Goal: Task Accomplishment & Management: Use online tool/utility

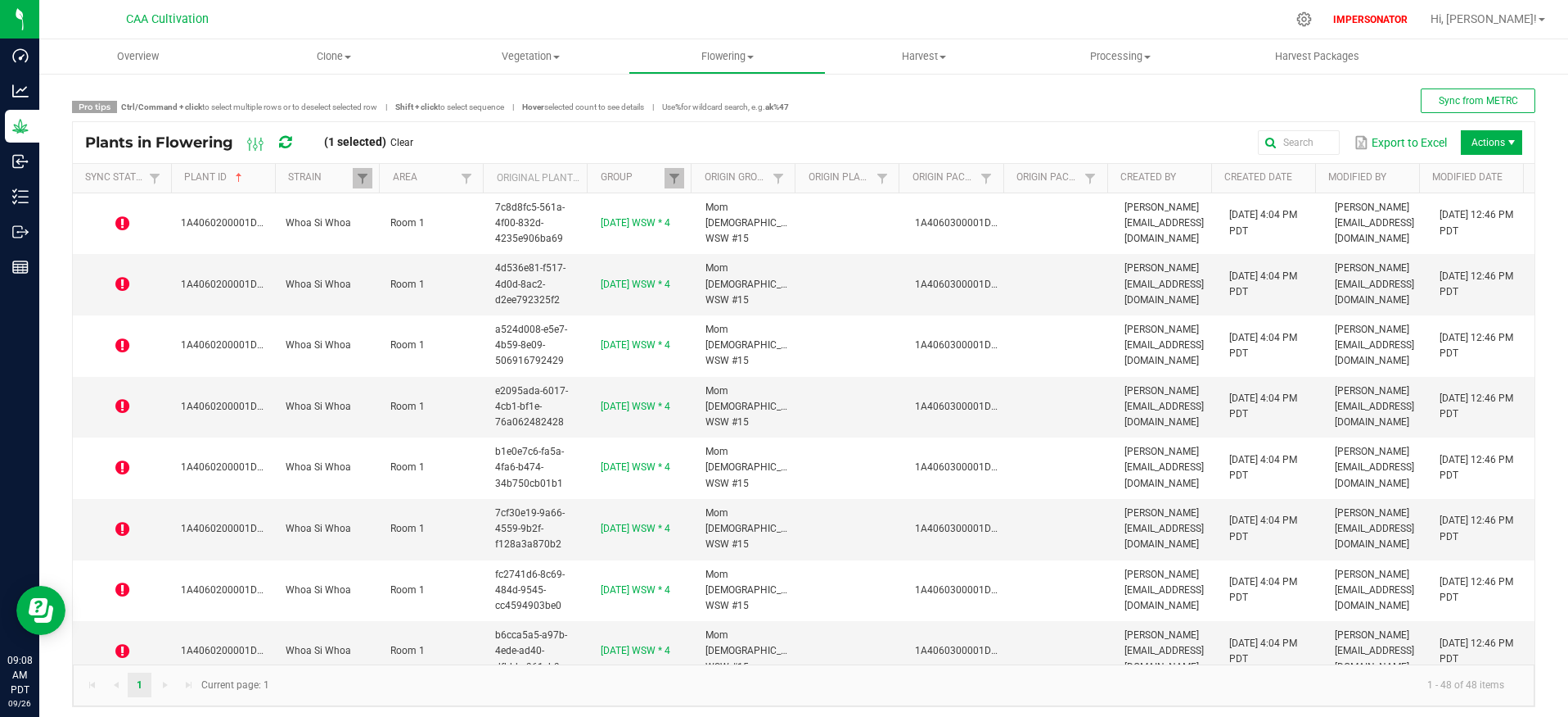
scroll to position [2461, 0]
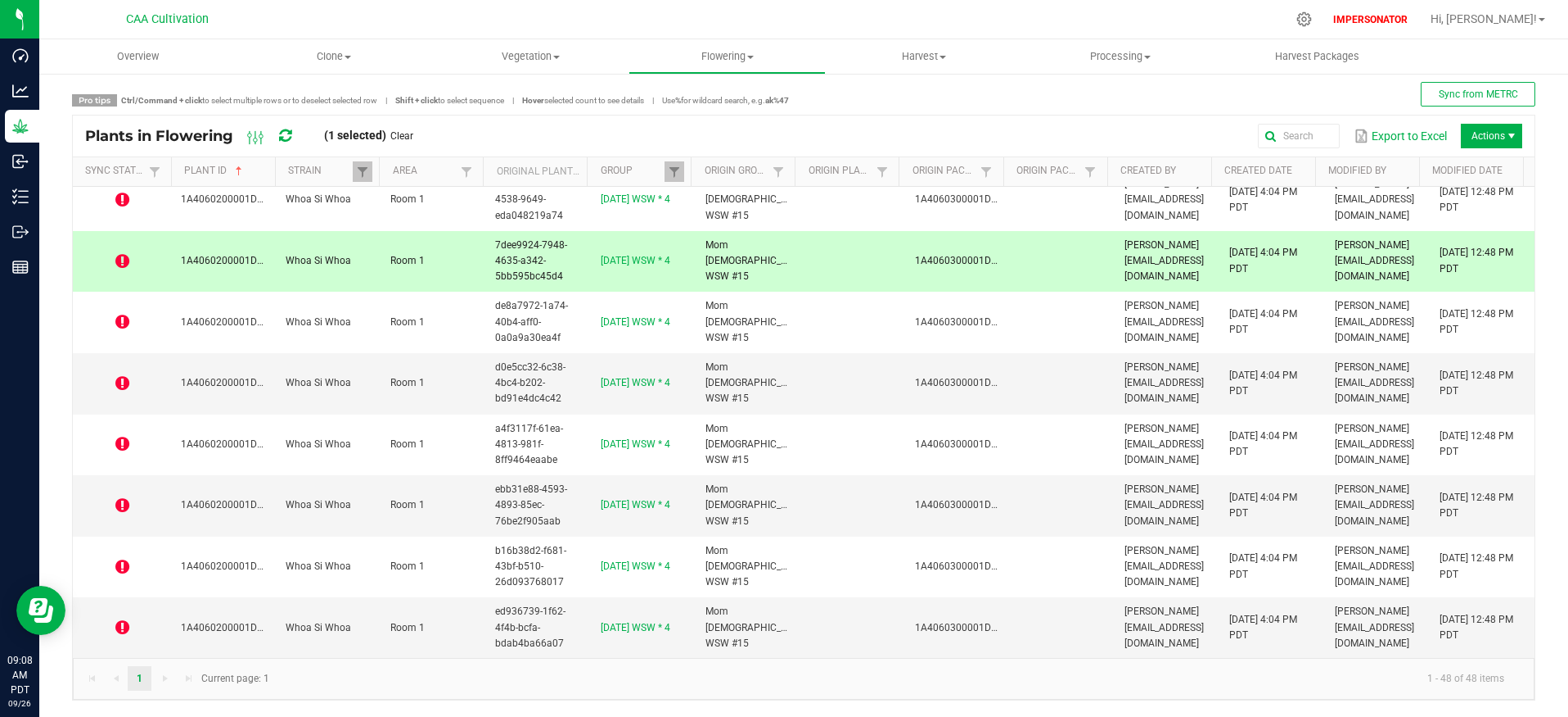
click at [286, 135] on icon at bounding box center [285, 136] width 12 height 15
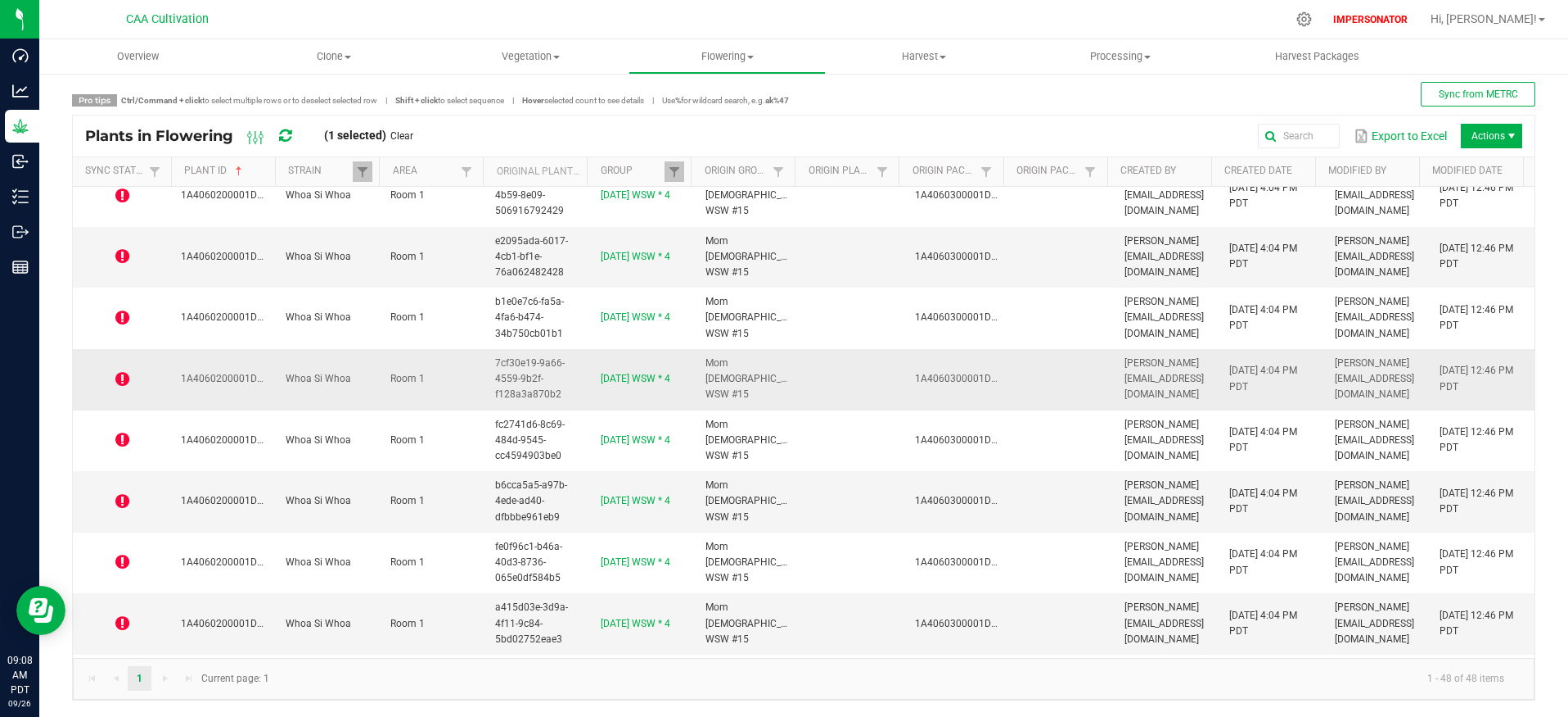
scroll to position [0, 0]
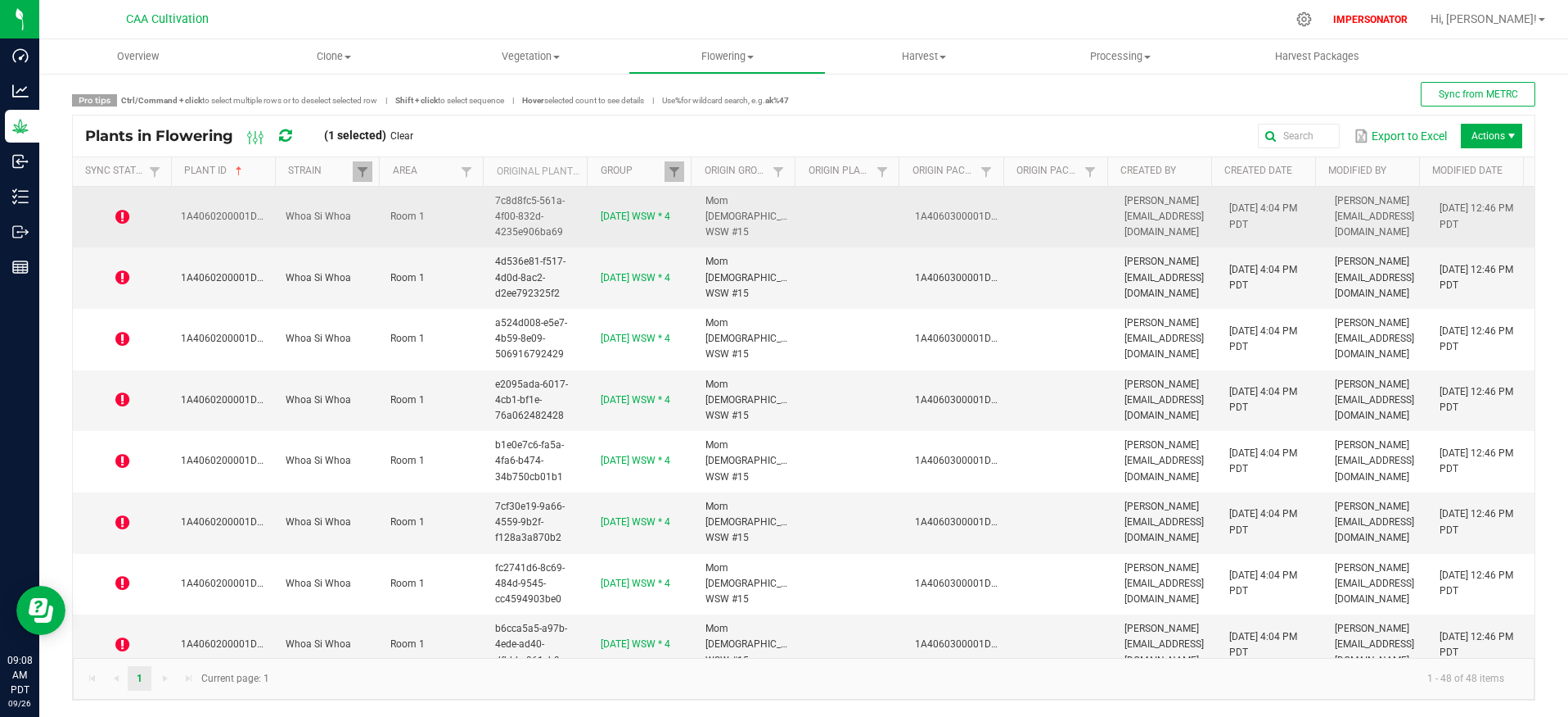
click at [124, 216] on icon at bounding box center [122, 217] width 14 height 17
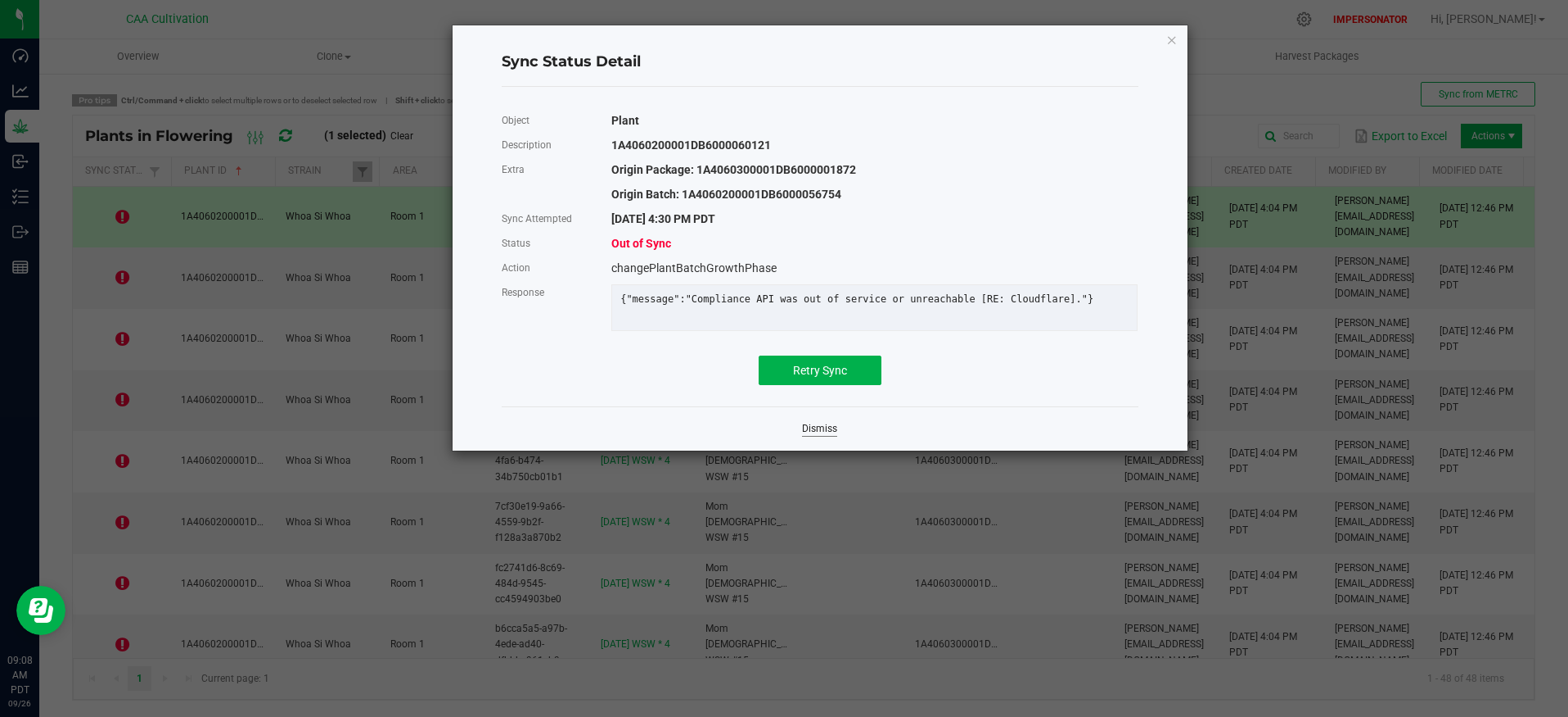
click at [827, 435] on link "Dismiss" at bounding box center [819, 428] width 36 height 14
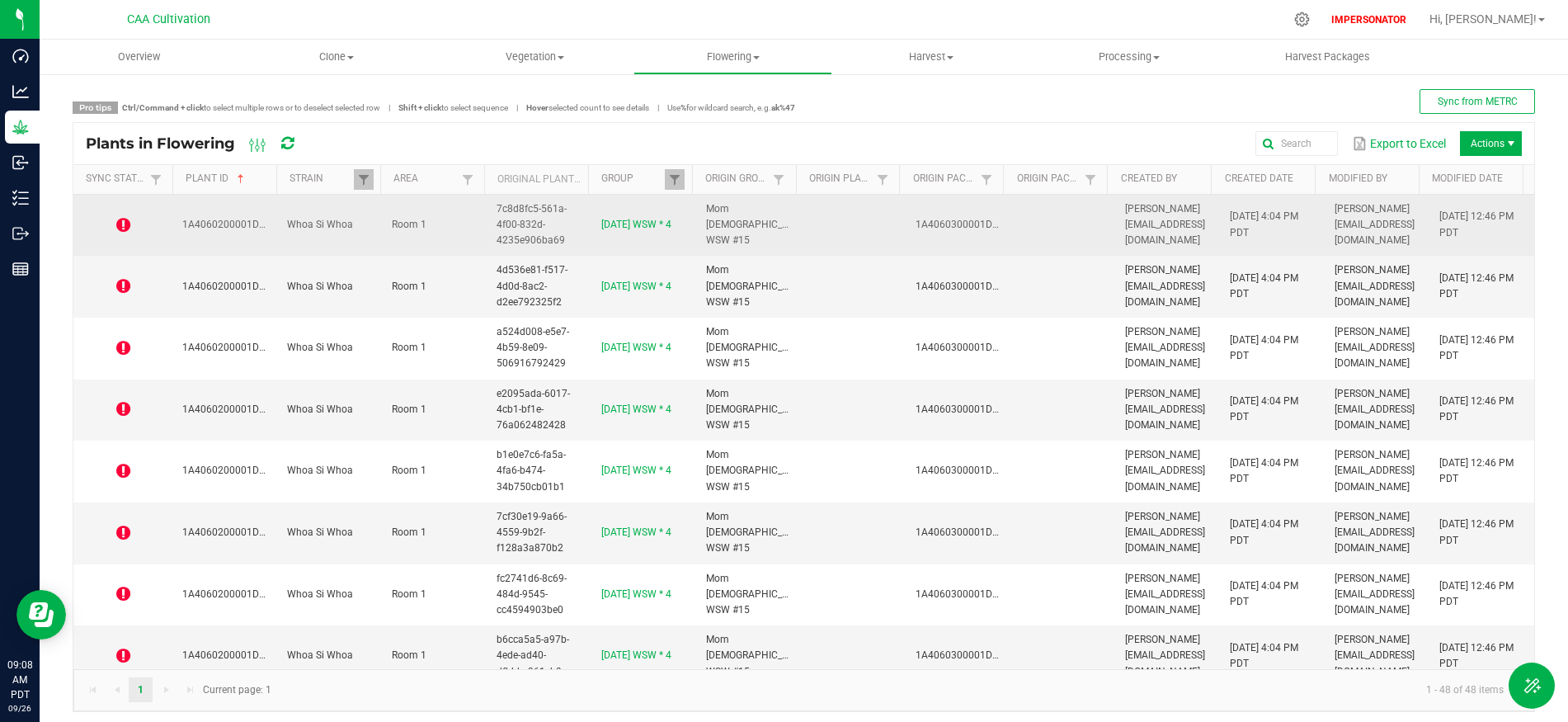
click at [382, 238] on td "Room 1" at bounding box center [435, 225] width 105 height 62
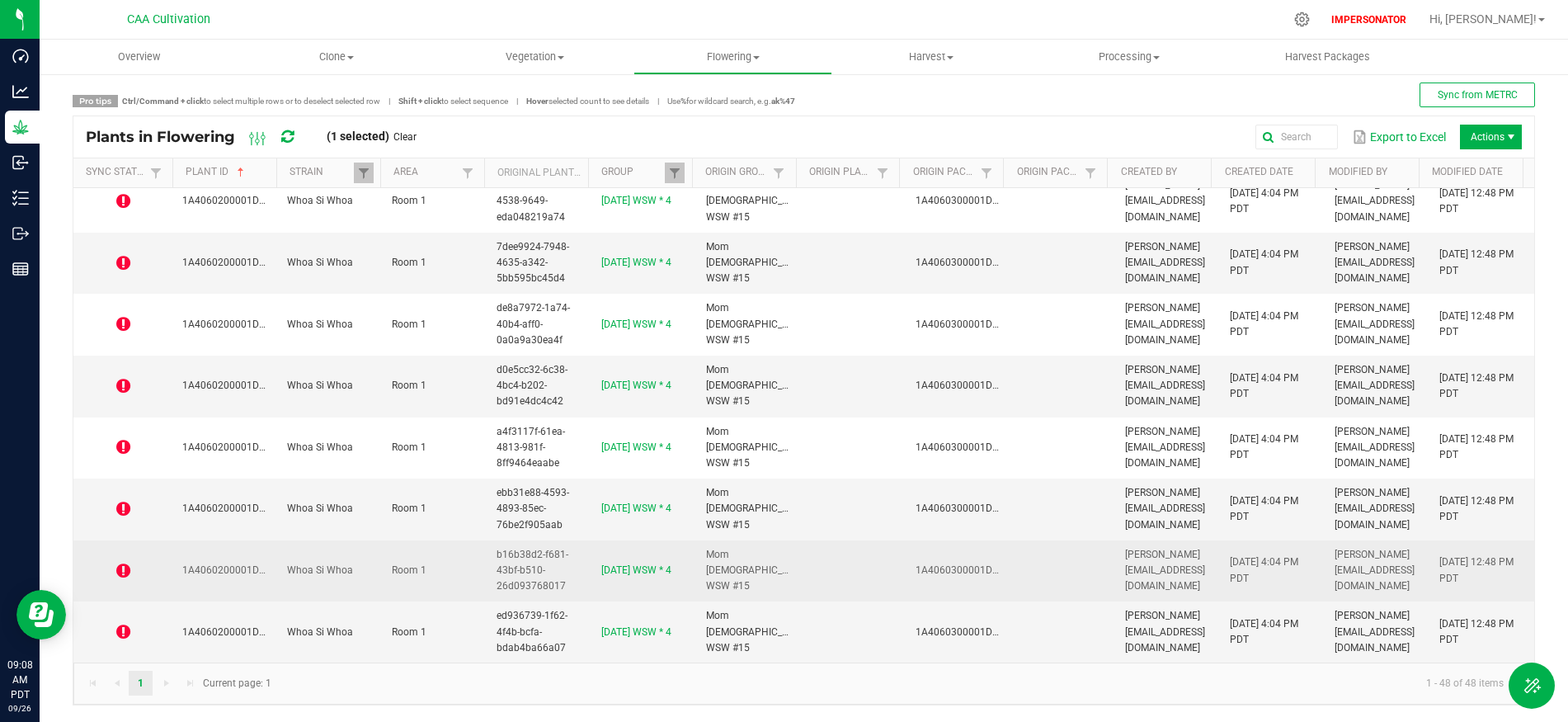
scroll to position [18, 0]
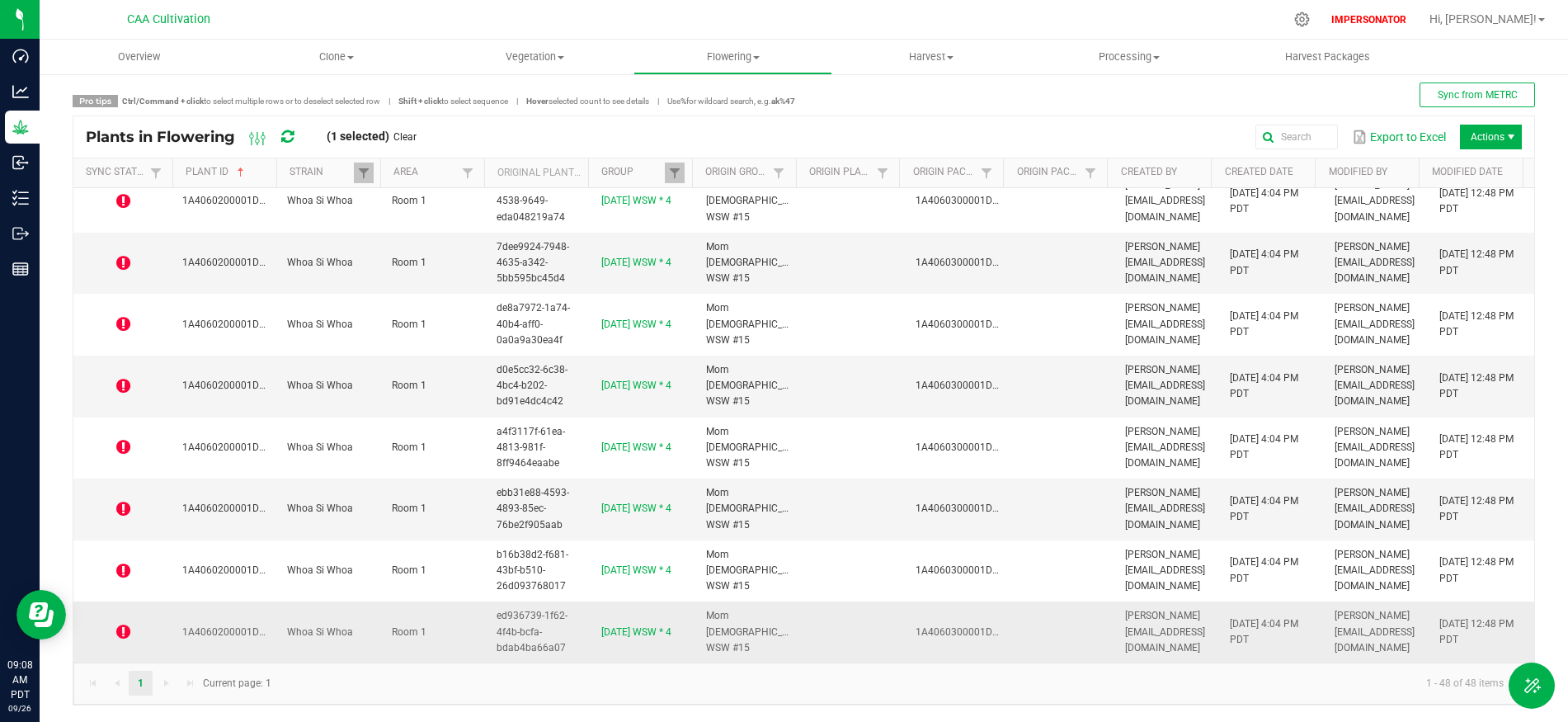
click at [460, 610] on td "Room 1" at bounding box center [435, 631] width 105 height 61
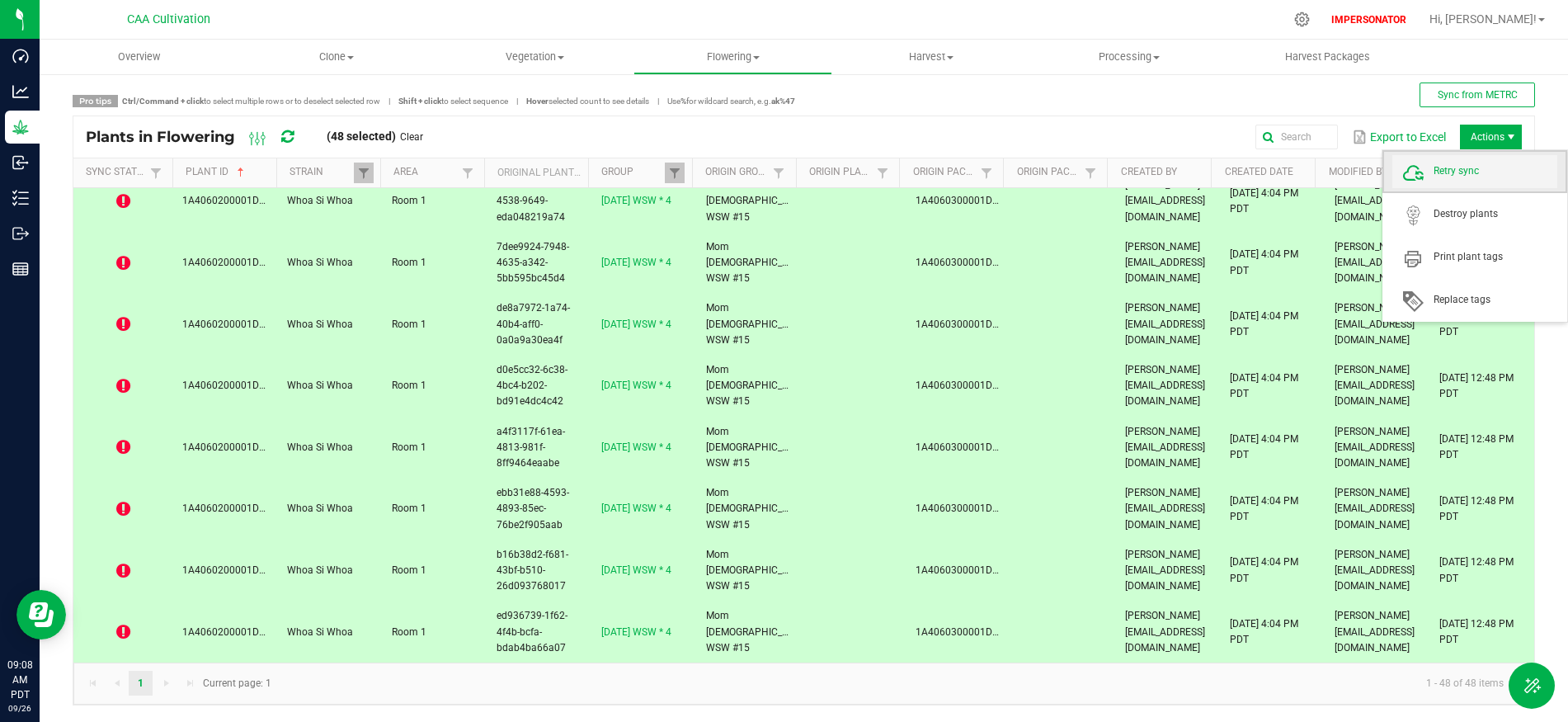
click at [1474, 164] on span "Retry sync" at bounding box center [1495, 171] width 123 height 14
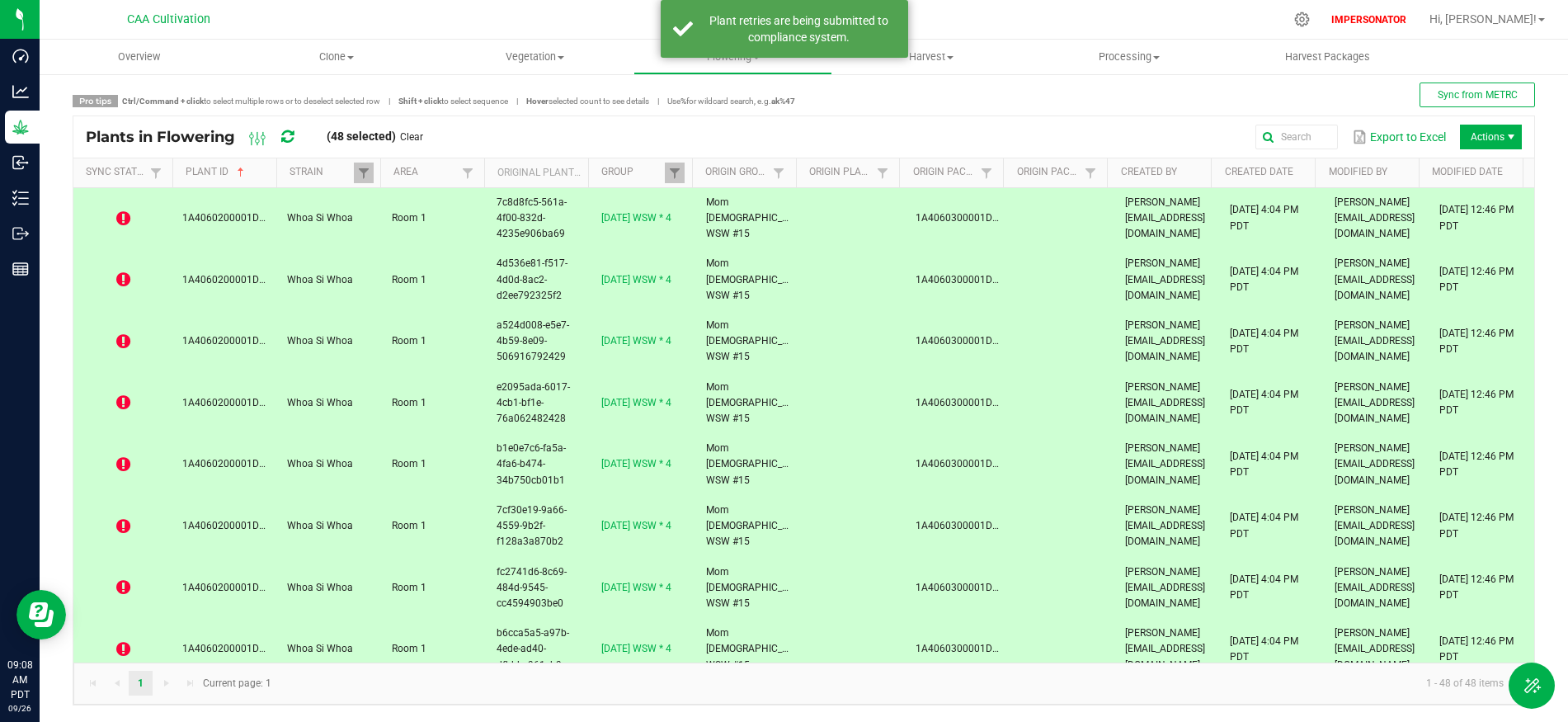
scroll to position [0, 0]
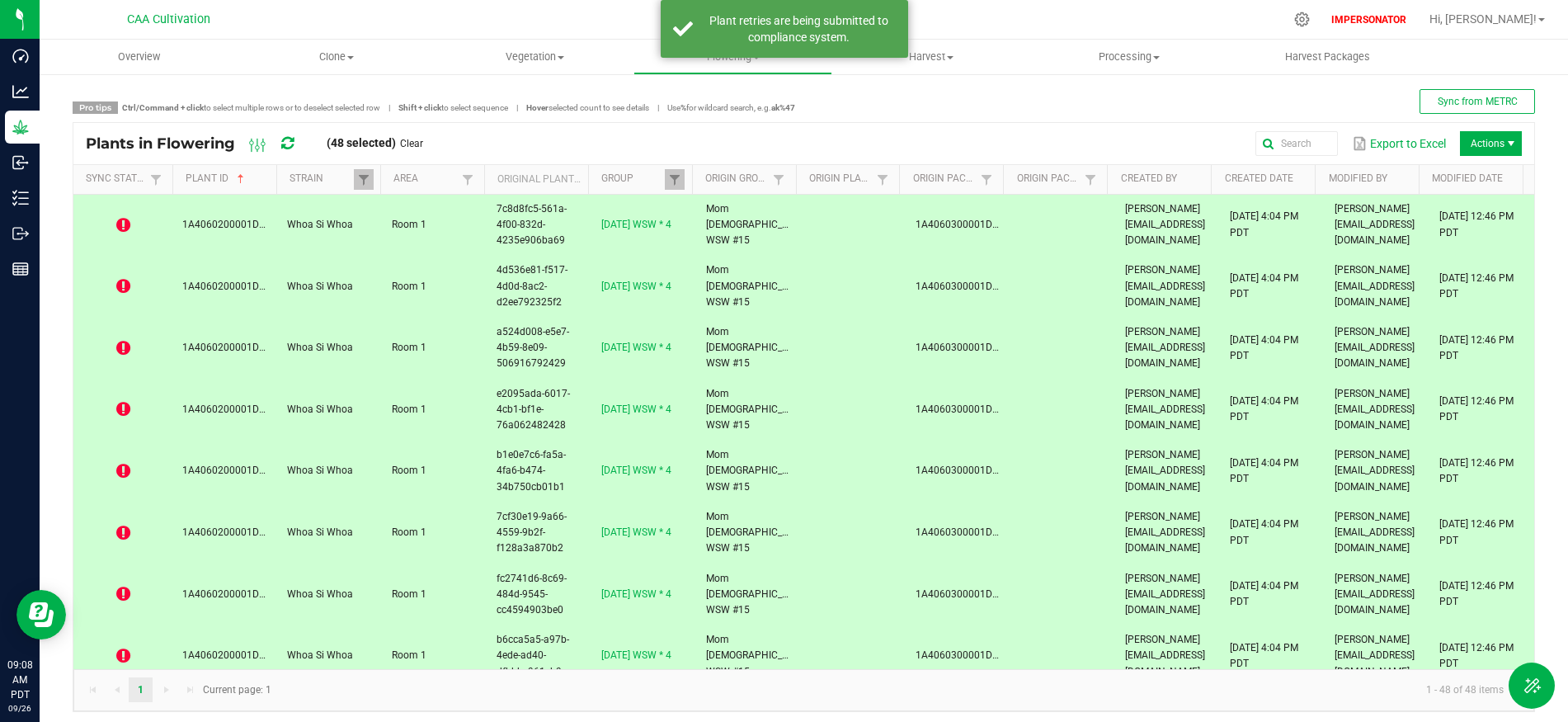
click at [114, 217] on span at bounding box center [123, 225] width 79 height 17
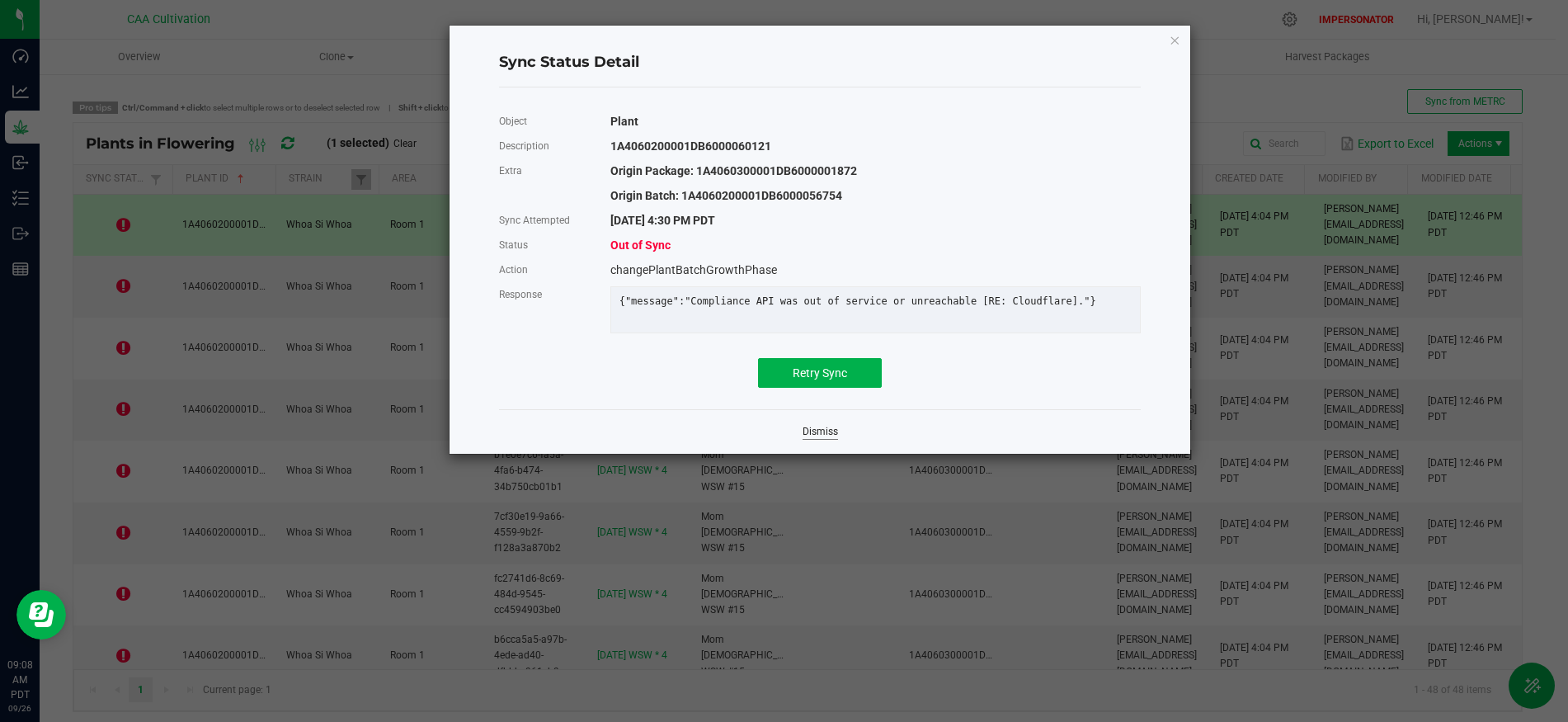
click at [830, 439] on link "Dismiss" at bounding box center [820, 431] width 36 height 14
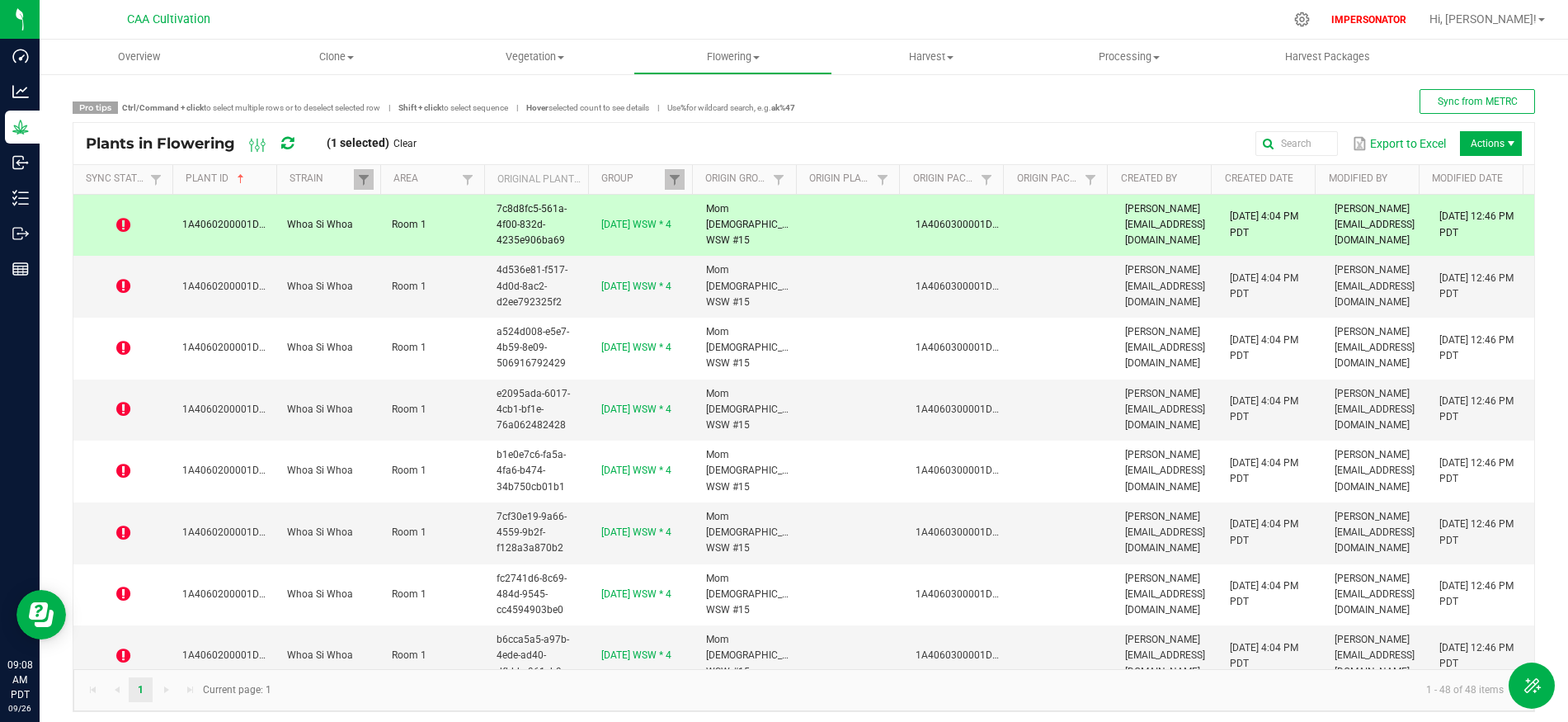
click at [289, 136] on icon at bounding box center [287, 143] width 13 height 15
click at [121, 217] on icon at bounding box center [123, 225] width 14 height 17
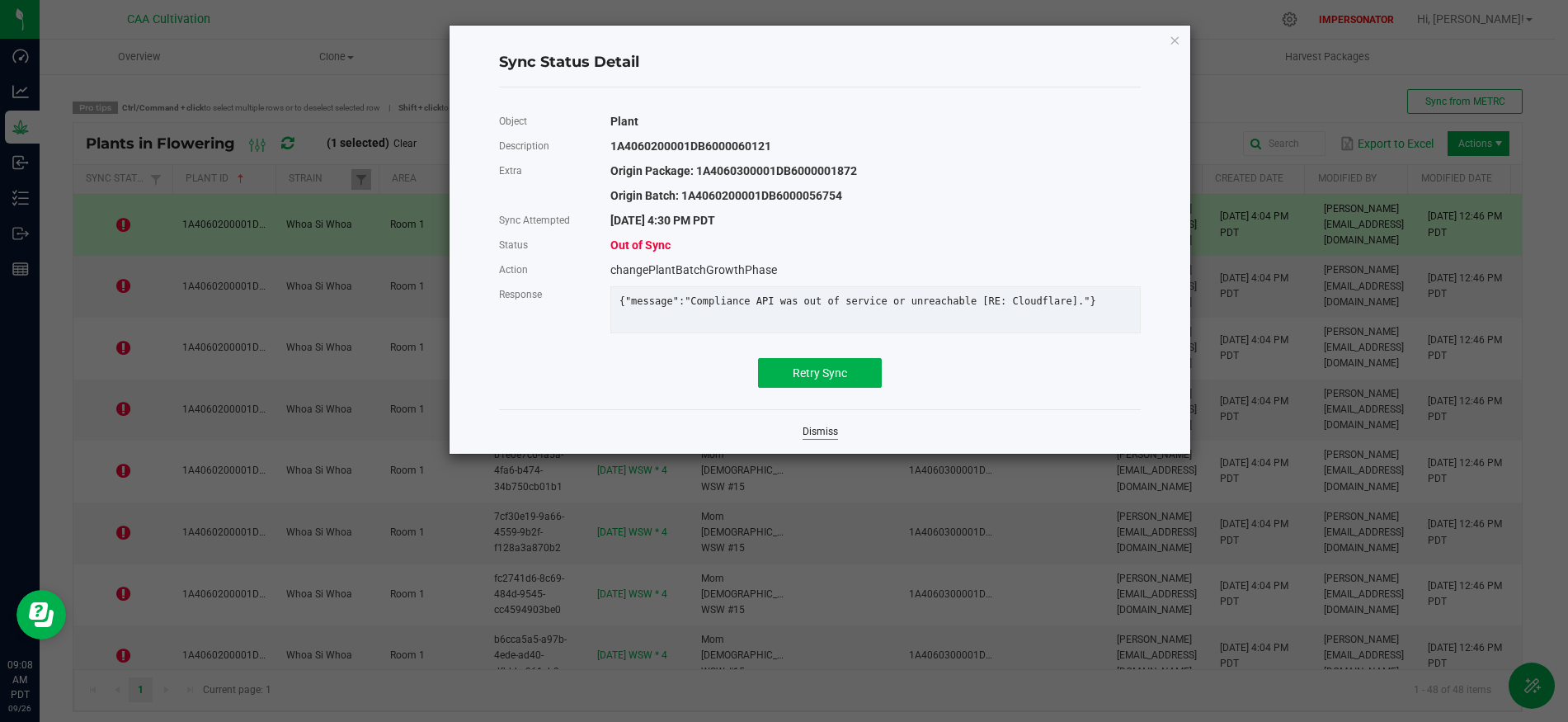
click at [814, 439] on link "Dismiss" at bounding box center [820, 431] width 36 height 14
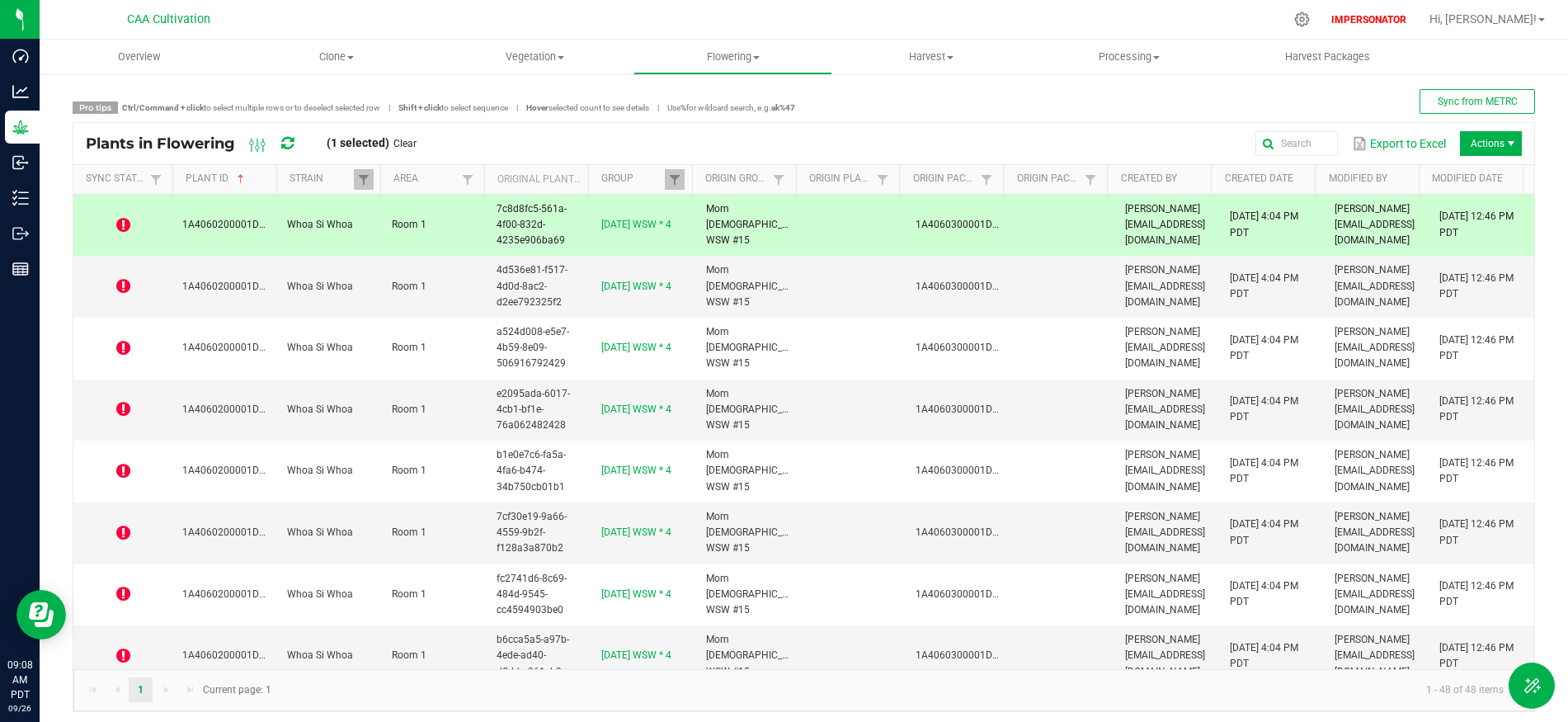
click at [123, 217] on icon at bounding box center [123, 225] width 14 height 17
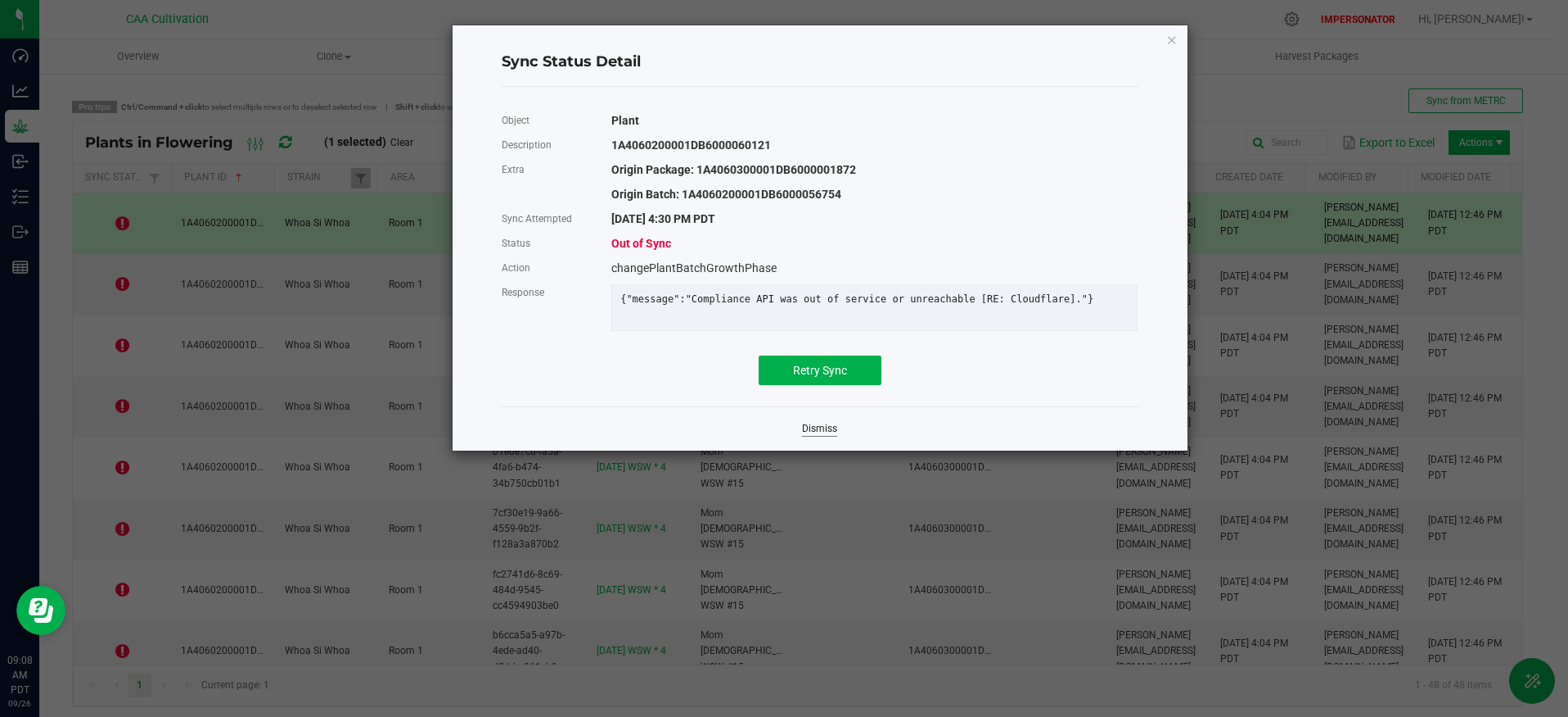
click at [825, 435] on link "Dismiss" at bounding box center [819, 428] width 36 height 14
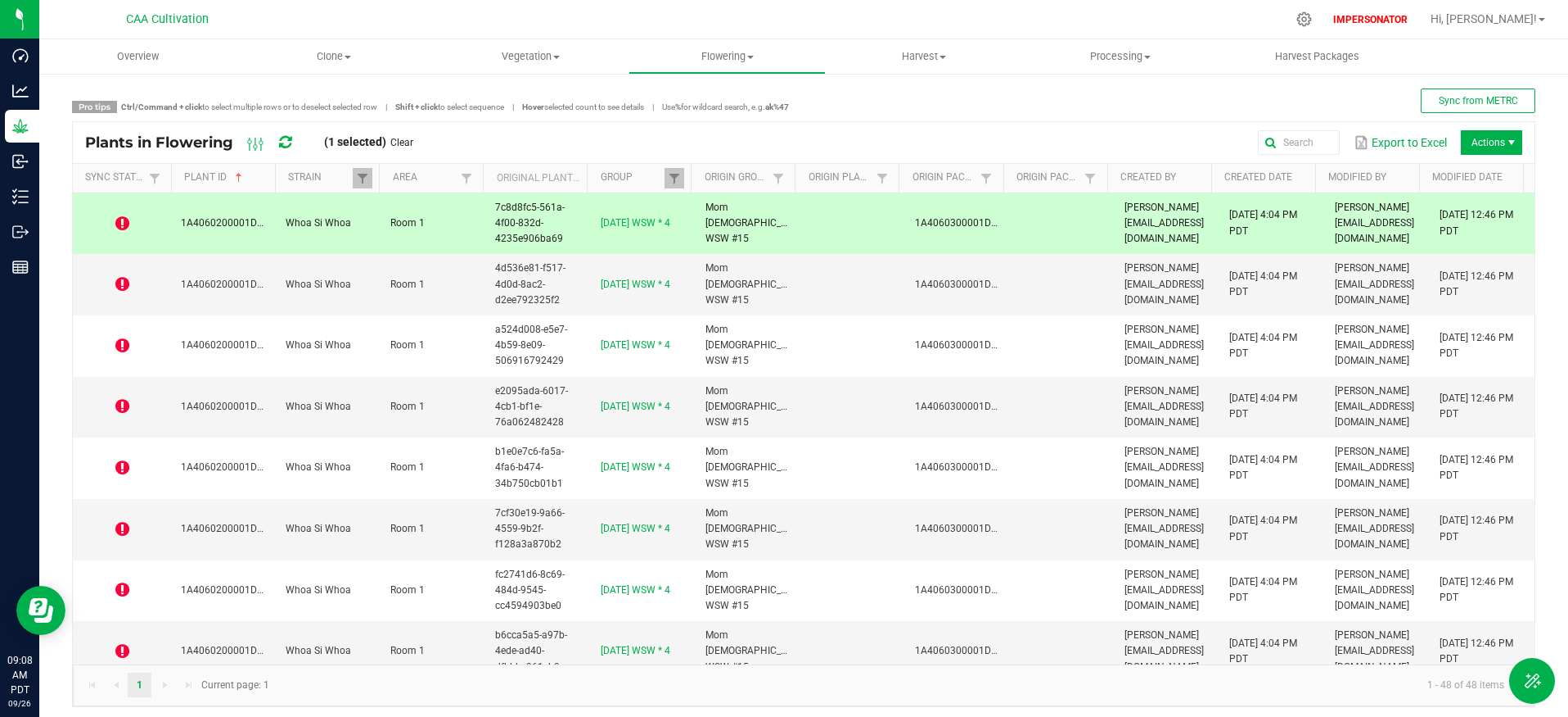
click at [285, 142] on icon at bounding box center [285, 142] width 12 height 15
click at [276, 178] on span at bounding box center [273, 306] width 5 height 285
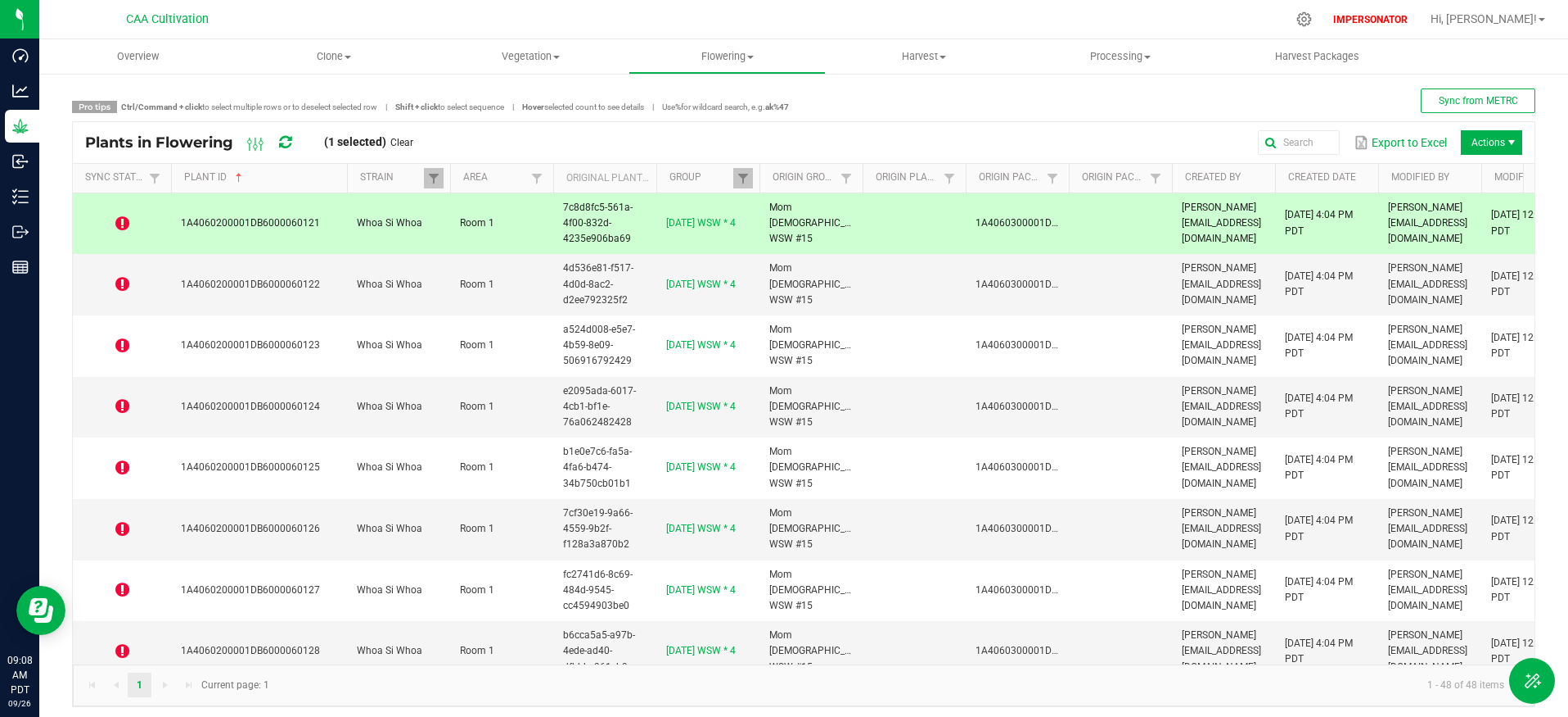
click at [119, 225] on icon at bounding box center [122, 224] width 14 height 17
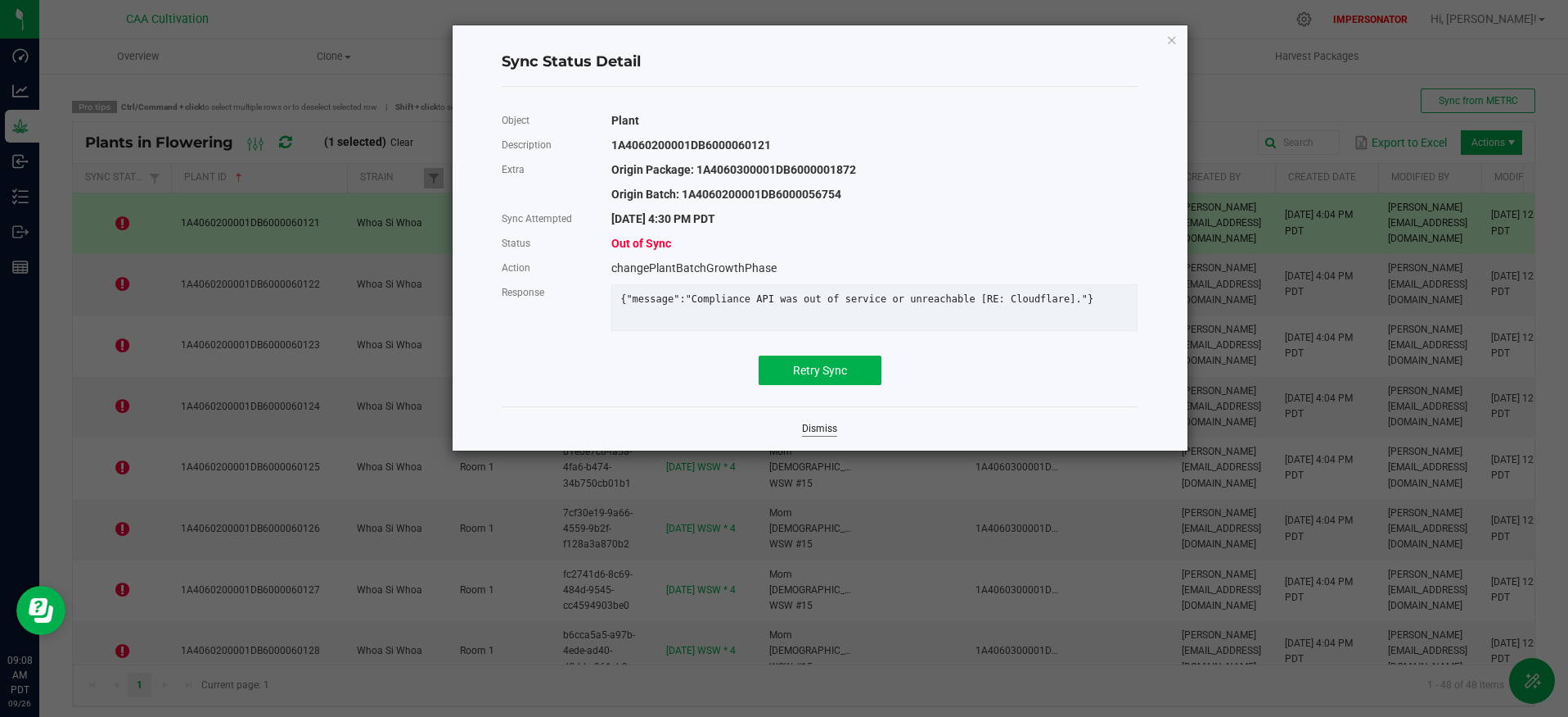
click at [812, 435] on link "Dismiss" at bounding box center [819, 428] width 36 height 14
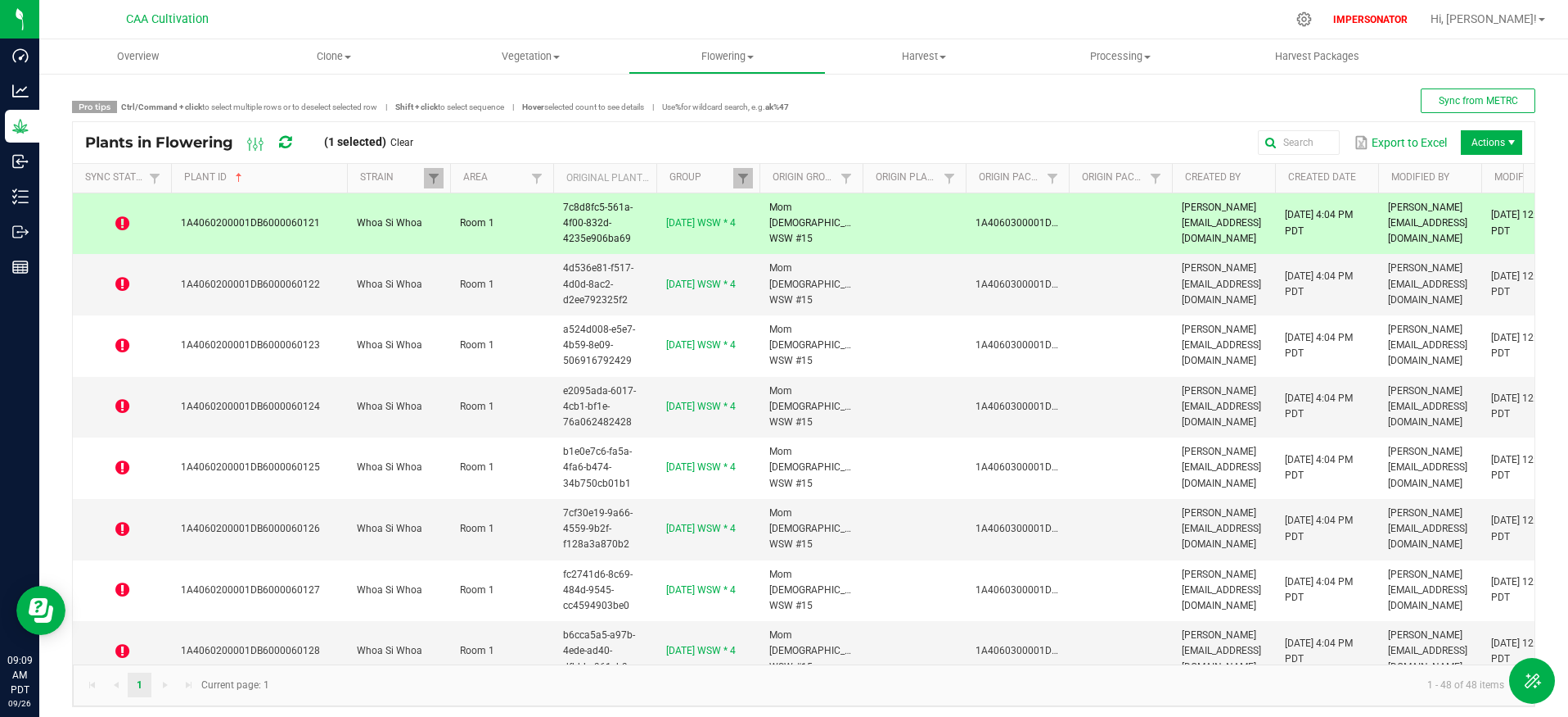
click at [285, 146] on icon at bounding box center [285, 142] width 12 height 15
click at [117, 229] on icon at bounding box center [122, 224] width 14 height 17
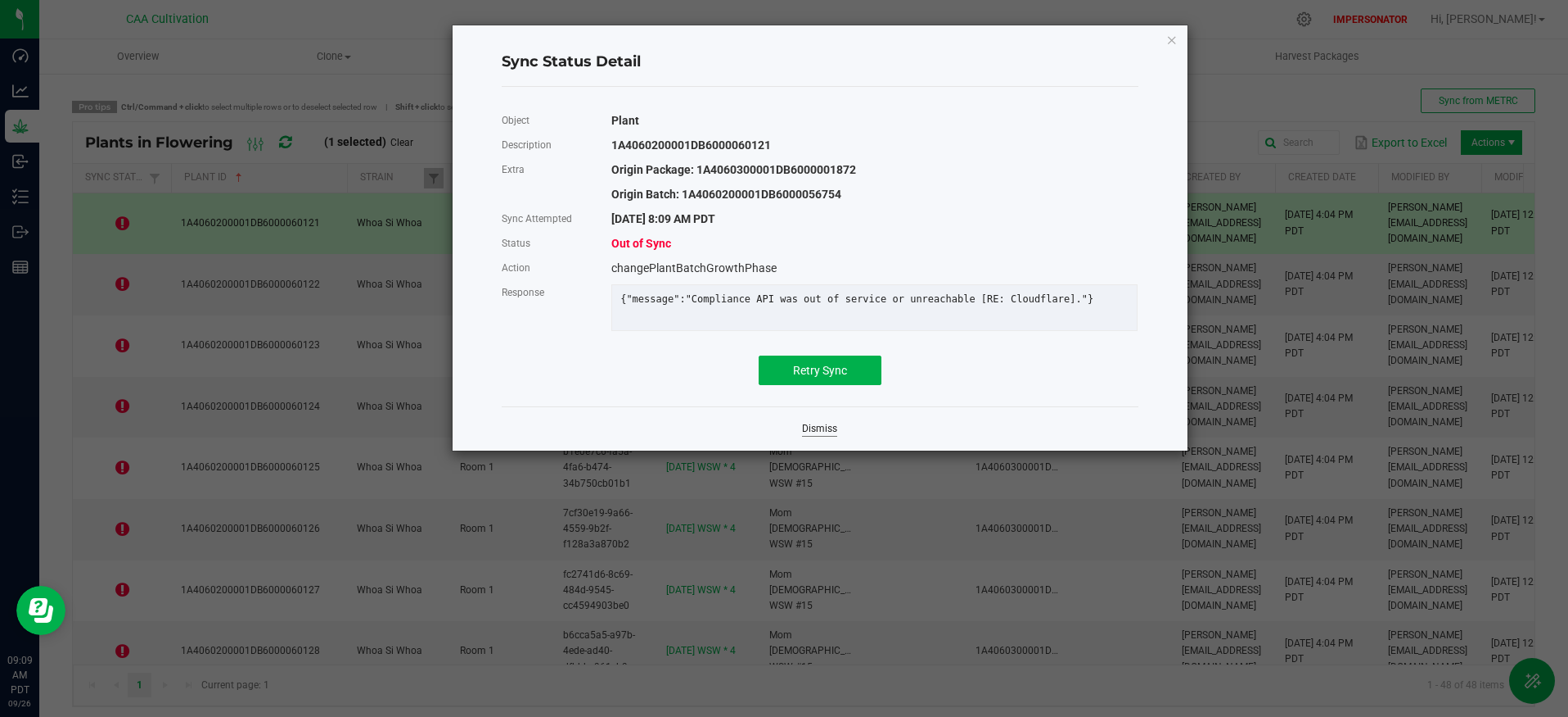
click at [820, 435] on link "Dismiss" at bounding box center [819, 428] width 36 height 14
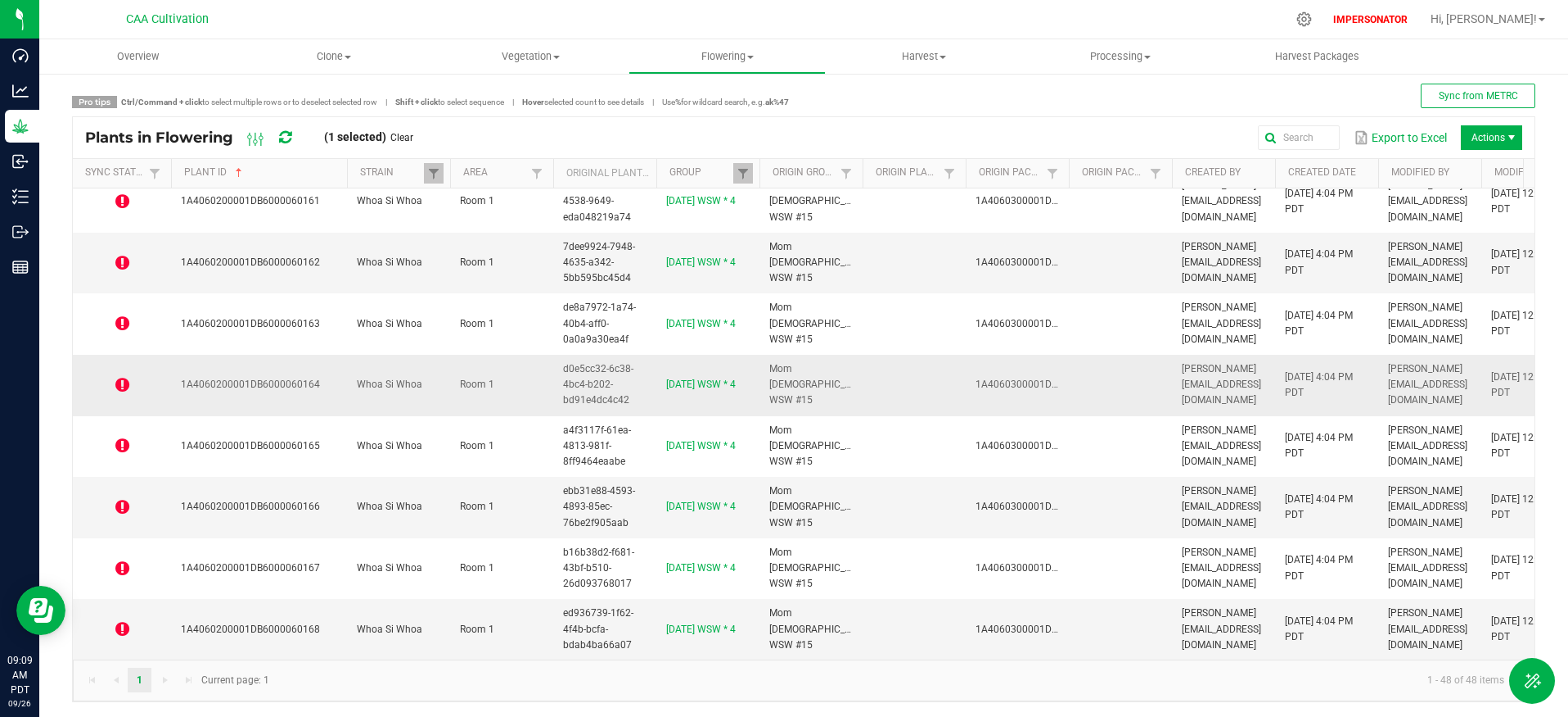
scroll to position [7, 0]
click at [321, 628] on td "1A4060200001DB6000060168" at bounding box center [259, 627] width 176 height 60
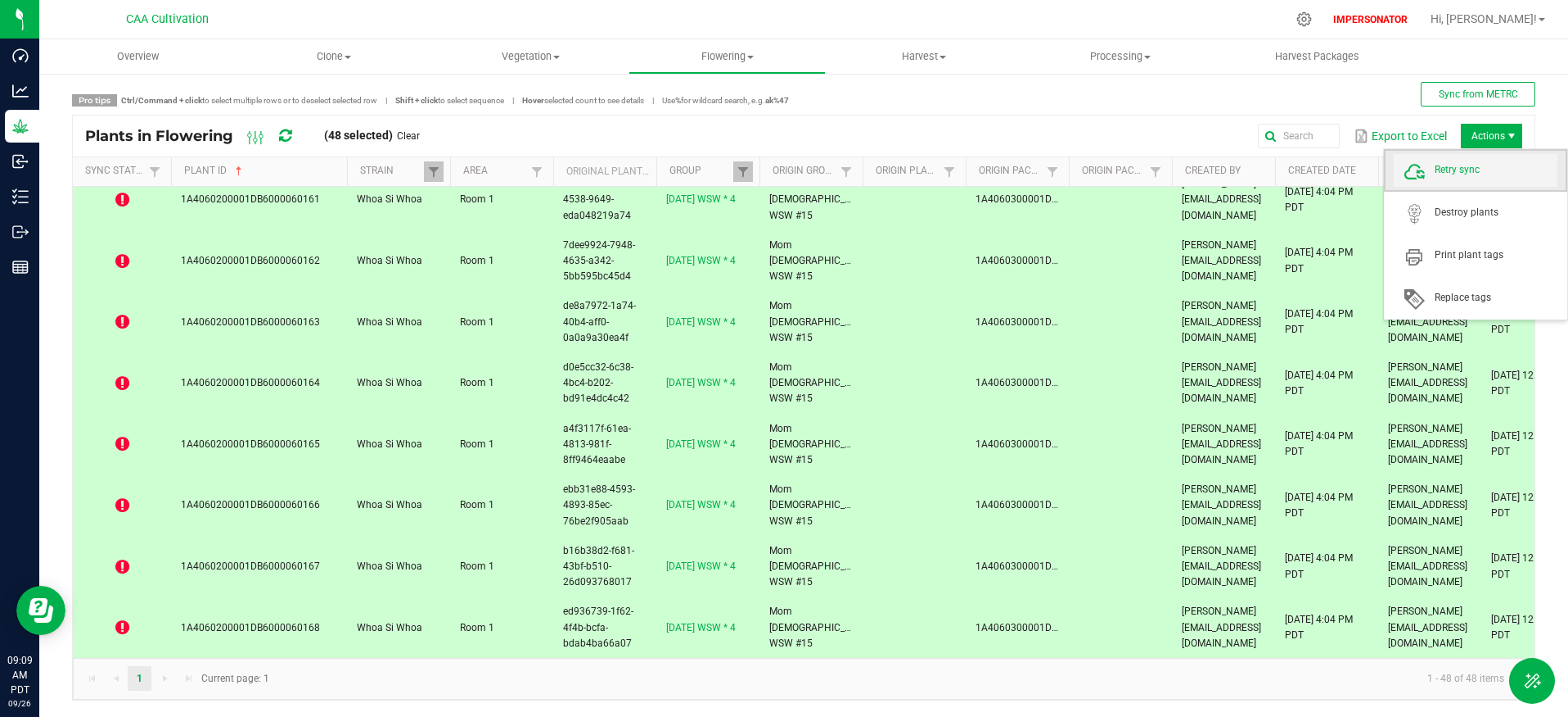
click at [1493, 163] on span "Retry sync" at bounding box center [1496, 170] width 122 height 14
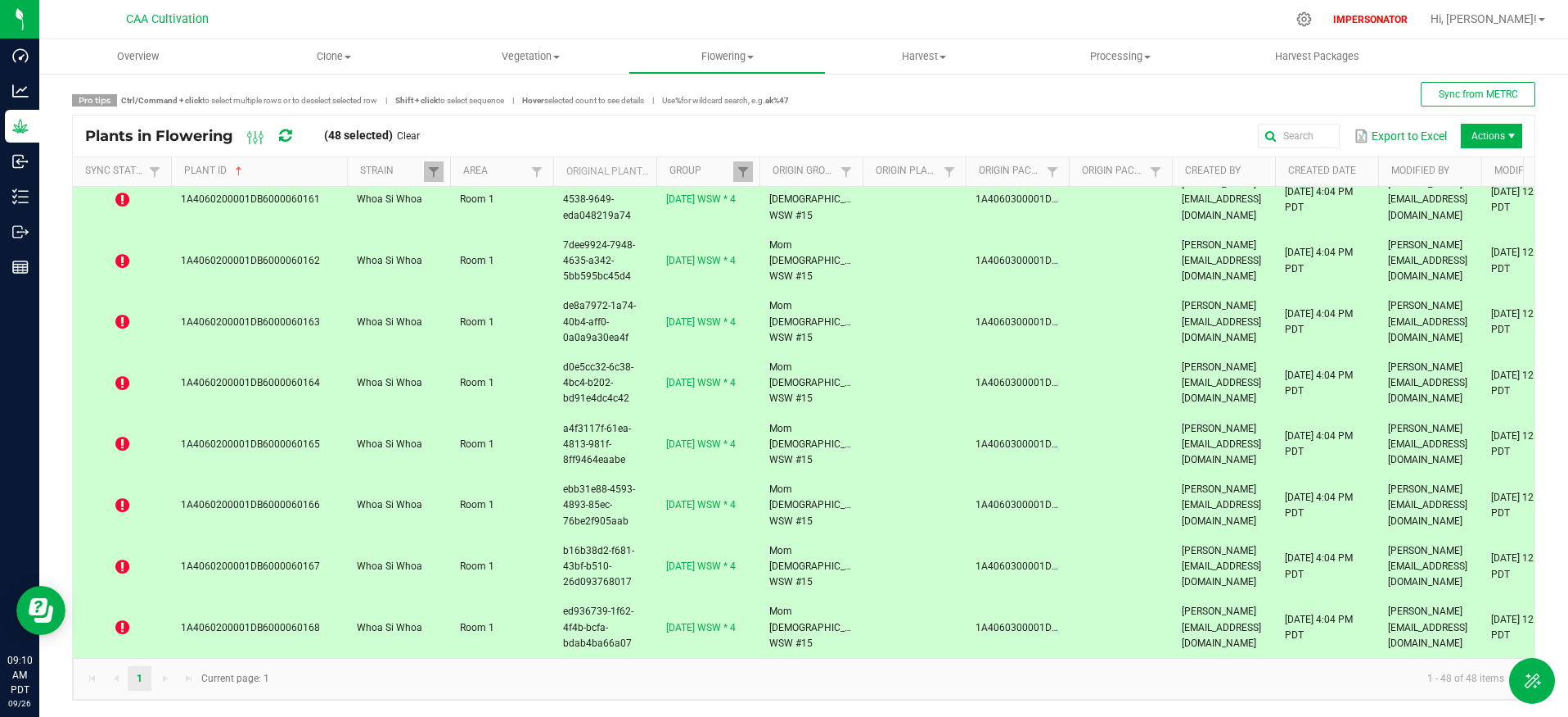
click at [119, 253] on icon at bounding box center [122, 262] width 14 height 17
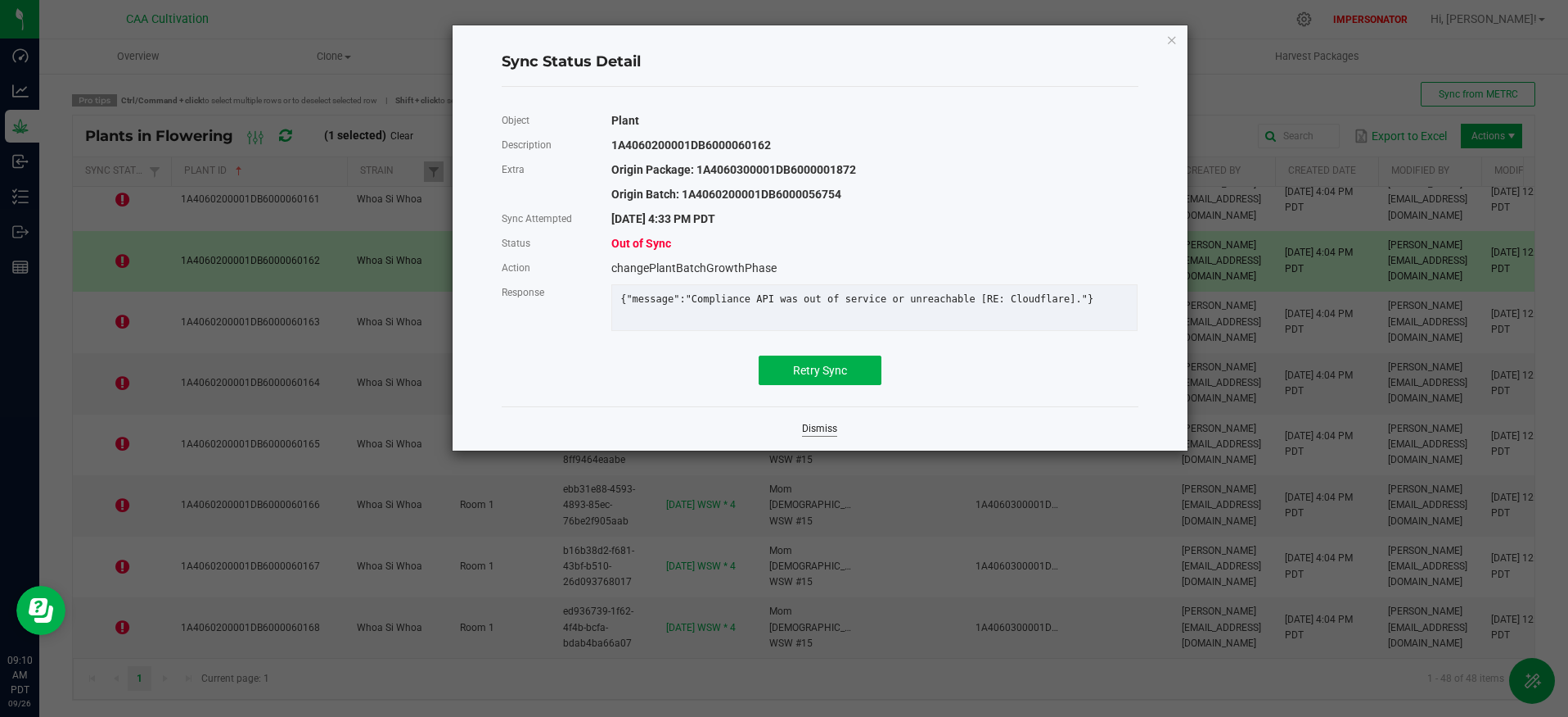
click at [825, 435] on link "Dismiss" at bounding box center [819, 428] width 36 height 14
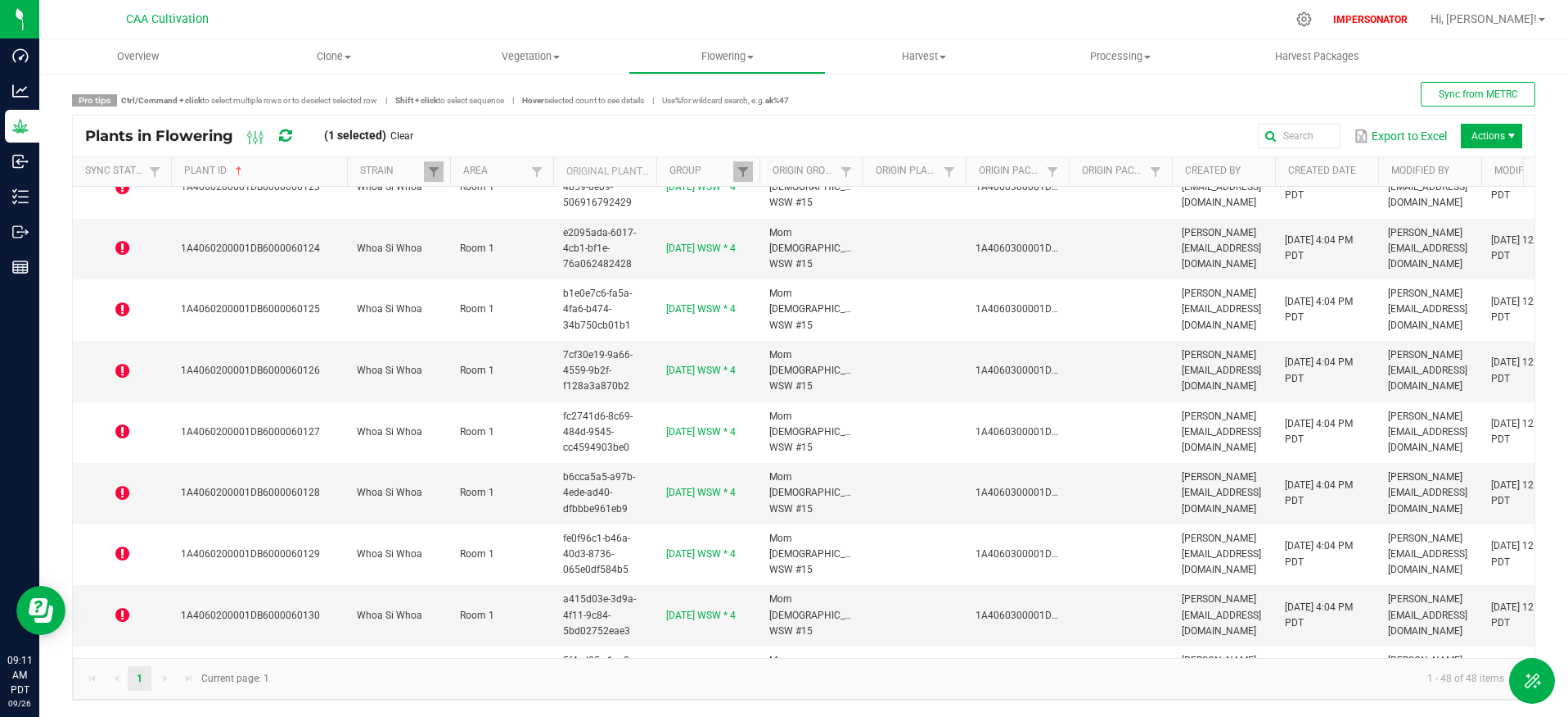
scroll to position [0, 0]
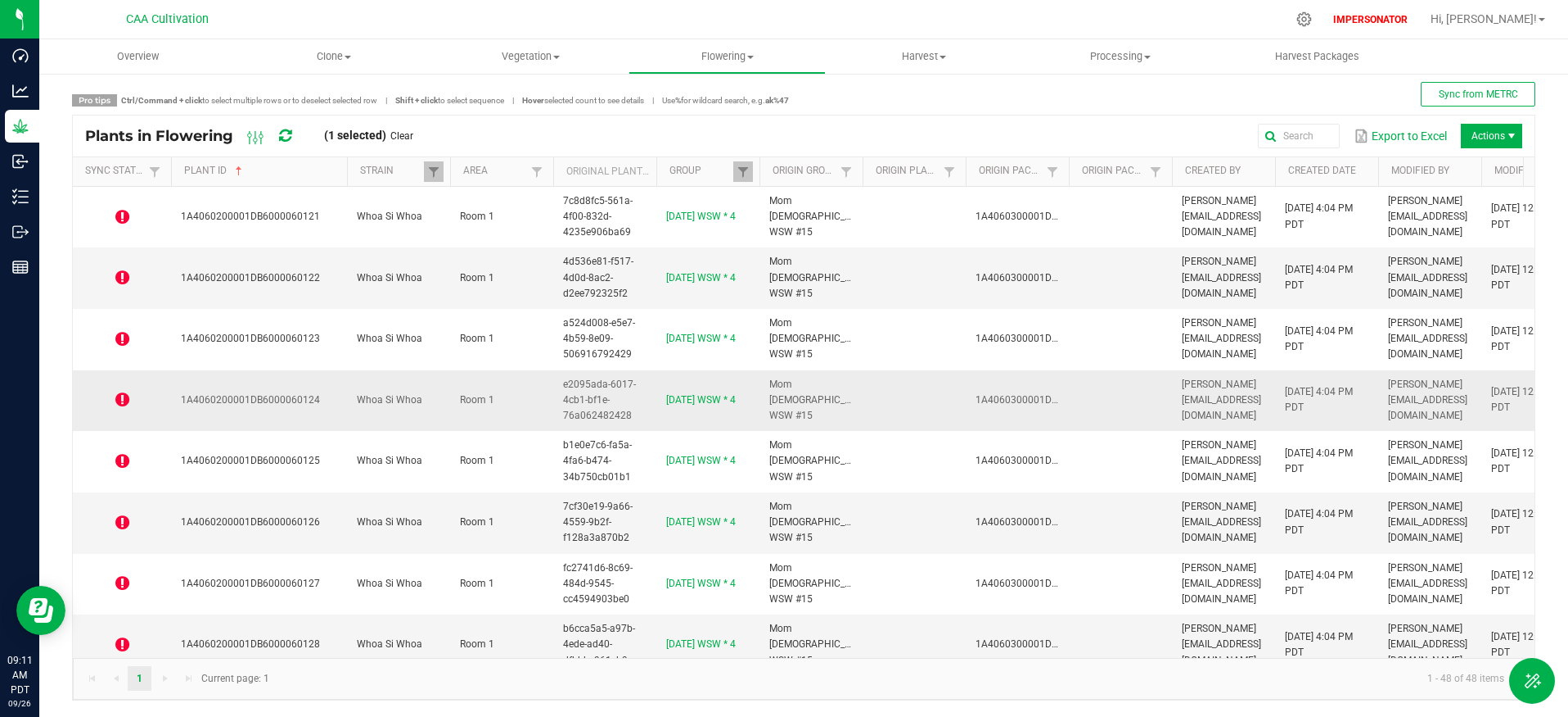
click at [122, 400] on icon at bounding box center [122, 400] width 14 height 17
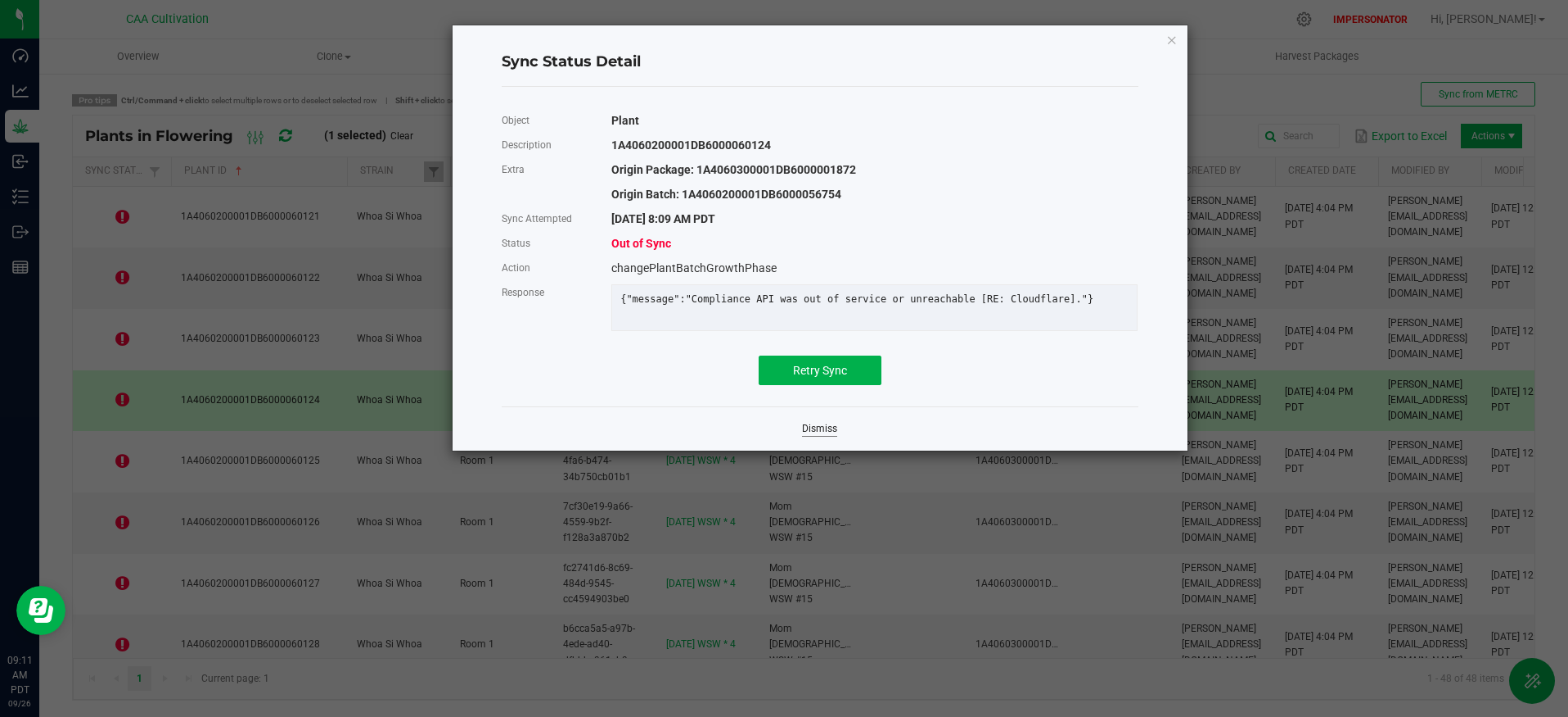
click at [817, 435] on link "Dismiss" at bounding box center [819, 428] width 36 height 14
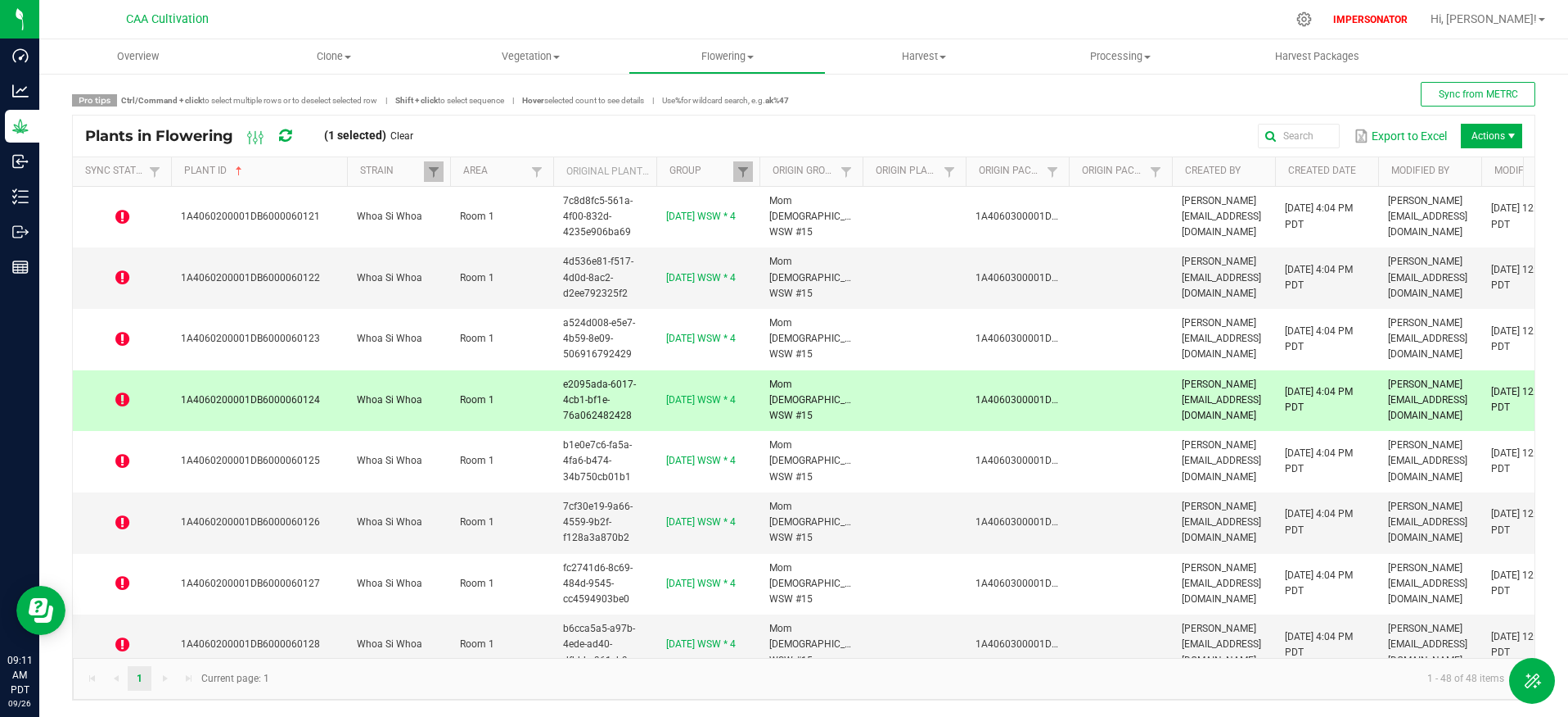
click at [284, 135] on icon at bounding box center [285, 136] width 12 height 15
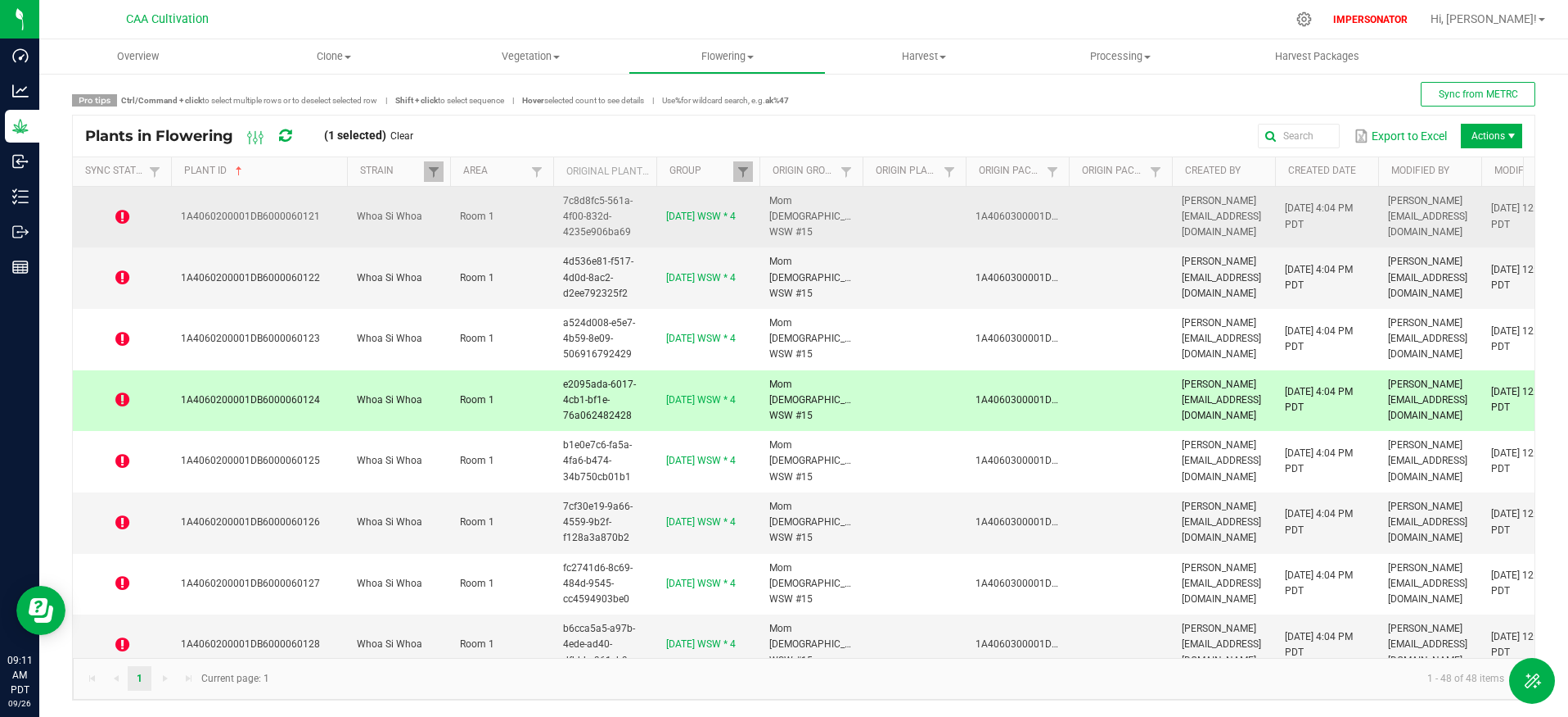
click at [126, 218] on icon at bounding box center [122, 217] width 14 height 17
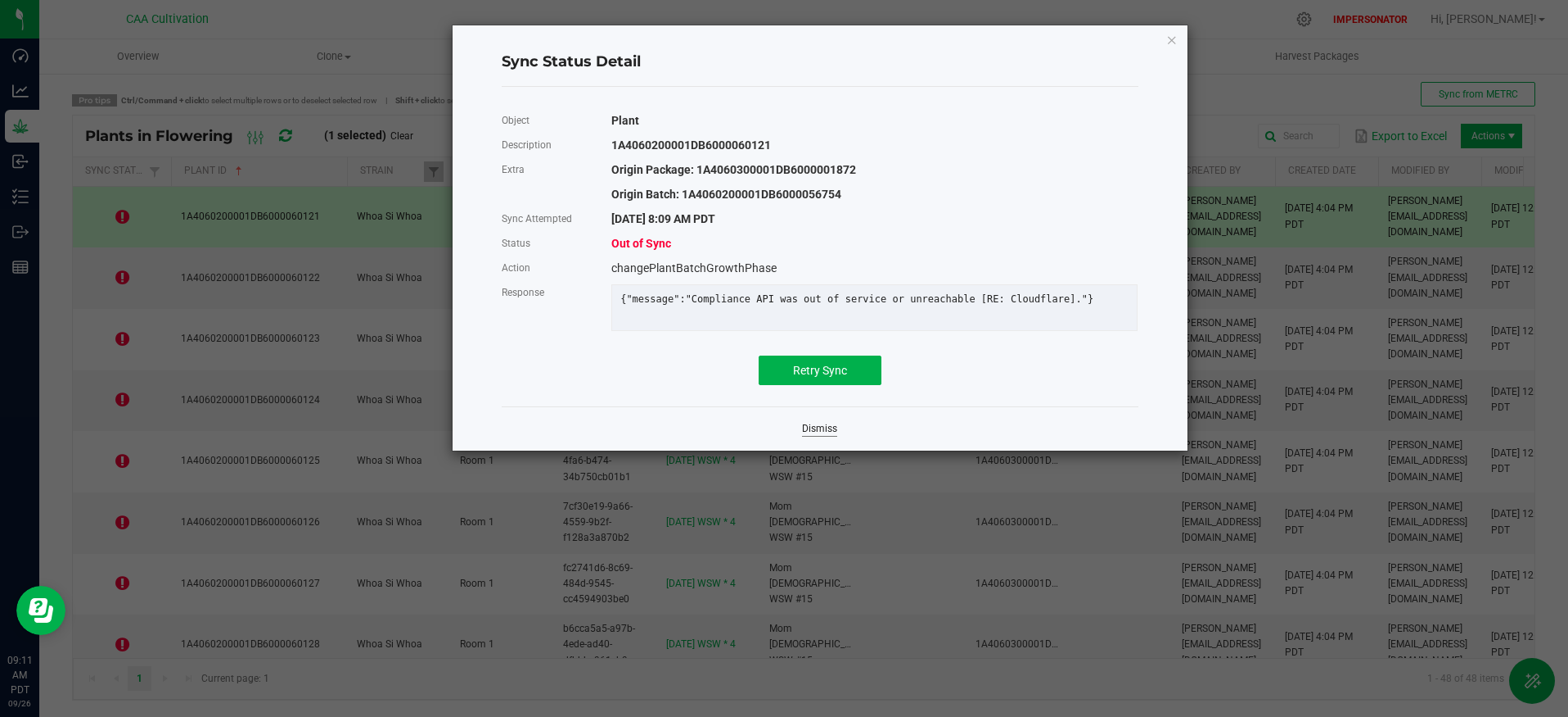
click at [820, 435] on link "Dismiss" at bounding box center [819, 428] width 36 height 14
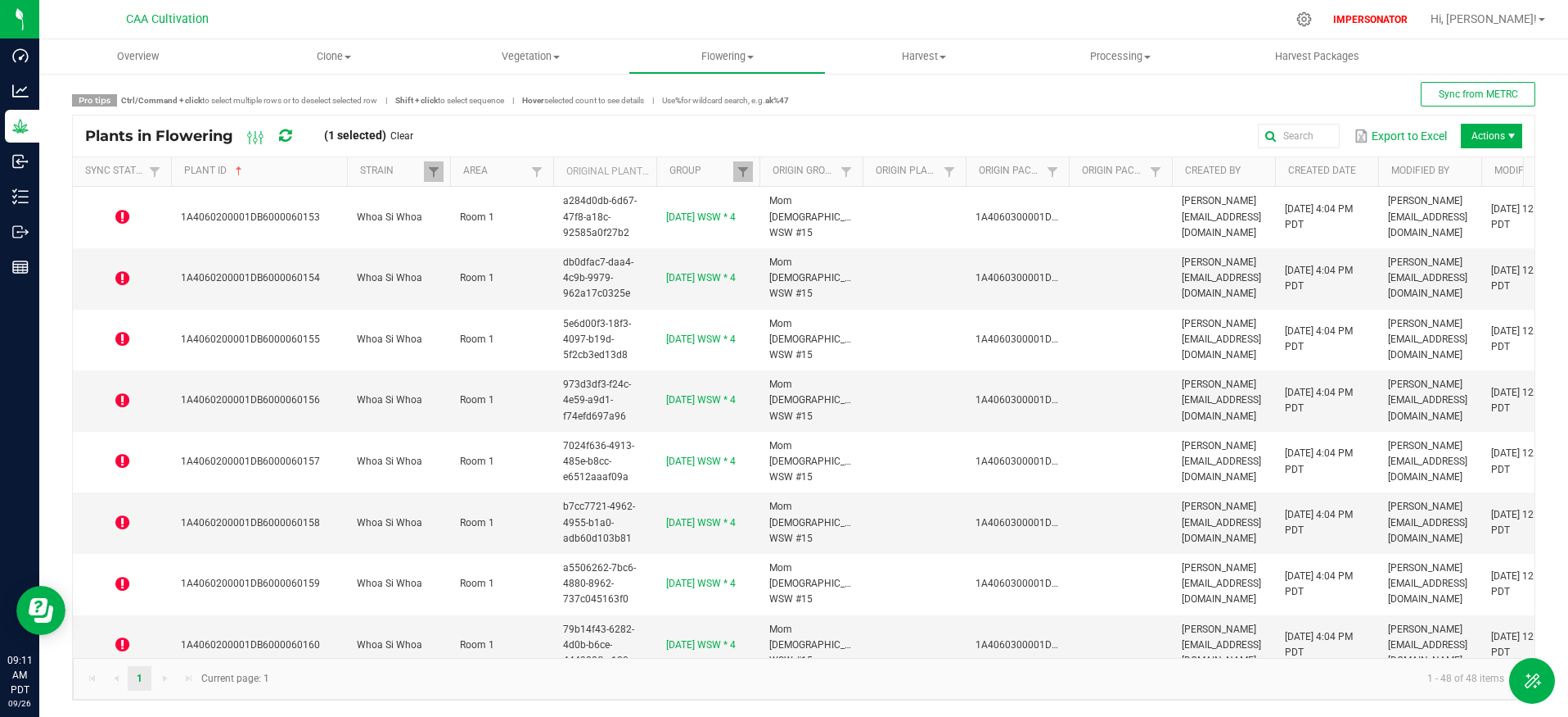
scroll to position [2473, 0]
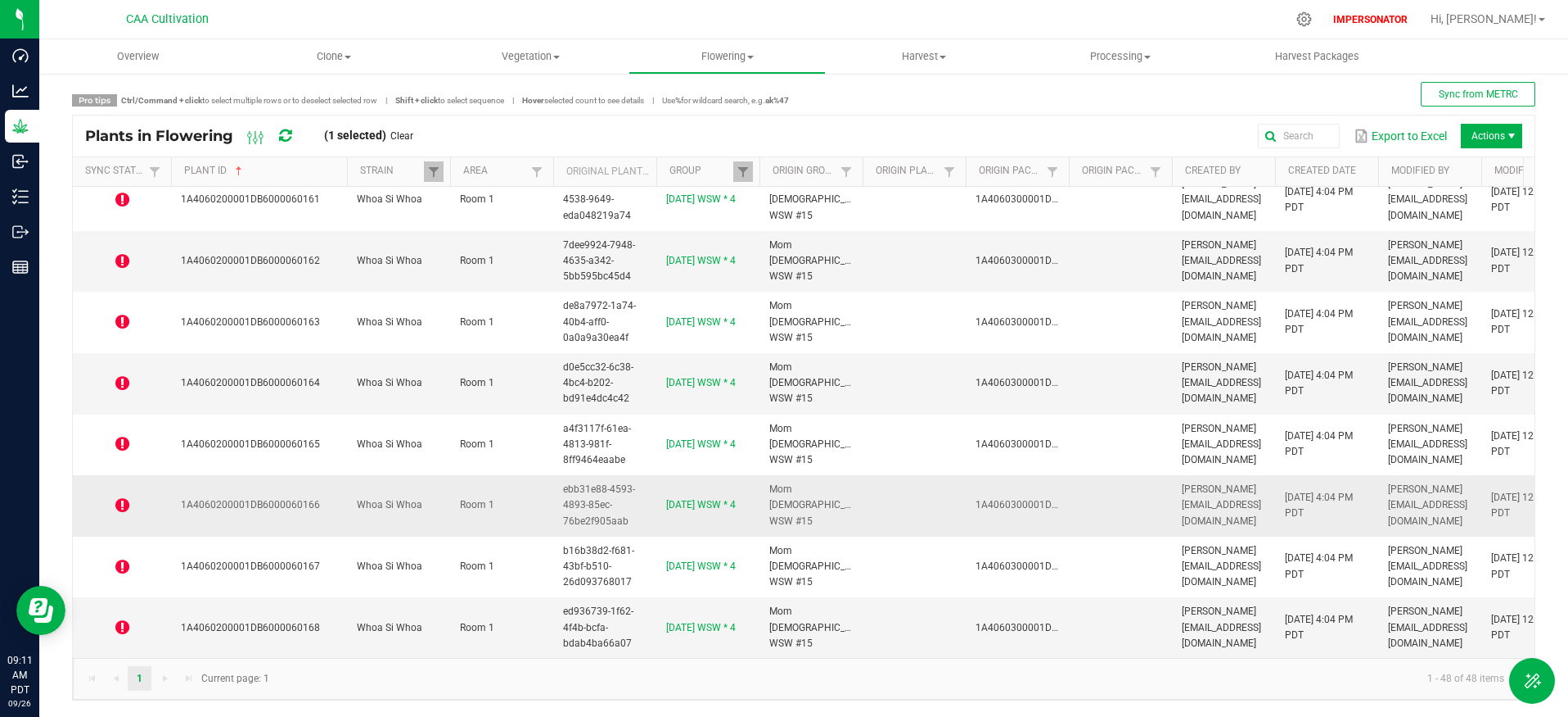
click at [119, 497] on icon at bounding box center [122, 505] width 14 height 17
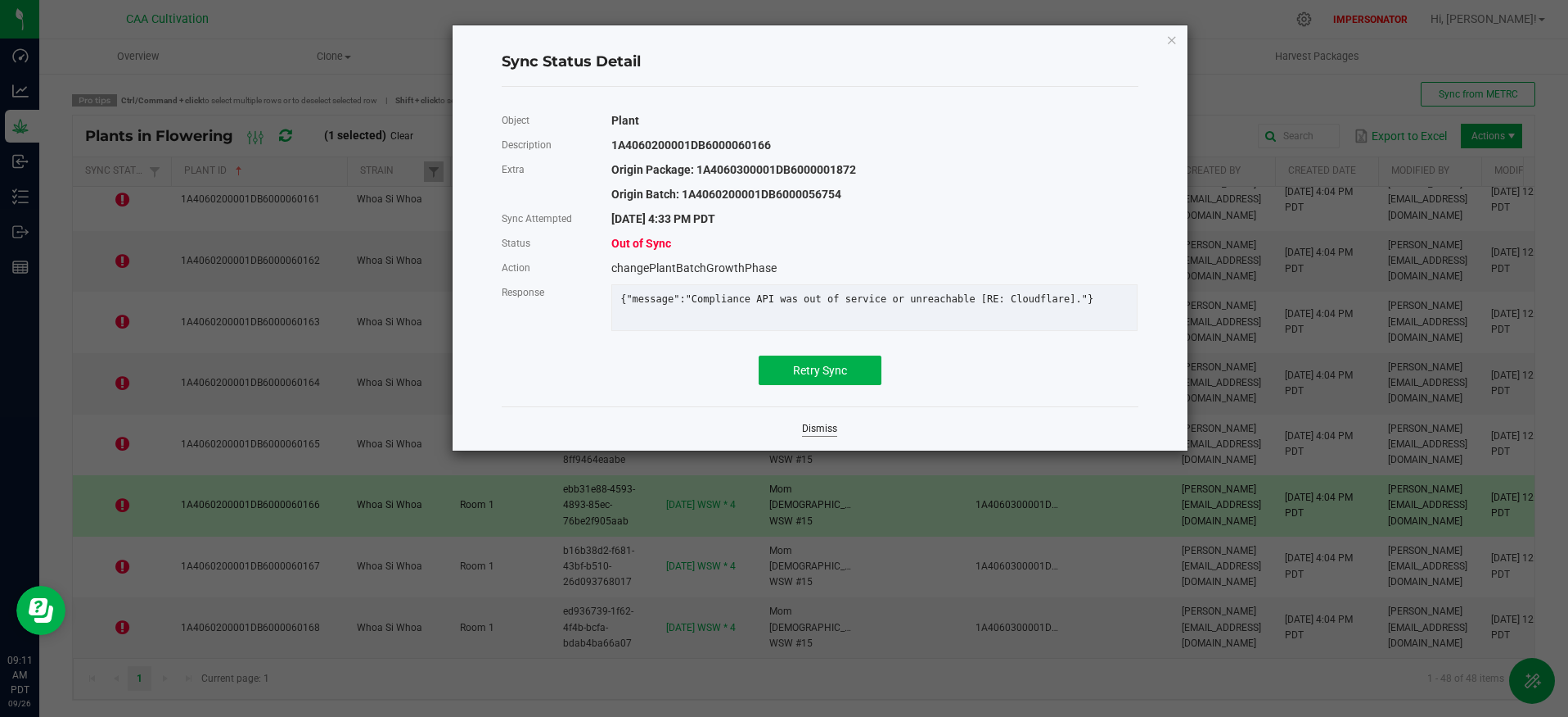
click at [825, 435] on link "Dismiss" at bounding box center [819, 428] width 36 height 14
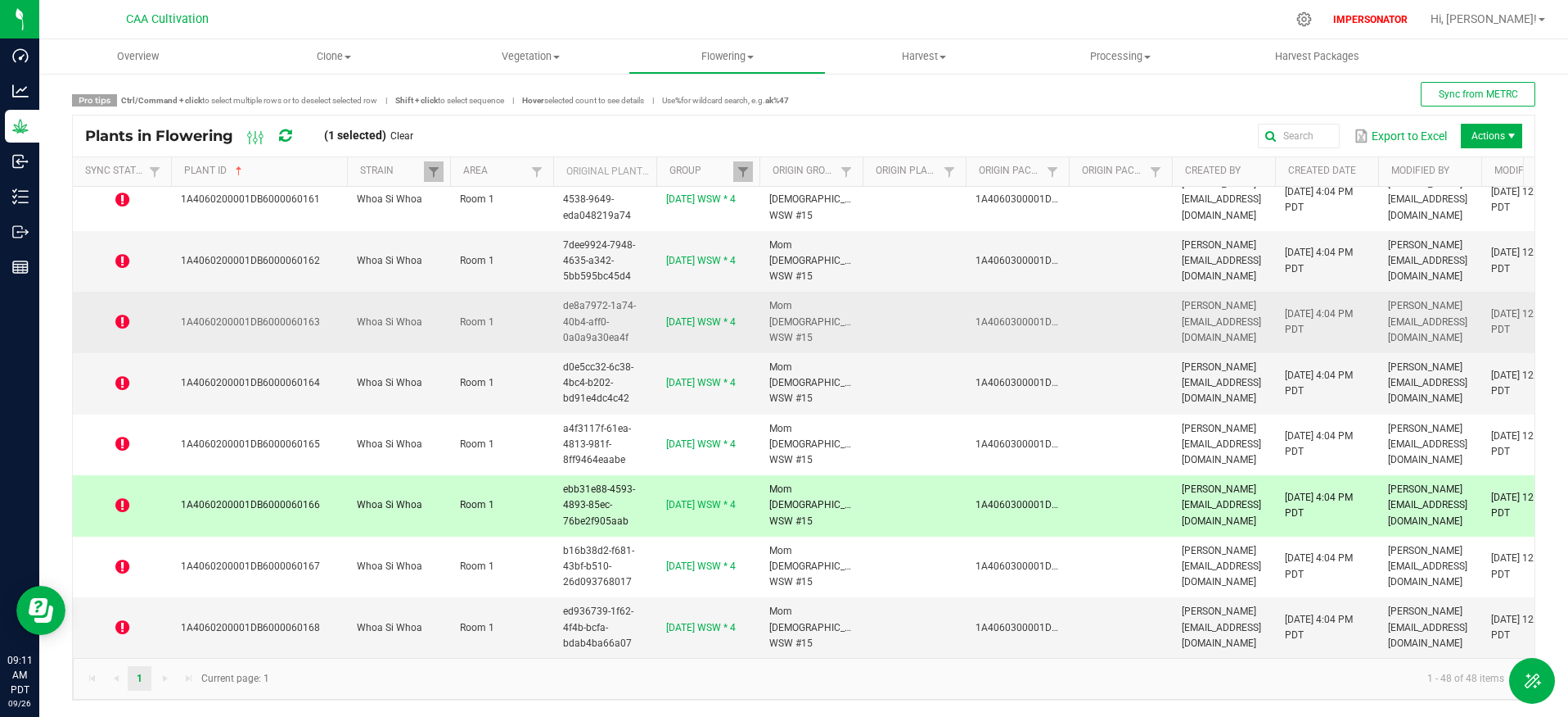
click at [125, 314] on icon at bounding box center [122, 322] width 14 height 17
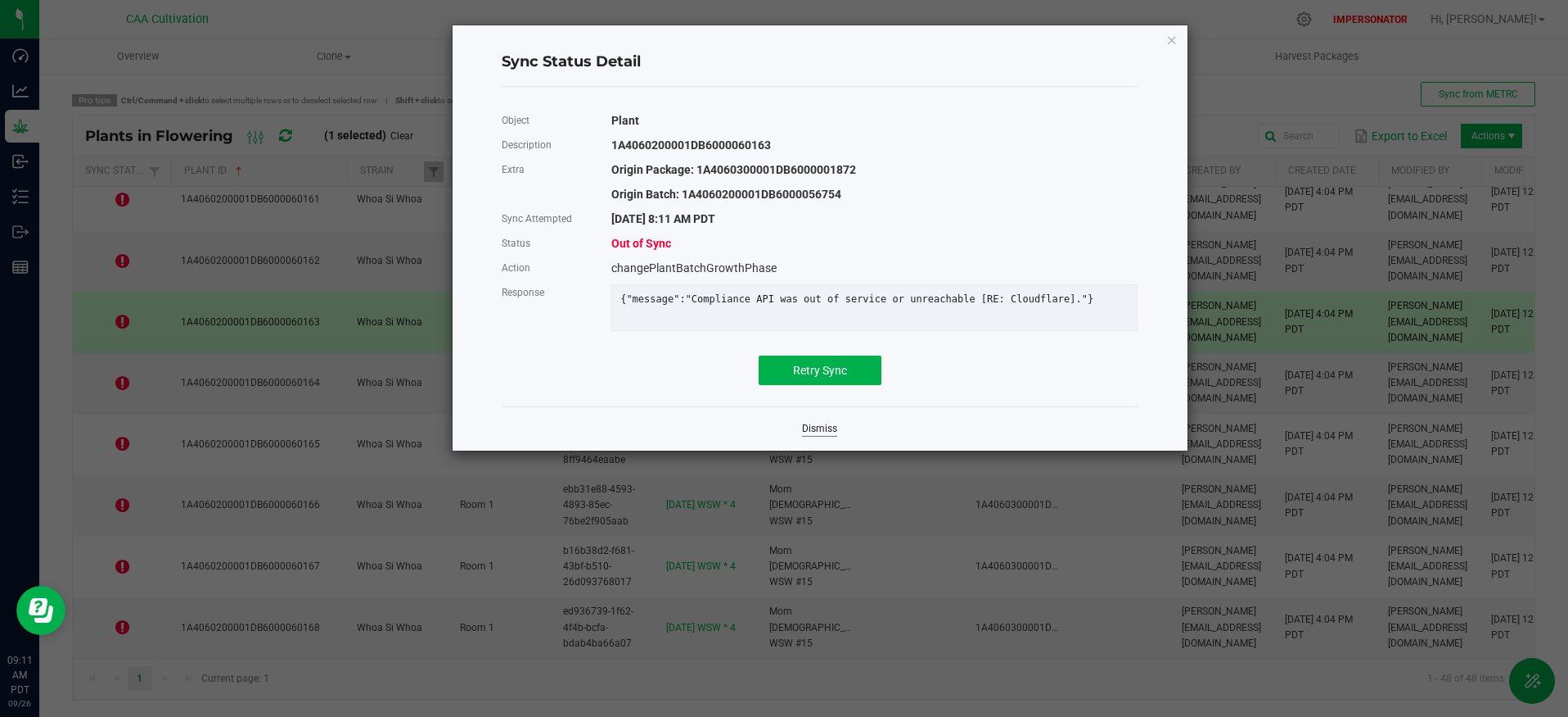
click at [807, 435] on link "Dismiss" at bounding box center [819, 428] width 36 height 14
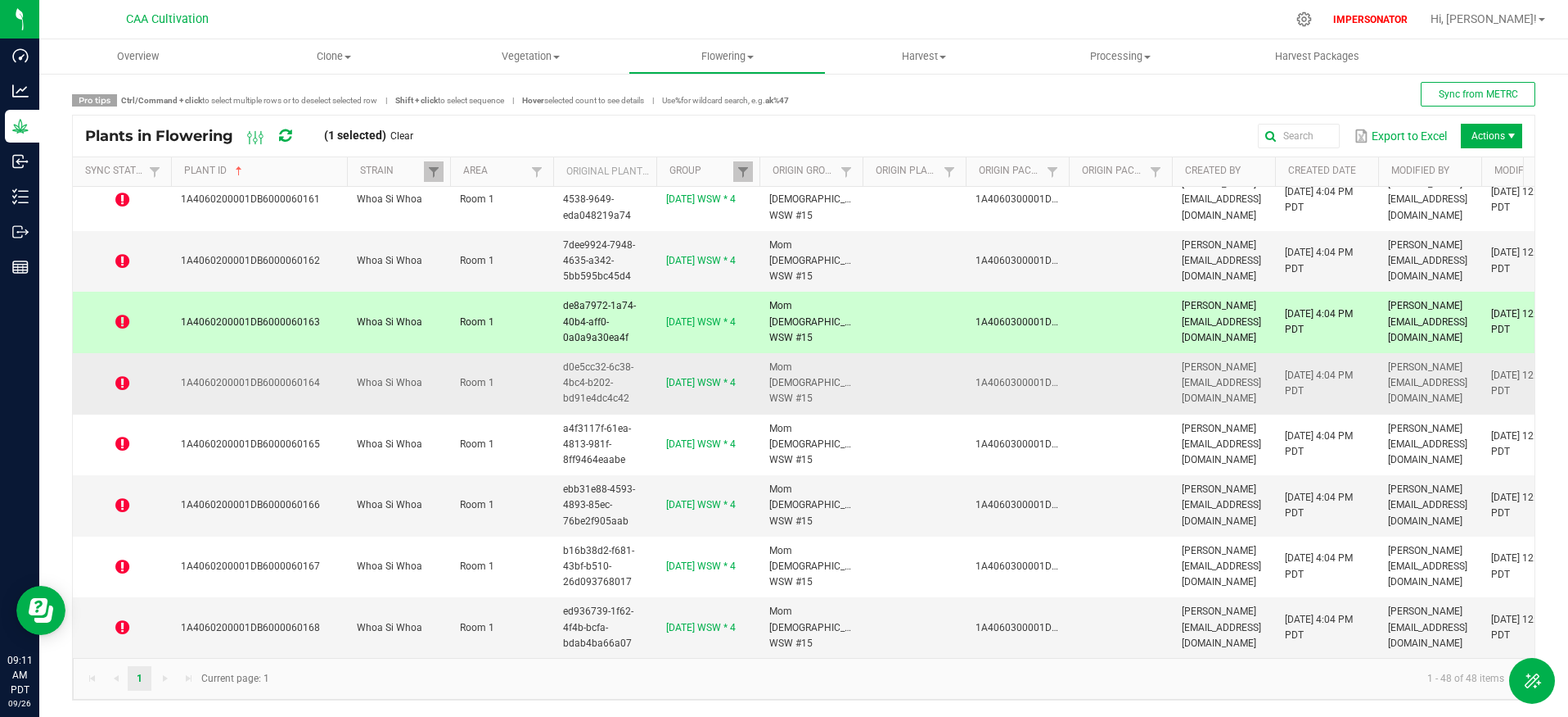
click at [120, 375] on icon at bounding box center [122, 383] width 14 height 17
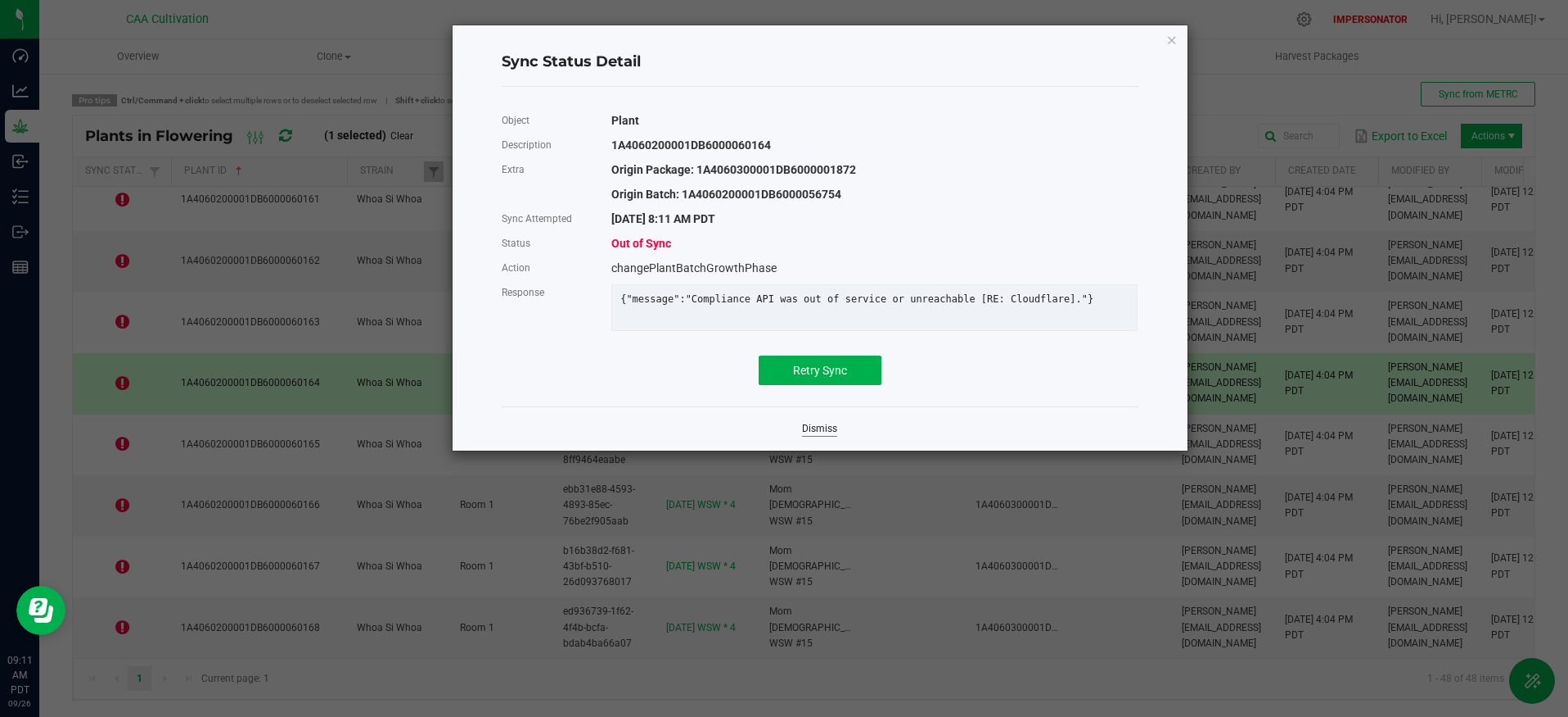
click at [830, 435] on link "Dismiss" at bounding box center [819, 428] width 36 height 14
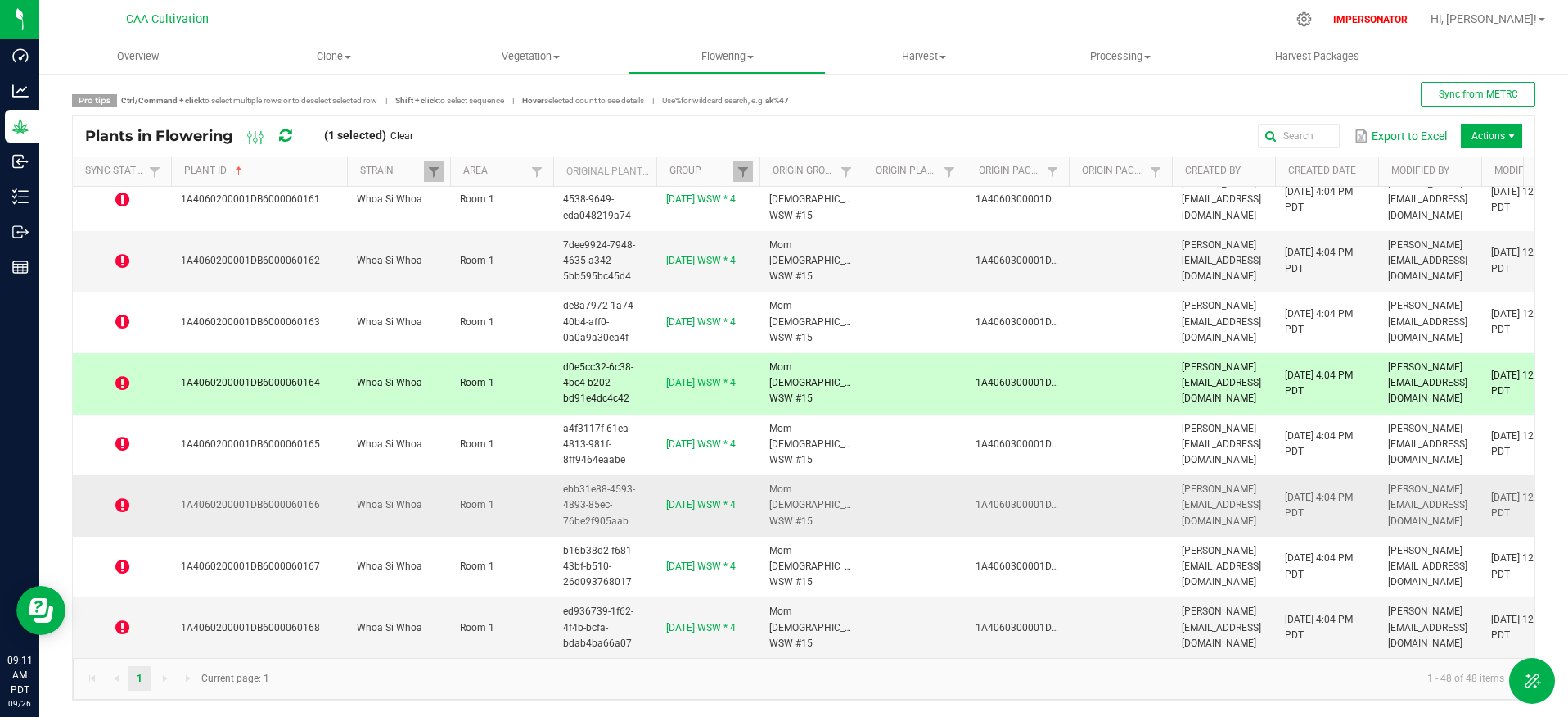
click at [120, 497] on icon at bounding box center [122, 505] width 14 height 17
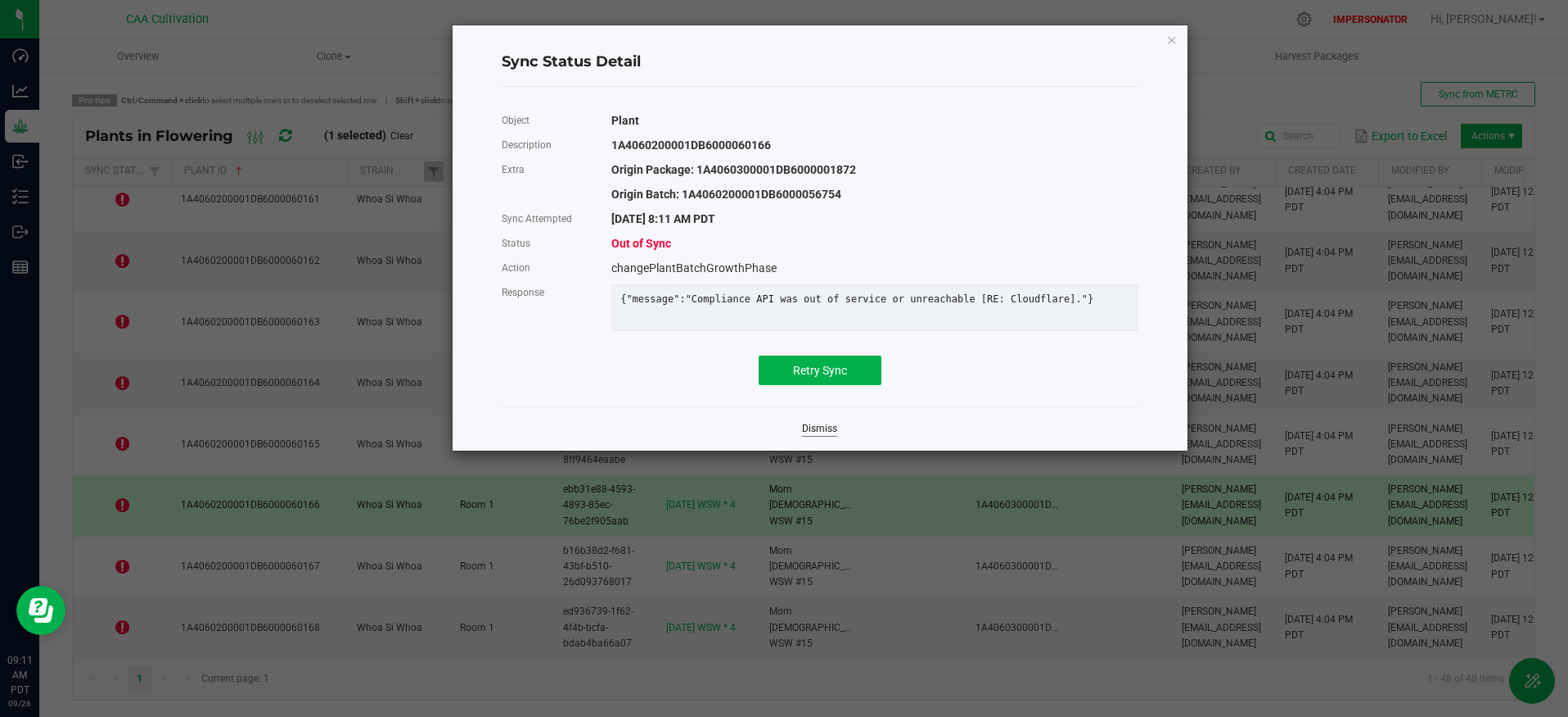
click at [817, 435] on link "Dismiss" at bounding box center [819, 428] width 36 height 14
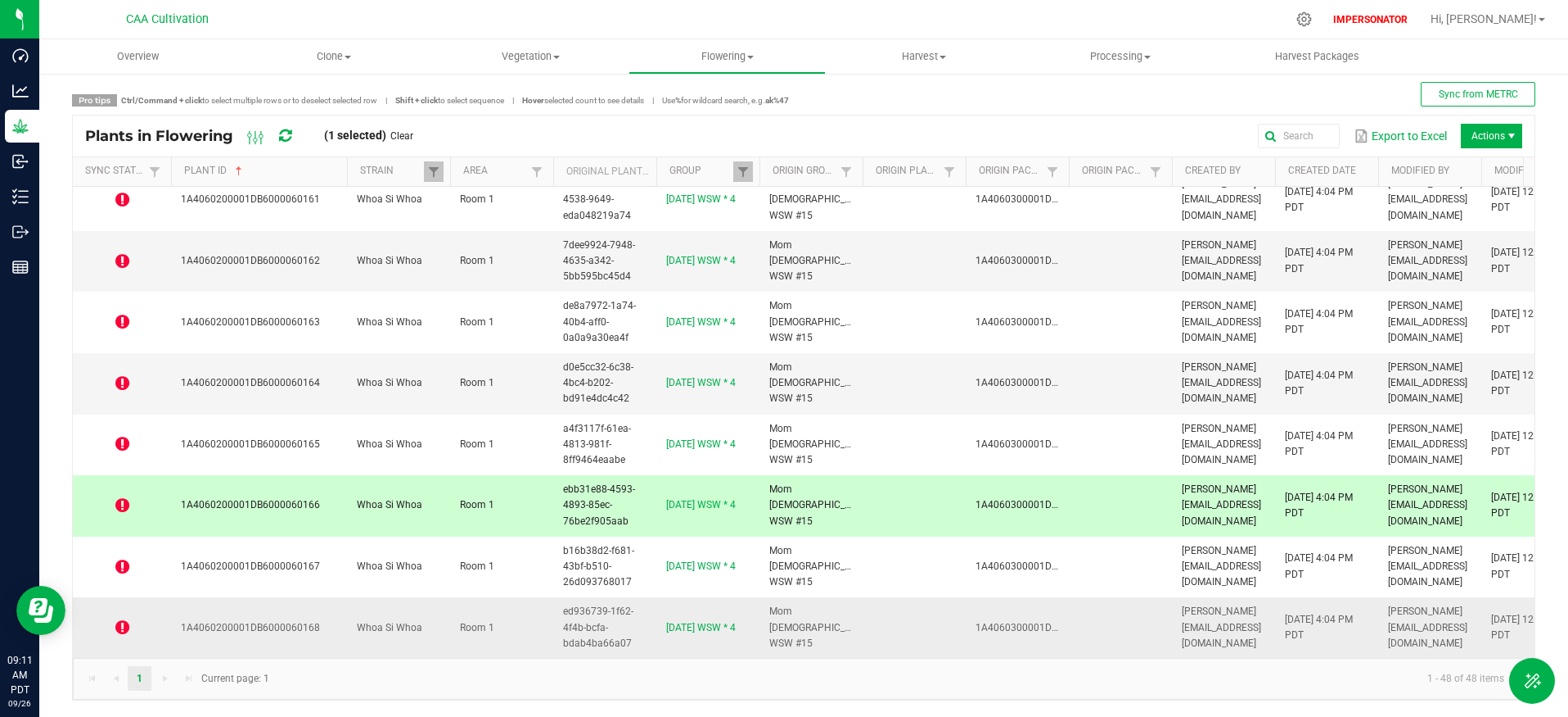
click at [117, 619] on icon at bounding box center [122, 628] width 14 height 17
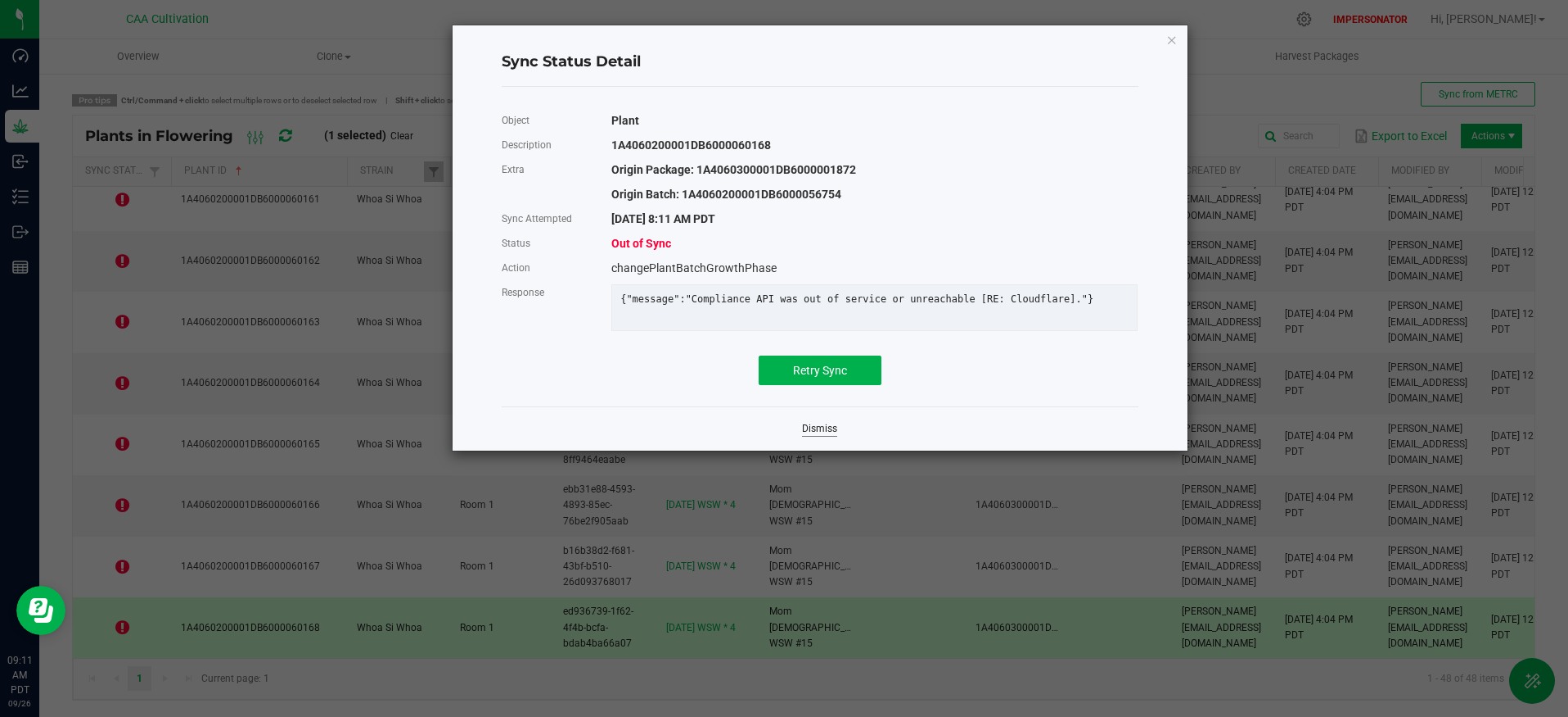
click at [818, 434] on link "Dismiss" at bounding box center [819, 428] width 36 height 14
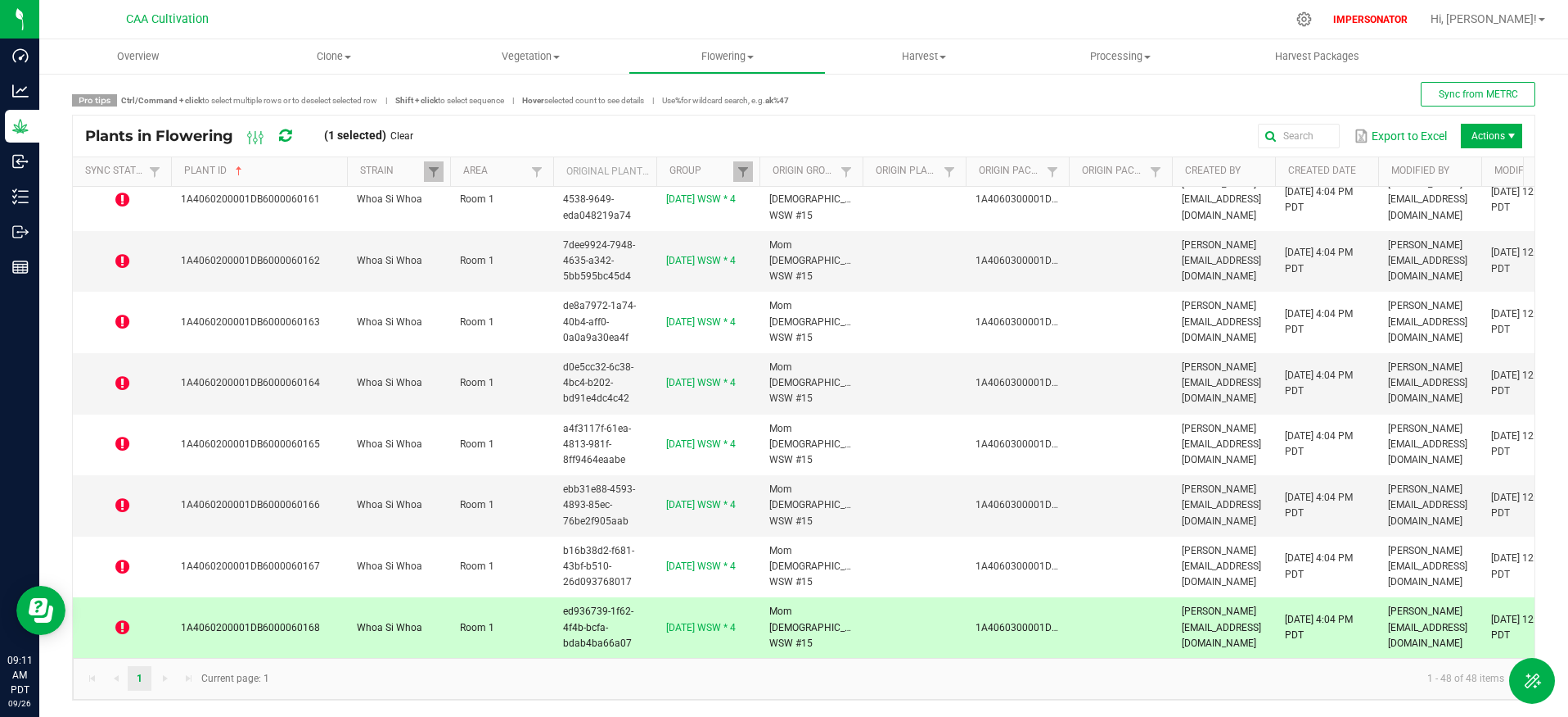
click at [242, 622] on span "1A4060200001DB6000060168" at bounding box center [251, 628] width 139 height 12
copy span "1A4060200001DB6000060168"
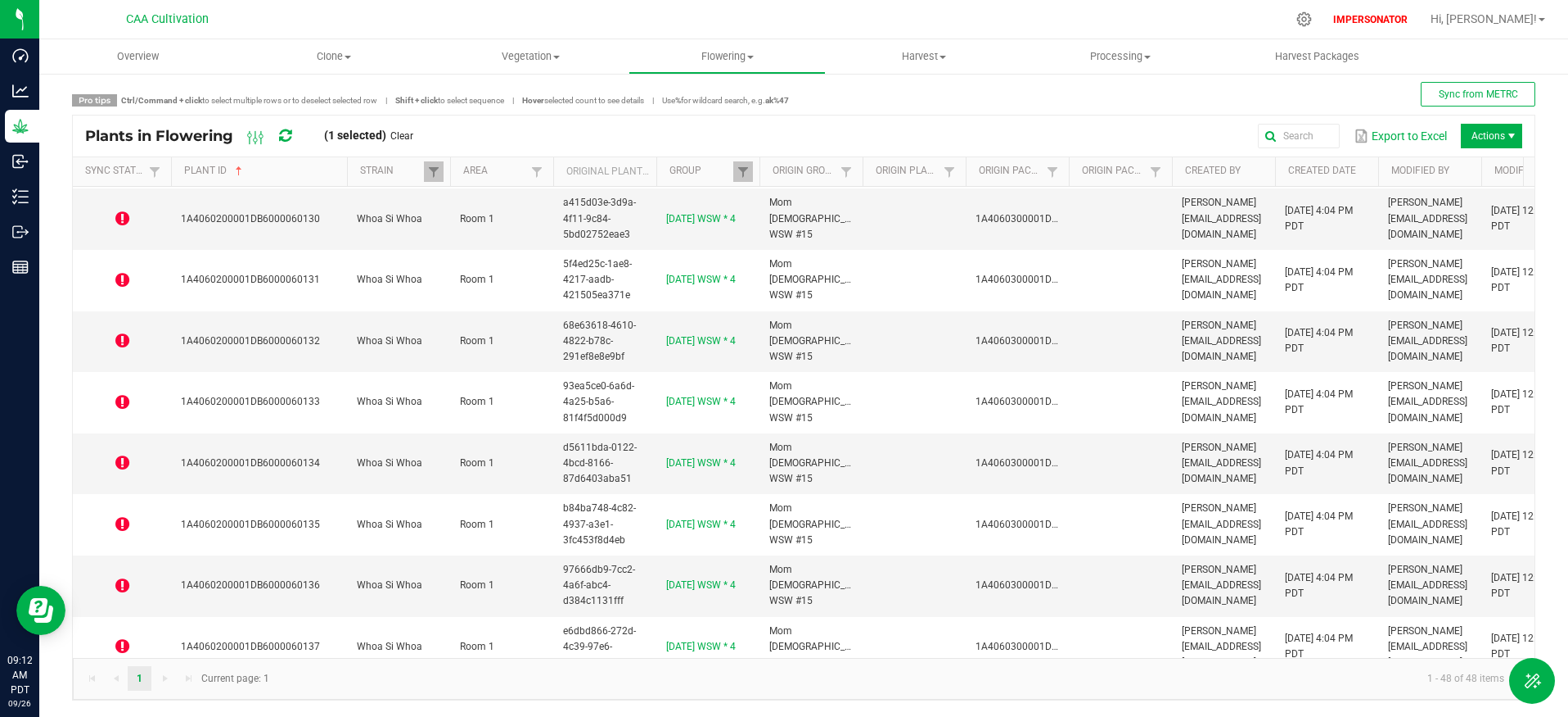
scroll to position [0, 0]
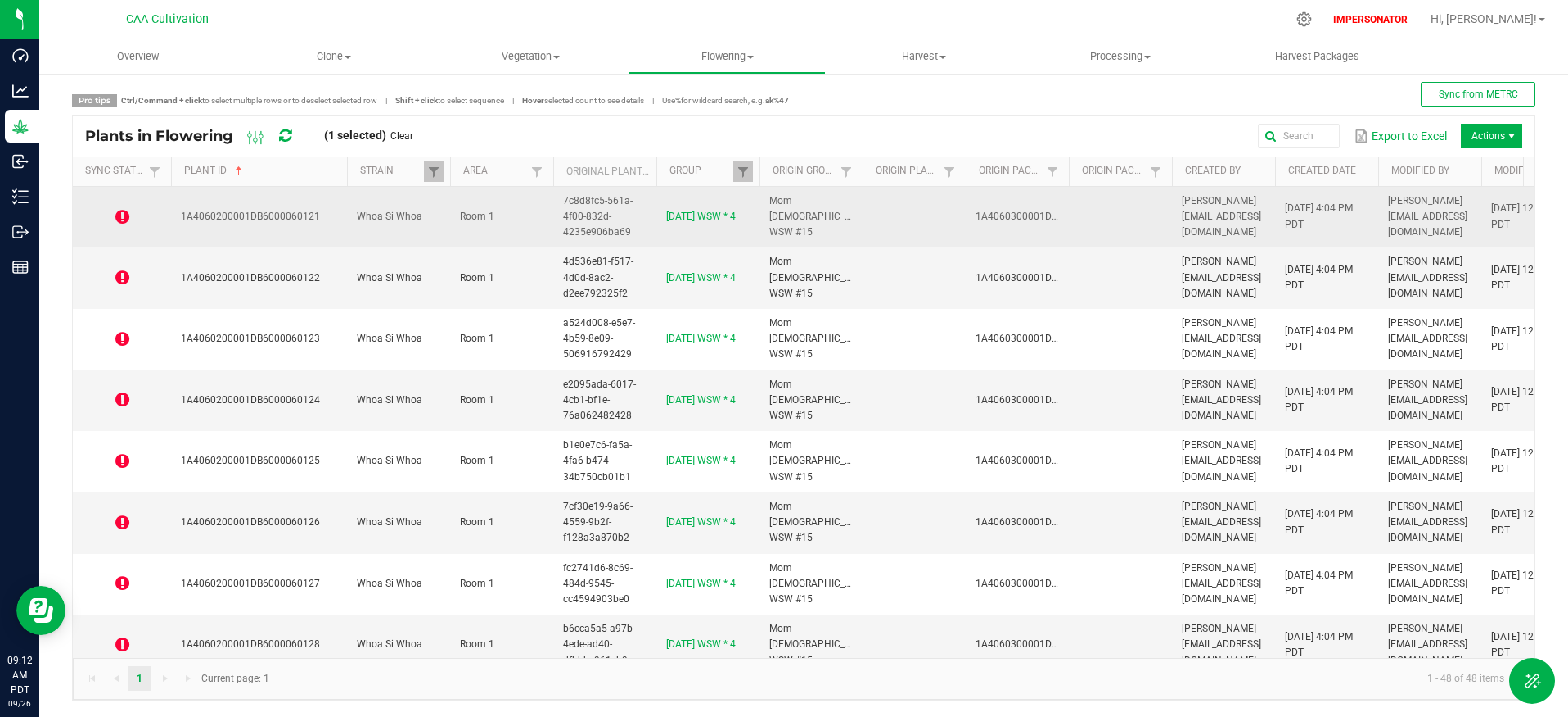
click at [116, 214] on icon at bounding box center [122, 217] width 14 height 17
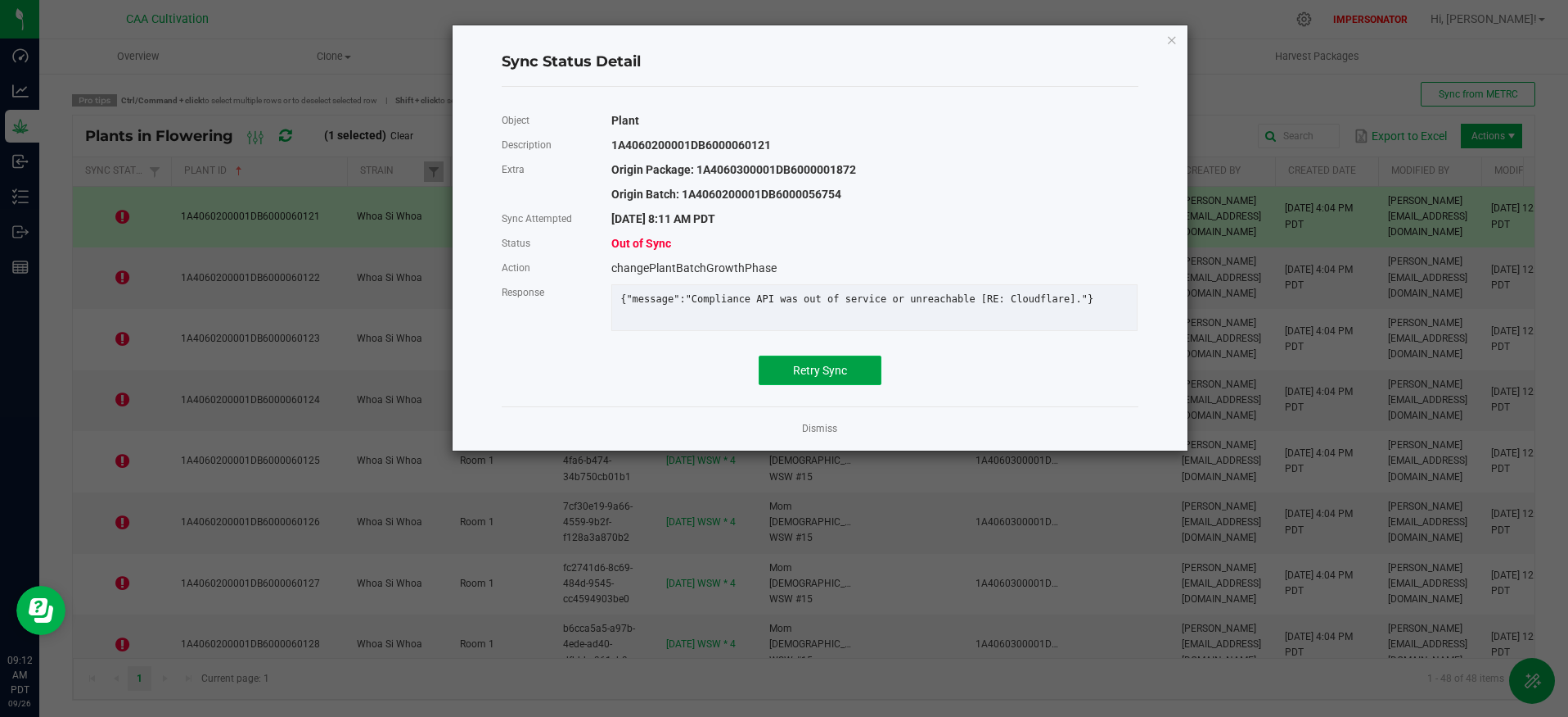
click at [839, 377] on span "Retry Sync" at bounding box center [820, 370] width 54 height 13
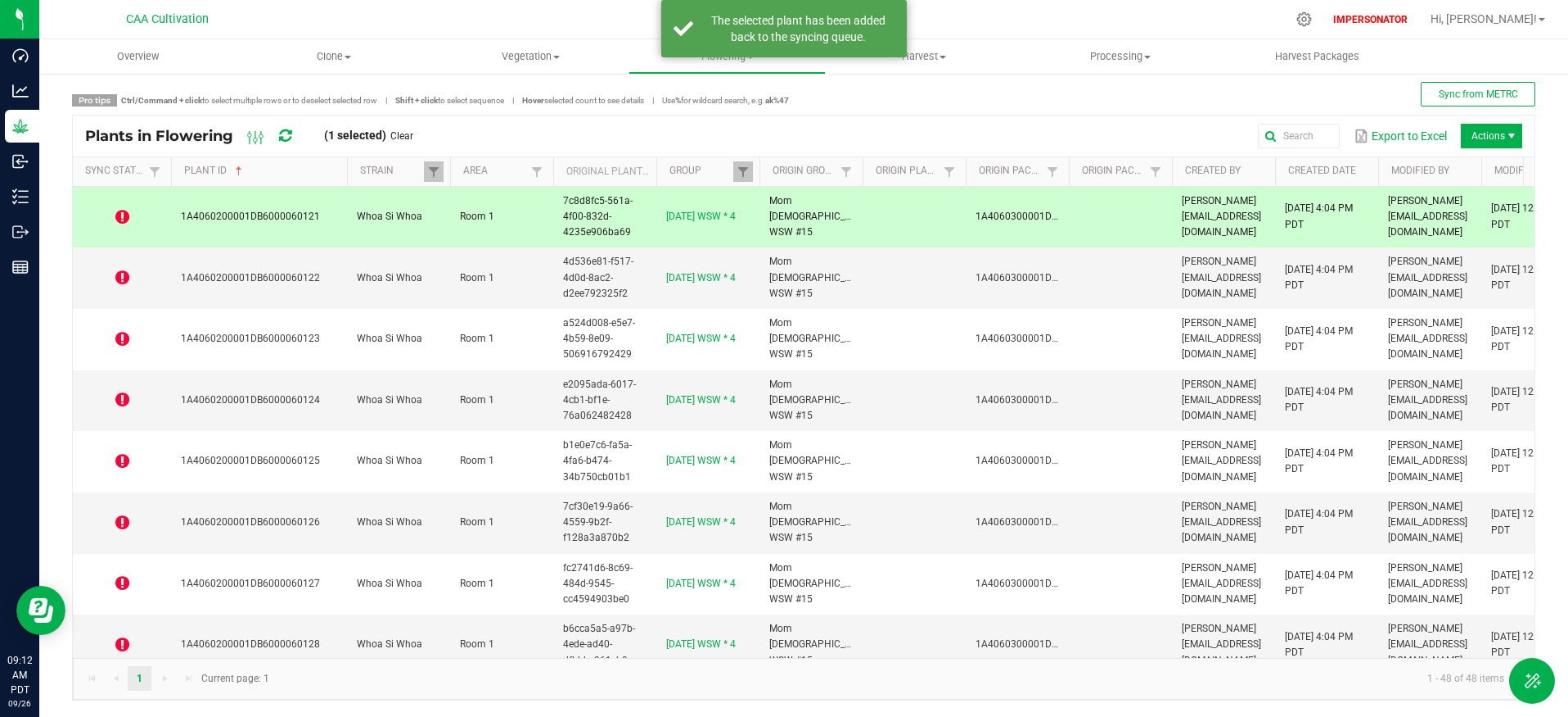
click at [285, 134] on icon at bounding box center [284, 136] width 14 height 17
click at [285, 134] on icon at bounding box center [285, 136] width 12 height 15
click at [285, 134] on icon at bounding box center [284, 135] width 16 height 17
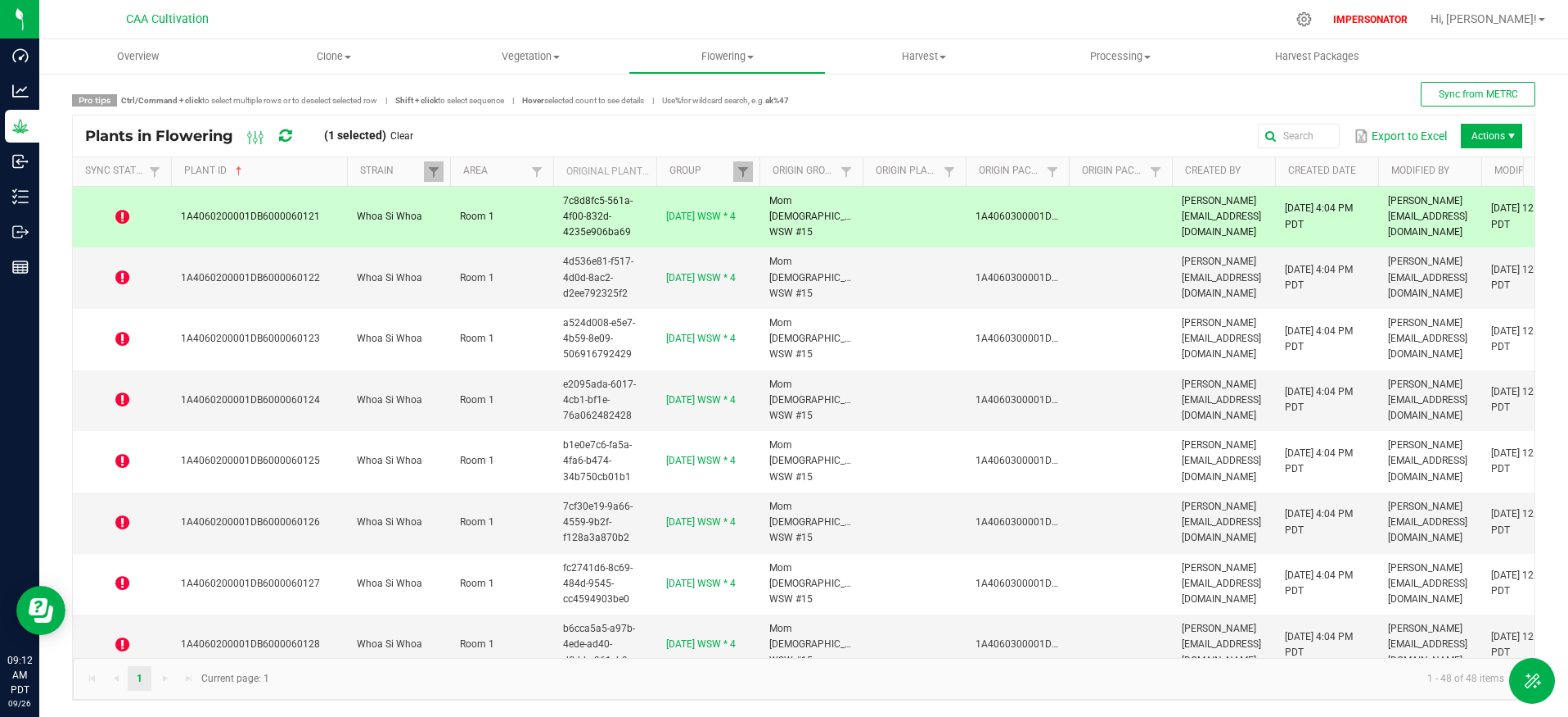
click at [117, 214] on icon at bounding box center [122, 217] width 14 height 17
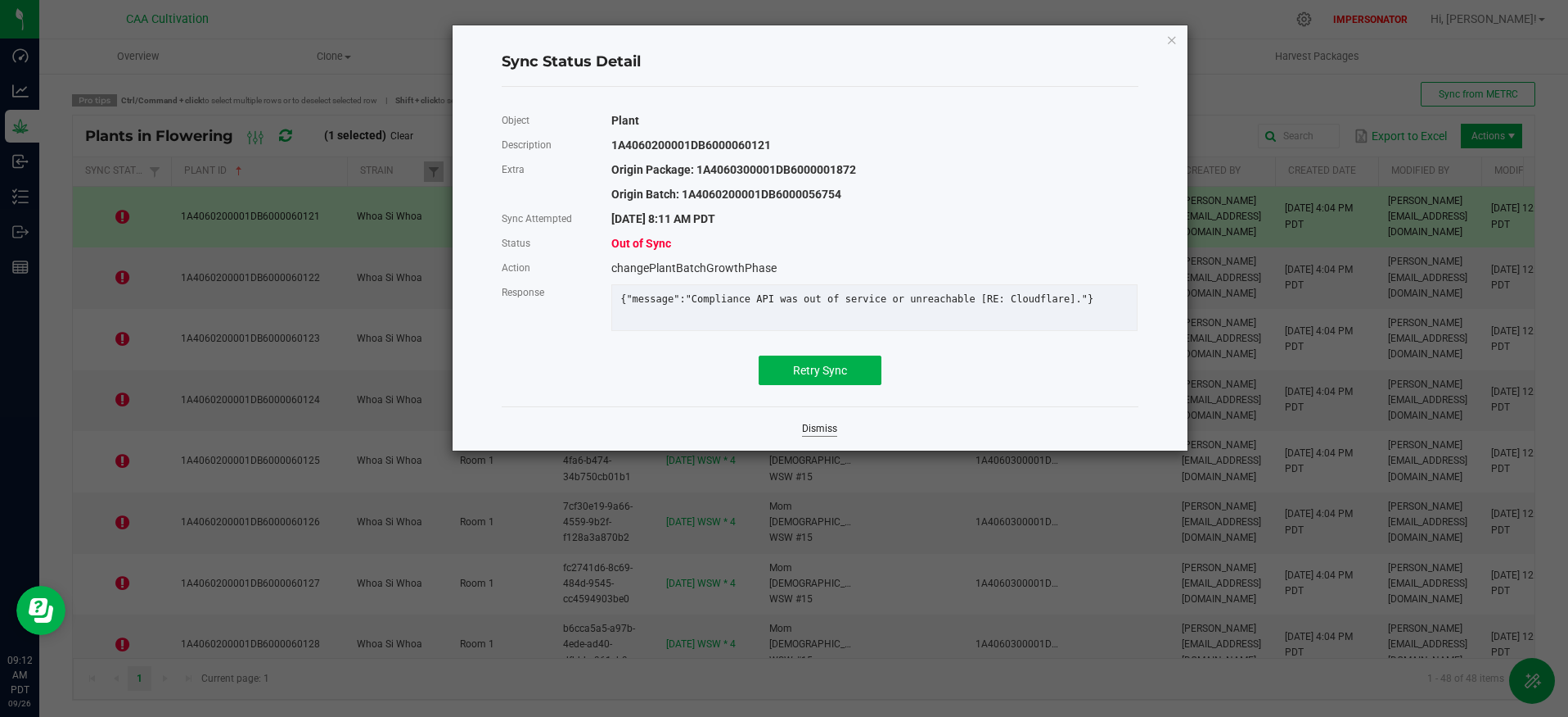
click at [826, 435] on link "Dismiss" at bounding box center [819, 428] width 36 height 14
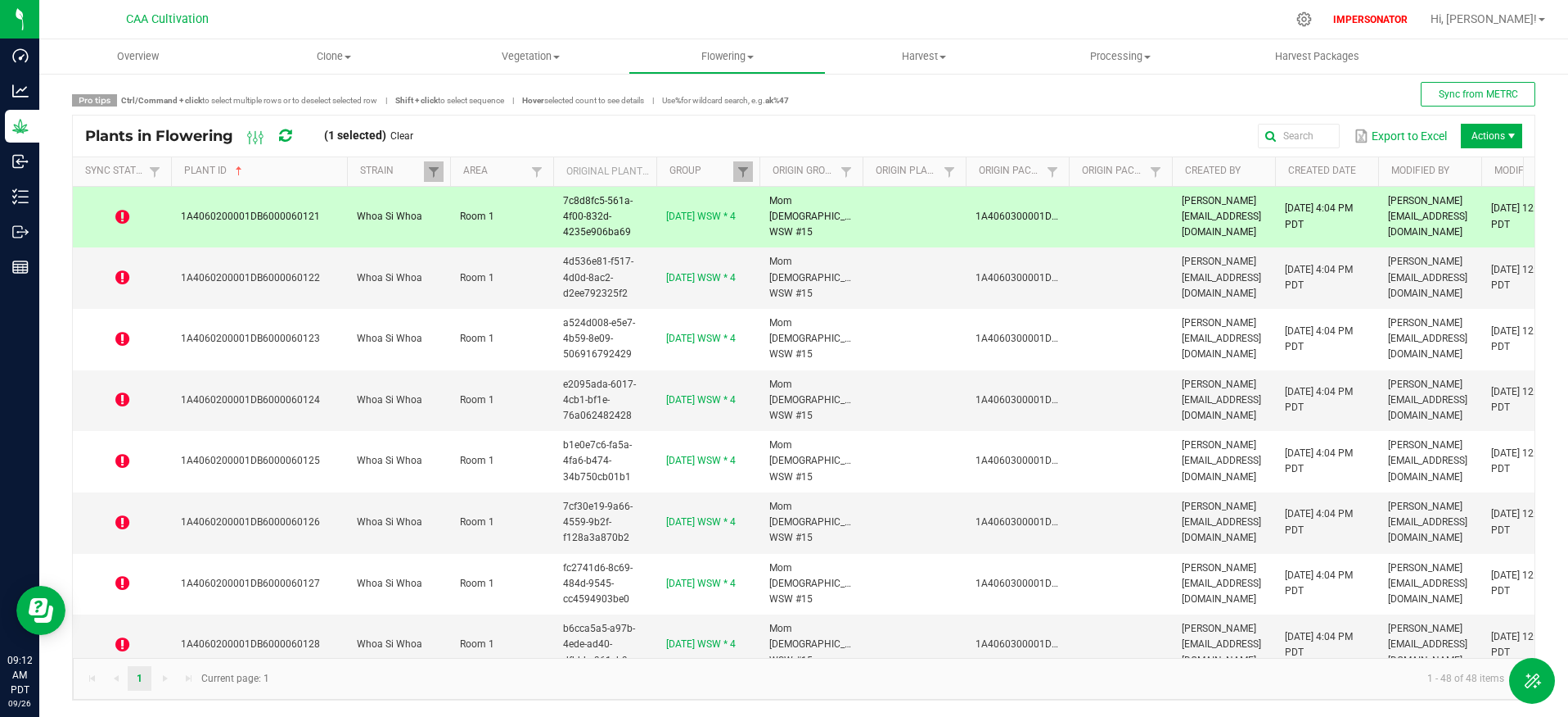
click at [286, 137] on icon at bounding box center [285, 136] width 12 height 15
click at [125, 216] on icon at bounding box center [122, 217] width 14 height 17
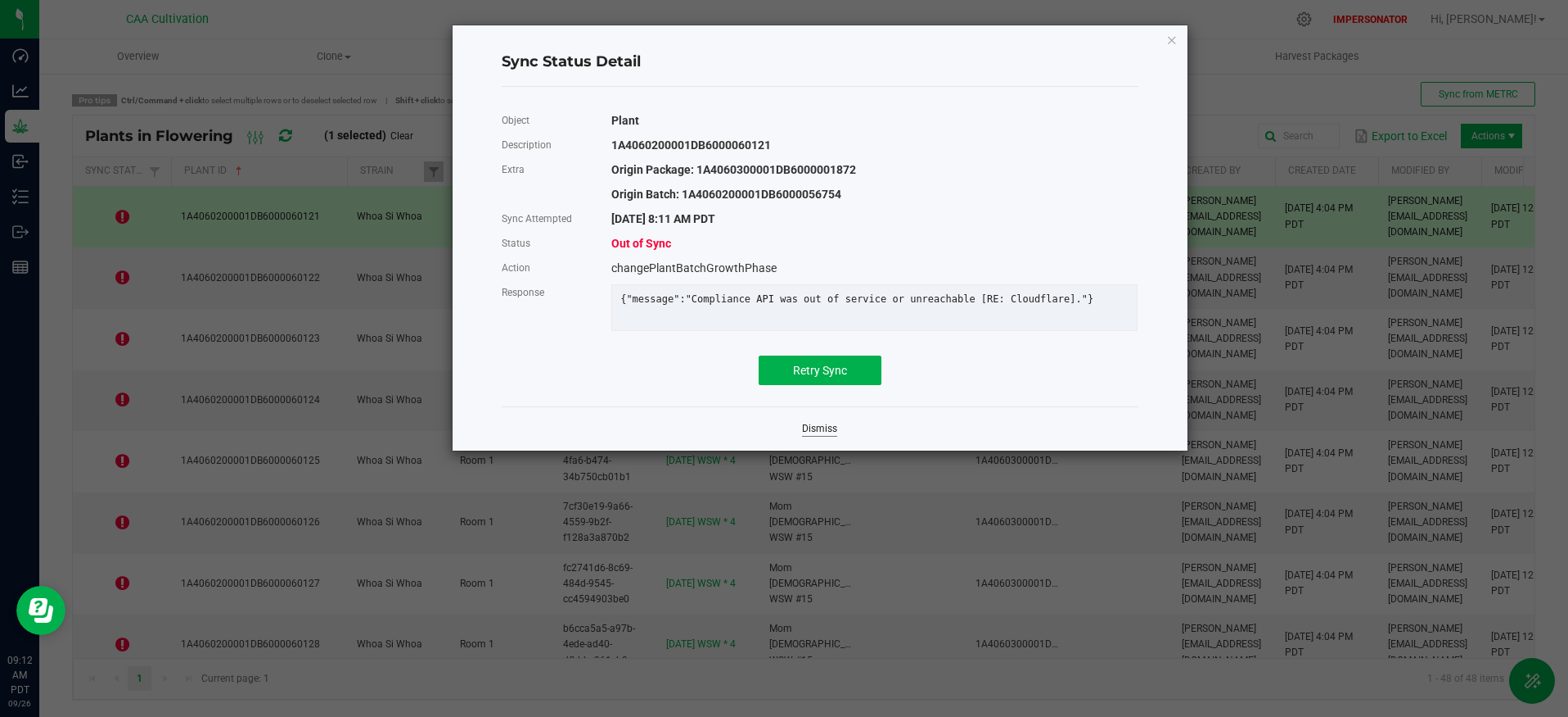
click at [809, 435] on link "Dismiss" at bounding box center [819, 428] width 36 height 14
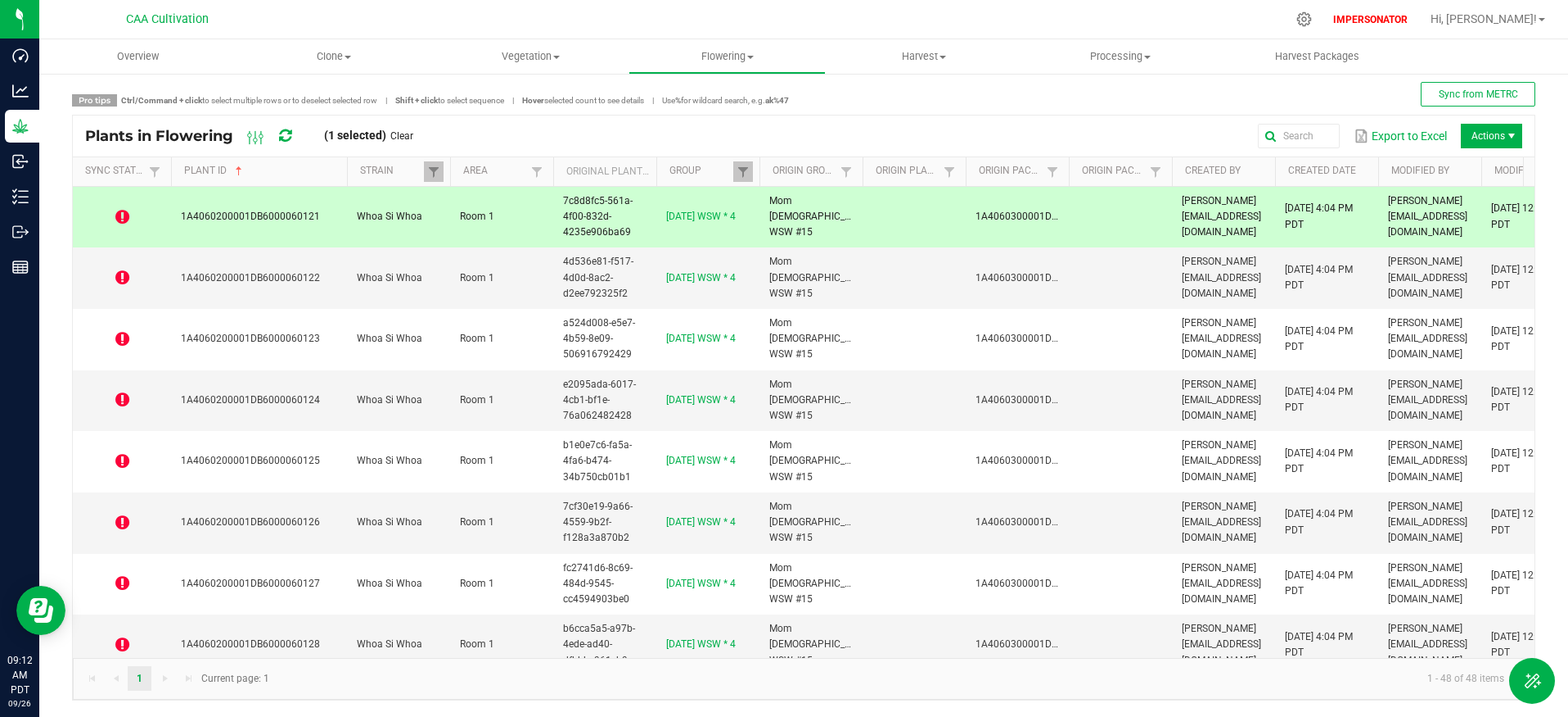
click at [122, 216] on icon at bounding box center [122, 217] width 14 height 17
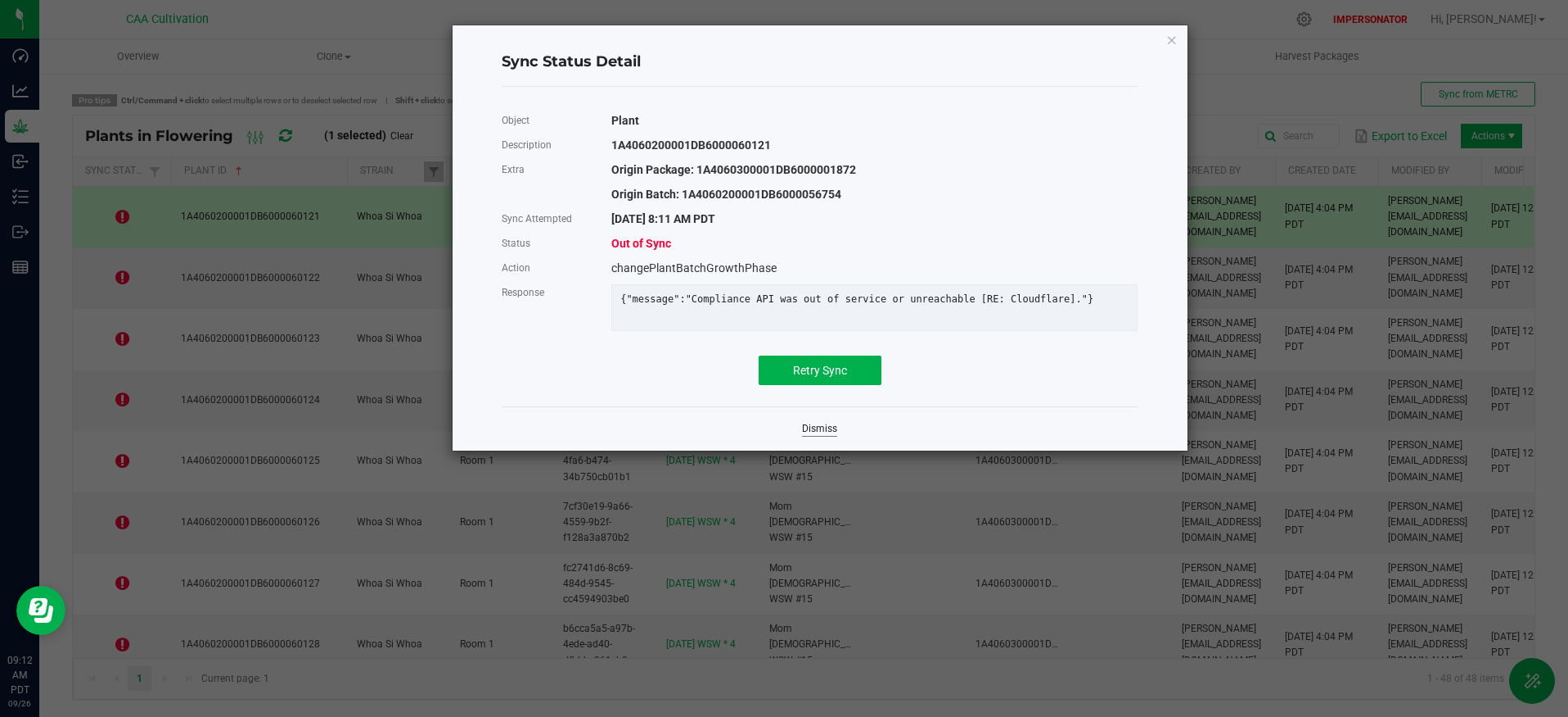
click at [826, 435] on link "Dismiss" at bounding box center [819, 428] width 36 height 14
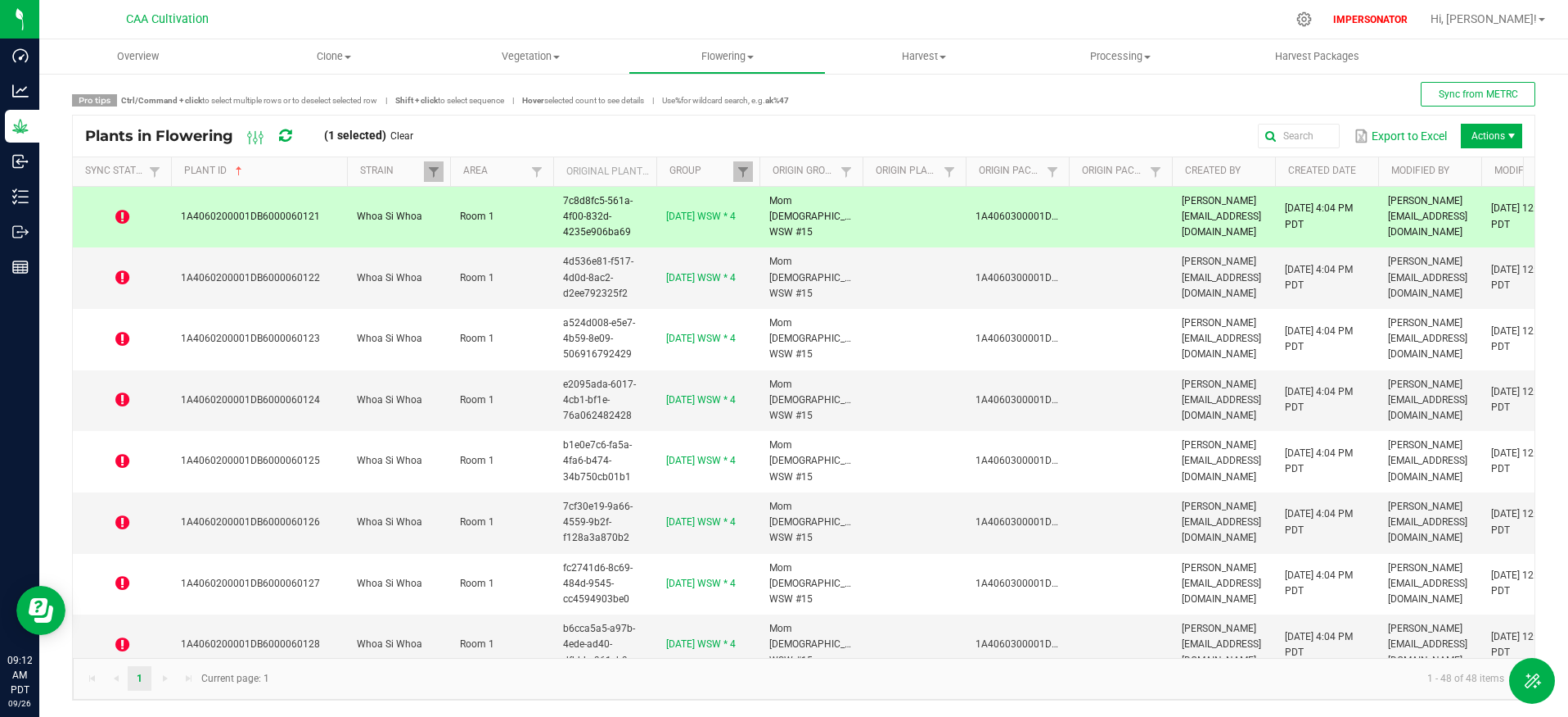
click at [278, 128] on div "Plants in Flowering (1 selected) Clear" at bounding box center [256, 136] width 341 height 28
click at [281, 132] on icon at bounding box center [285, 136] width 12 height 15
click at [284, 137] on icon at bounding box center [285, 136] width 12 height 15
click at [284, 137] on icon at bounding box center [284, 136] width 14 height 17
click at [284, 137] on icon at bounding box center [285, 136] width 12 height 15
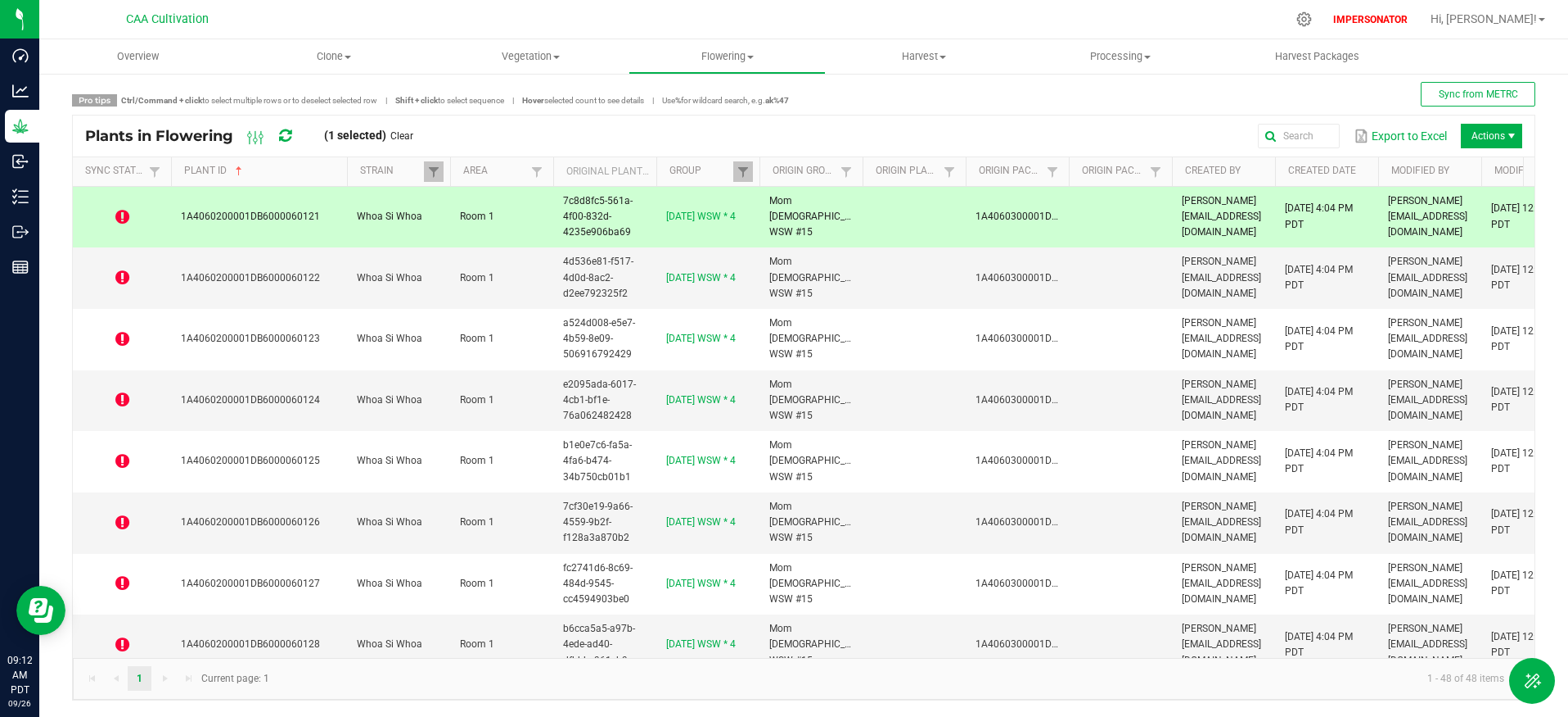
click at [284, 137] on icon at bounding box center [285, 136] width 12 height 15
click at [284, 137] on icon at bounding box center [284, 136] width 14 height 17
click at [284, 137] on icon at bounding box center [285, 136] width 12 height 15
click at [285, 137] on icon at bounding box center [284, 136] width 14 height 17
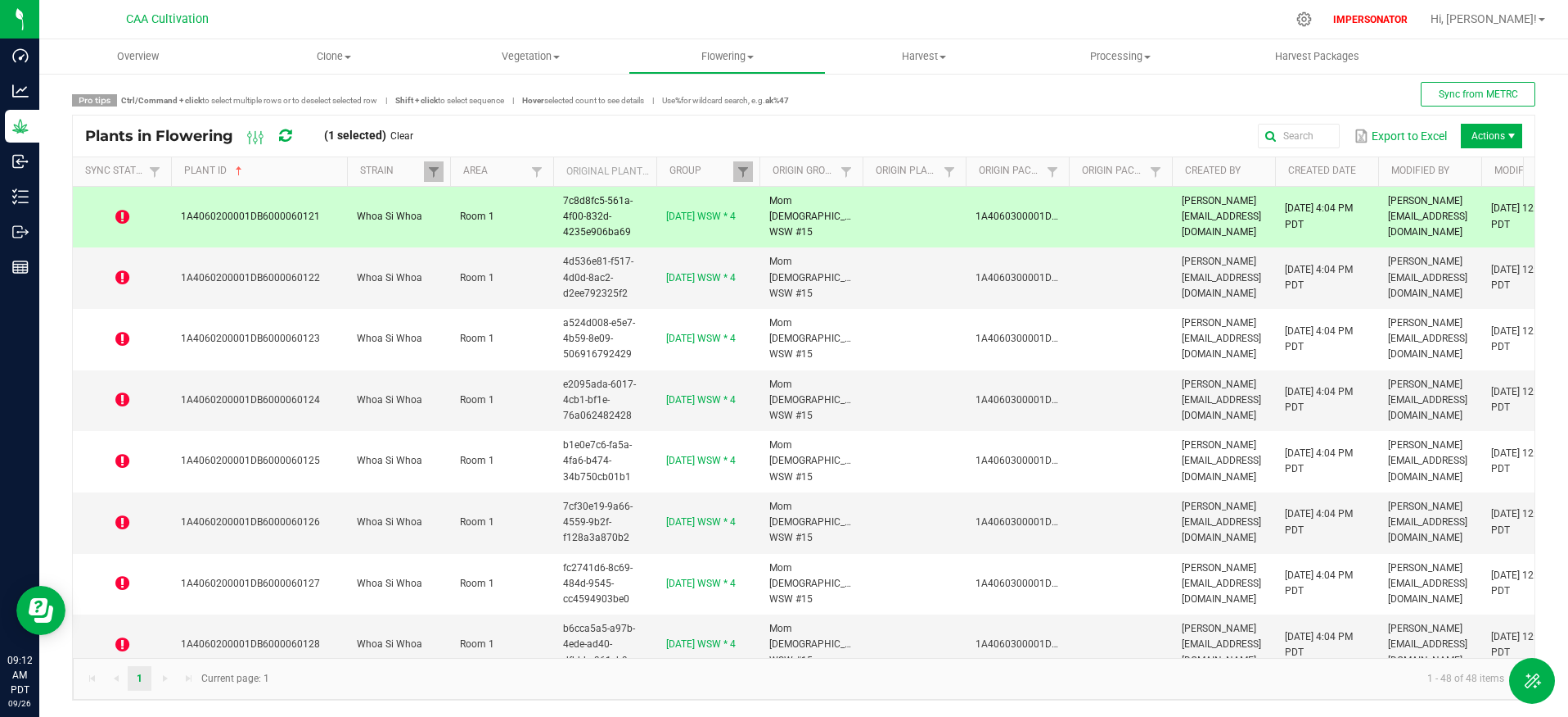
click at [285, 137] on icon at bounding box center [284, 135] width 16 height 17
click at [120, 211] on icon at bounding box center [122, 217] width 14 height 17
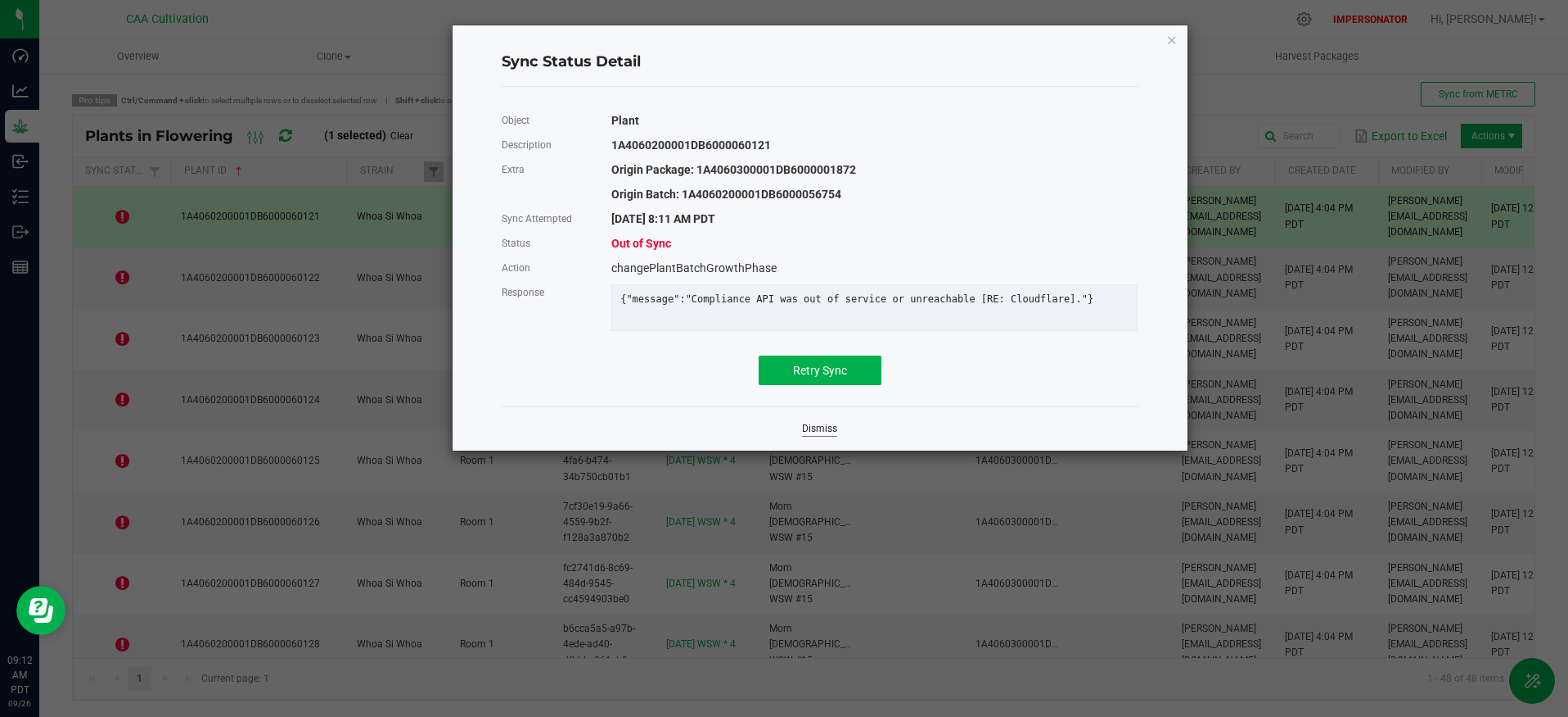
click at [808, 435] on link "Dismiss" at bounding box center [819, 428] width 36 height 14
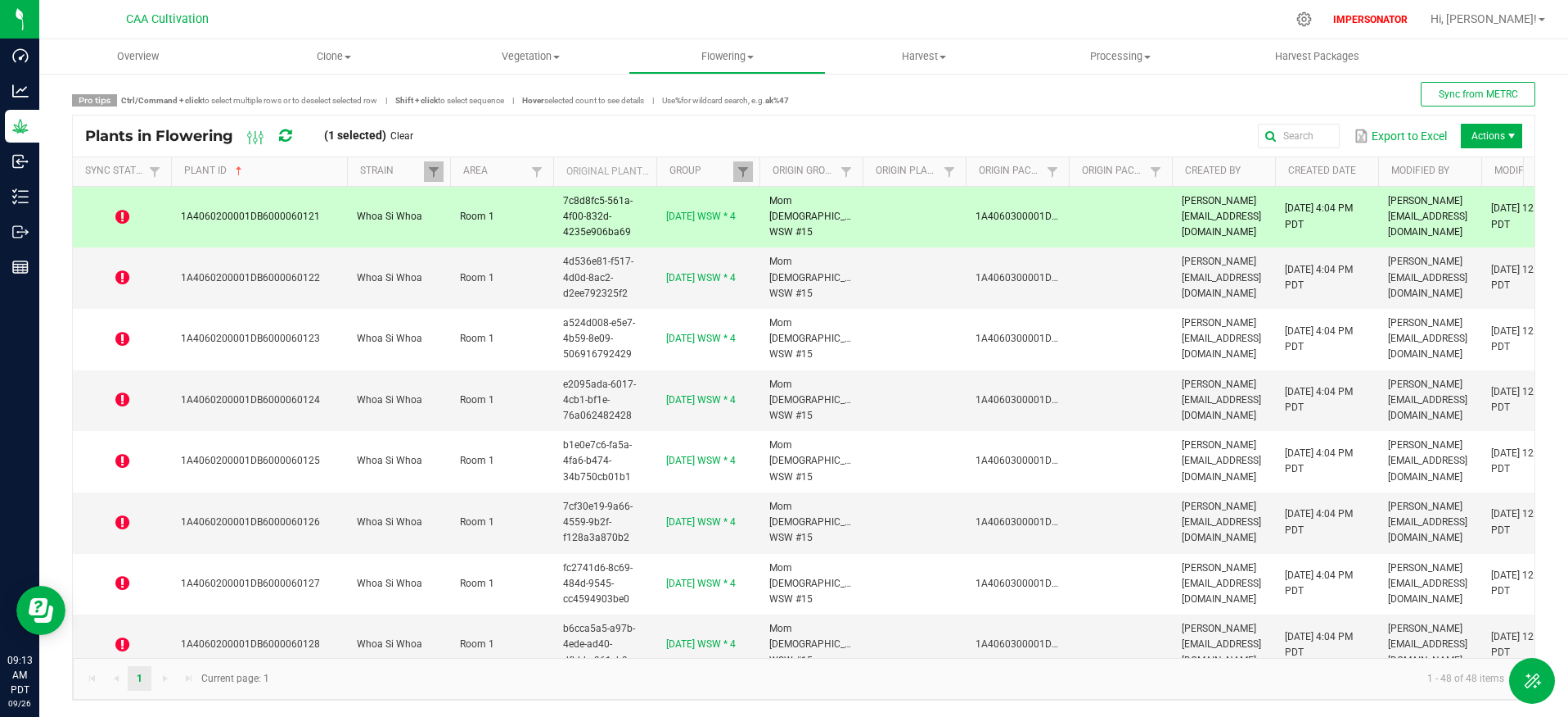
click at [284, 137] on icon at bounding box center [285, 136] width 12 height 15
click at [122, 219] on icon at bounding box center [122, 217] width 14 height 17
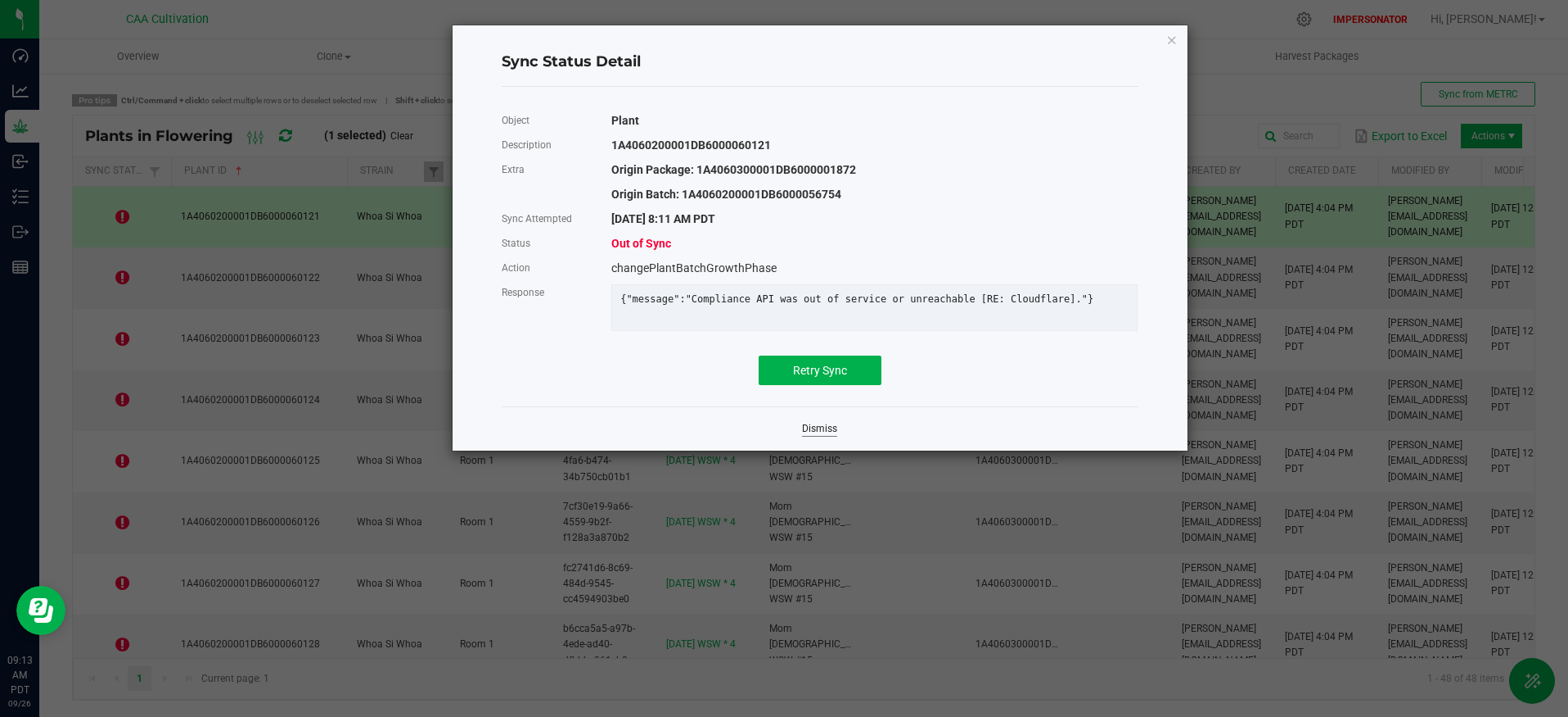
click at [820, 435] on link "Dismiss" at bounding box center [819, 428] width 36 height 14
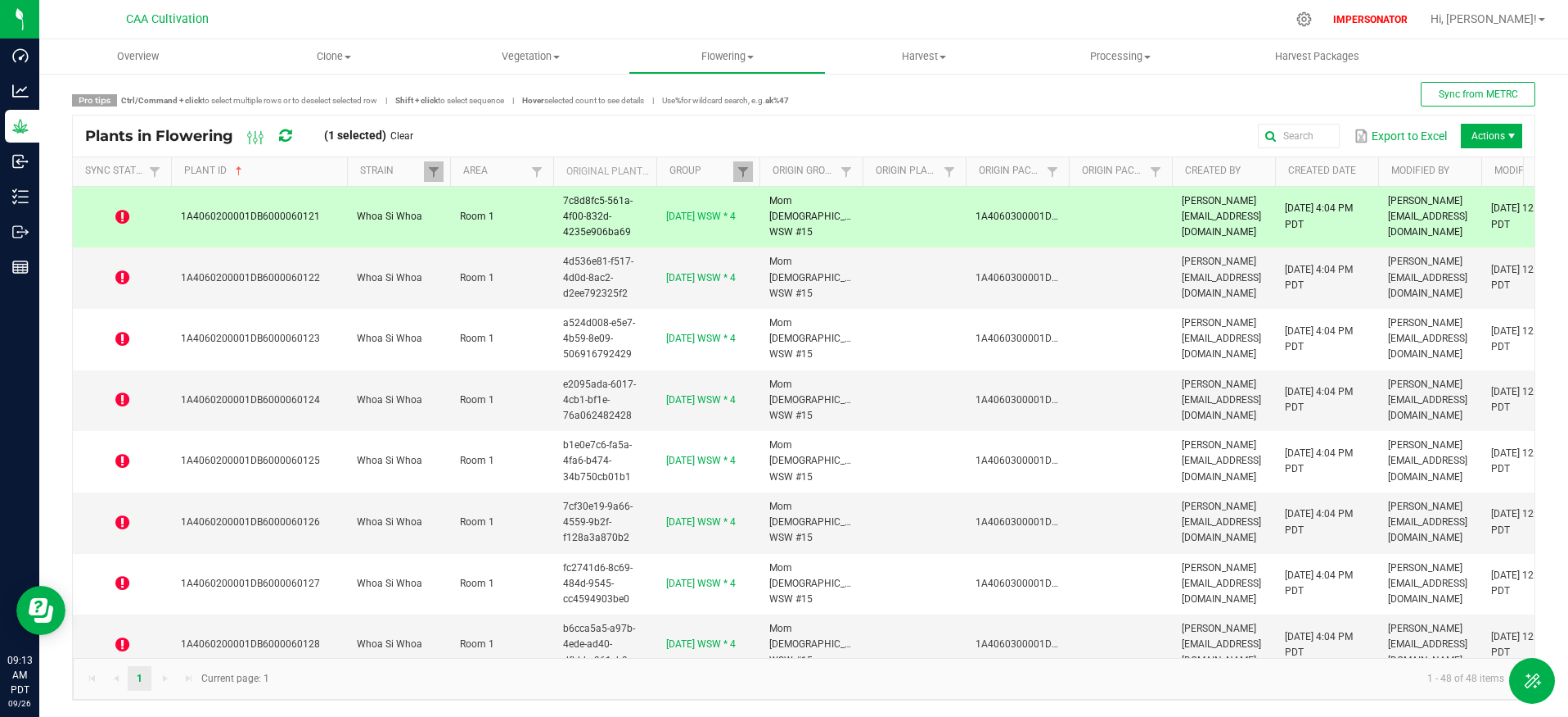
click at [287, 137] on icon at bounding box center [285, 136] width 12 height 15
click at [122, 273] on icon at bounding box center [122, 277] width 14 height 17
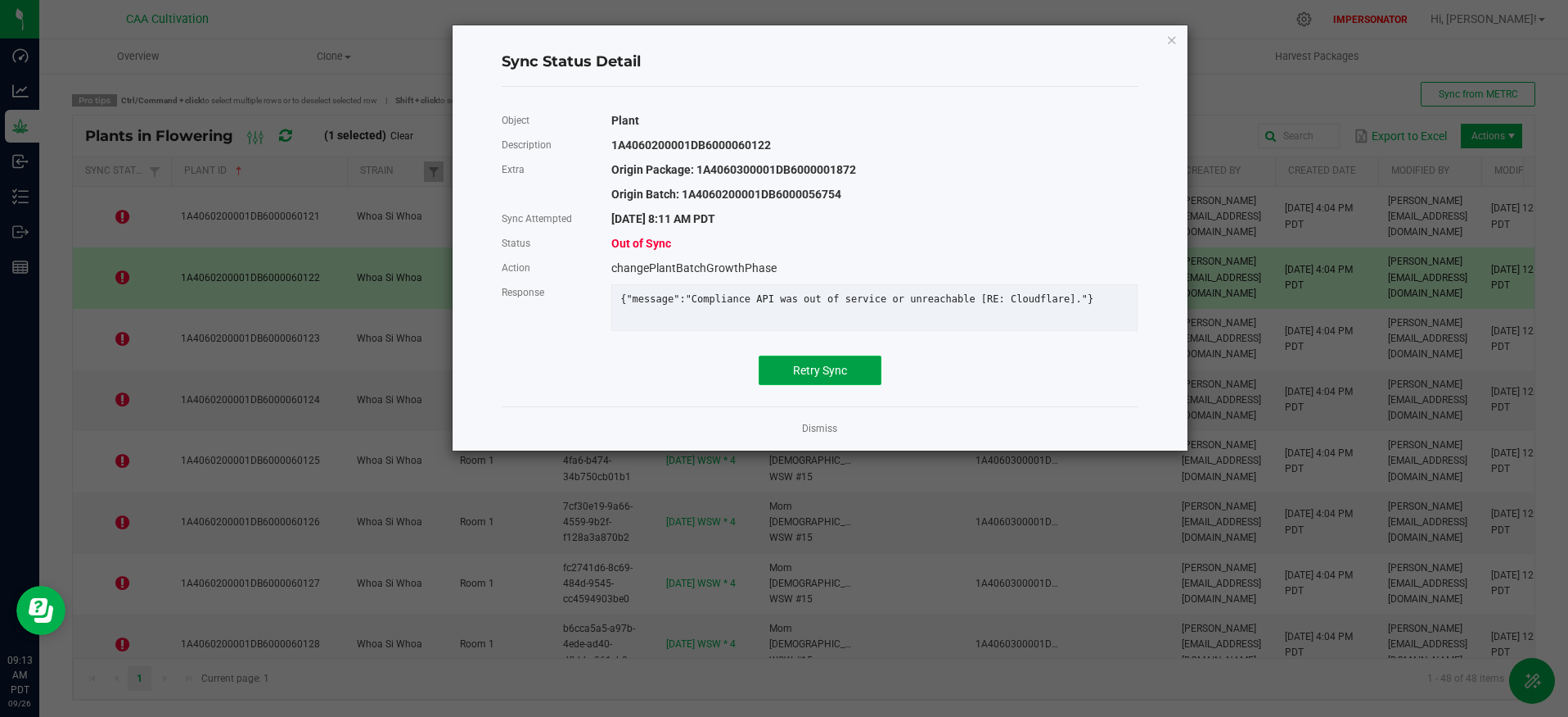
click at [798, 368] on button "Retry Sync" at bounding box center [820, 370] width 122 height 30
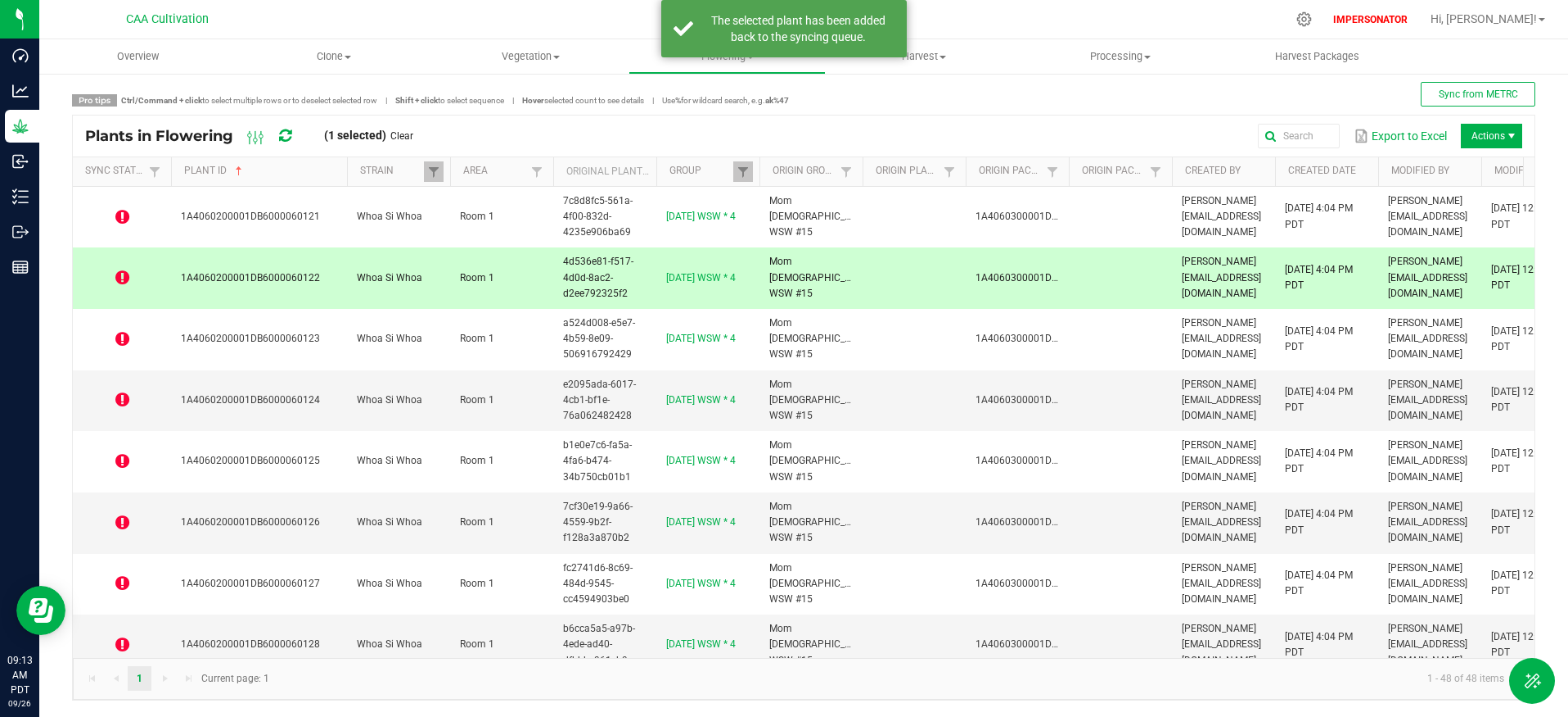
click at [283, 130] on icon at bounding box center [285, 136] width 12 height 15
click at [283, 130] on icon at bounding box center [284, 136] width 14 height 17
click at [283, 130] on icon at bounding box center [285, 136] width 12 height 15
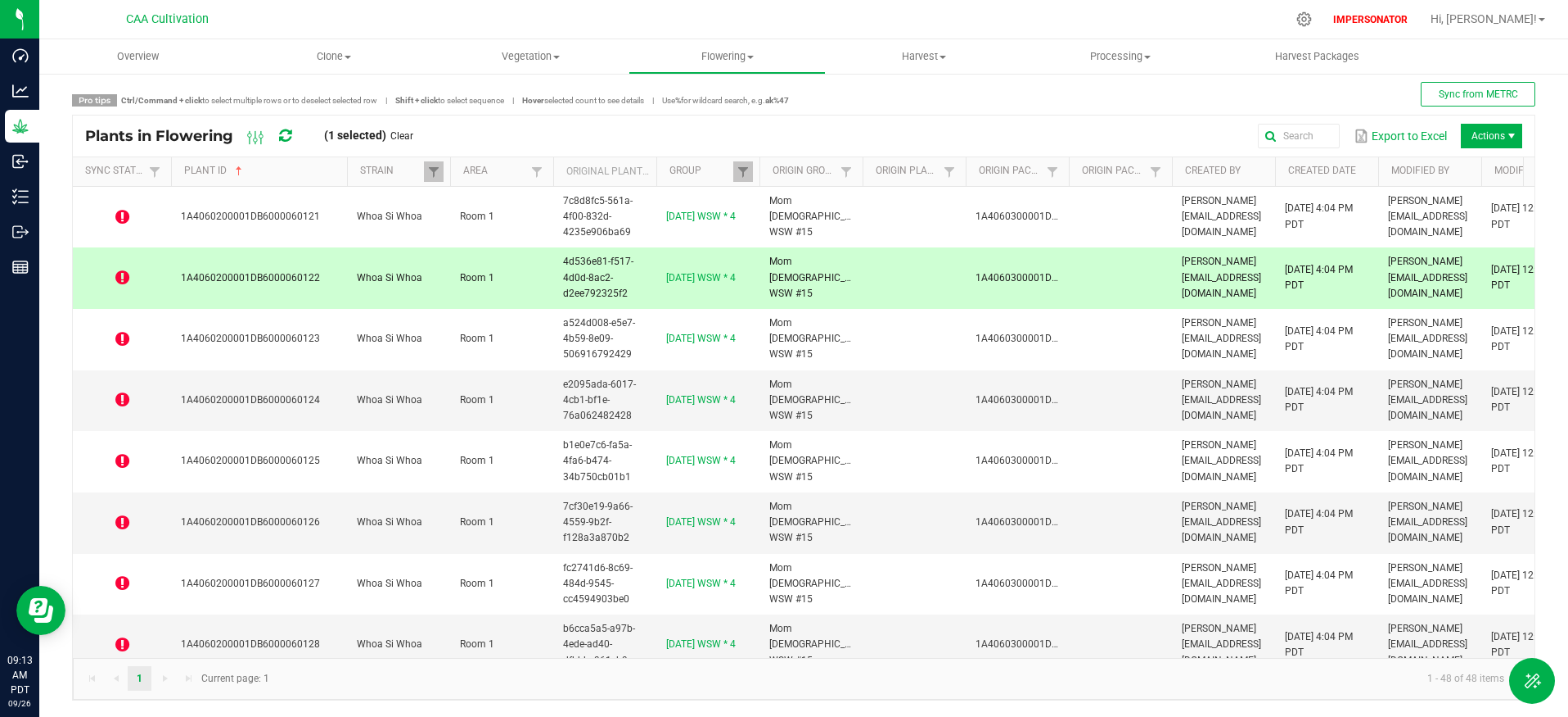
click at [283, 130] on icon at bounding box center [285, 136] width 12 height 15
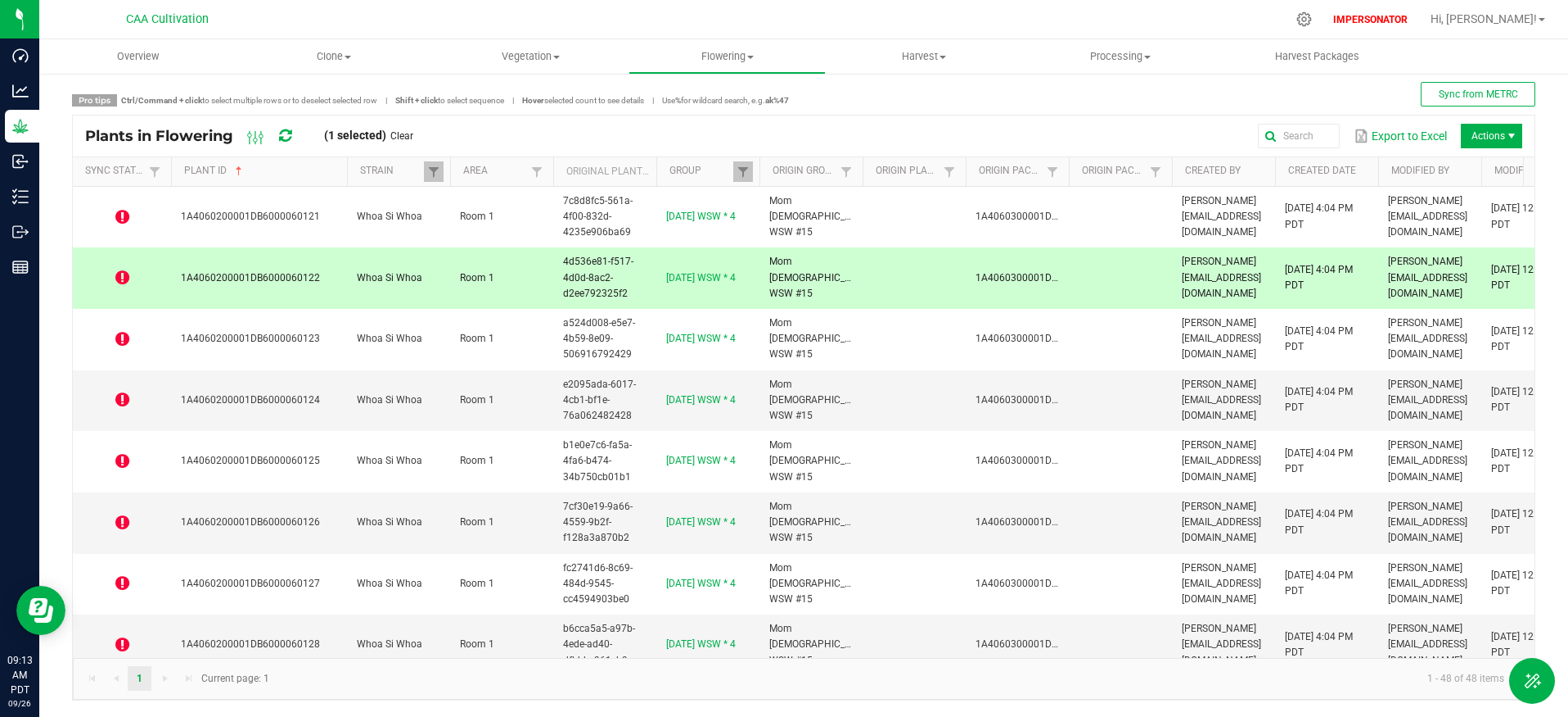
click at [283, 130] on icon at bounding box center [285, 136] width 12 height 15
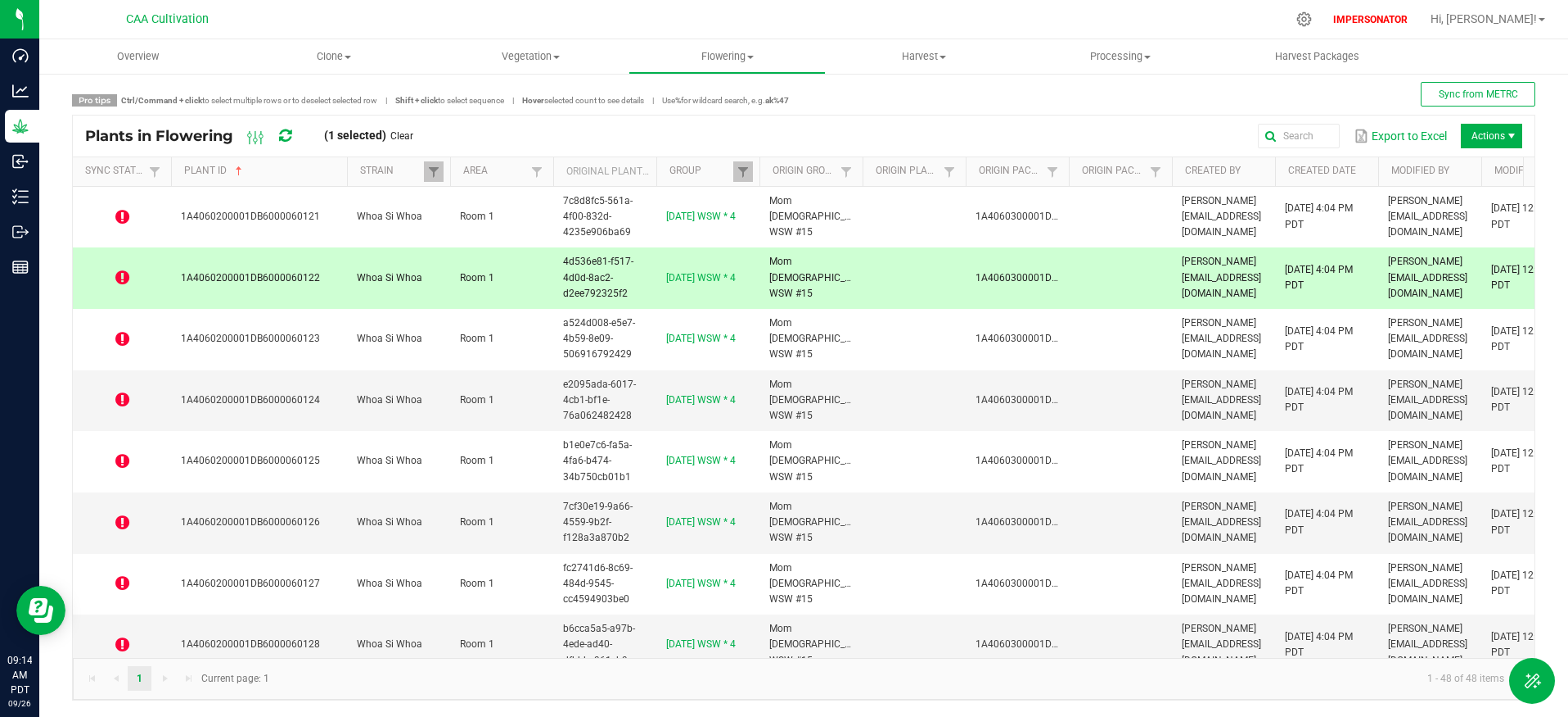
click at [283, 130] on icon at bounding box center [285, 136] width 12 height 15
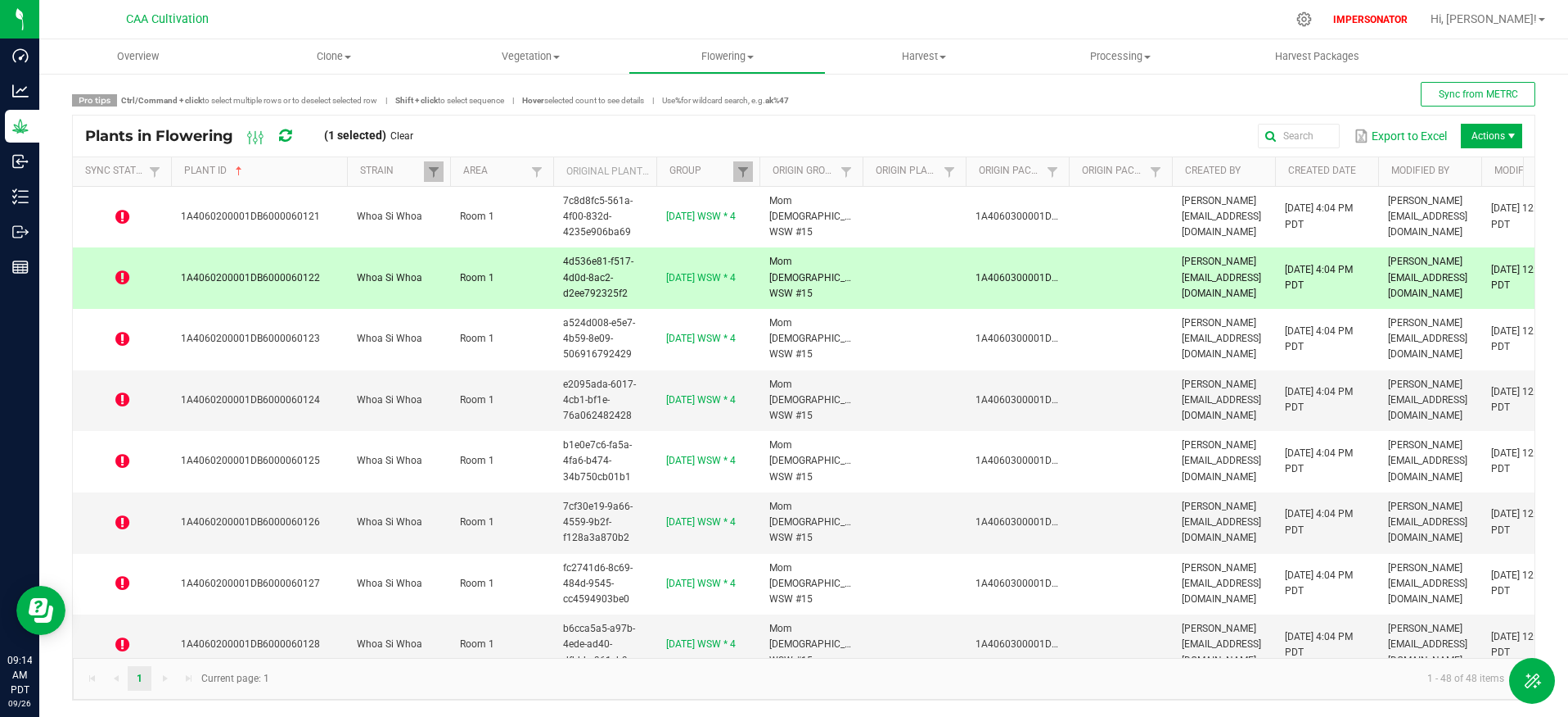
click at [283, 130] on icon at bounding box center [284, 136] width 14 height 17
click at [283, 130] on icon at bounding box center [285, 136] width 12 height 15
click at [287, 133] on icon at bounding box center [285, 136] width 12 height 15
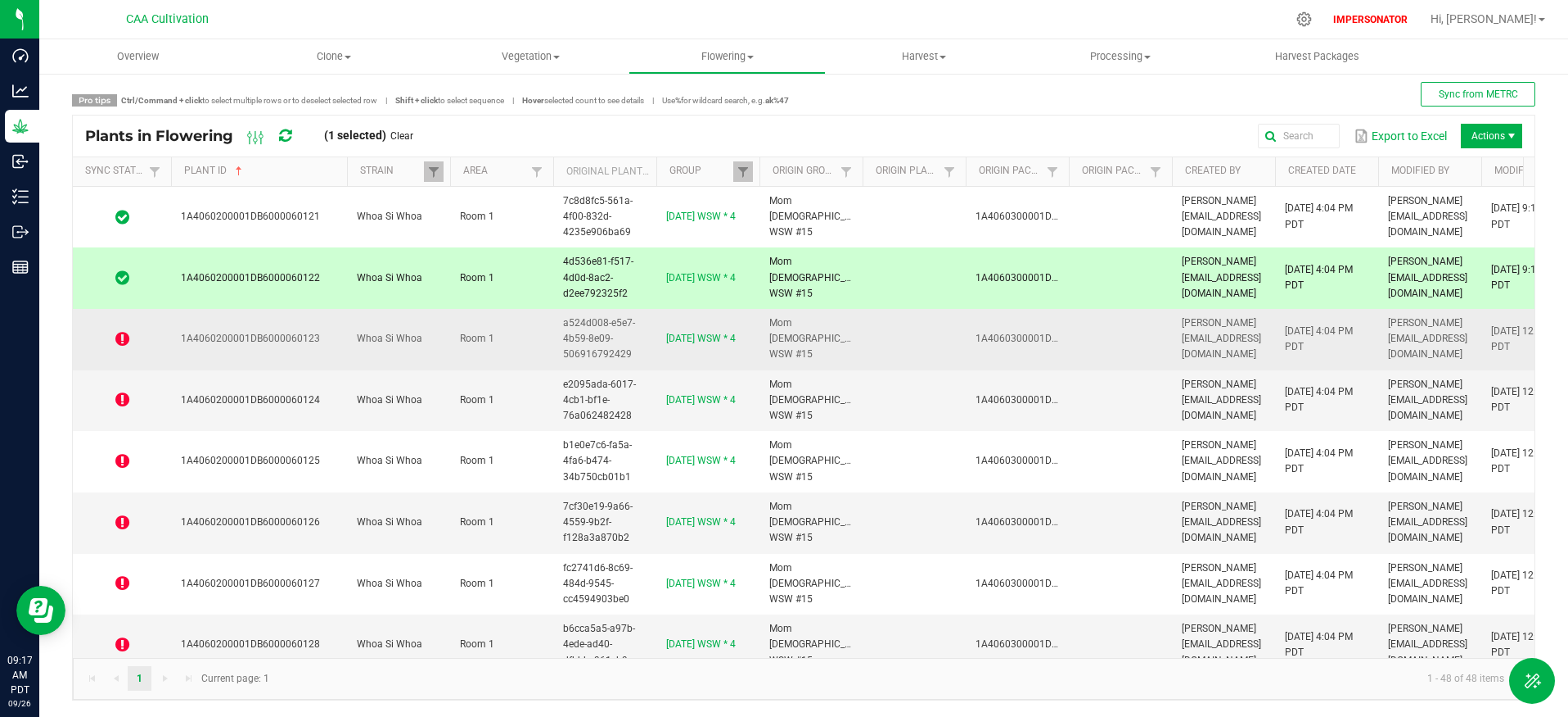
click at [117, 339] on icon at bounding box center [122, 339] width 14 height 17
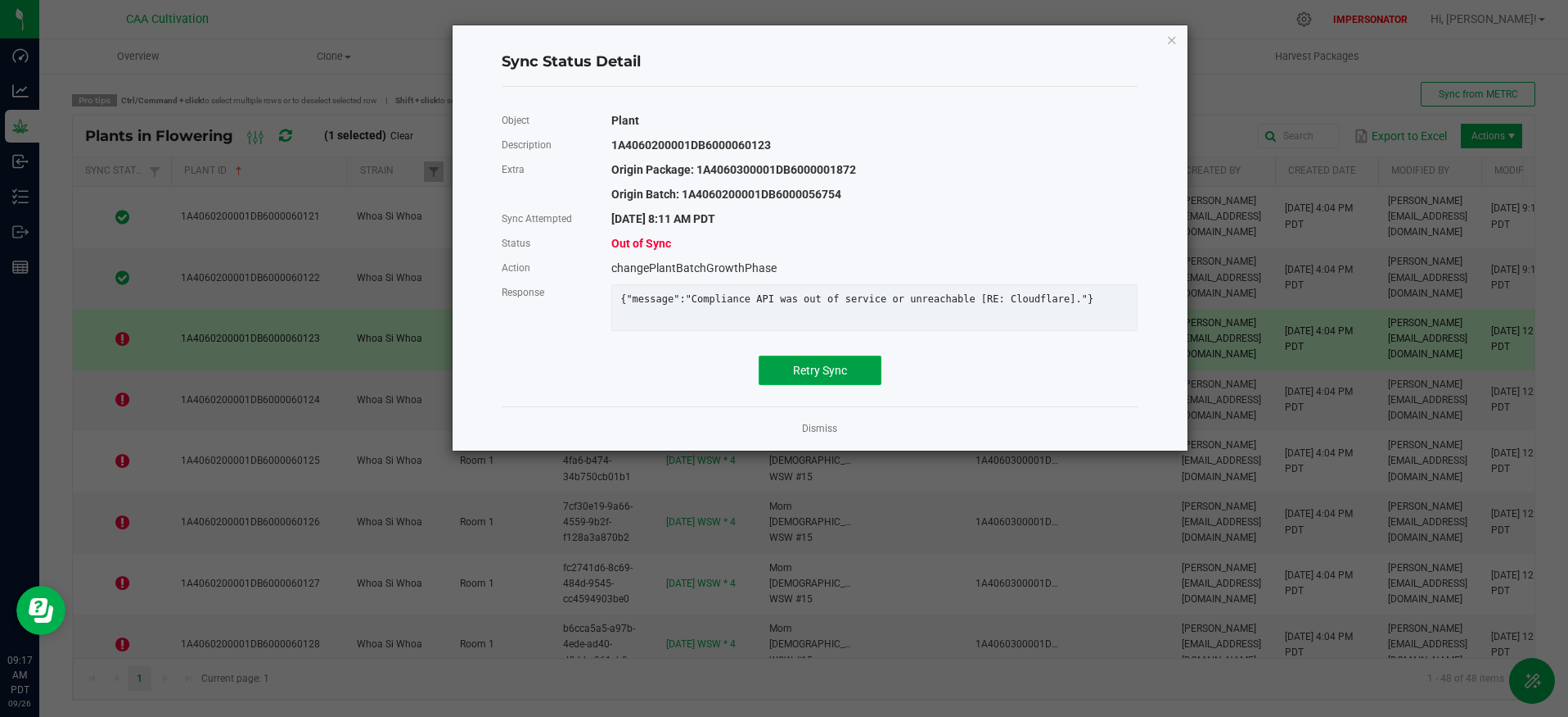
click at [795, 372] on button "Retry Sync" at bounding box center [820, 370] width 122 height 30
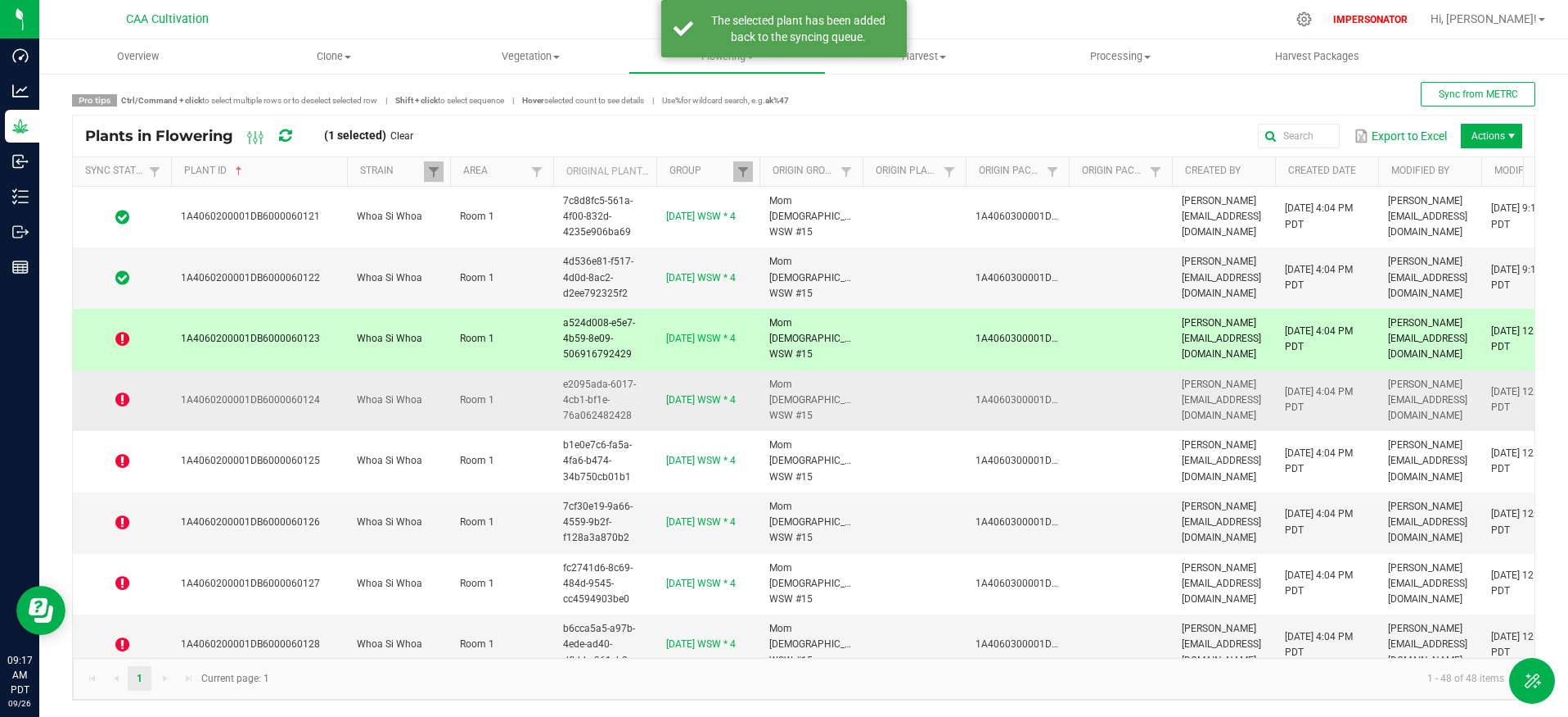
click at [122, 404] on icon at bounding box center [122, 400] width 14 height 17
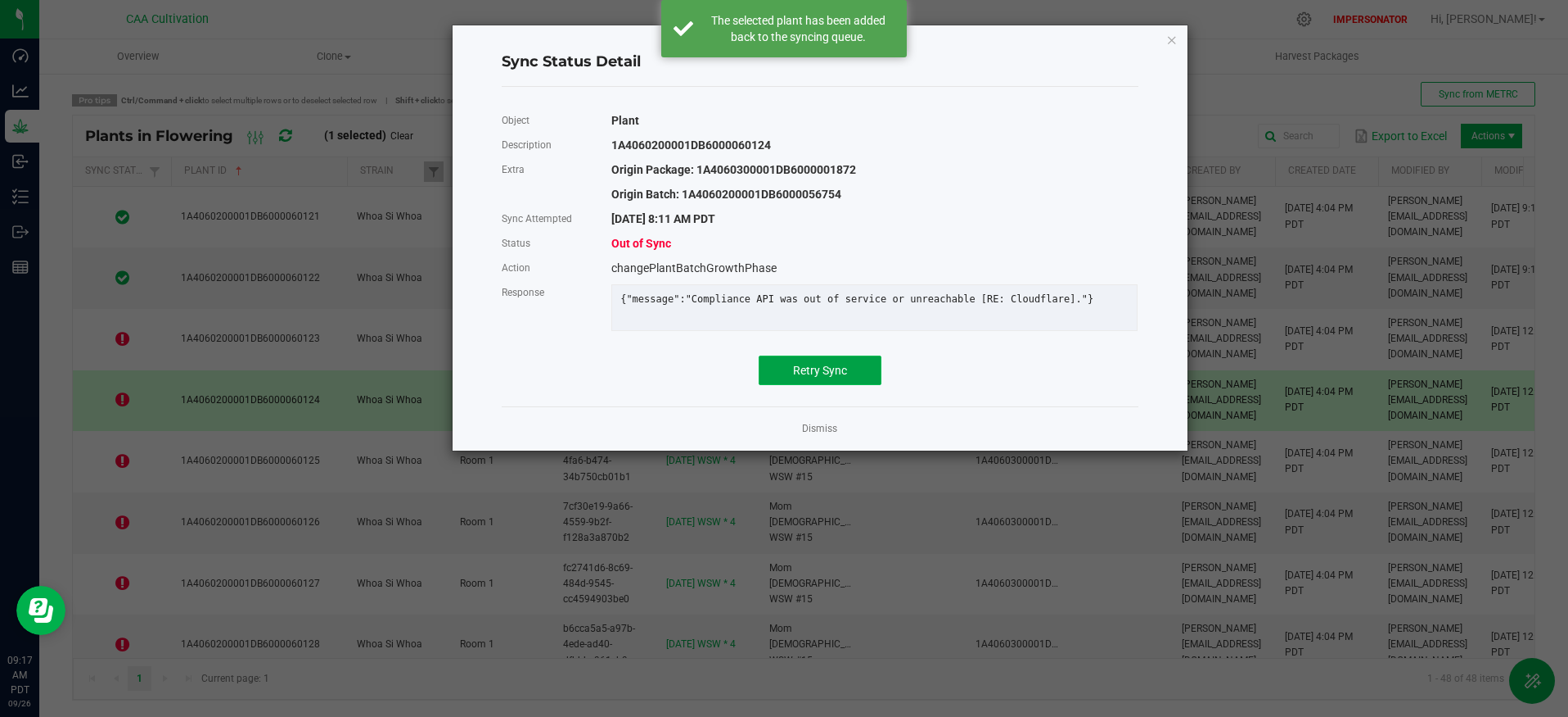
click at [779, 380] on button "Retry Sync" at bounding box center [820, 370] width 122 height 30
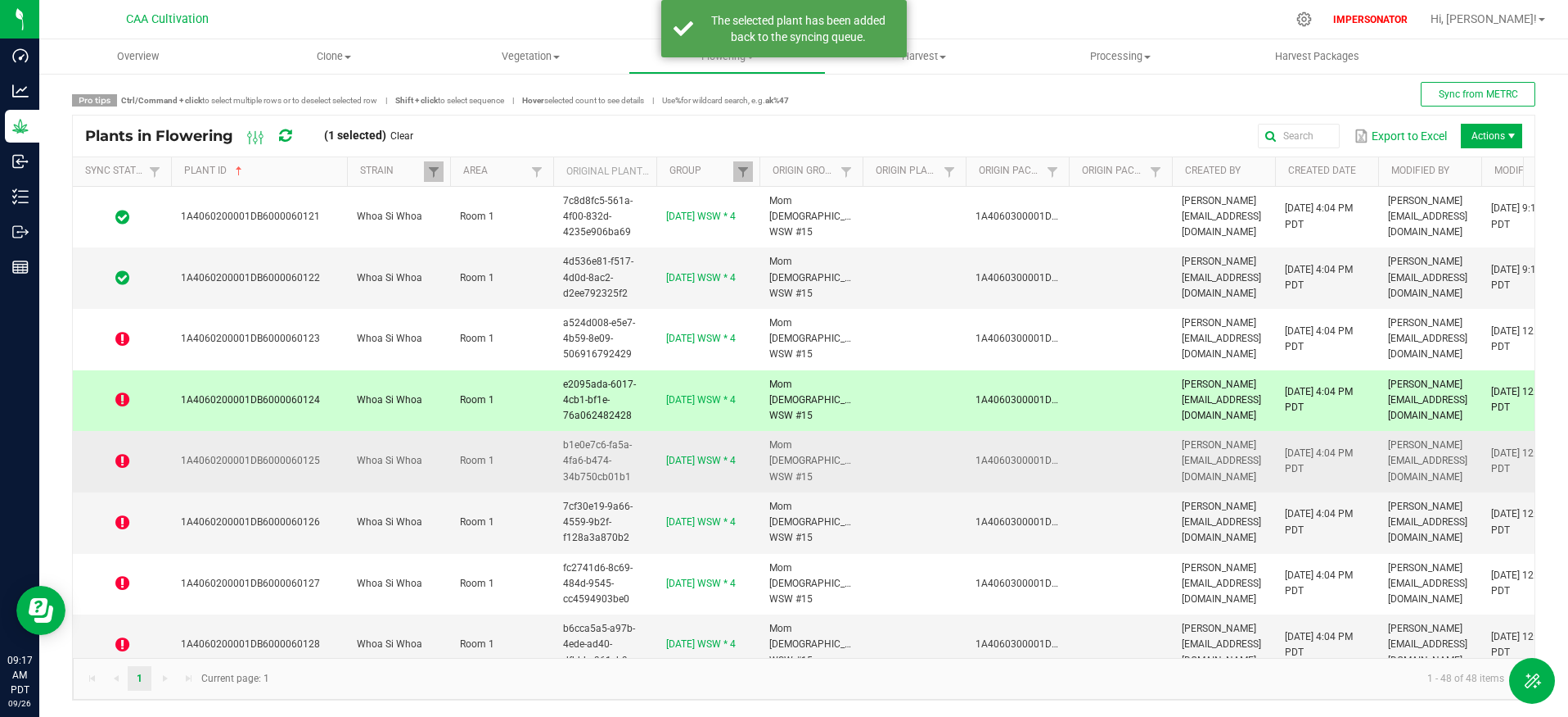
click at [124, 463] on icon at bounding box center [122, 461] width 14 height 17
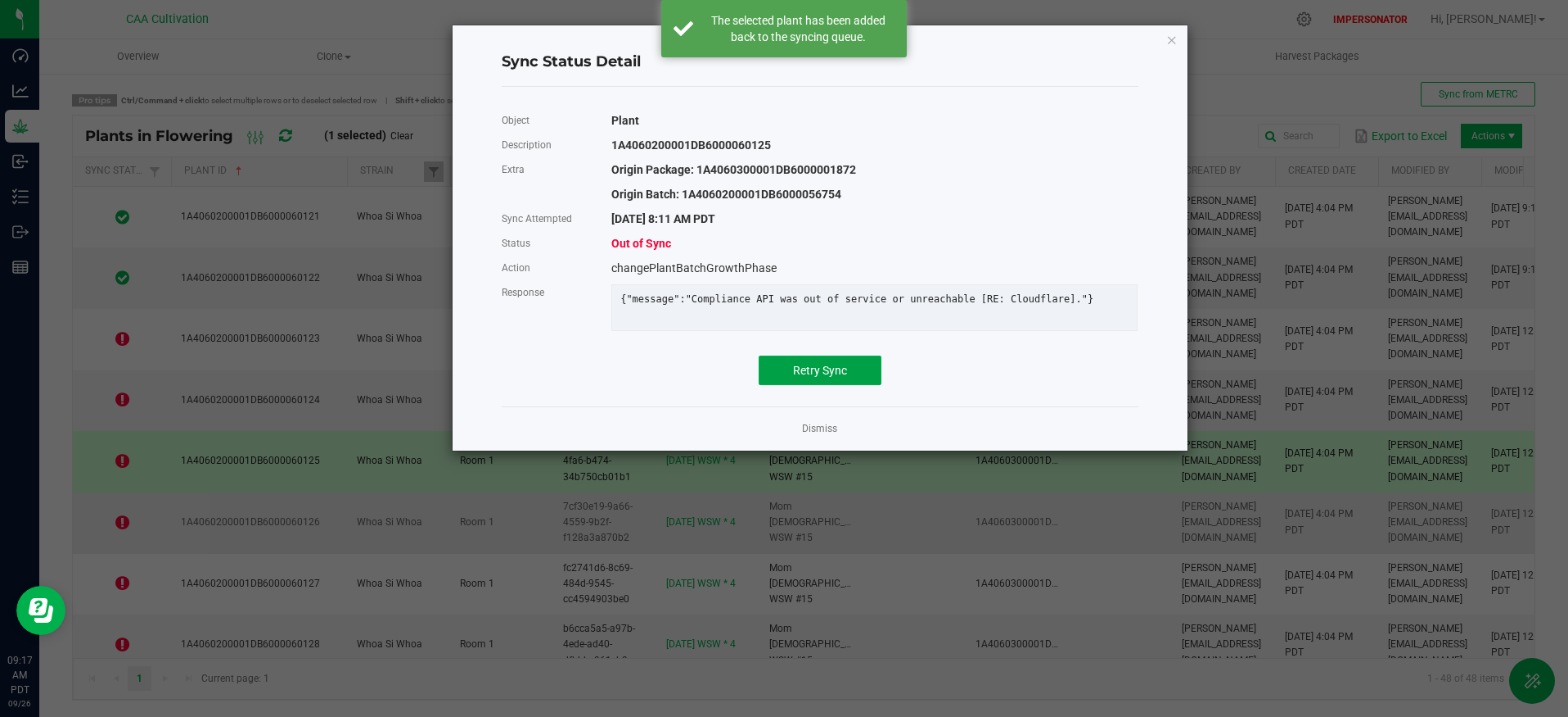
drag, startPoint x: 792, startPoint y: 380, endPoint x: 409, endPoint y: 512, distance: 405.1
click at [791, 381] on button "Retry Sync" at bounding box center [820, 370] width 122 height 30
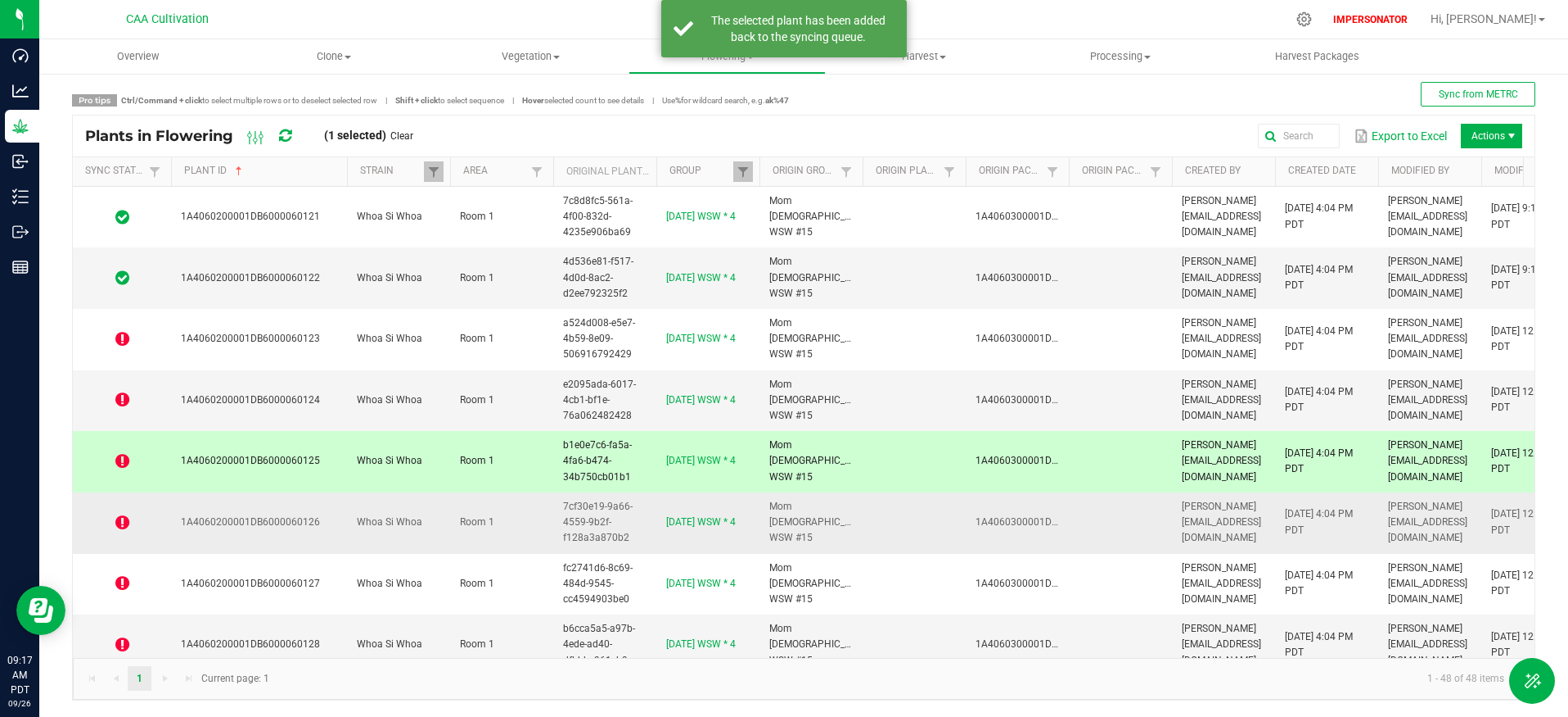
click at [115, 517] on icon at bounding box center [122, 522] width 14 height 17
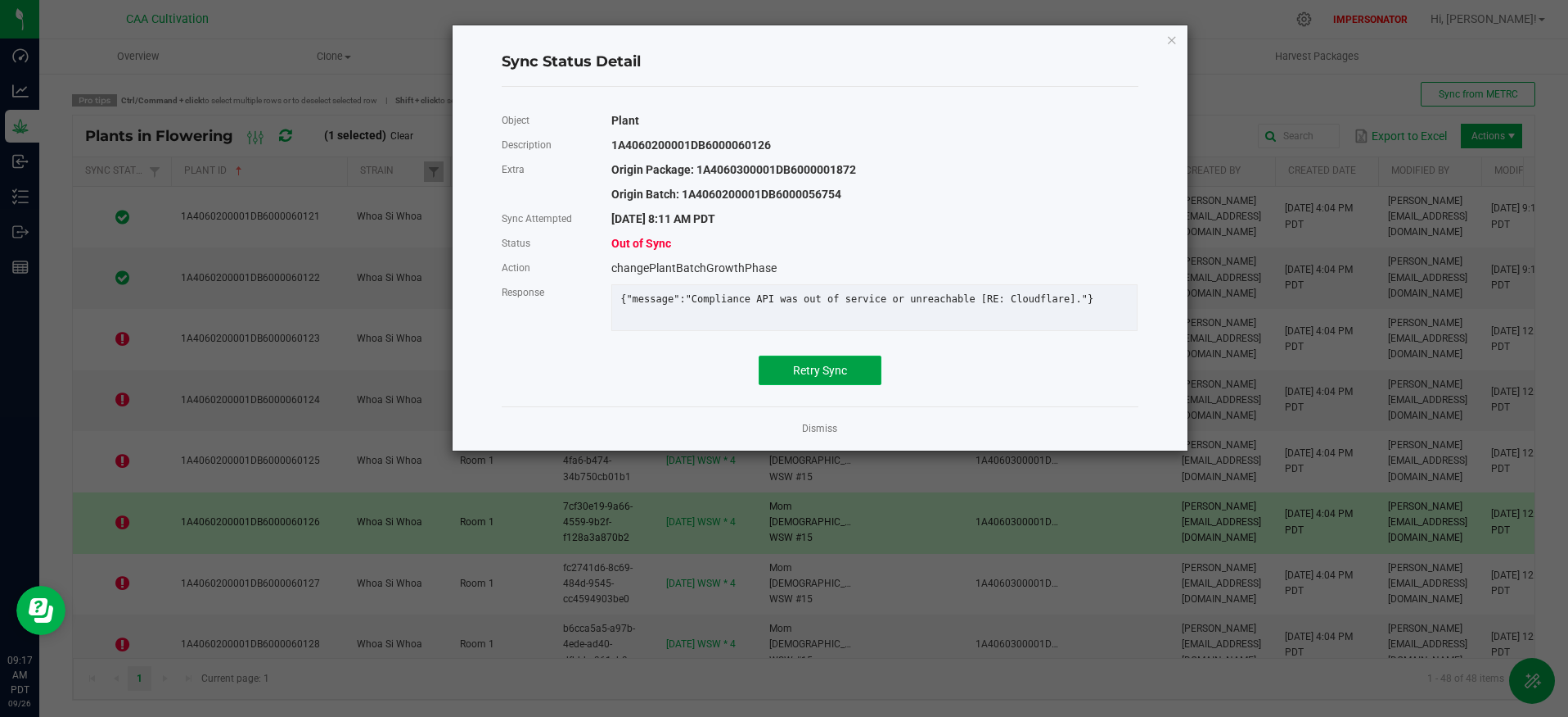
click at [826, 385] on button "Retry Sync" at bounding box center [820, 370] width 122 height 30
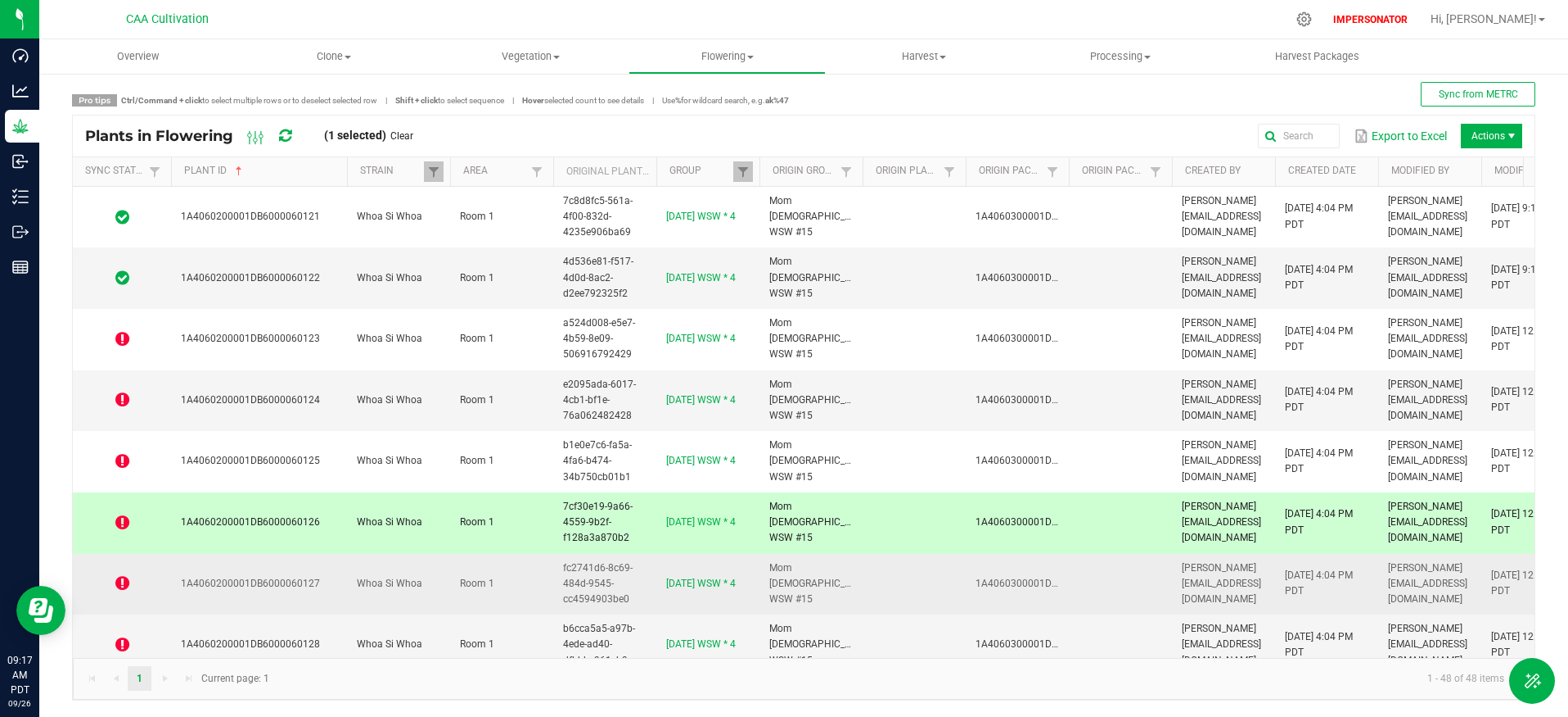
click at [116, 581] on icon at bounding box center [122, 583] width 14 height 17
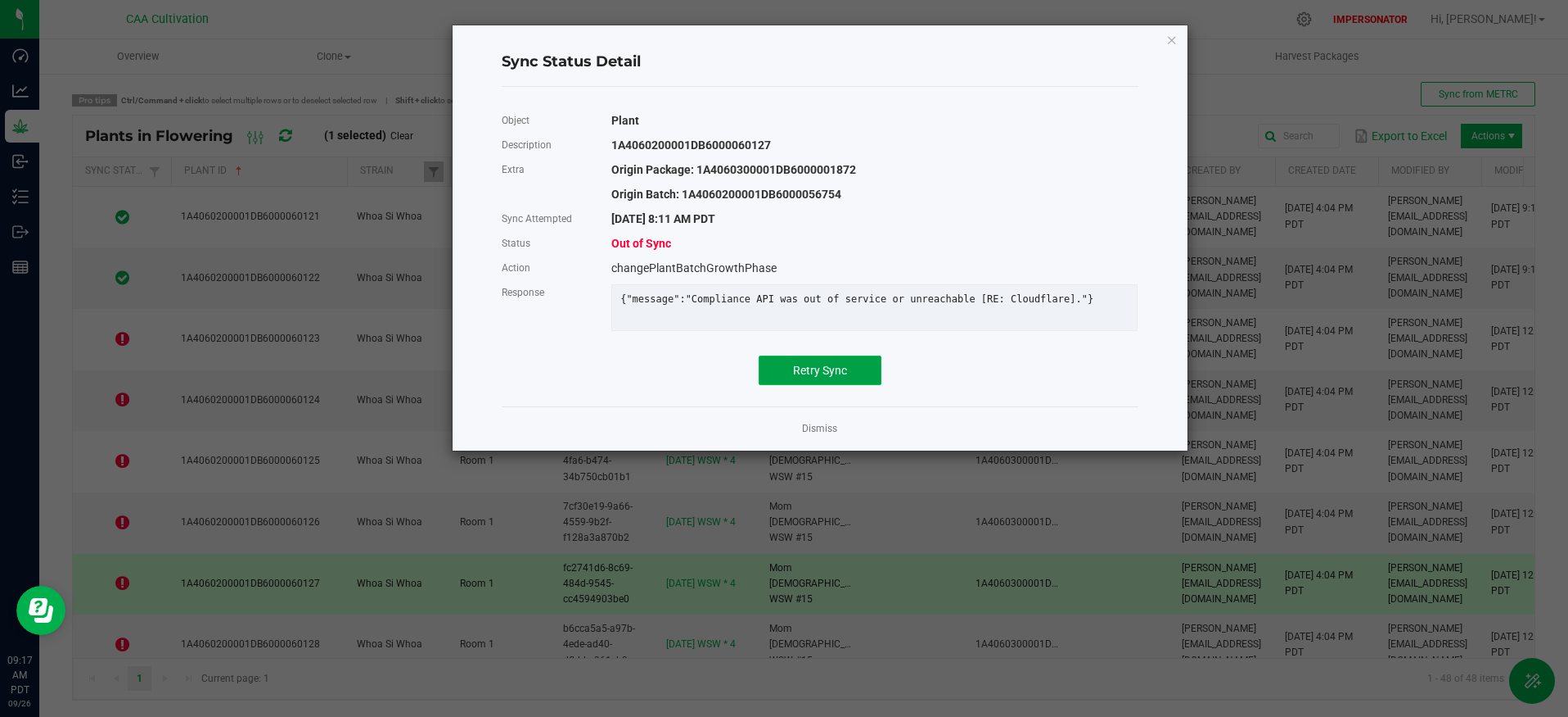
drag, startPoint x: 840, startPoint y: 388, endPoint x: 832, endPoint y: 392, distance: 8.9
click at [840, 377] on span "Retry Sync" at bounding box center [820, 370] width 54 height 13
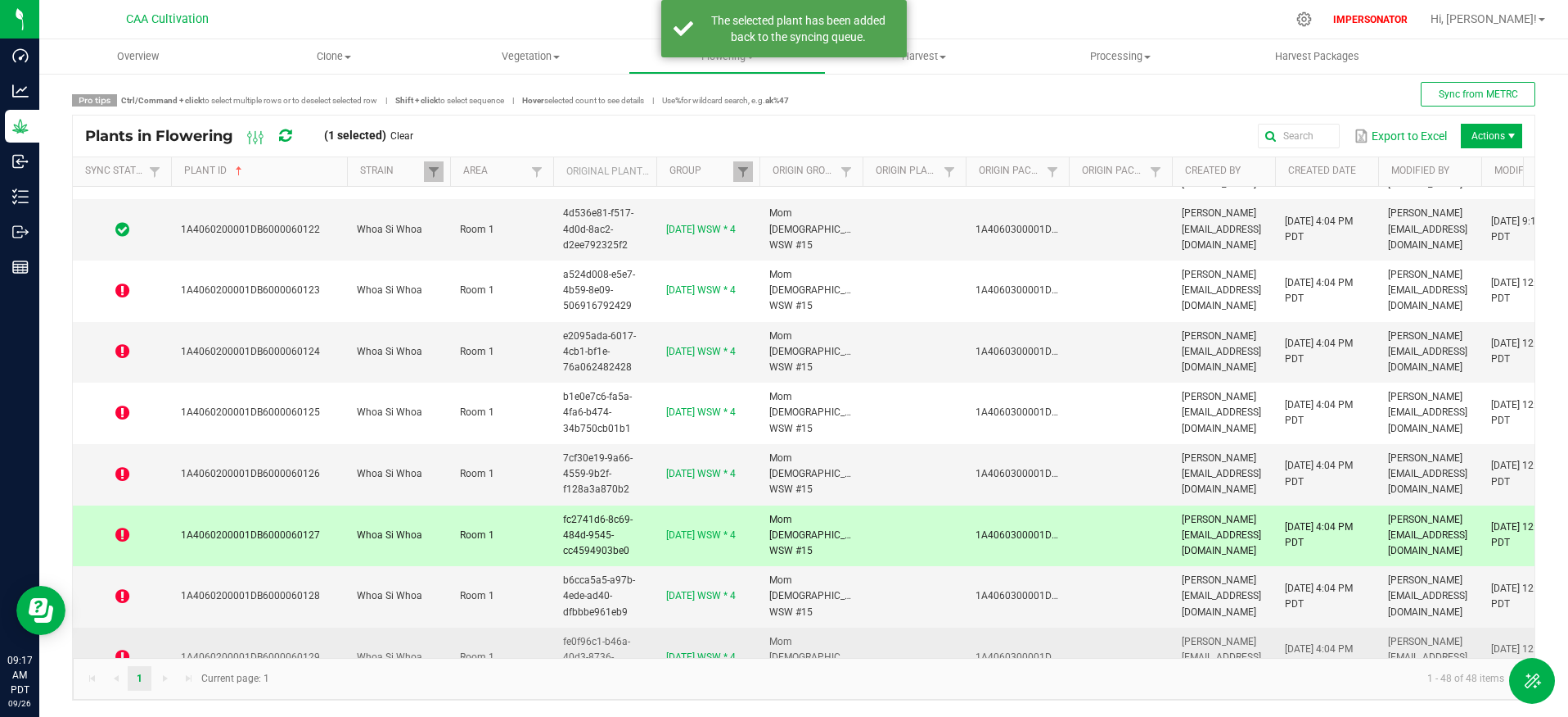
scroll to position [207, 0]
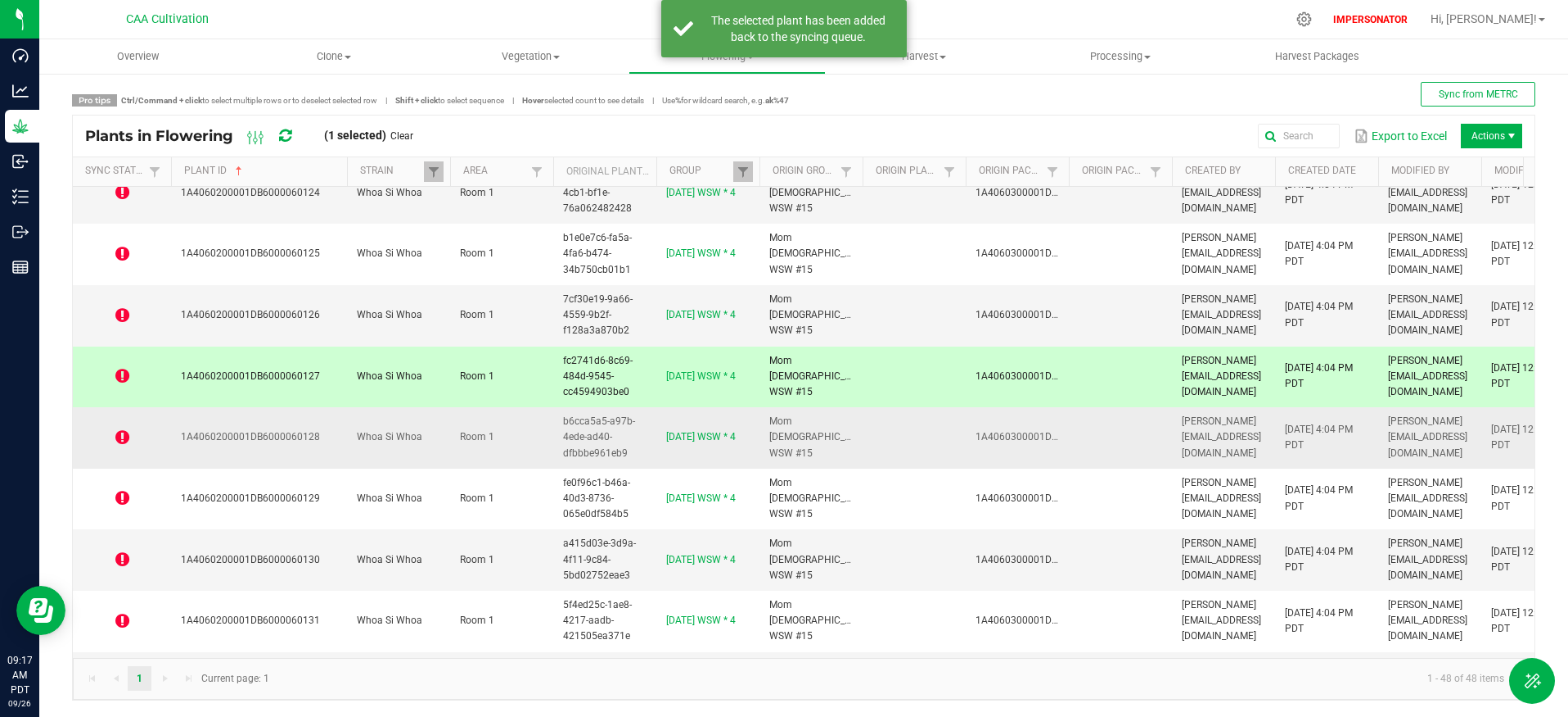
click at [122, 436] on icon at bounding box center [122, 437] width 14 height 17
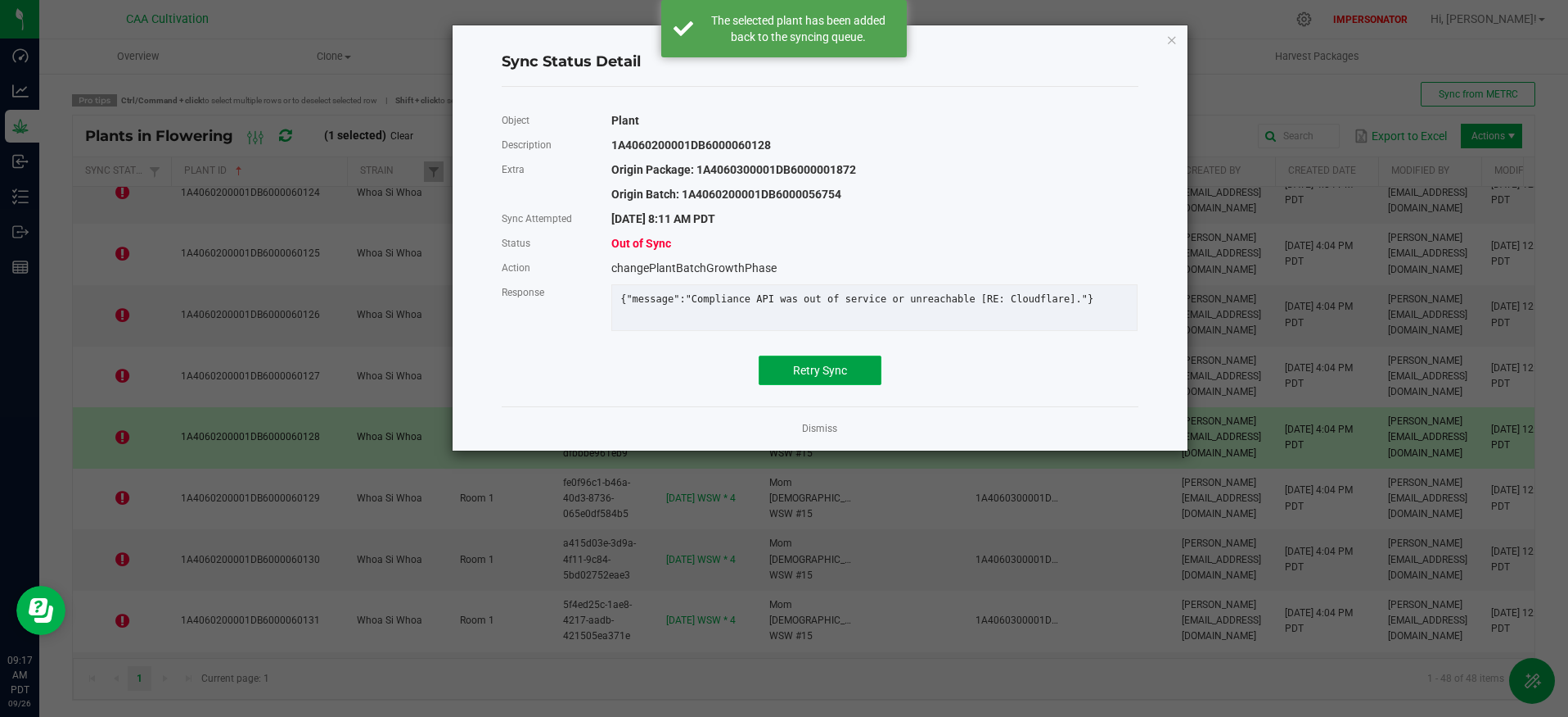
click at [820, 370] on button "Retry Sync" at bounding box center [820, 370] width 122 height 30
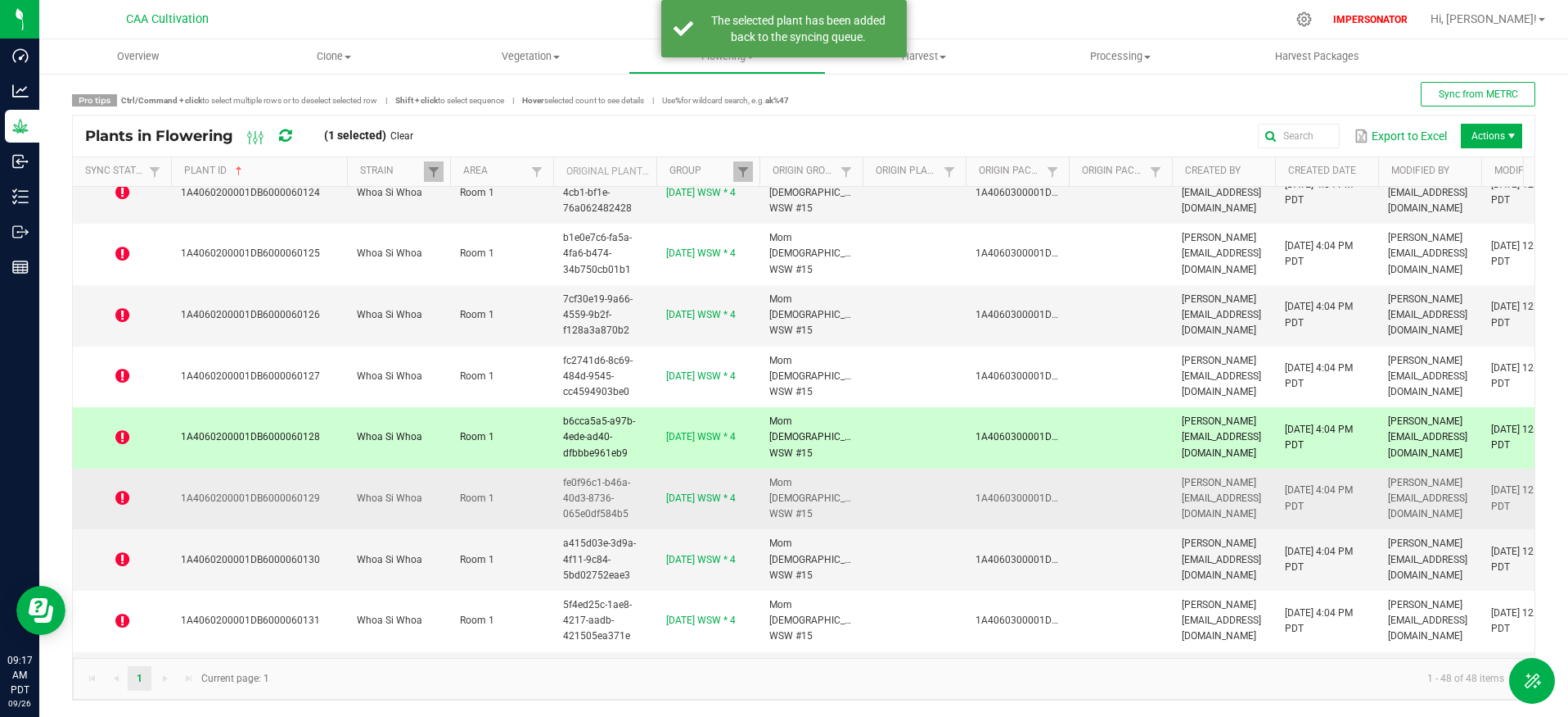
click at [124, 498] on icon at bounding box center [122, 498] width 14 height 17
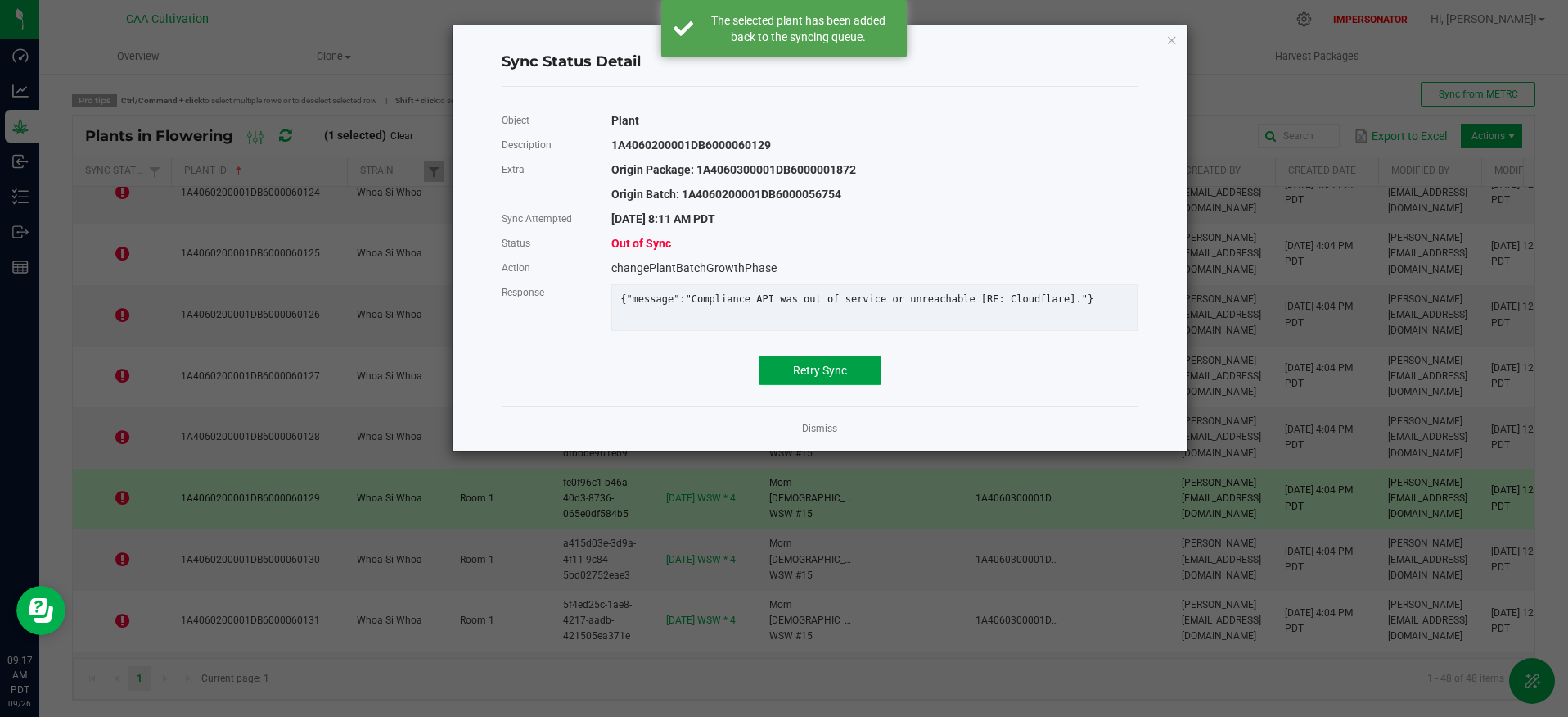
click at [817, 376] on span "Retry Sync" at bounding box center [820, 370] width 54 height 13
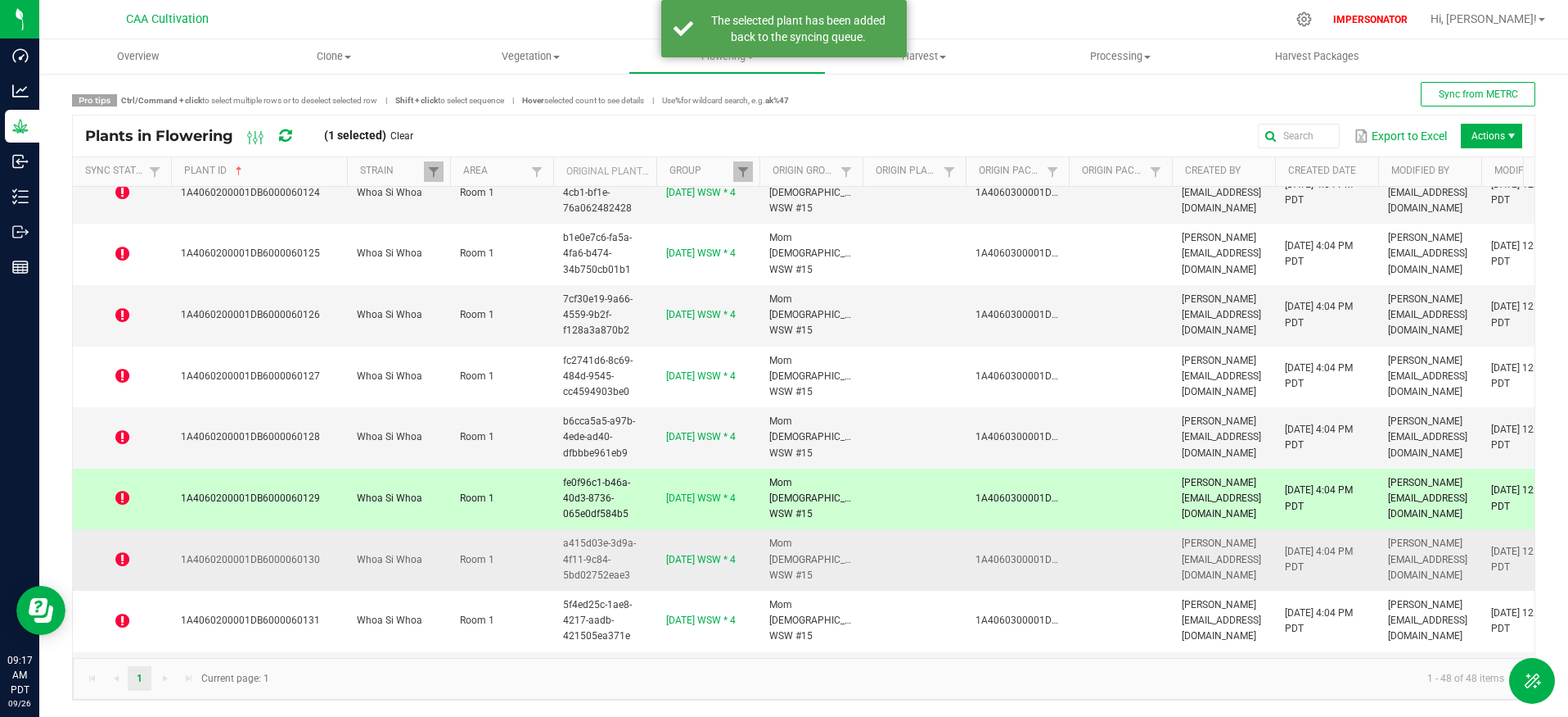
click at [119, 561] on icon at bounding box center [122, 560] width 14 height 17
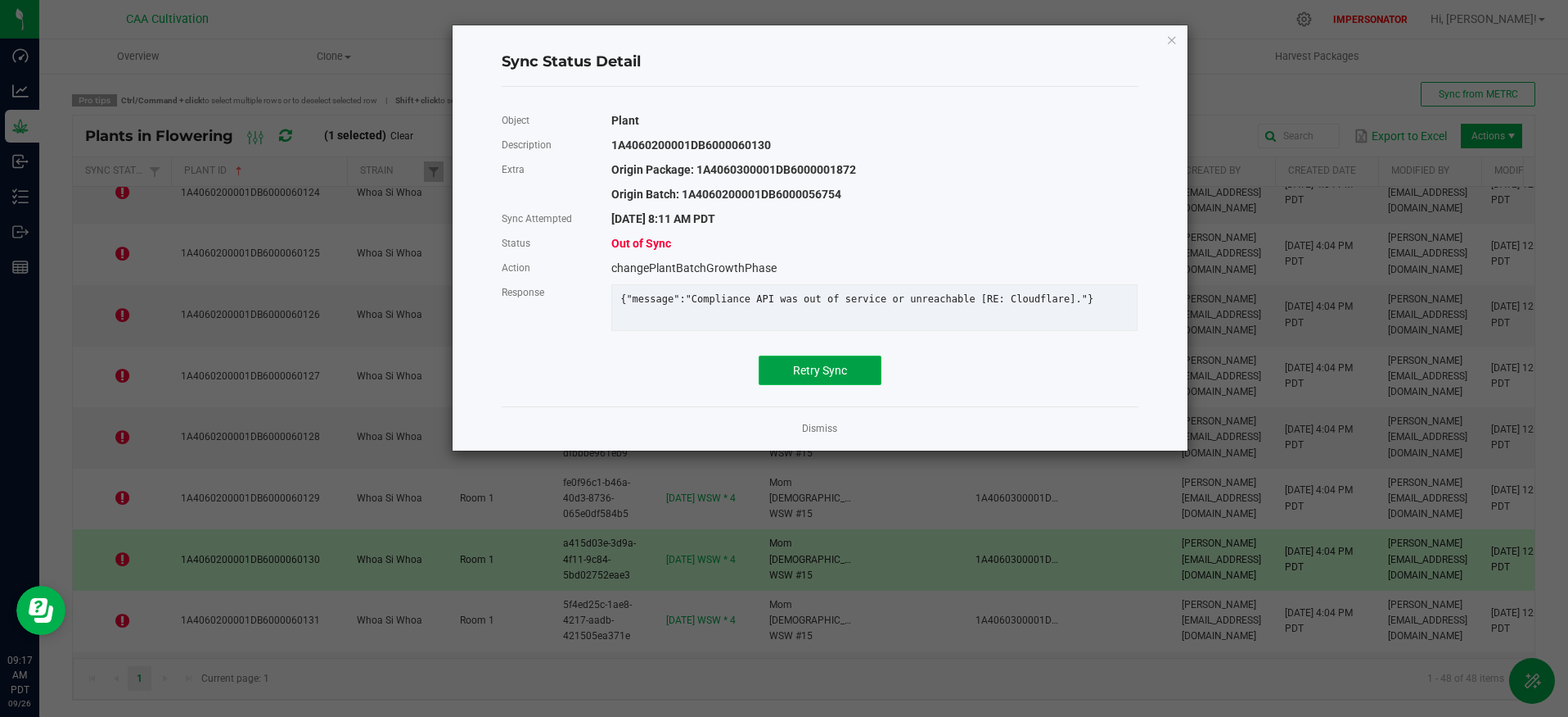
click at [806, 373] on button "Retry Sync" at bounding box center [820, 370] width 122 height 30
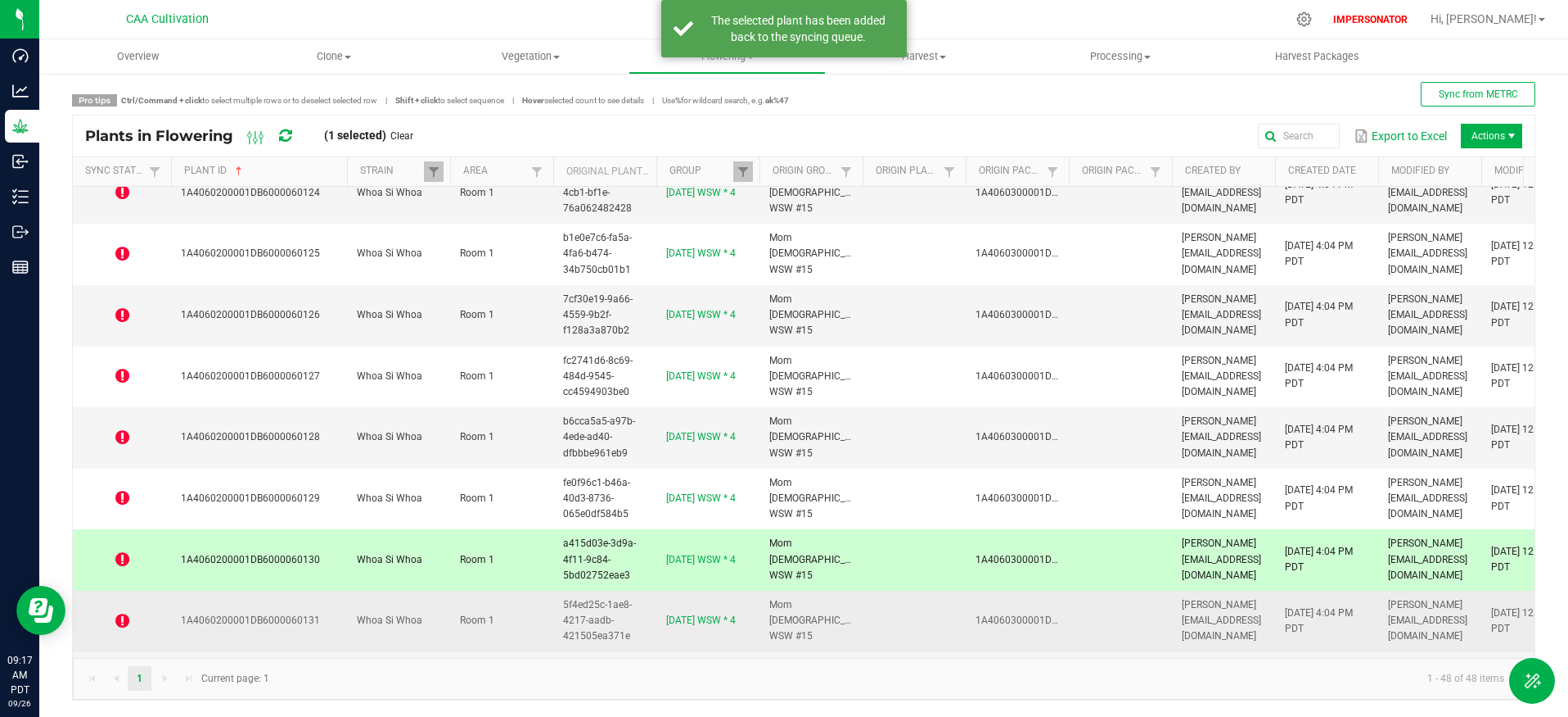
click at [117, 618] on icon at bounding box center [122, 621] width 14 height 17
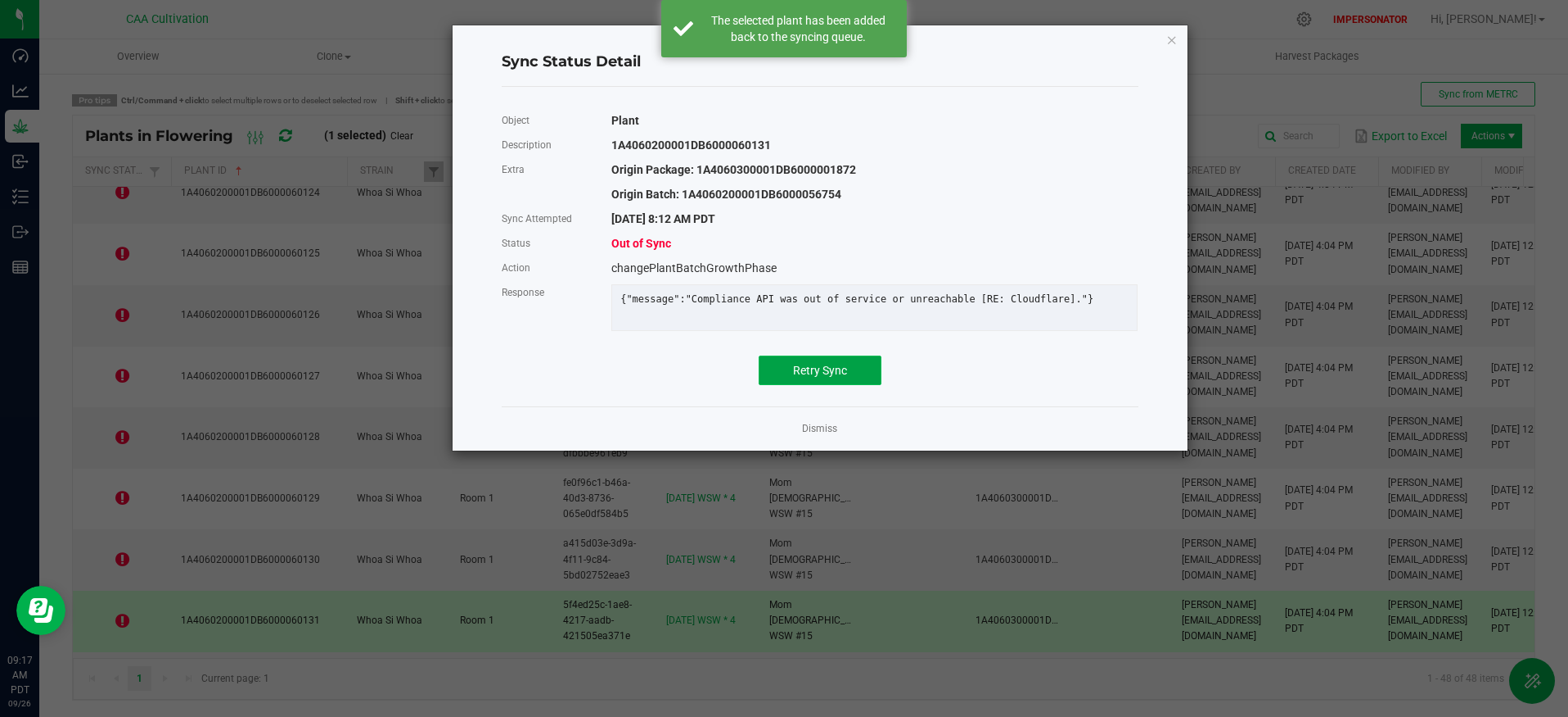
click at [848, 381] on button "Retry Sync" at bounding box center [820, 370] width 122 height 30
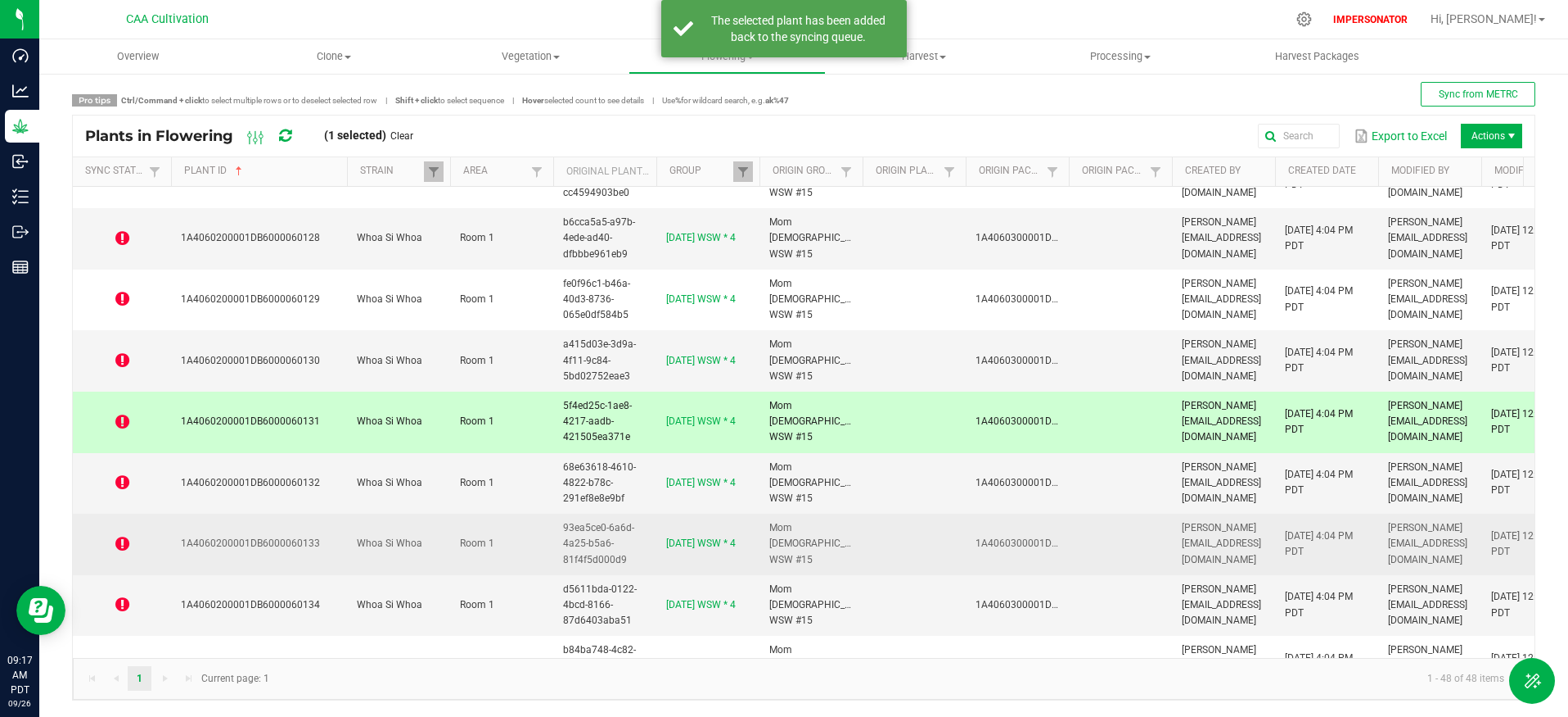
scroll to position [469, 0]
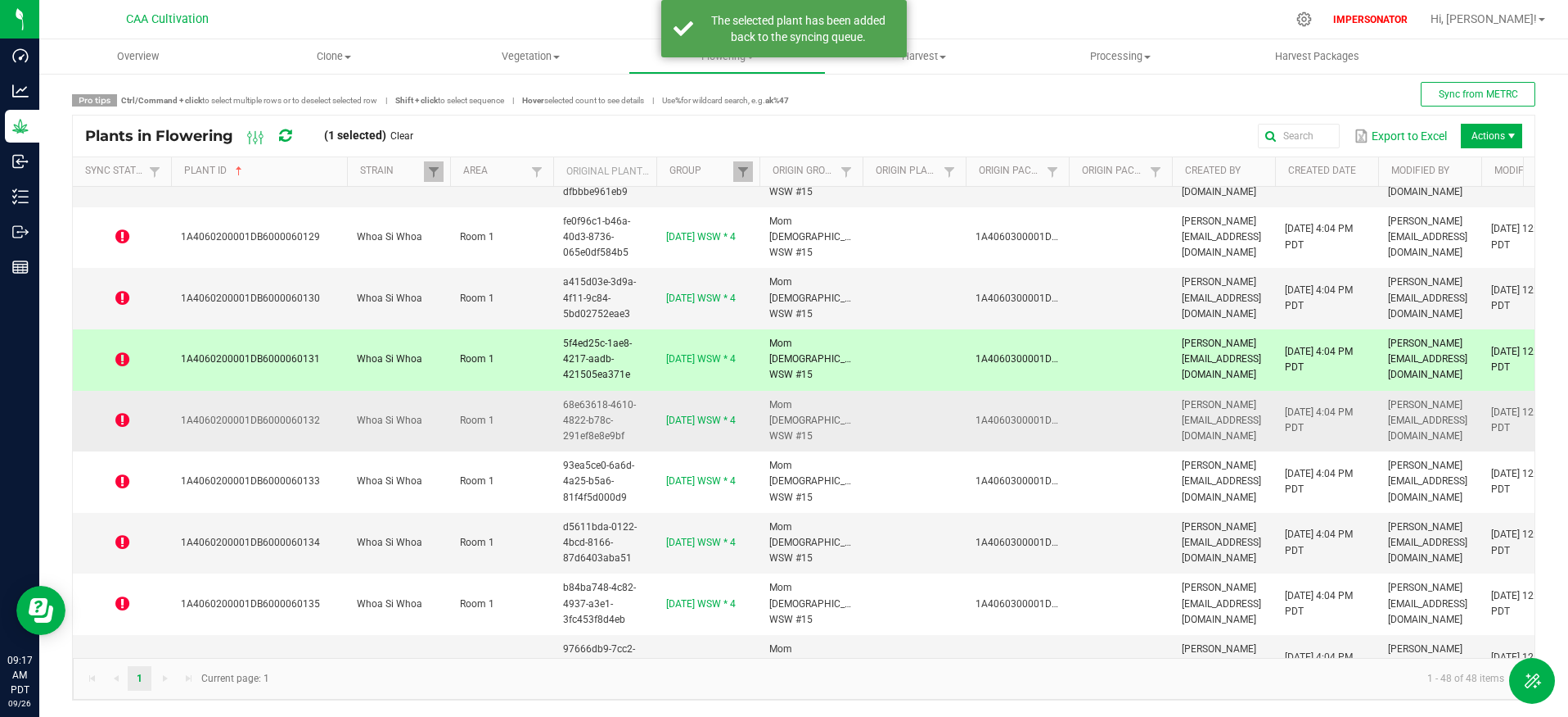
click at [118, 416] on icon at bounding box center [122, 421] width 14 height 17
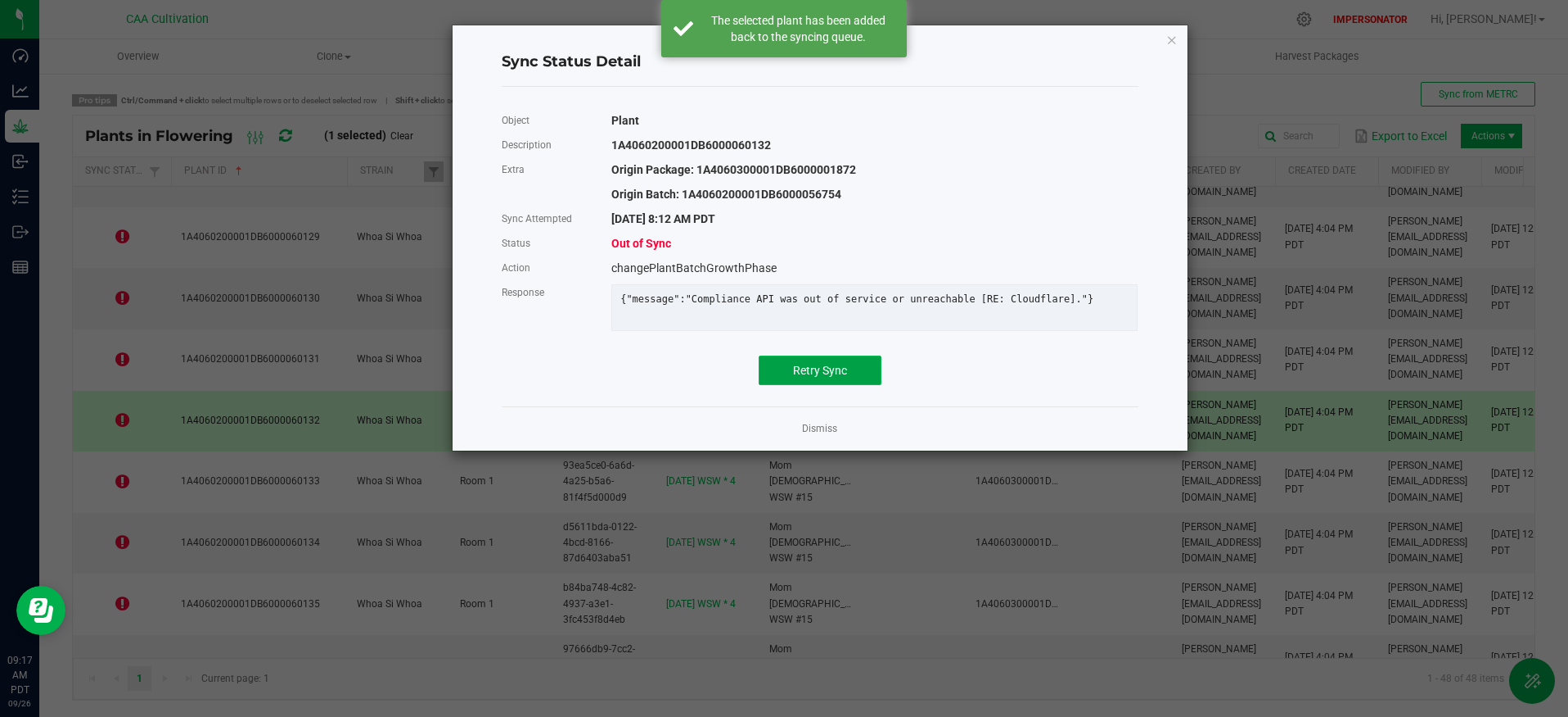
click at [835, 377] on span "Retry Sync" at bounding box center [820, 370] width 54 height 13
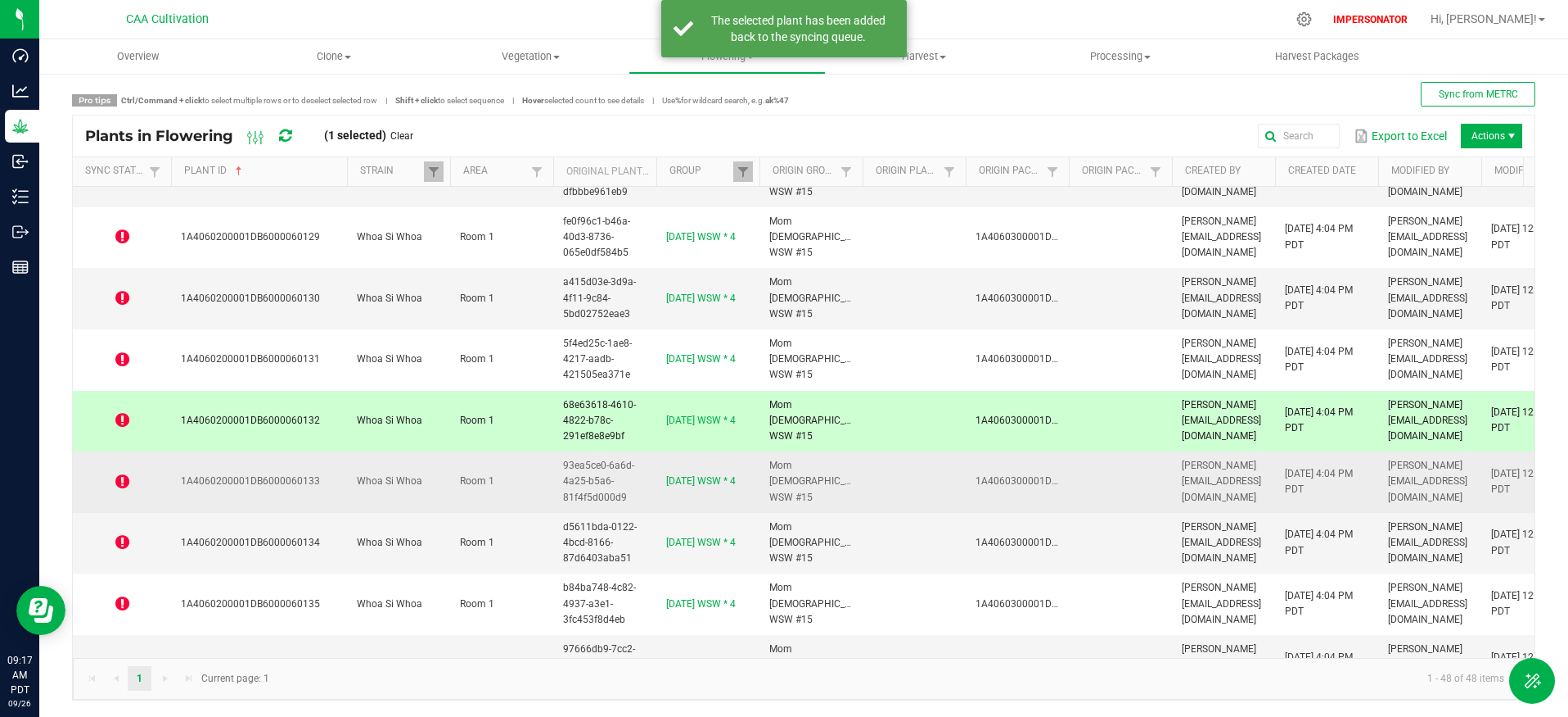
click at [126, 484] on icon at bounding box center [122, 482] width 14 height 17
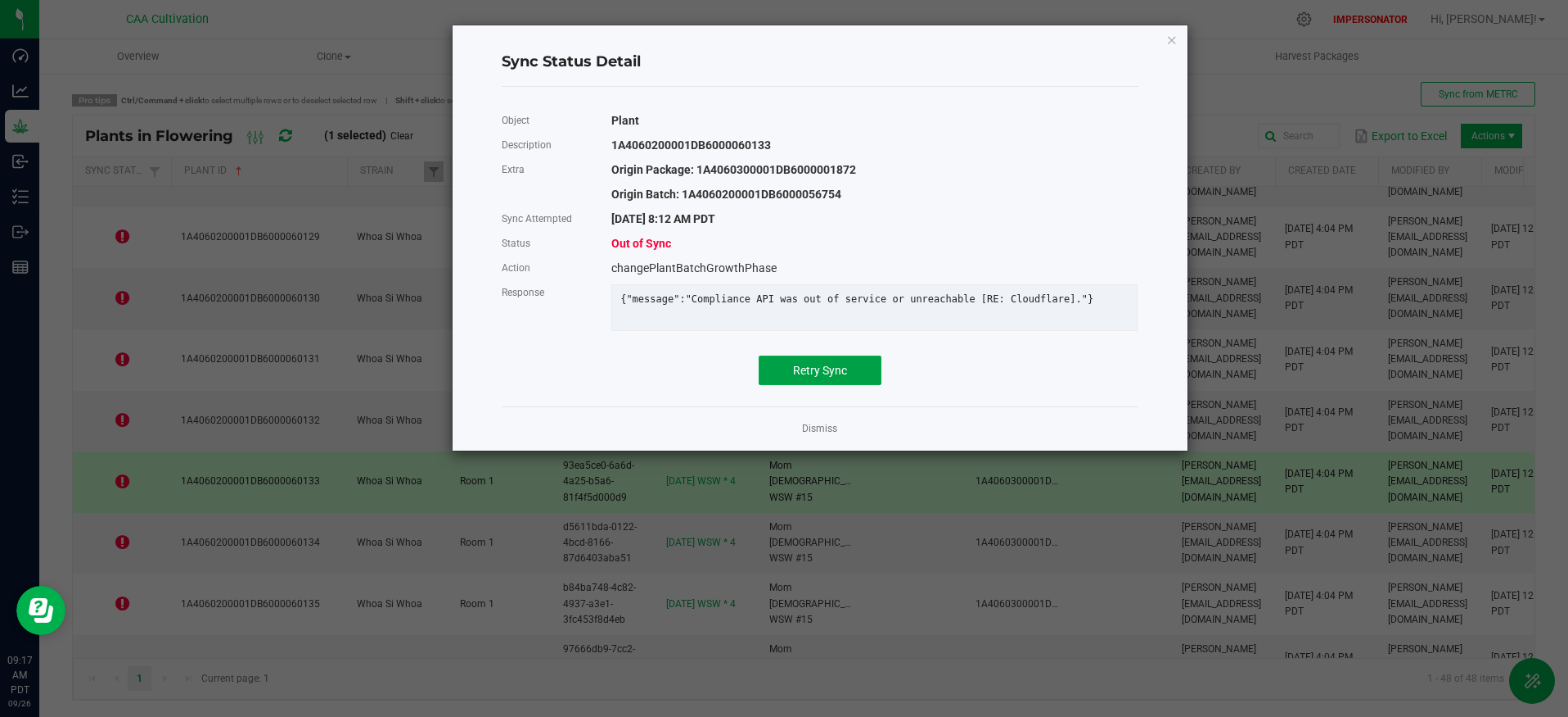
drag, startPoint x: 853, startPoint y: 383, endPoint x: 606, endPoint y: 462, distance: 259.3
click at [852, 383] on button "Retry Sync" at bounding box center [820, 370] width 122 height 30
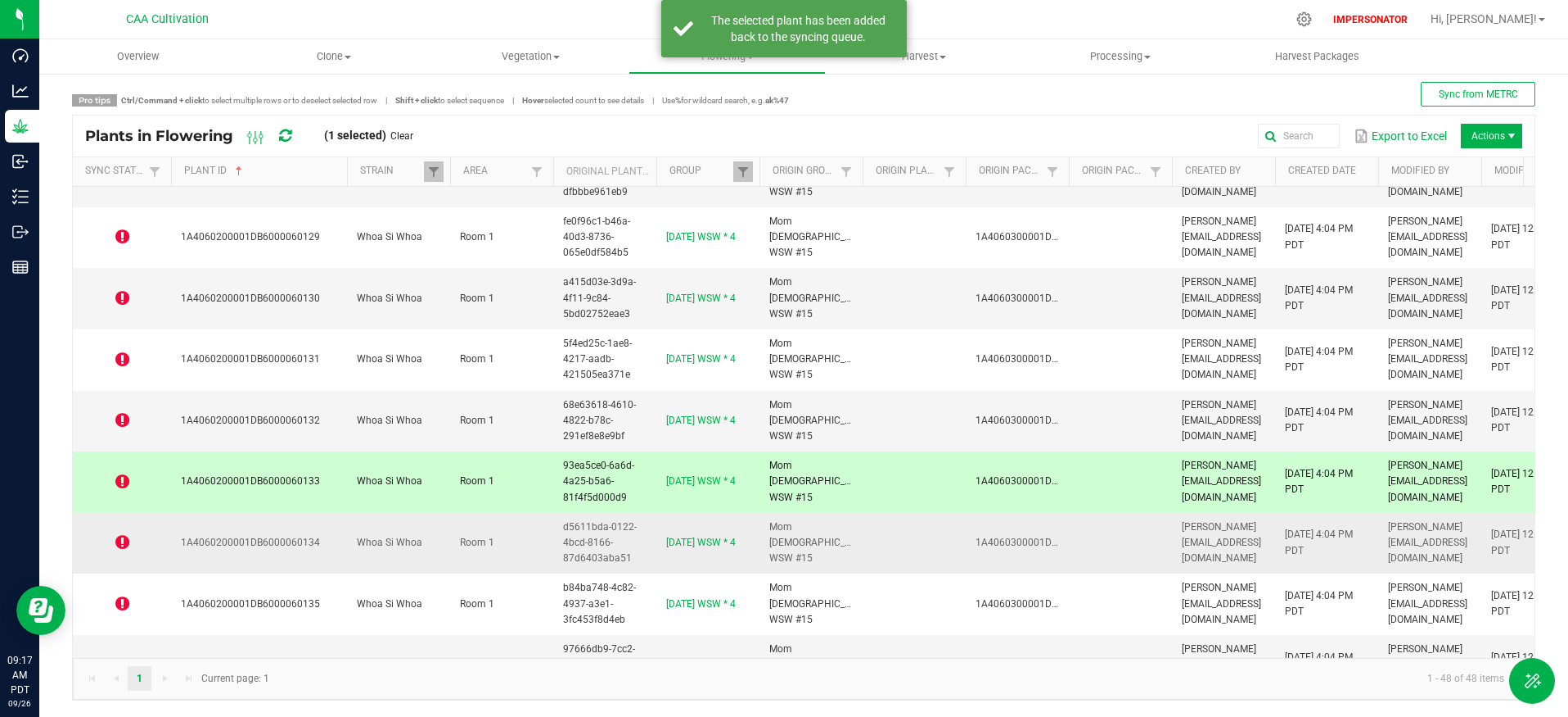
click at [119, 541] on icon at bounding box center [122, 542] width 14 height 17
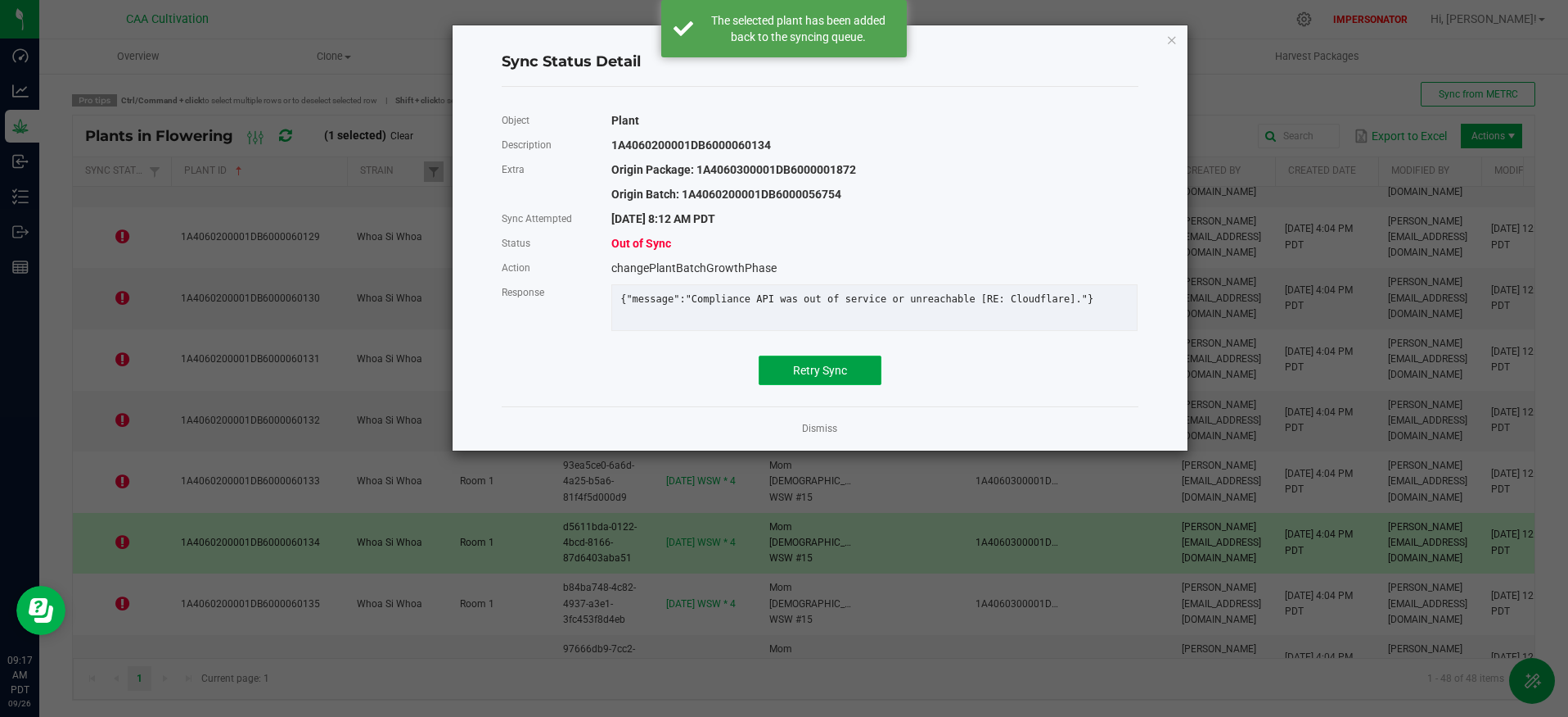
click at [822, 377] on span "Retry Sync" at bounding box center [820, 370] width 54 height 13
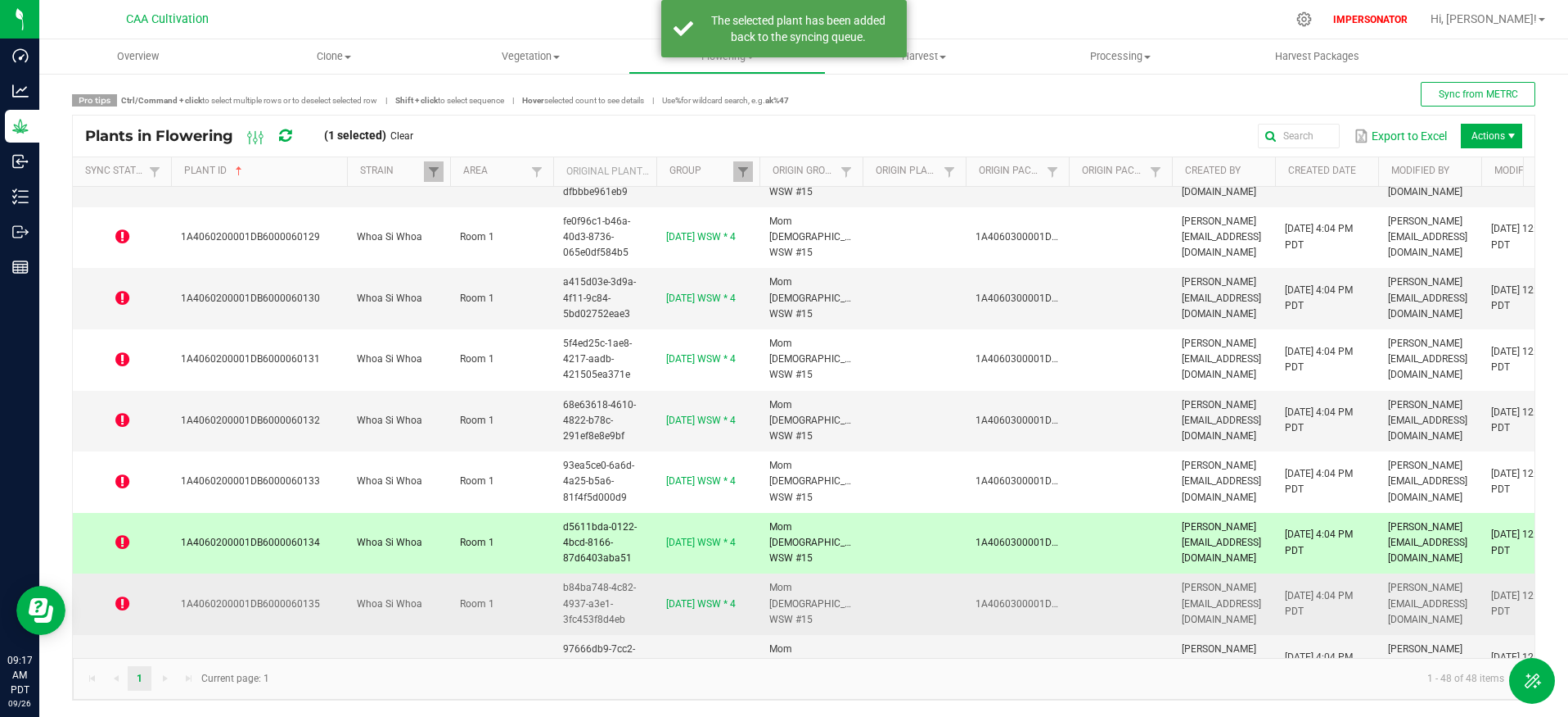
click at [118, 604] on icon at bounding box center [122, 604] width 14 height 17
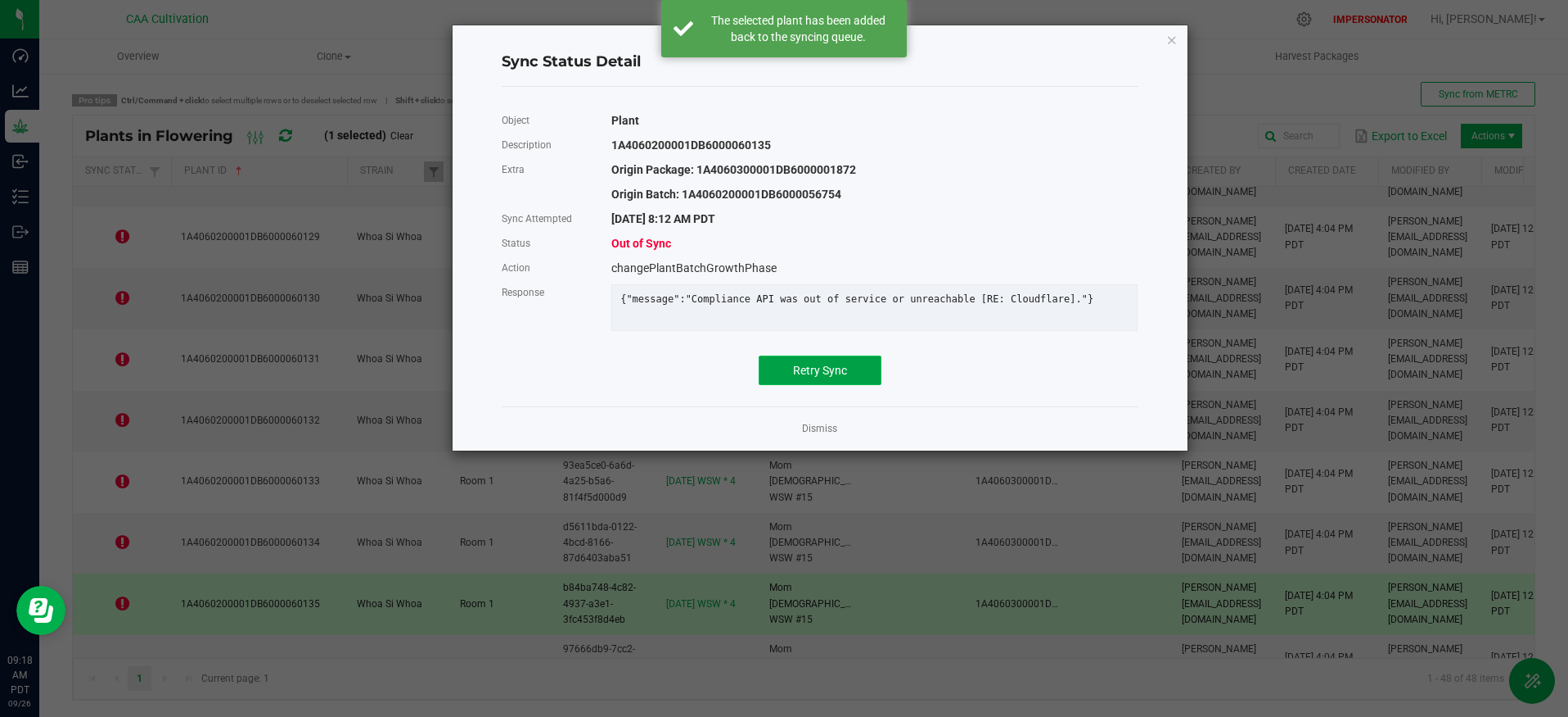
click at [811, 377] on span "Retry Sync" at bounding box center [820, 370] width 54 height 13
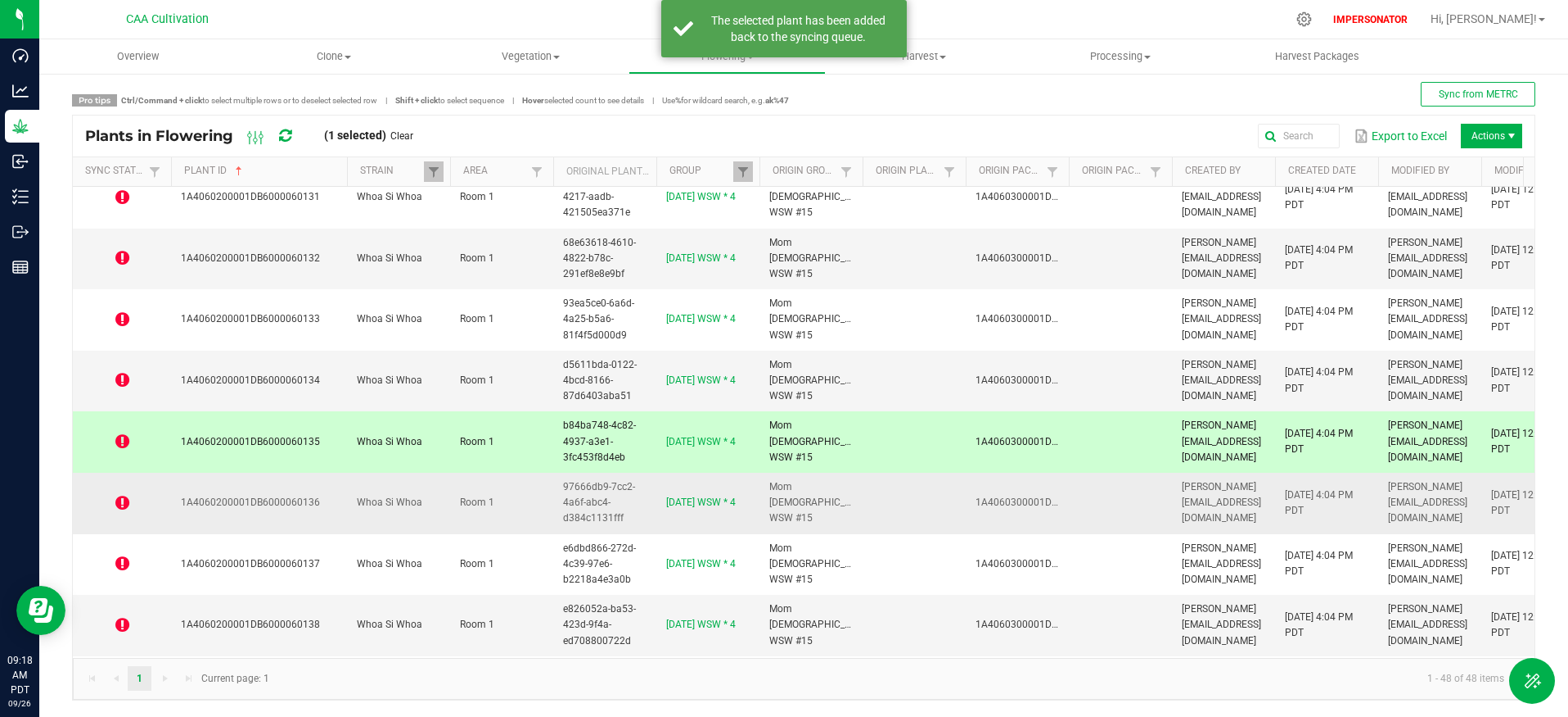
scroll to position [634, 0]
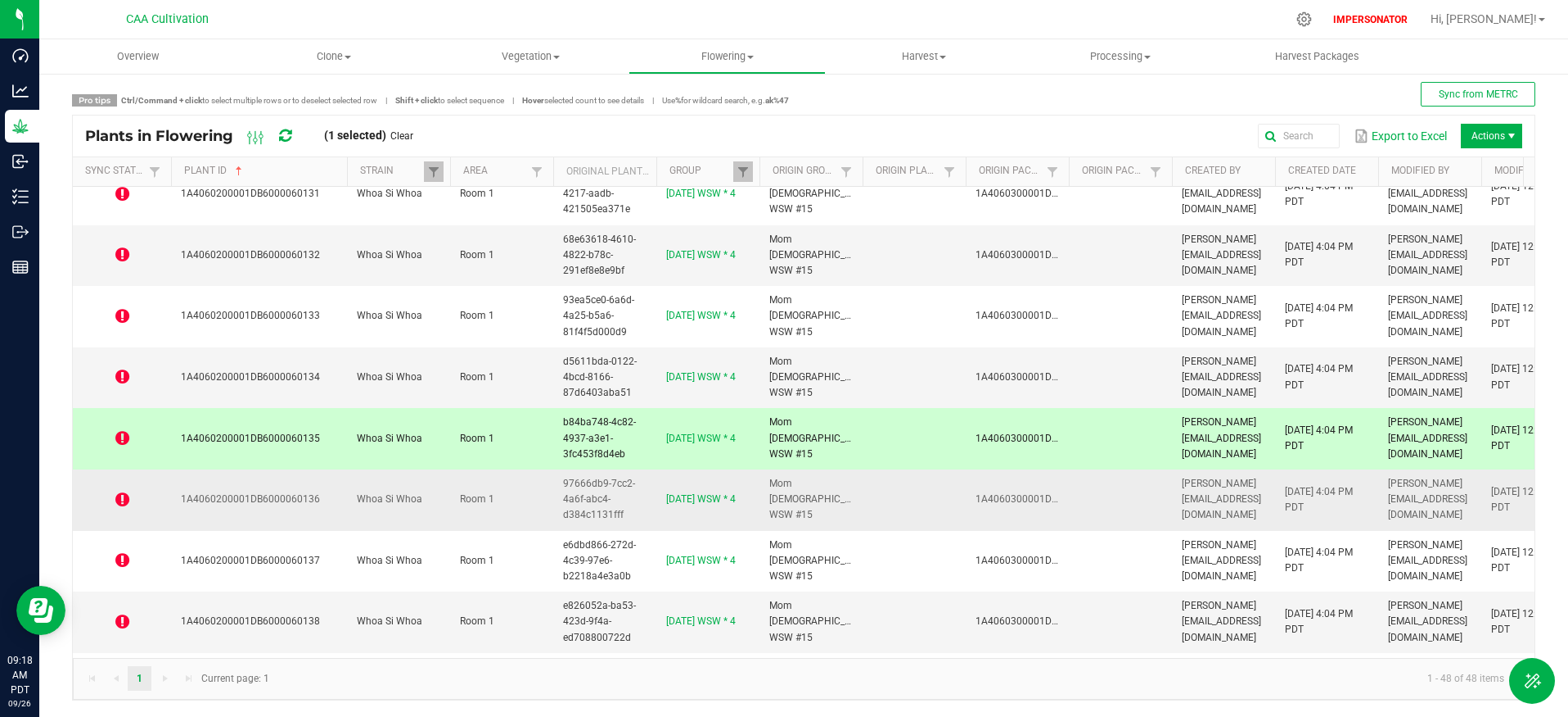
click at [115, 502] on icon at bounding box center [122, 500] width 14 height 17
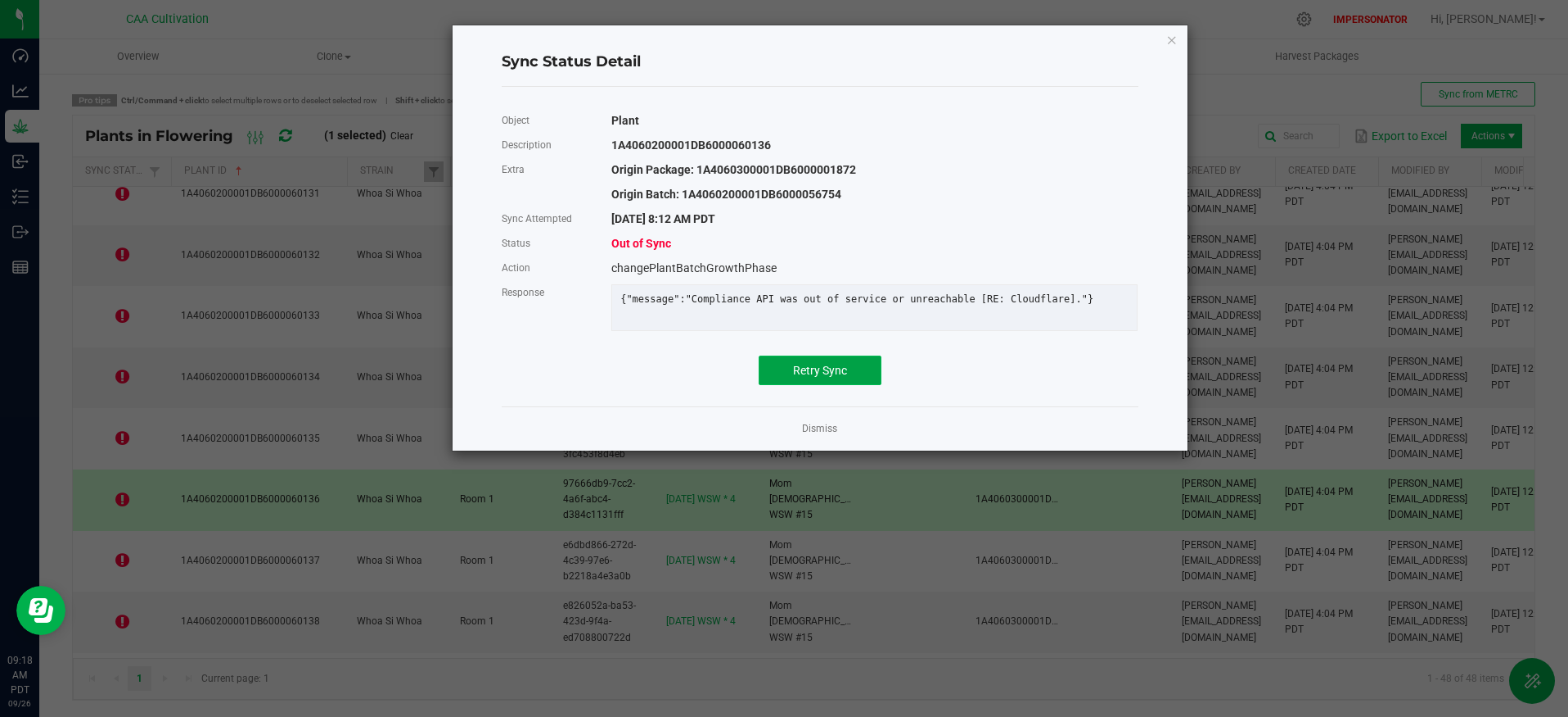
click at [855, 375] on button "Retry Sync" at bounding box center [820, 370] width 122 height 30
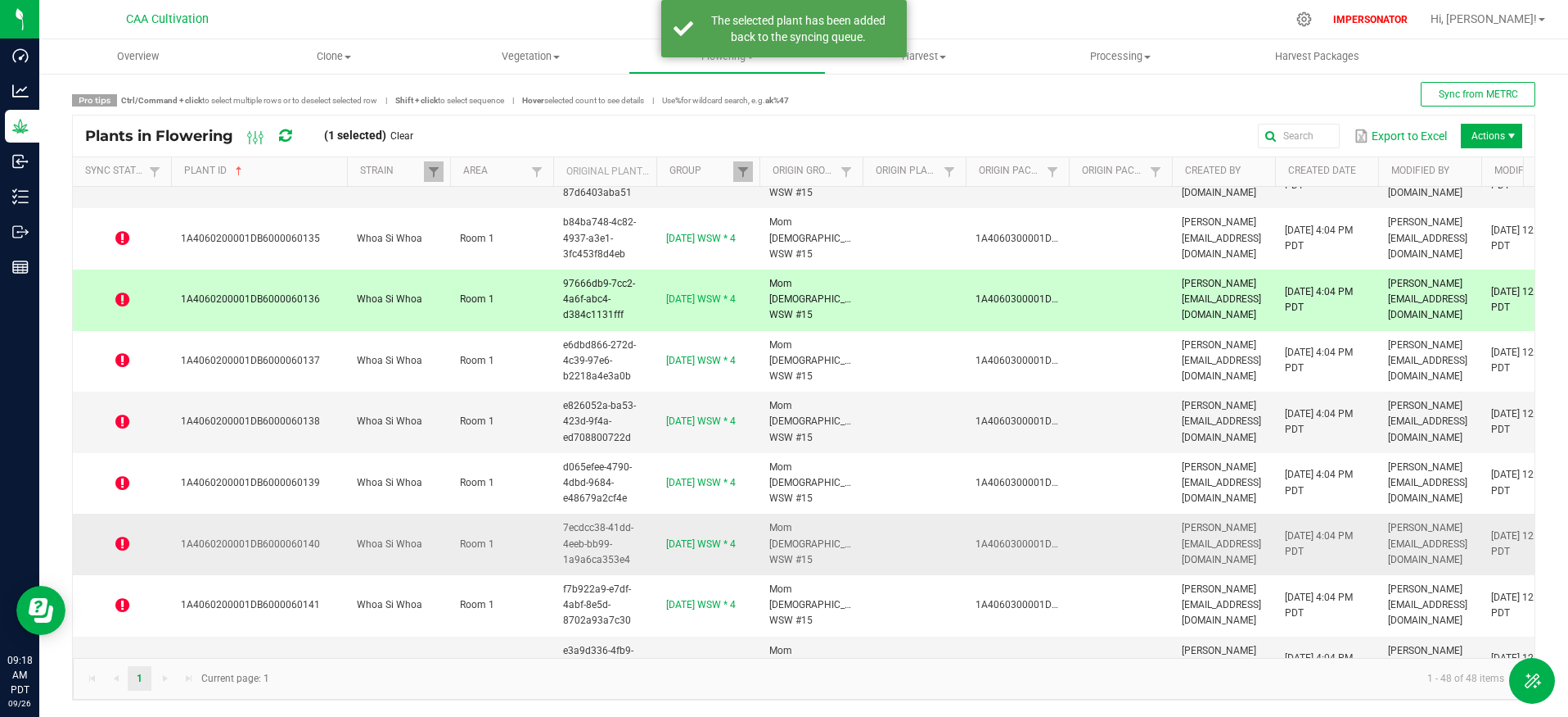
scroll to position [885, 0]
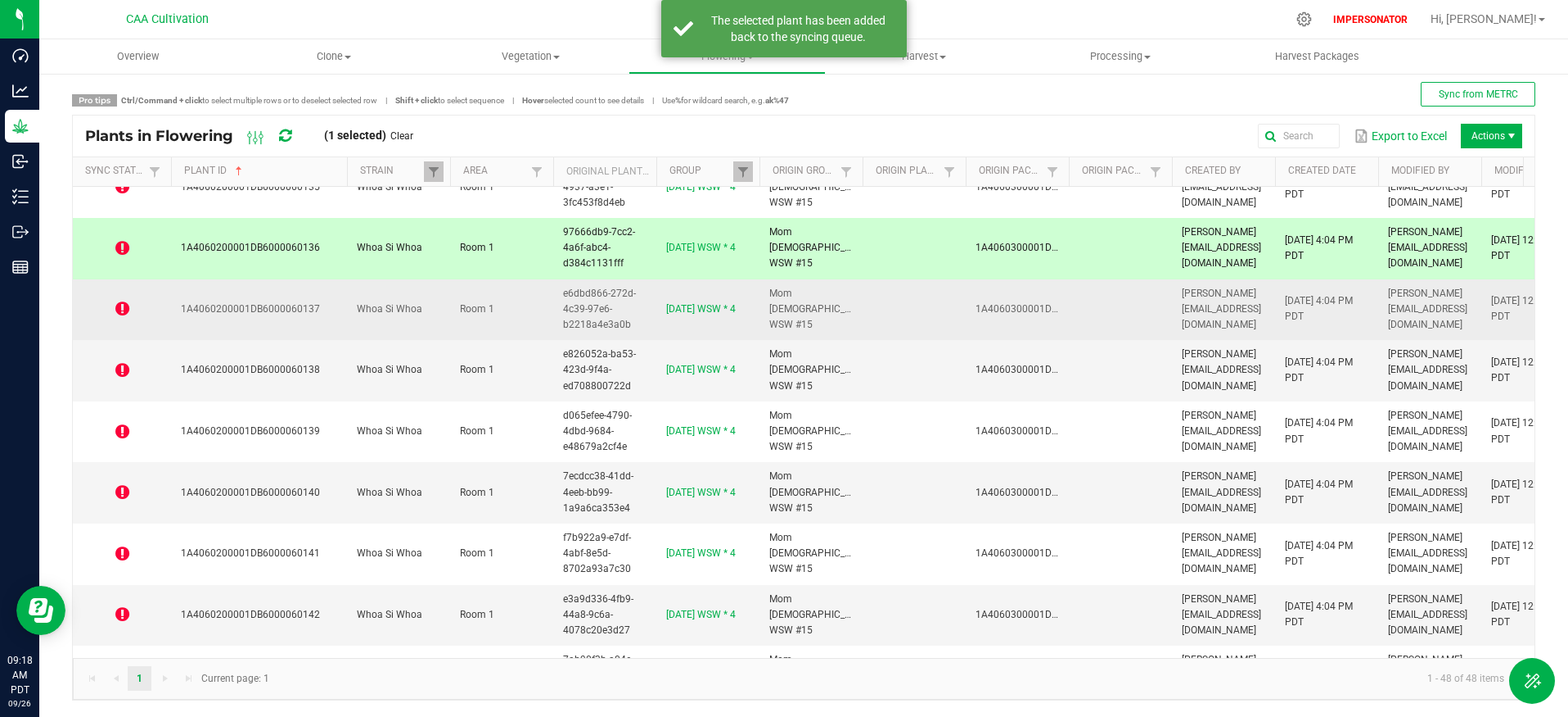
click at [125, 313] on icon at bounding box center [122, 309] width 14 height 17
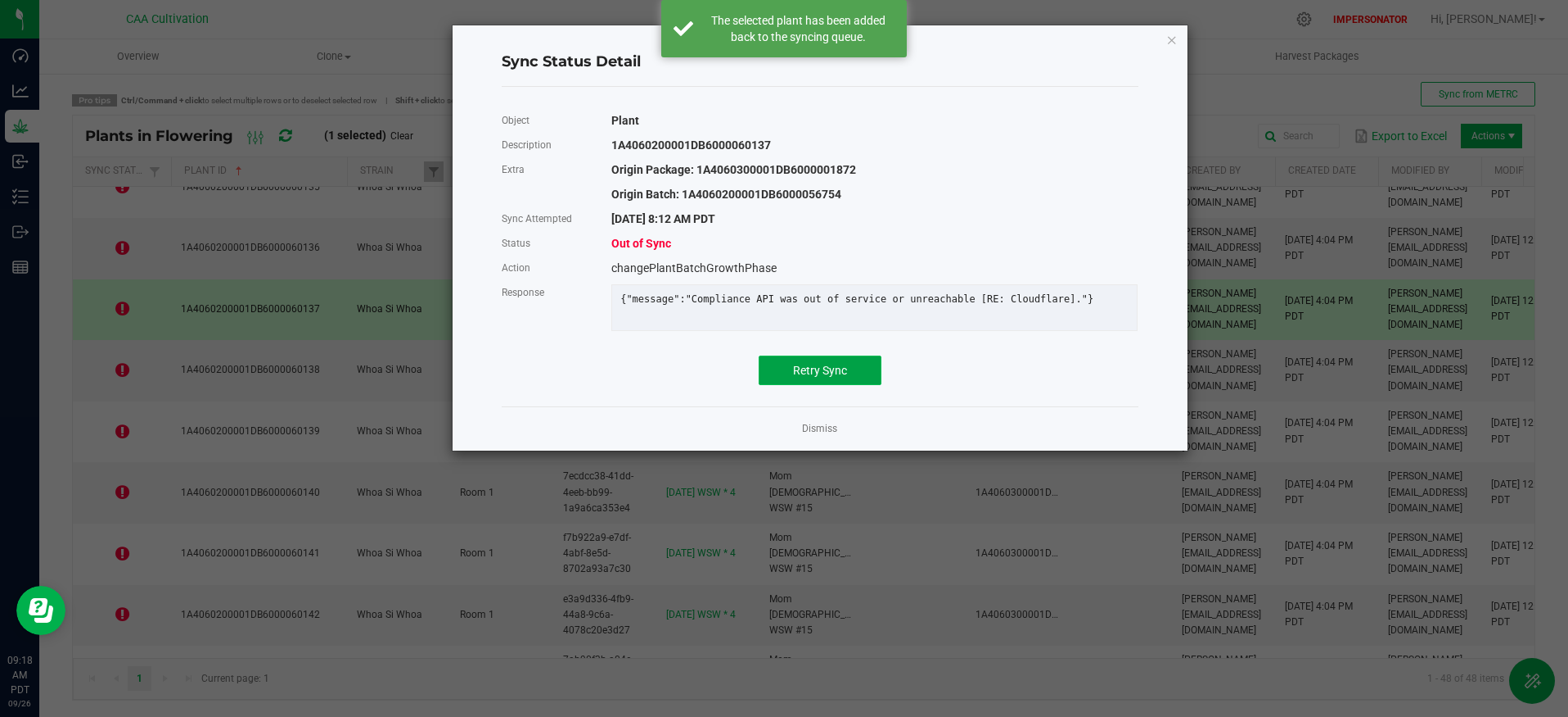
click at [796, 371] on button "Retry Sync" at bounding box center [820, 370] width 122 height 30
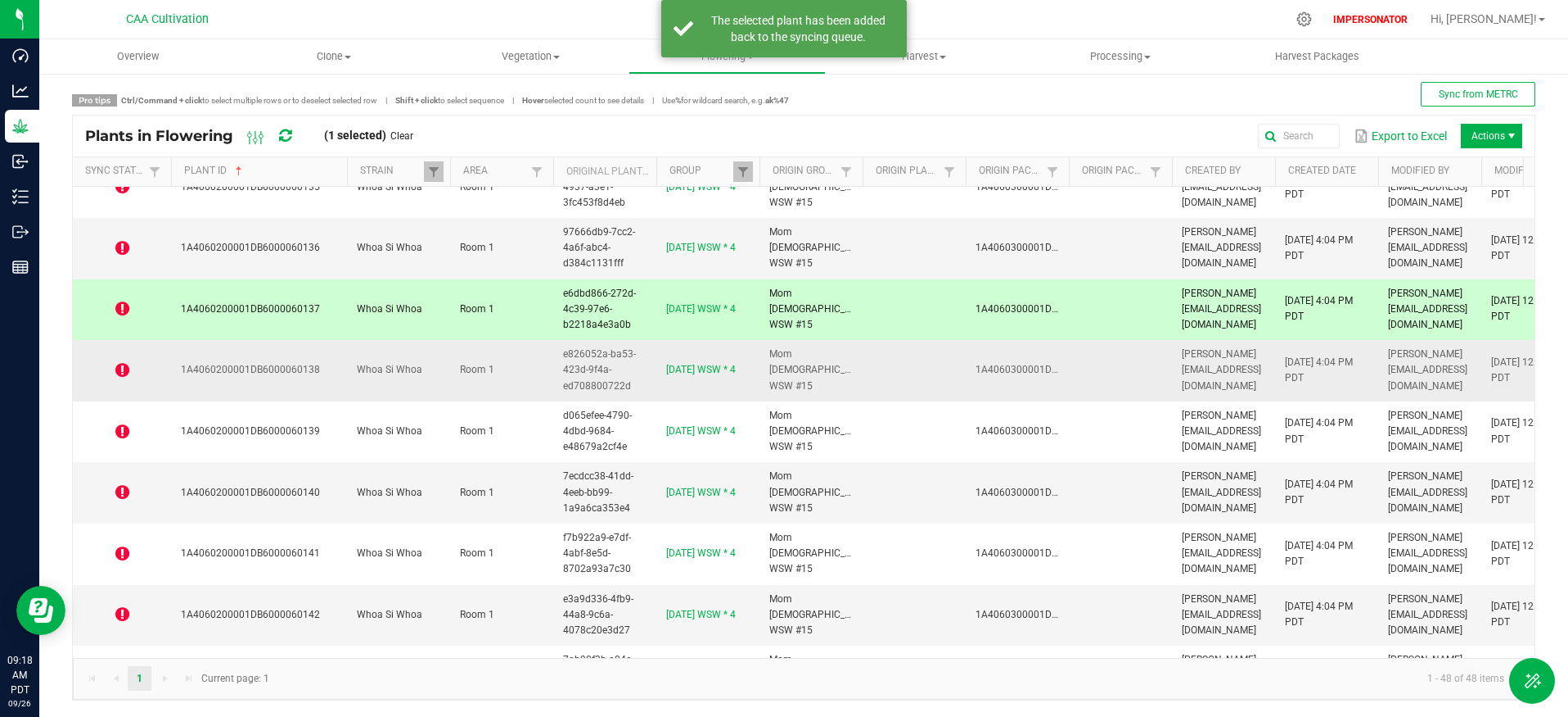
click at [115, 370] on icon at bounding box center [122, 370] width 14 height 17
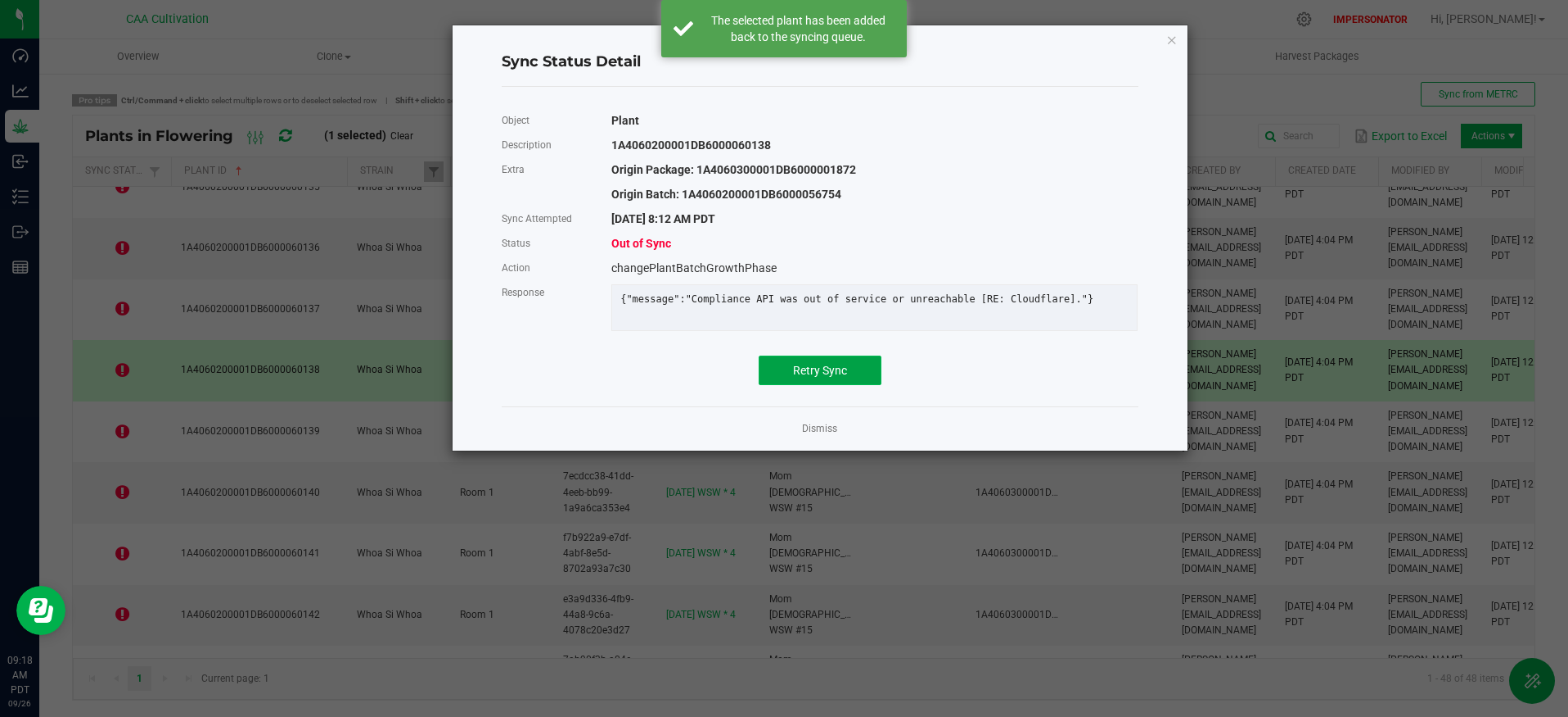
click at [833, 377] on span "Retry Sync" at bounding box center [820, 370] width 54 height 13
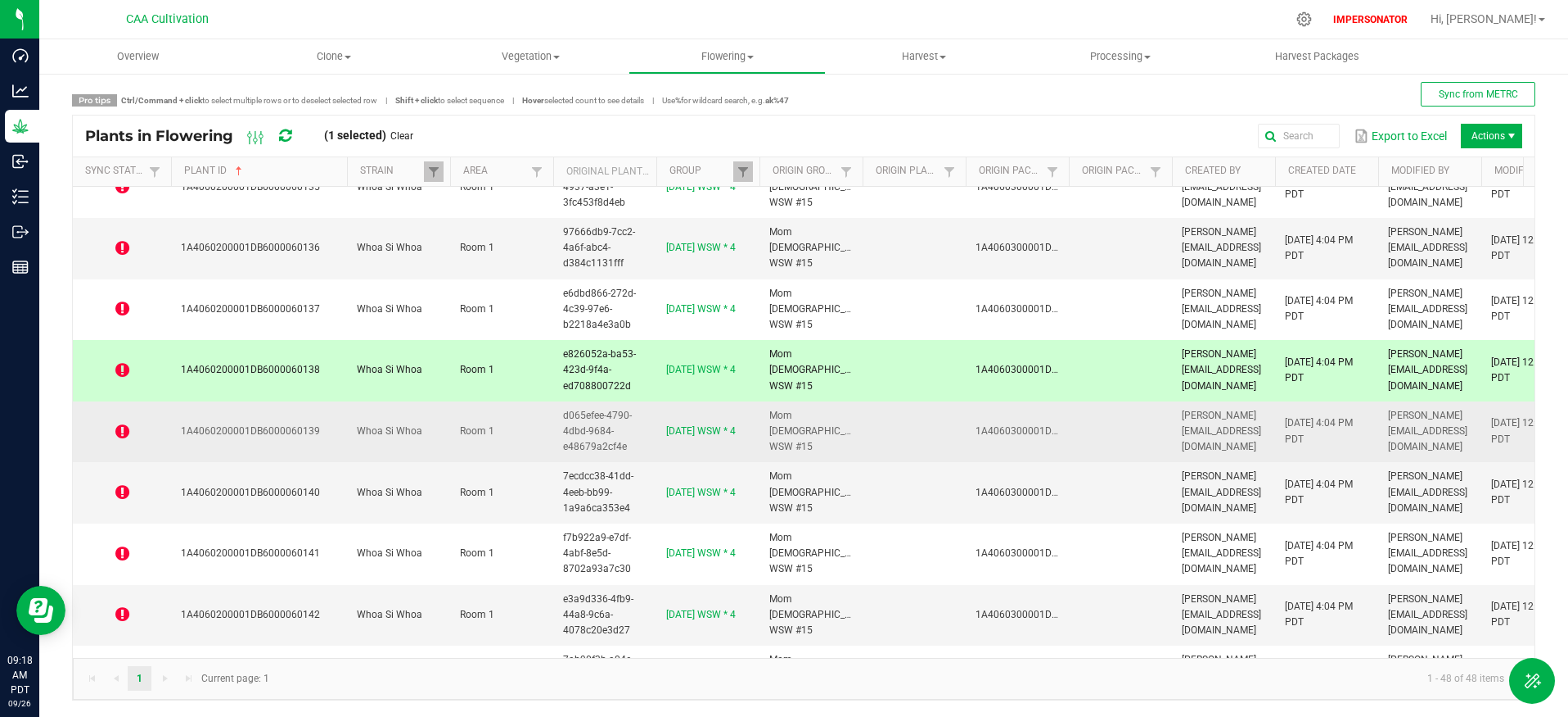
click at [121, 431] on icon at bounding box center [122, 431] width 14 height 17
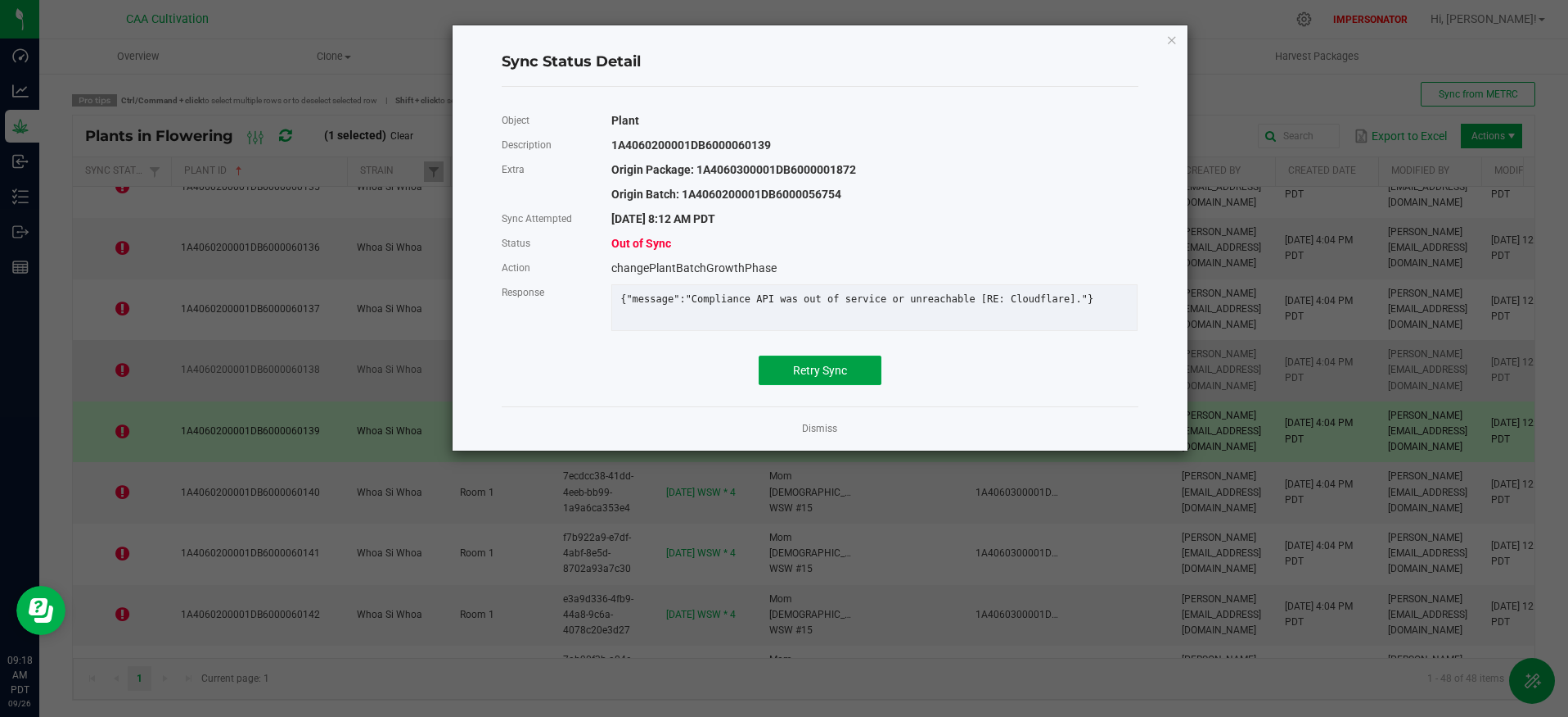
drag, startPoint x: 828, startPoint y: 382, endPoint x: 559, endPoint y: 400, distance: 269.6
click at [828, 377] on span "Retry Sync" at bounding box center [820, 370] width 54 height 13
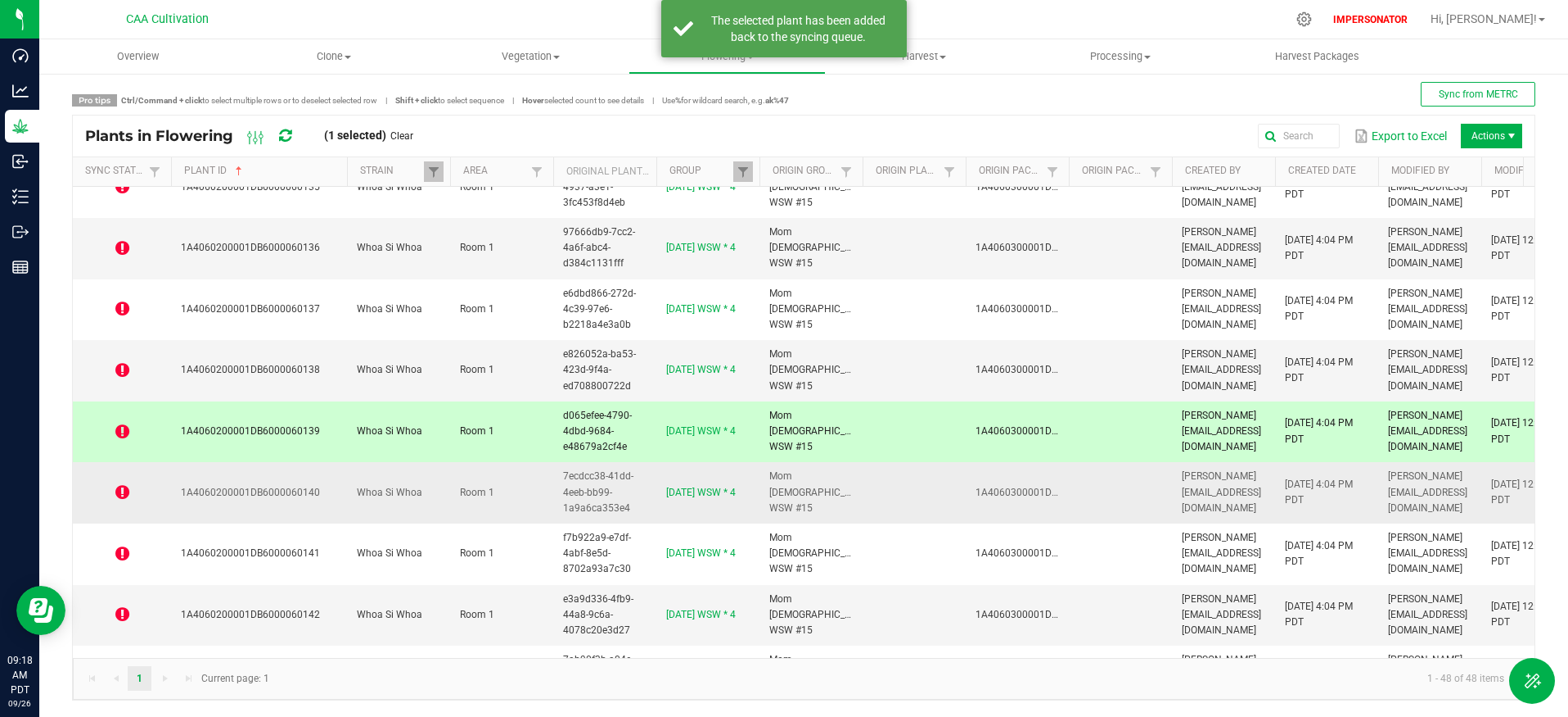
click at [122, 493] on icon at bounding box center [122, 493] width 14 height 17
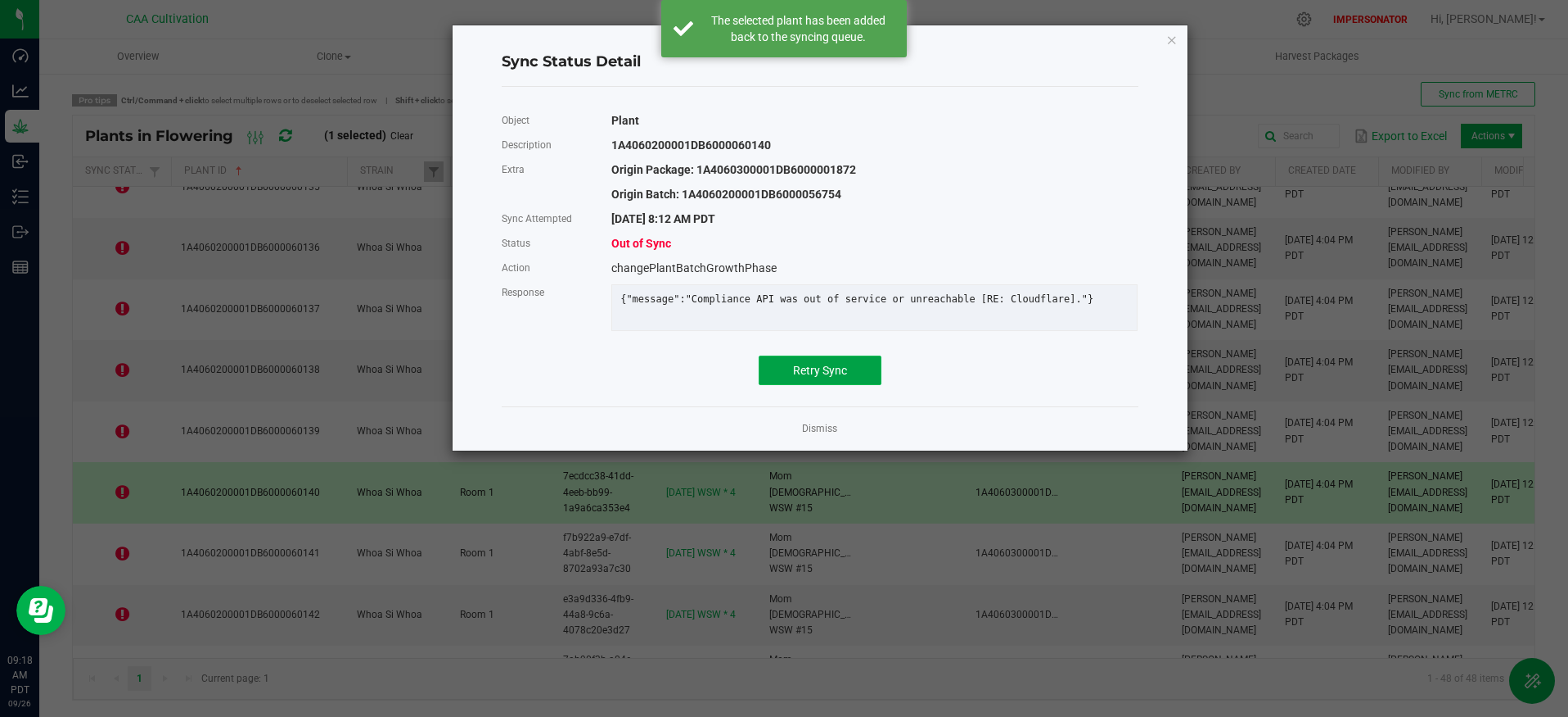
click at [832, 377] on span "Retry Sync" at bounding box center [820, 370] width 54 height 13
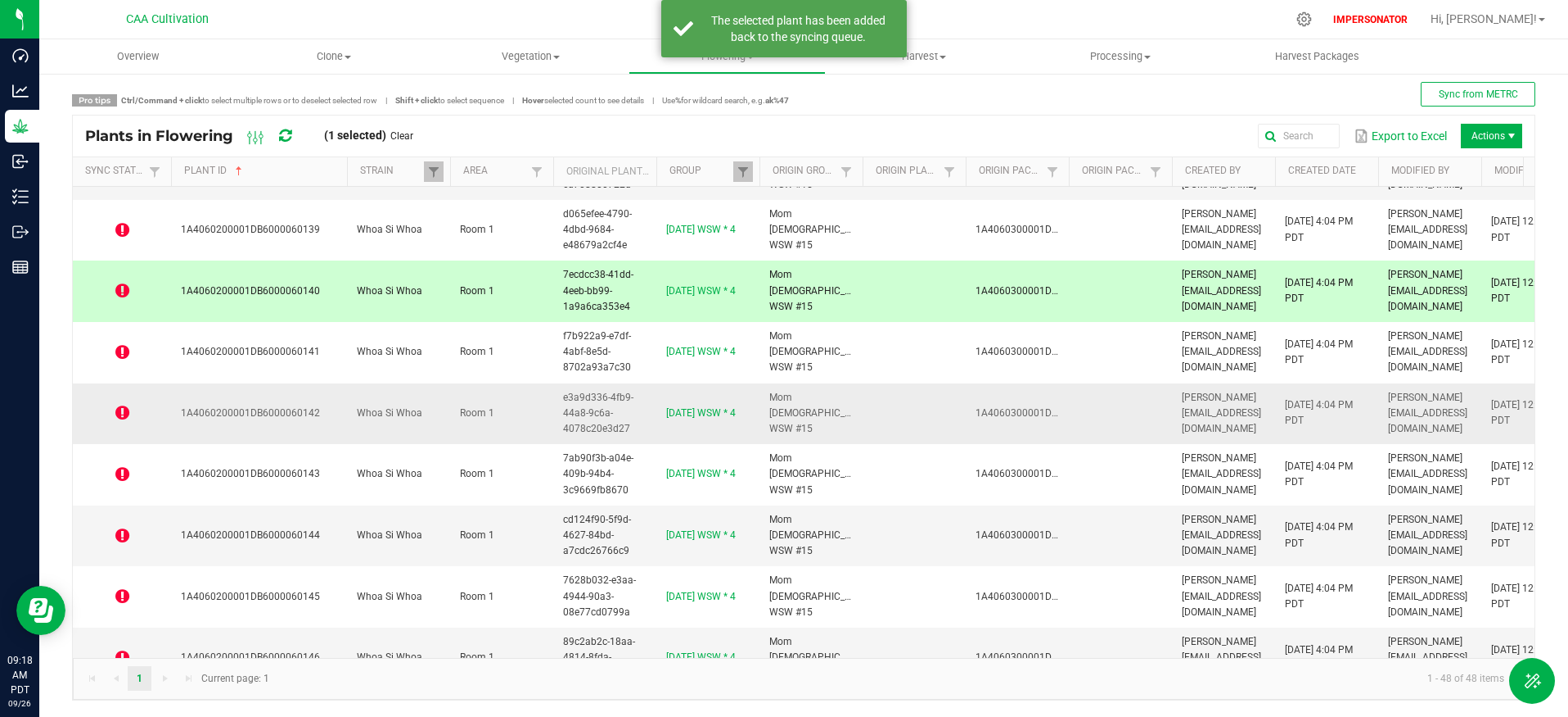
scroll to position [1093, 0]
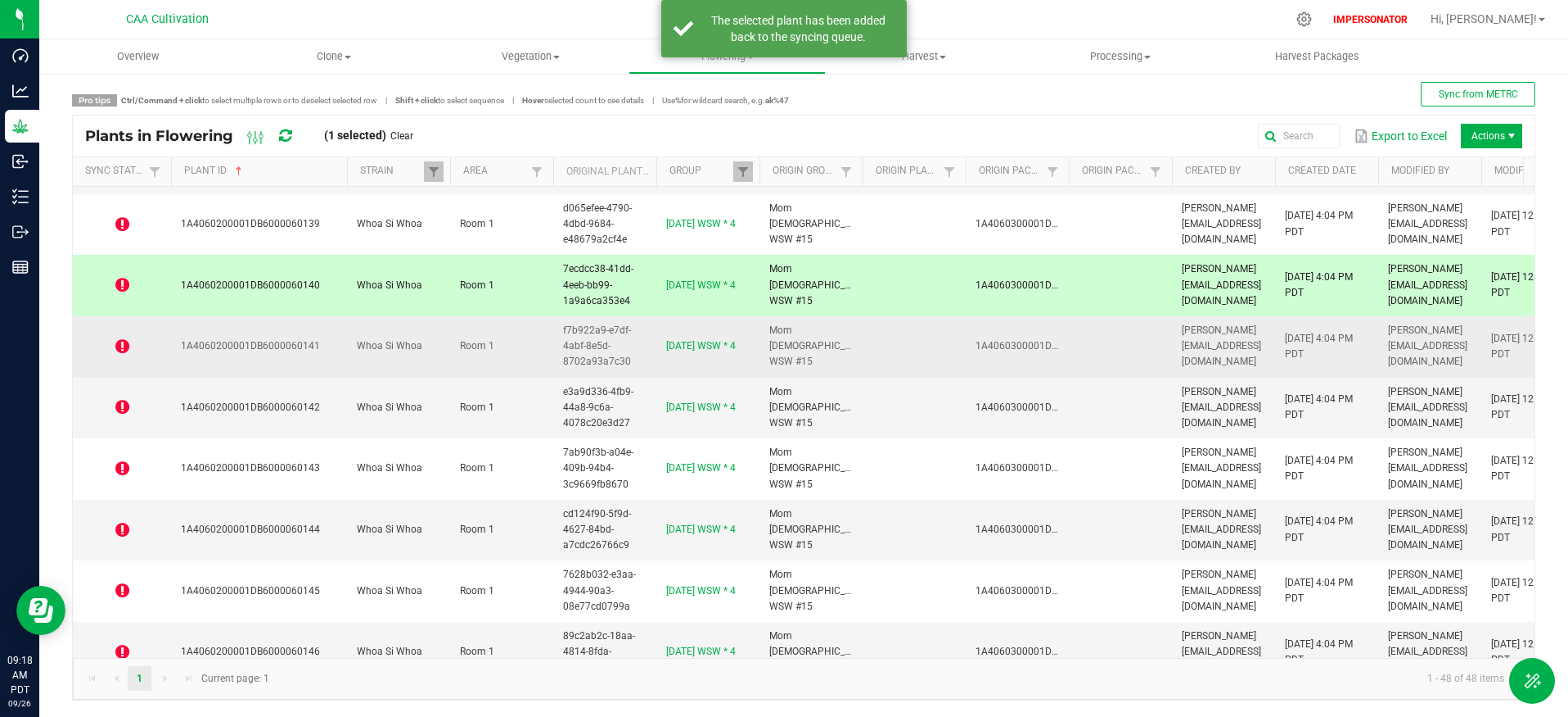
click at [110, 347] on span at bounding box center [122, 347] width 79 height 17
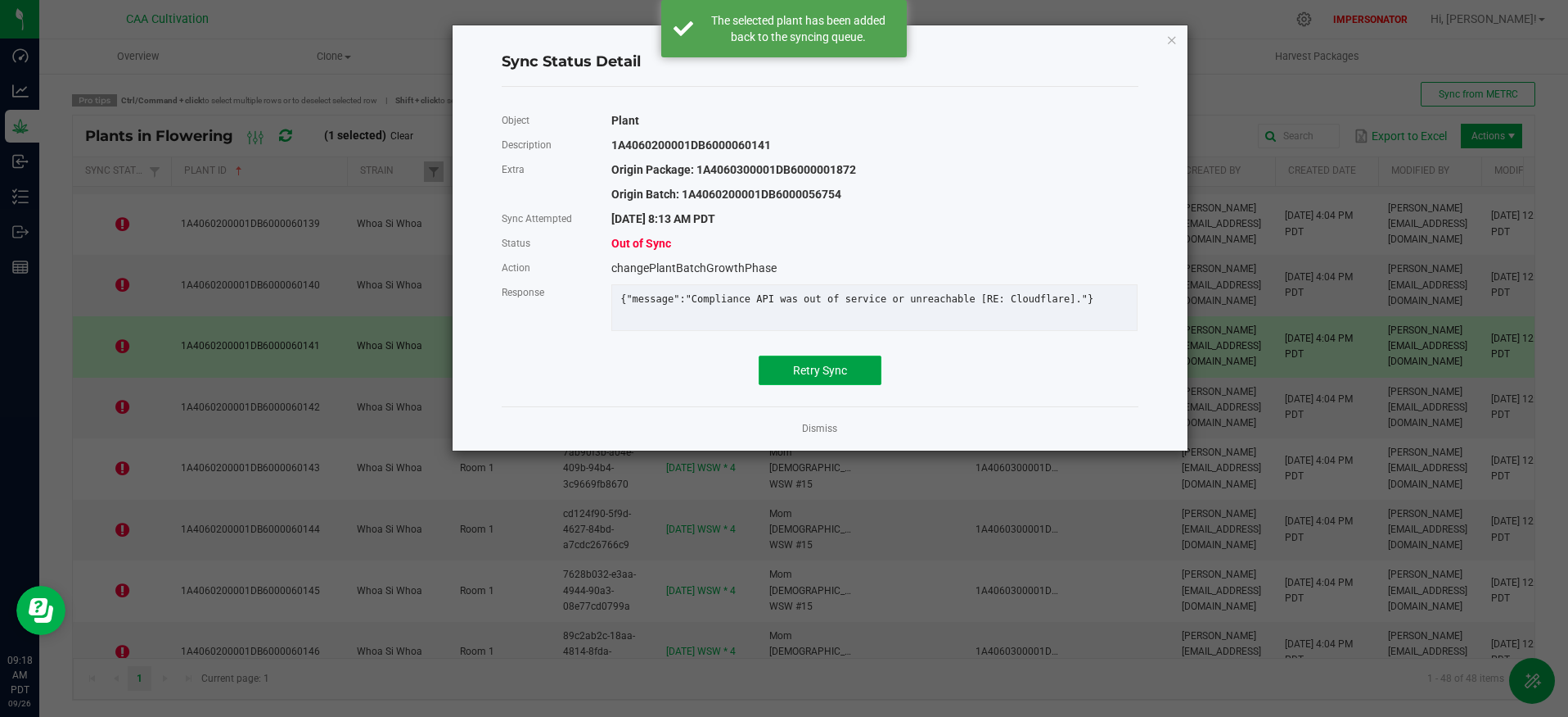
click at [848, 385] on button "Retry Sync" at bounding box center [820, 370] width 122 height 30
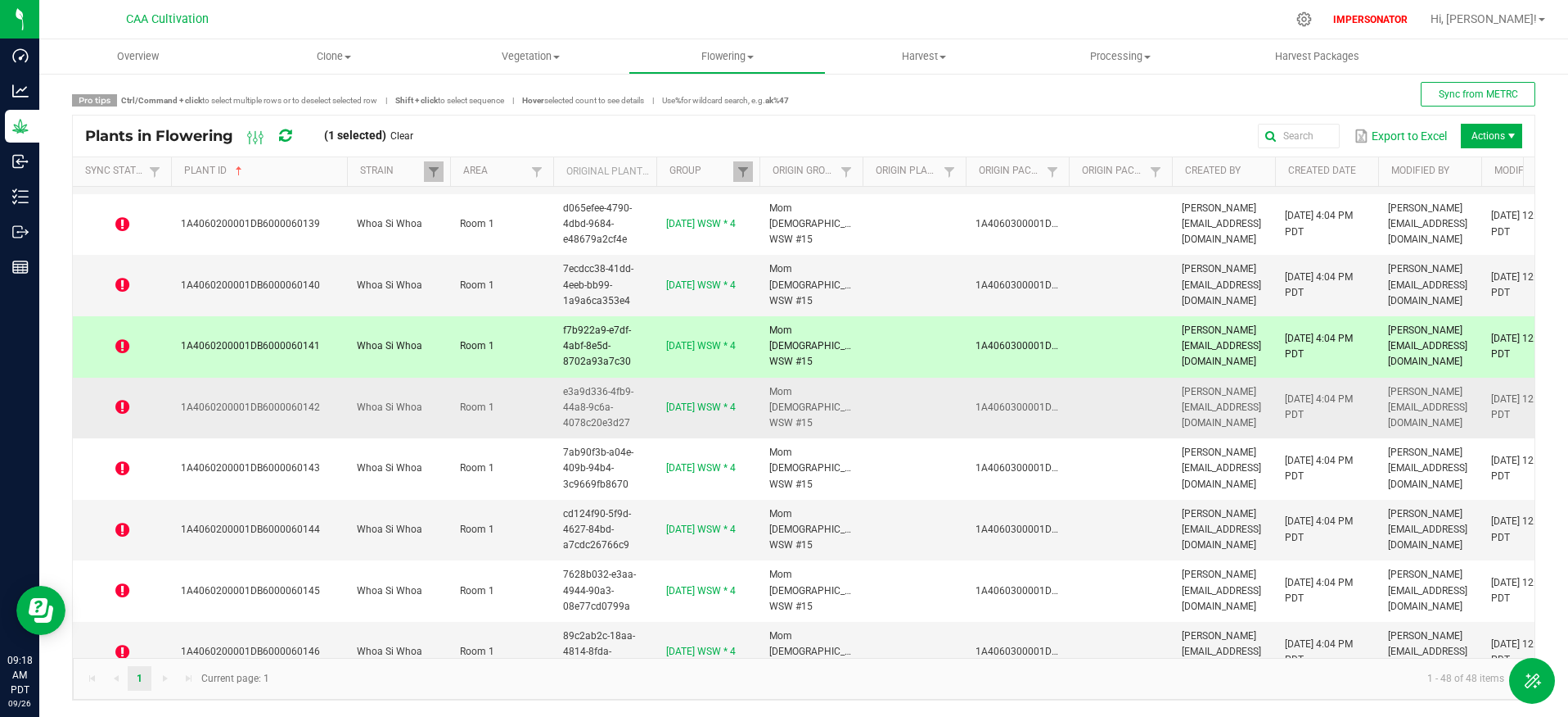
click at [113, 407] on span at bounding box center [122, 407] width 79 height 17
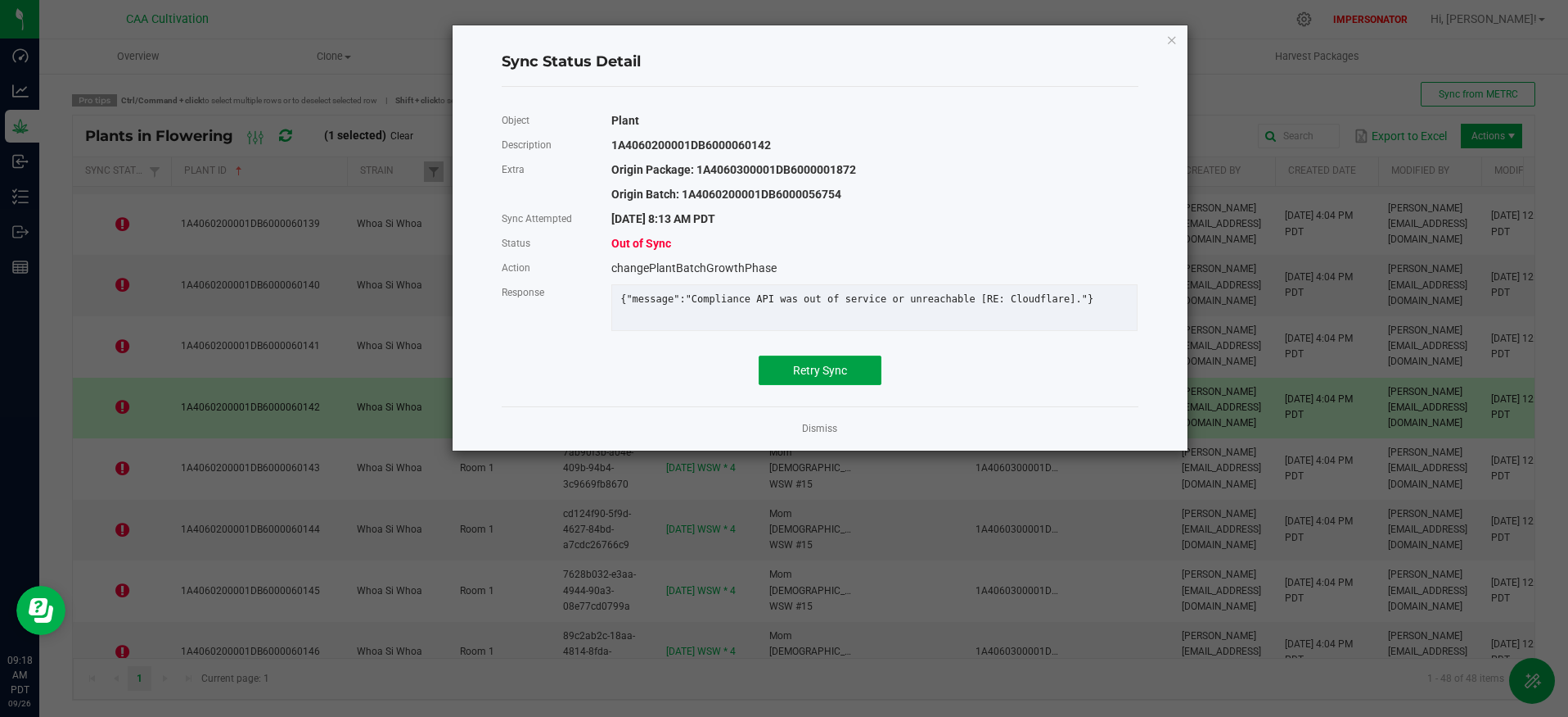
drag, startPoint x: 864, startPoint y: 385, endPoint x: 795, endPoint y: 409, distance: 73.1
click at [864, 385] on button "Retry Sync" at bounding box center [820, 370] width 122 height 30
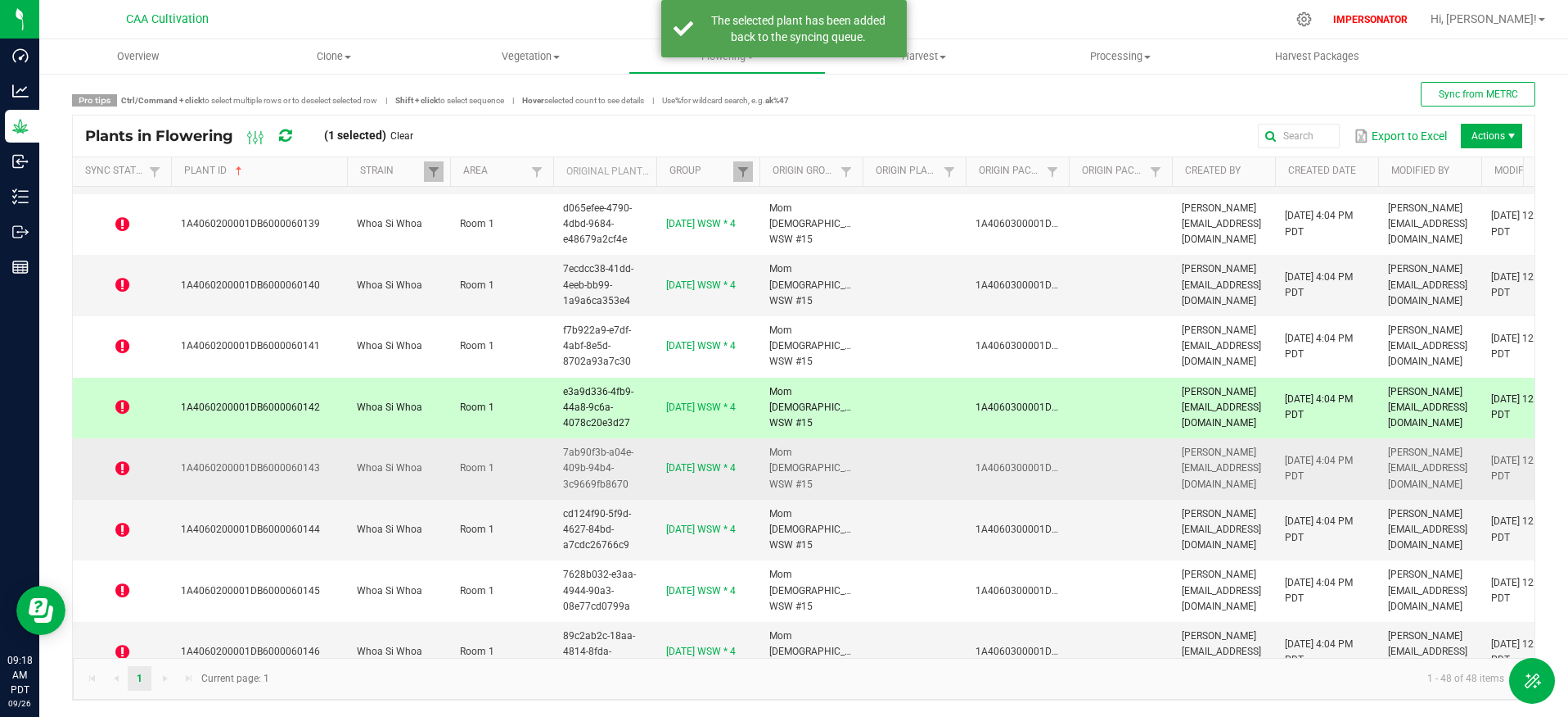
click at [122, 473] on icon at bounding box center [122, 469] width 14 height 17
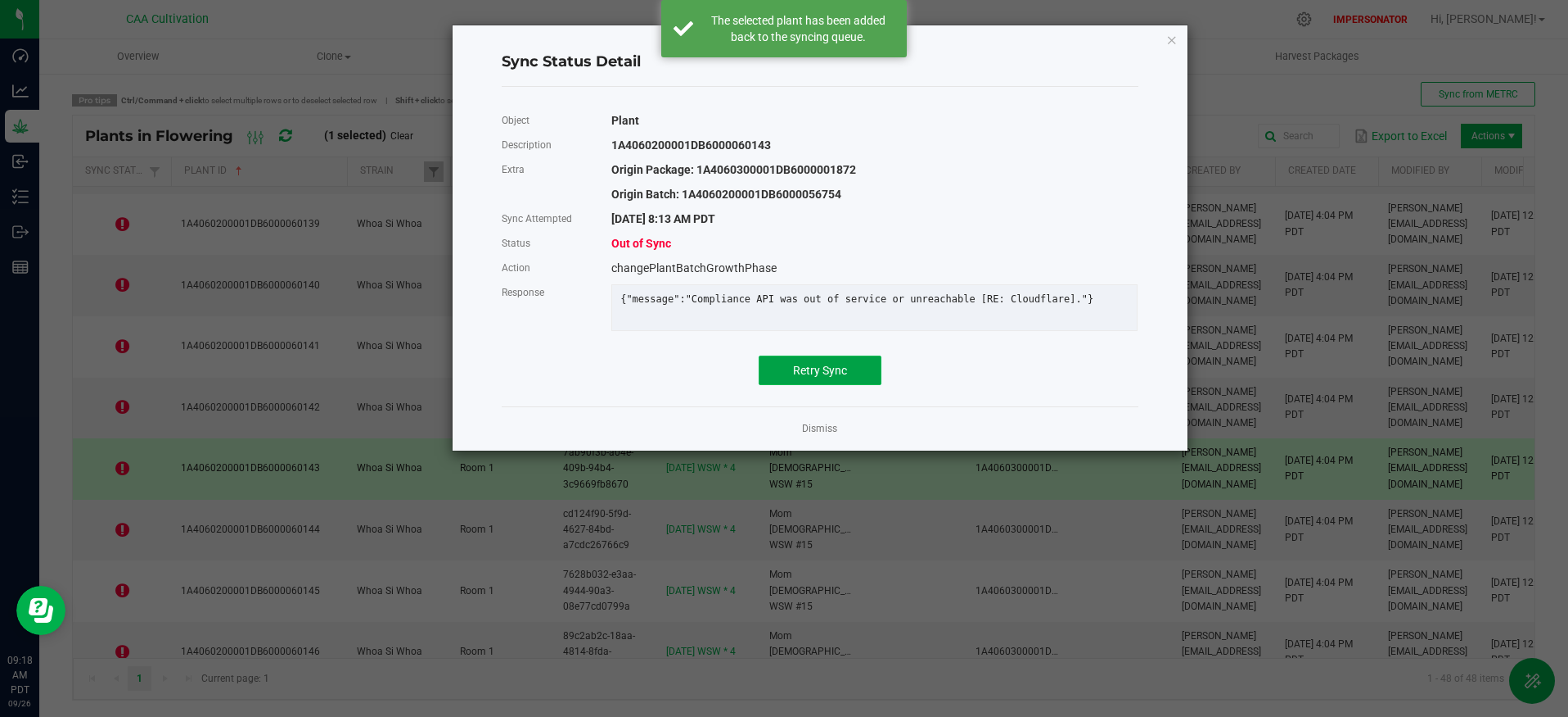
click at [824, 377] on span "Retry Sync" at bounding box center [820, 370] width 54 height 13
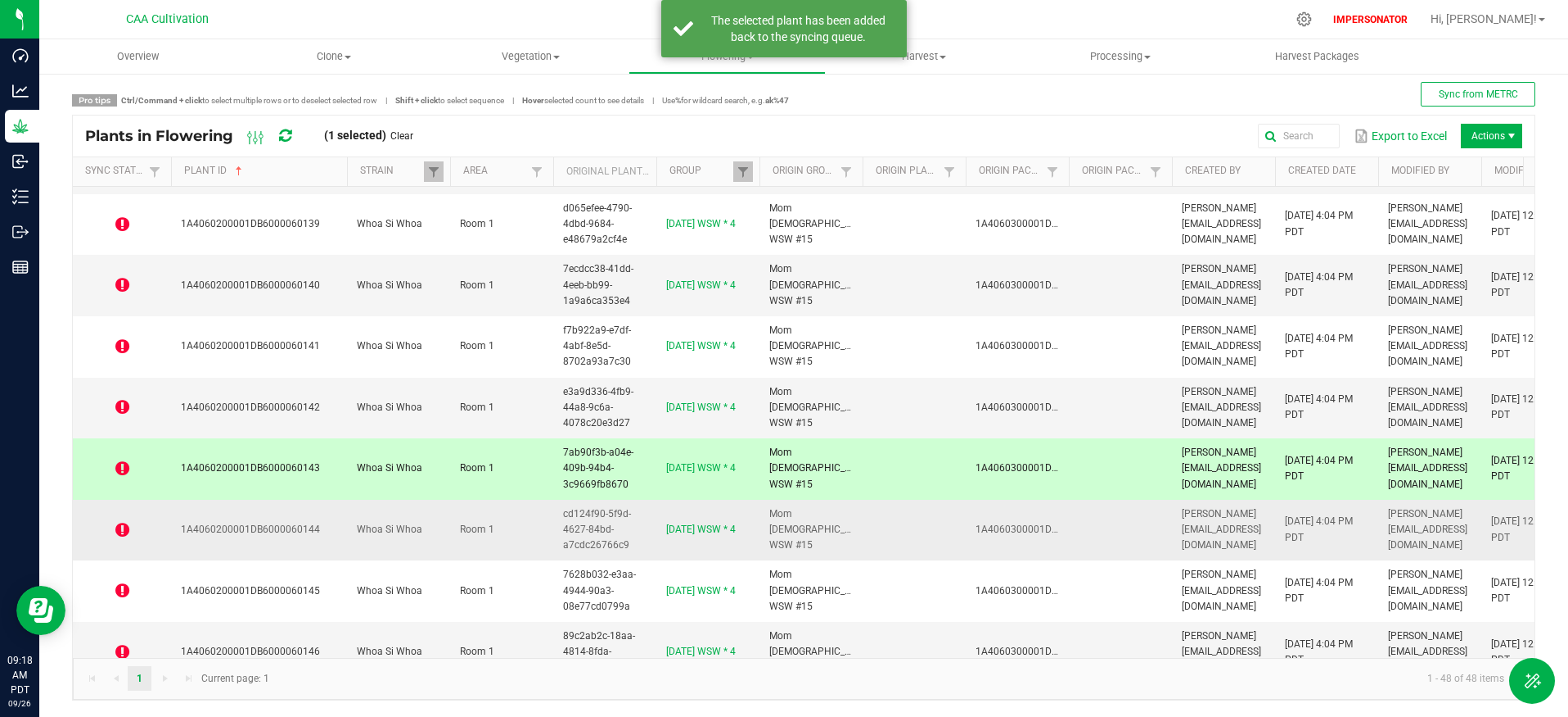
click at [121, 531] on icon at bounding box center [122, 530] width 14 height 17
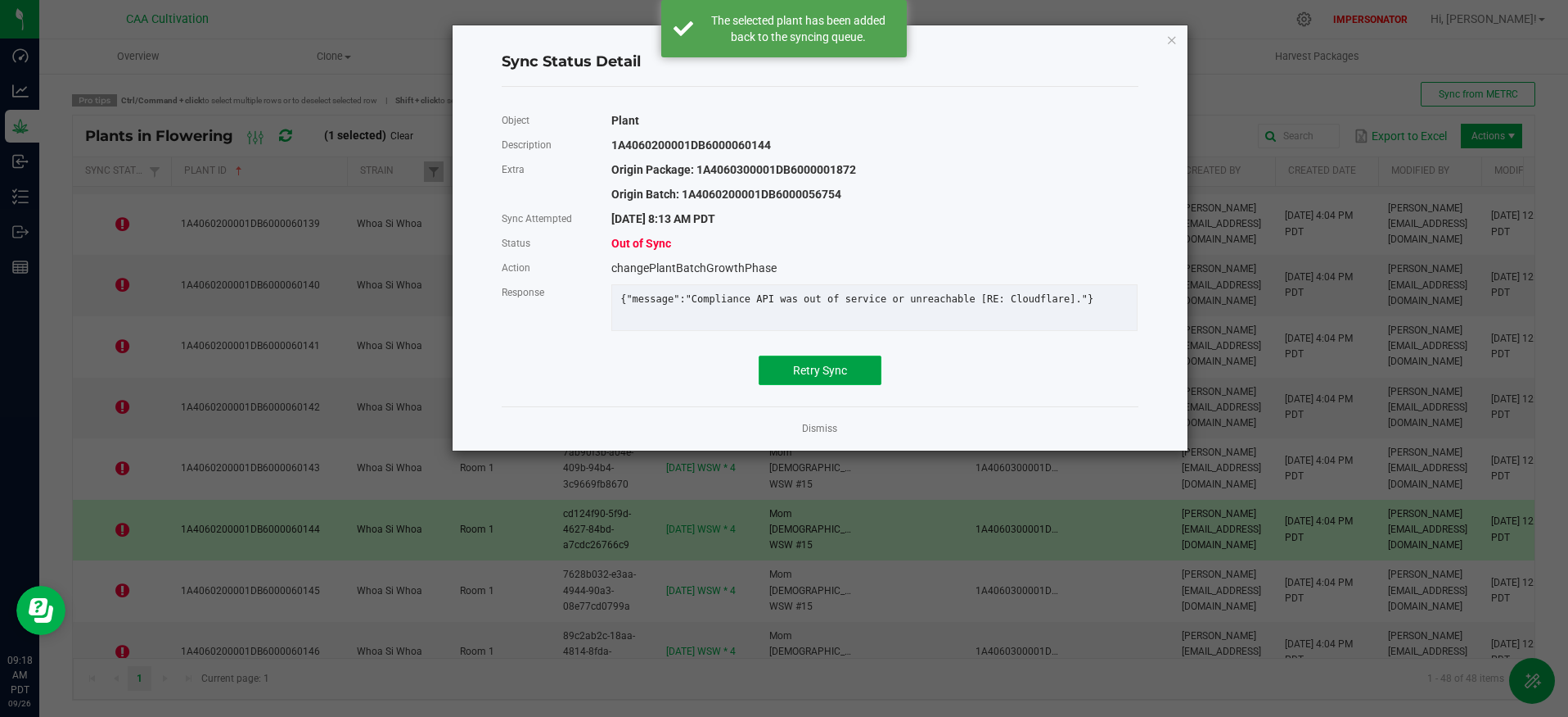
click at [806, 377] on span "Retry Sync" at bounding box center [820, 370] width 54 height 13
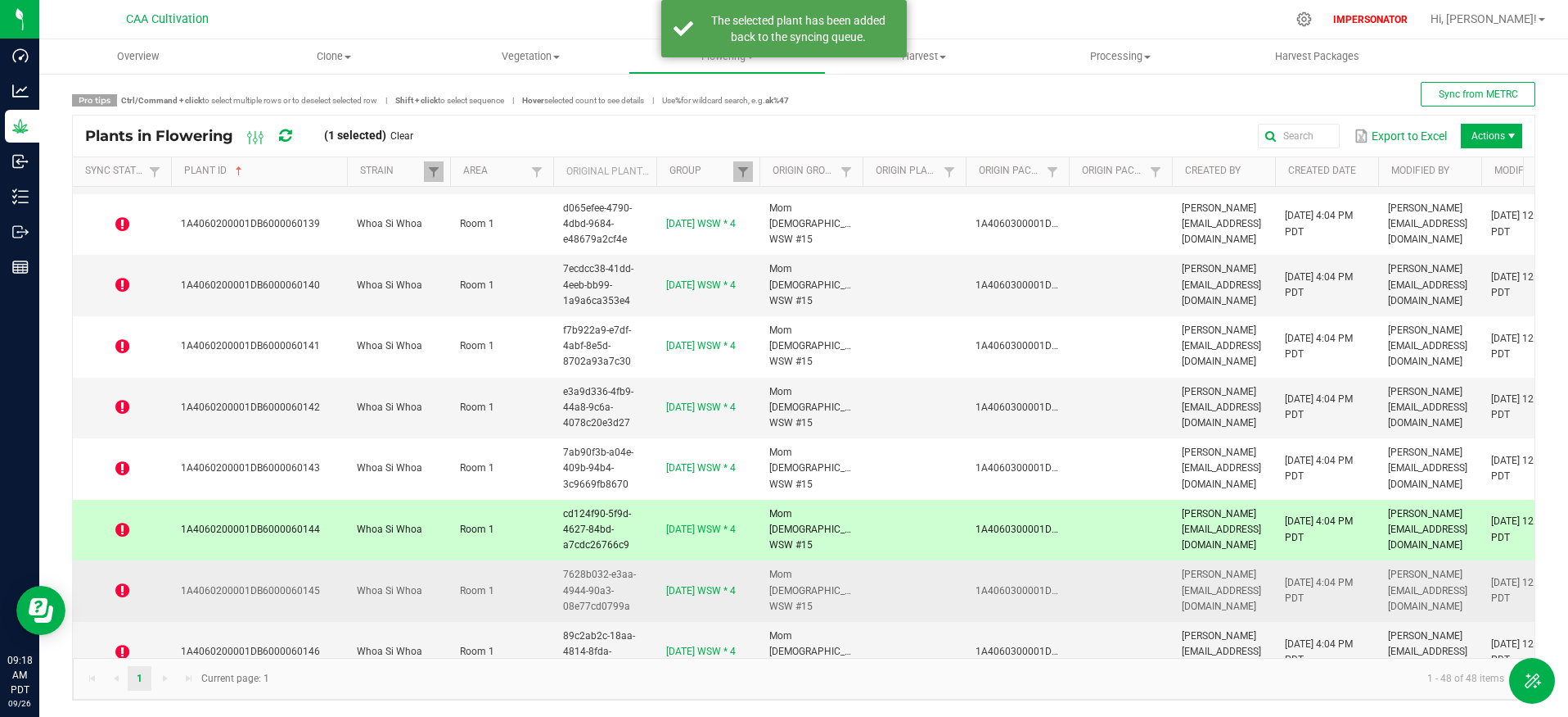
click at [121, 586] on icon at bounding box center [122, 590] width 14 height 17
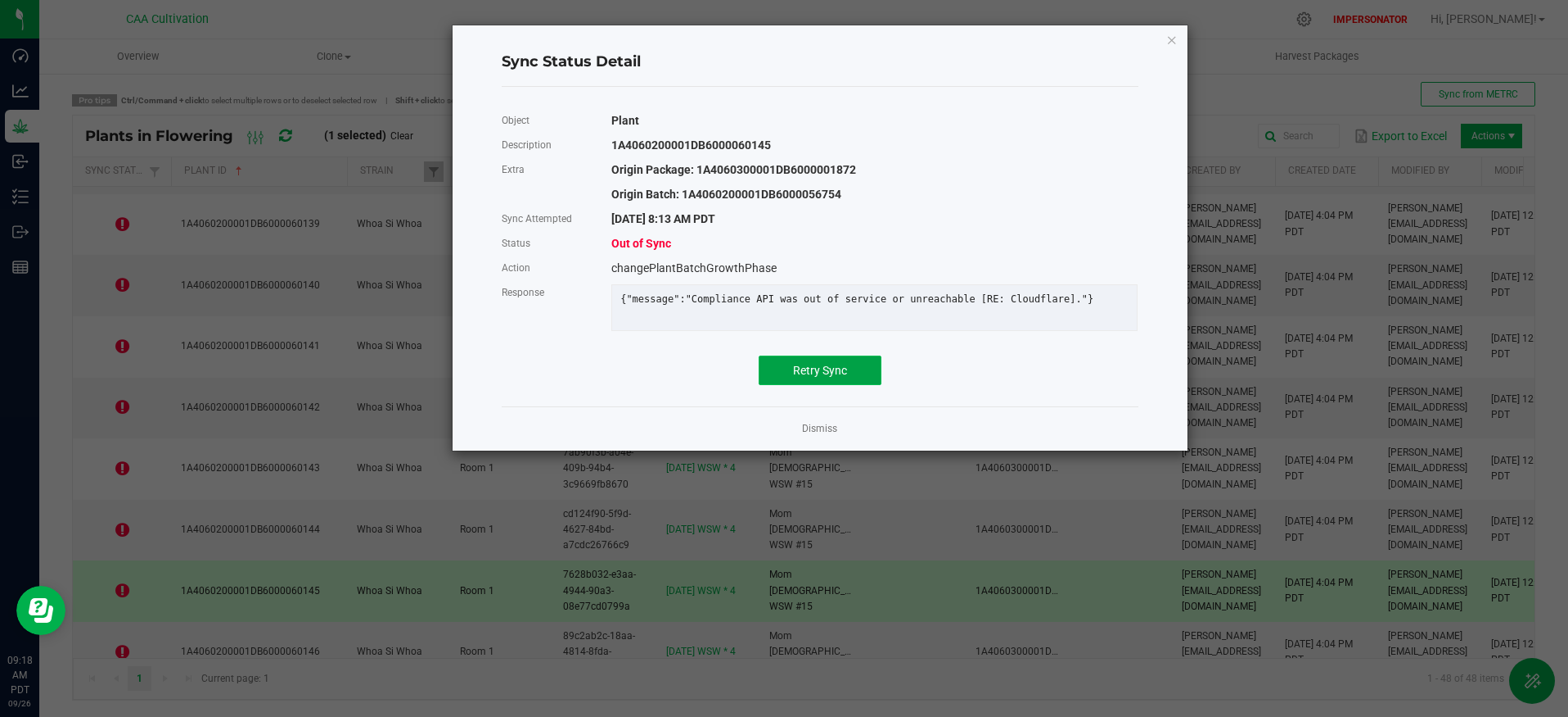
click at [851, 375] on button "Retry Sync" at bounding box center [820, 370] width 122 height 30
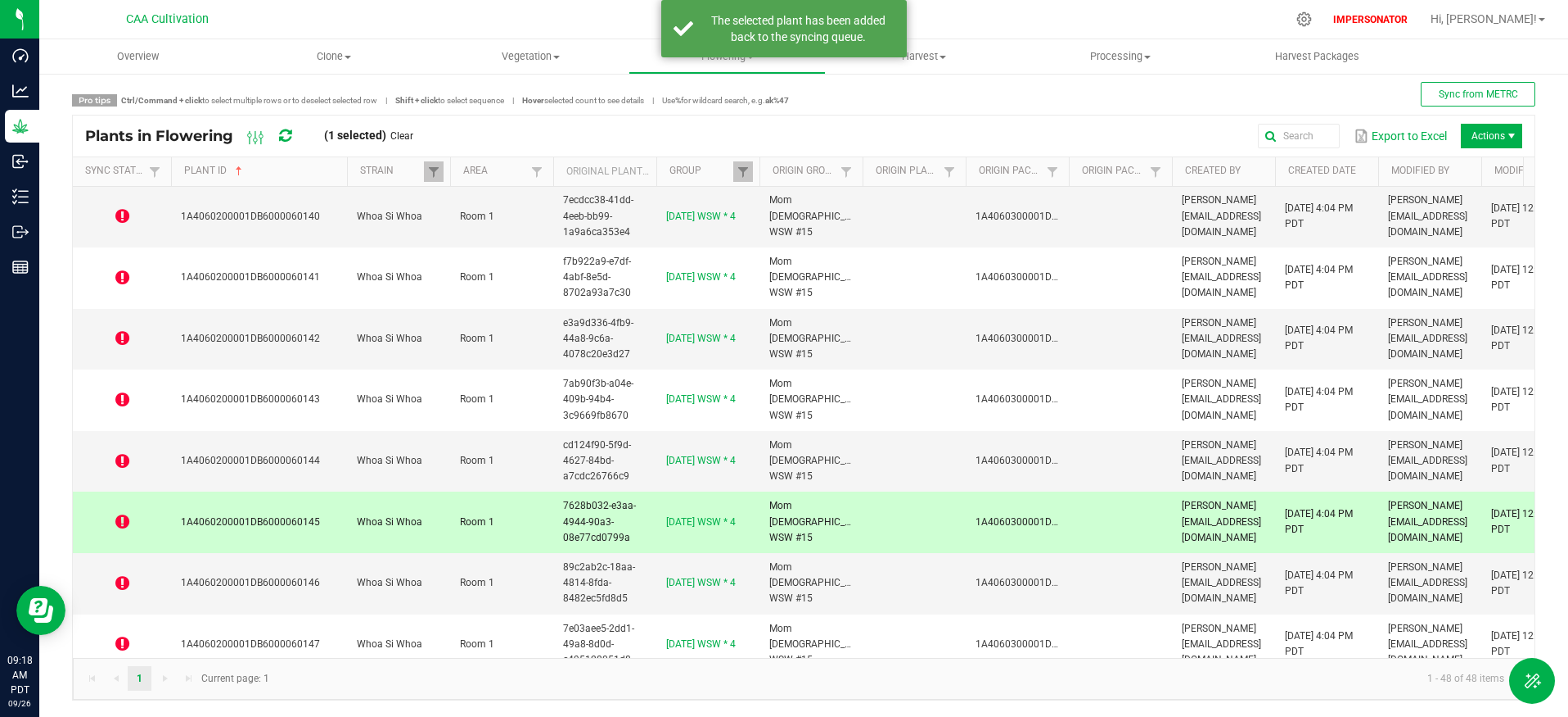
scroll to position [1217, 0]
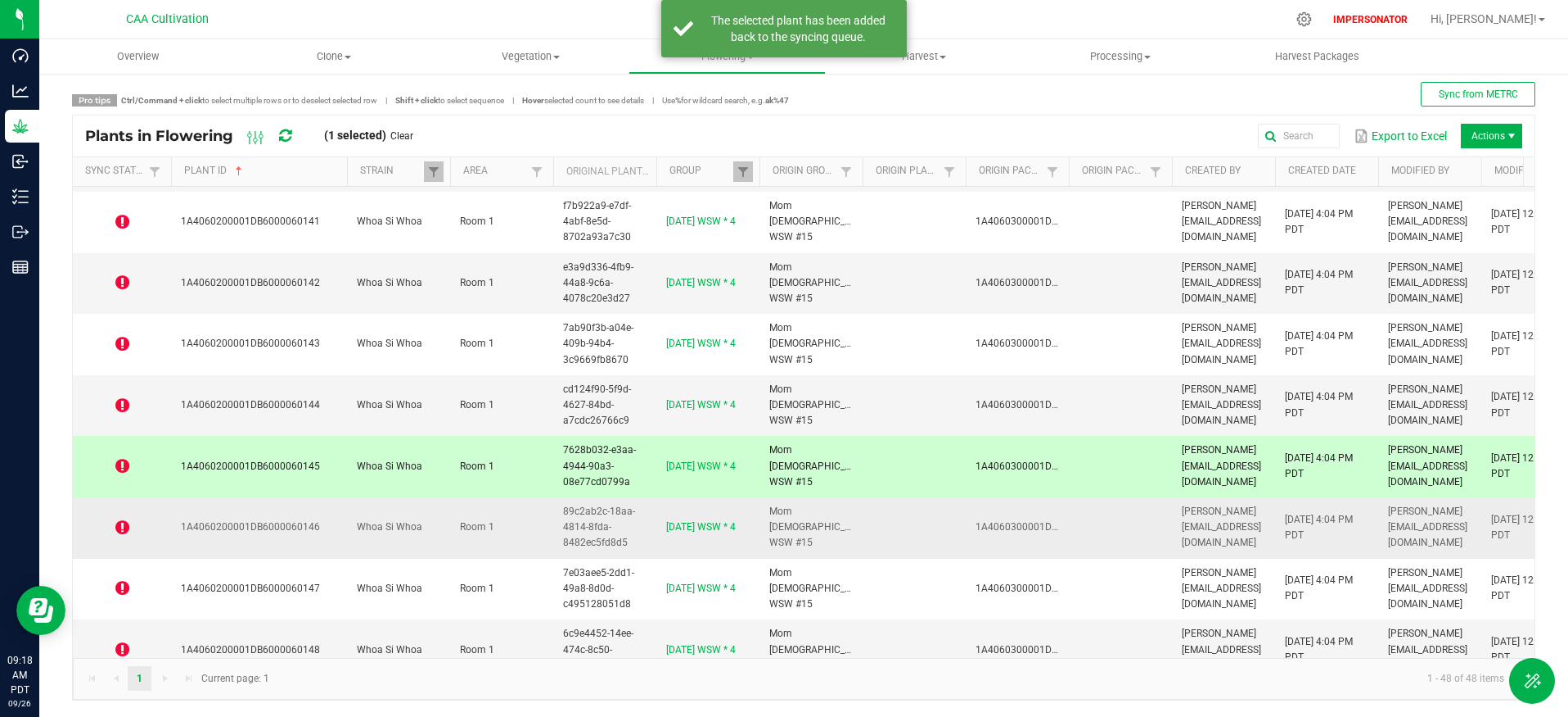
click at [118, 527] on icon at bounding box center [122, 527] width 14 height 17
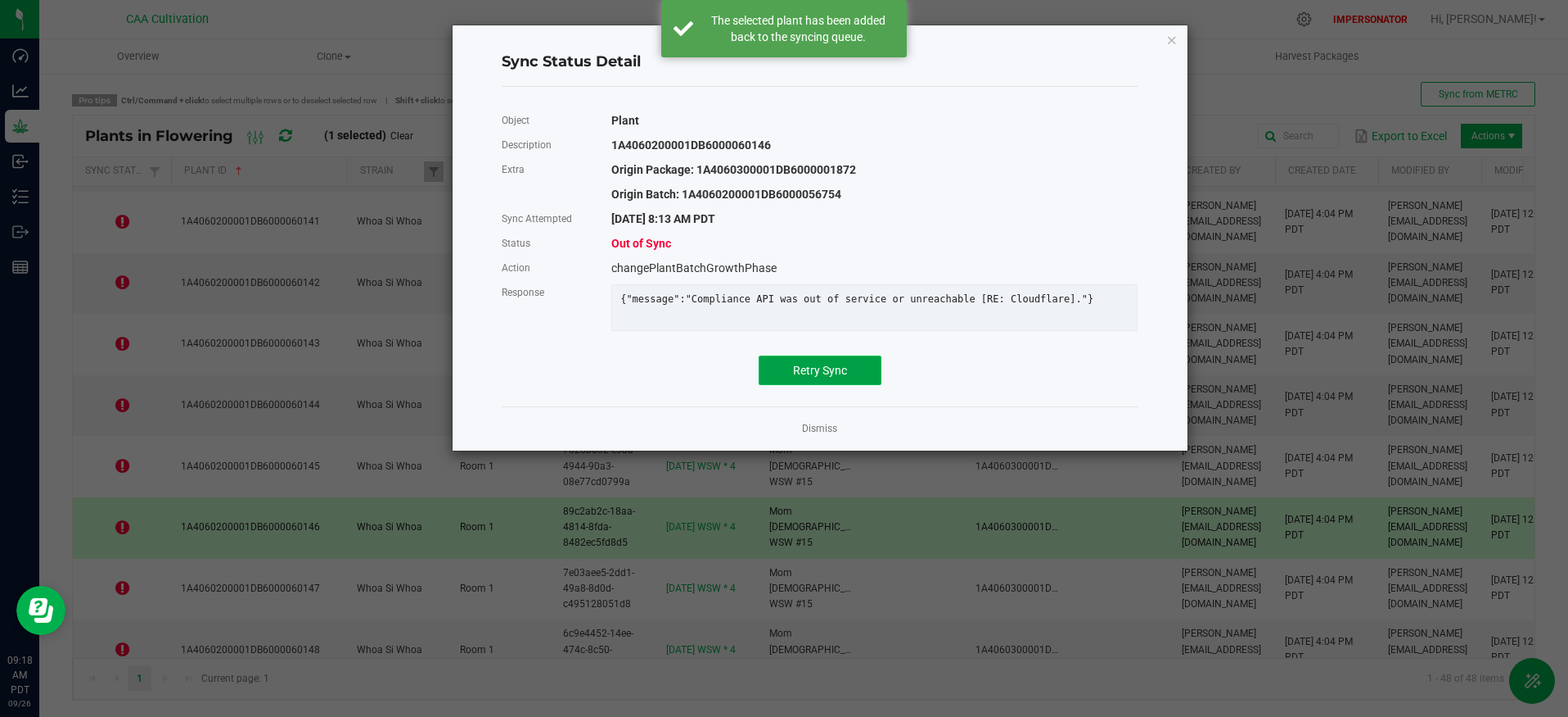
click at [777, 378] on button "Retry Sync" at bounding box center [820, 370] width 122 height 30
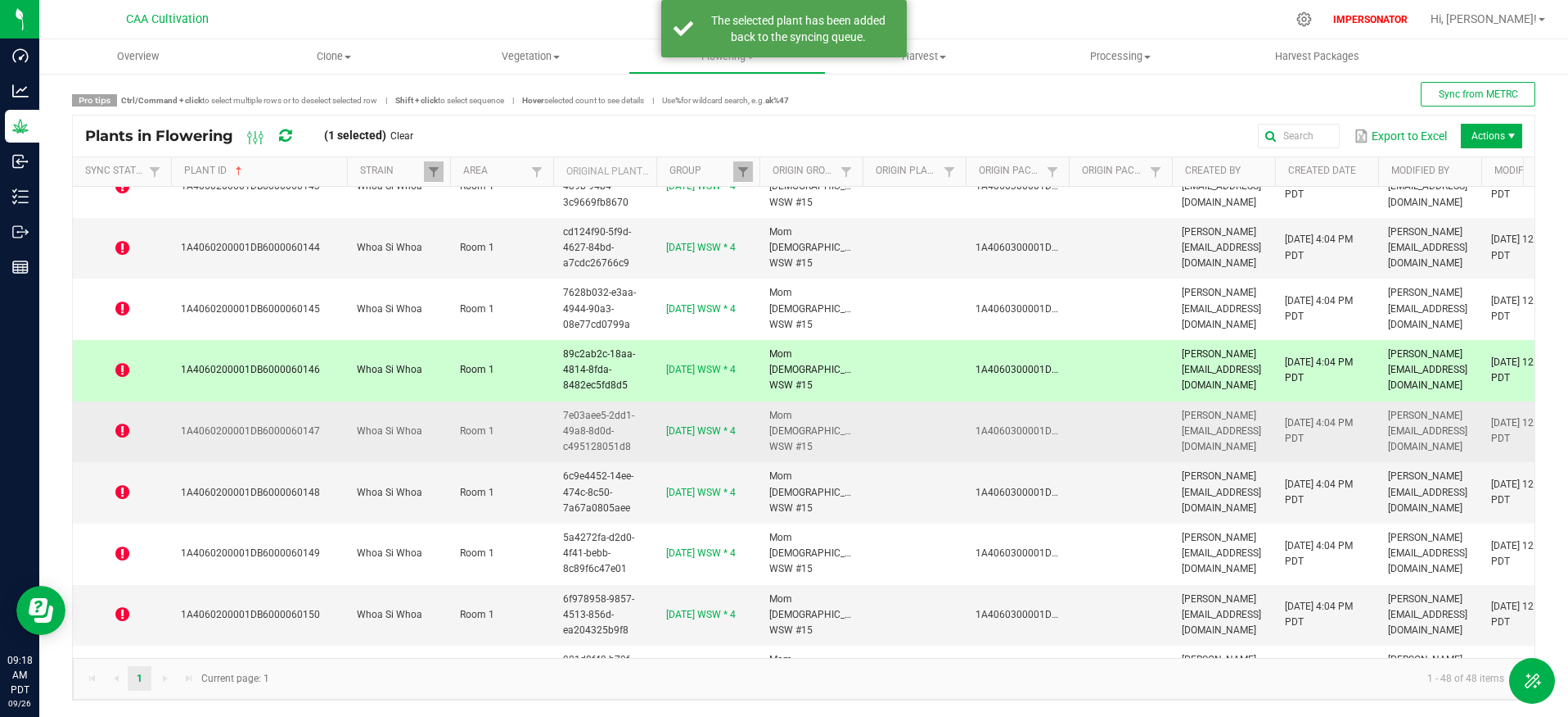
scroll to position [1382, 0]
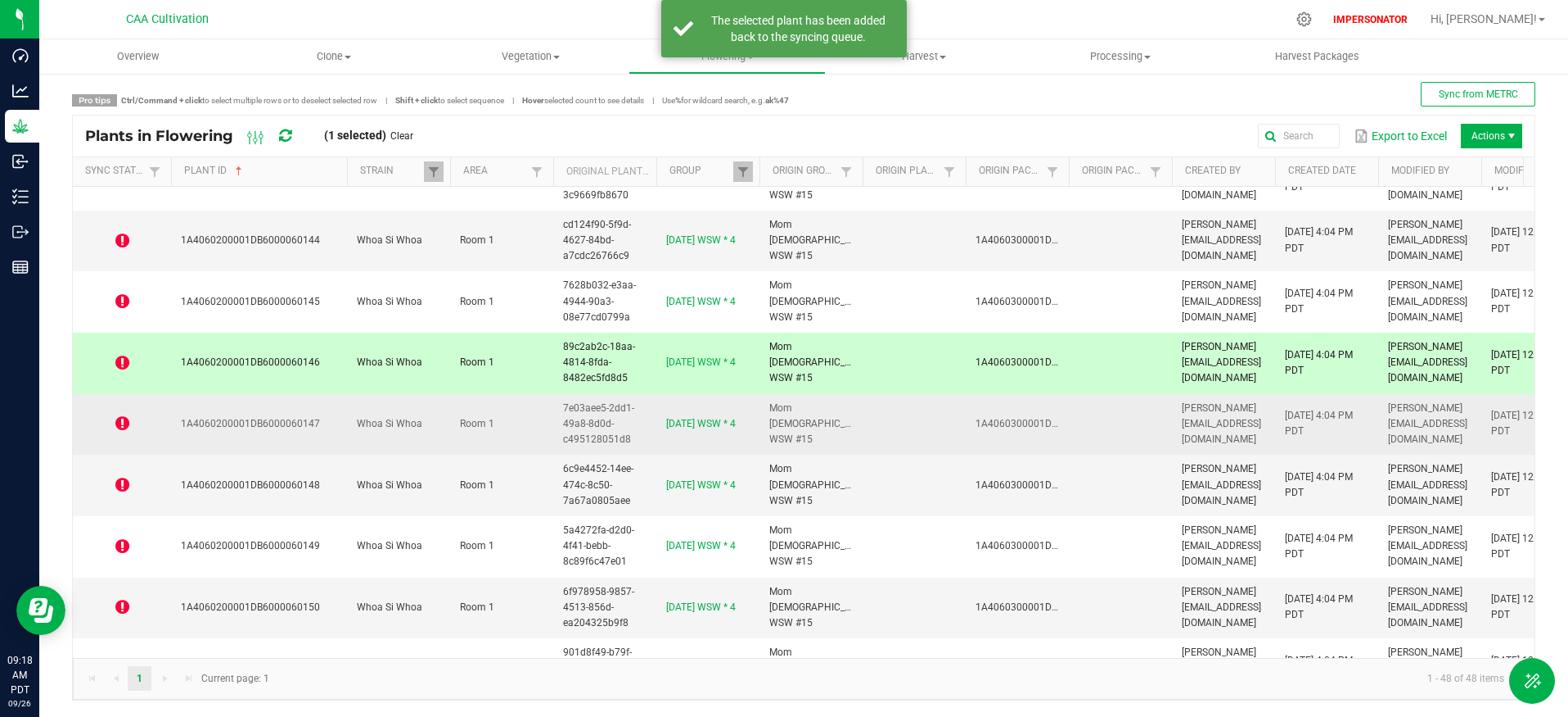
click at [111, 435] on td at bounding box center [122, 425] width 98 height 61
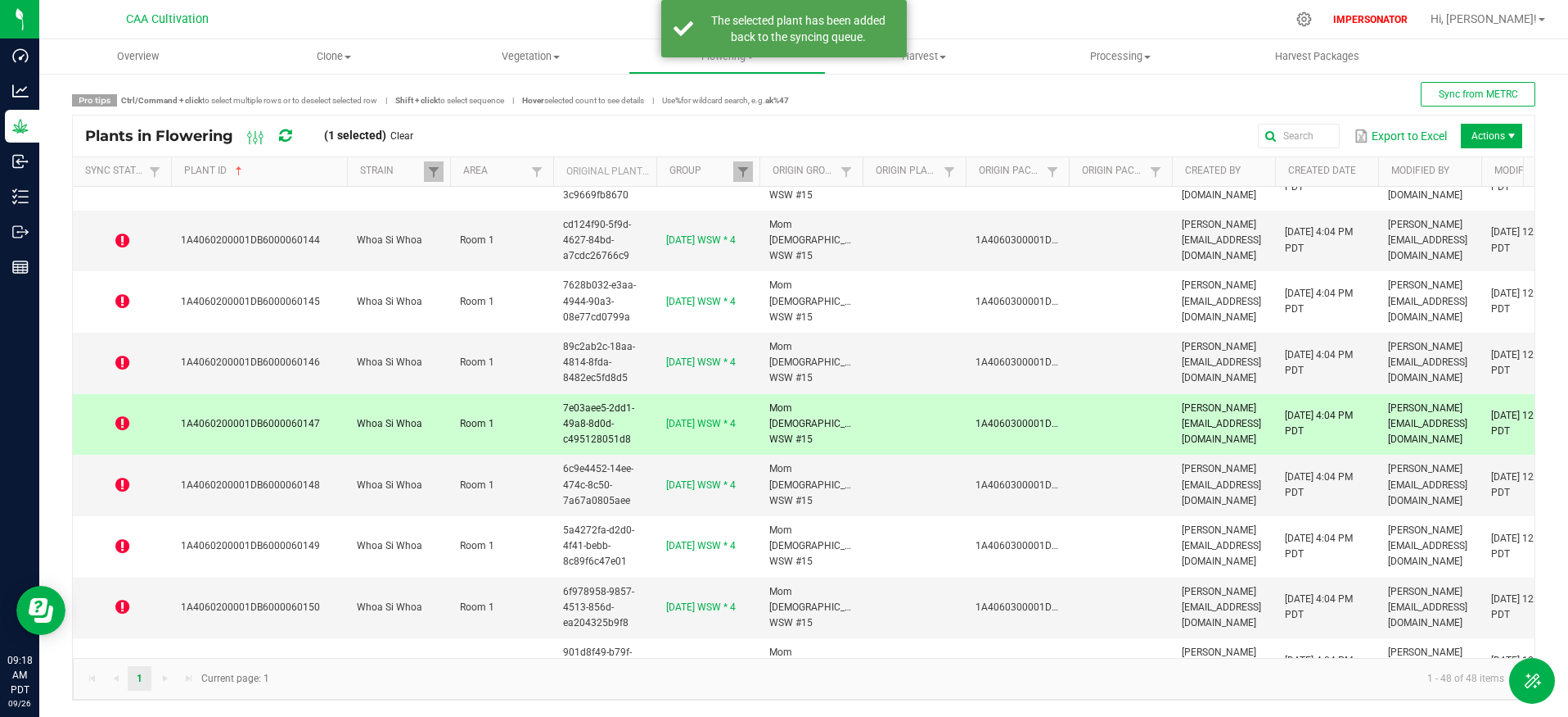
click at [122, 426] on icon at bounding box center [122, 424] width 14 height 17
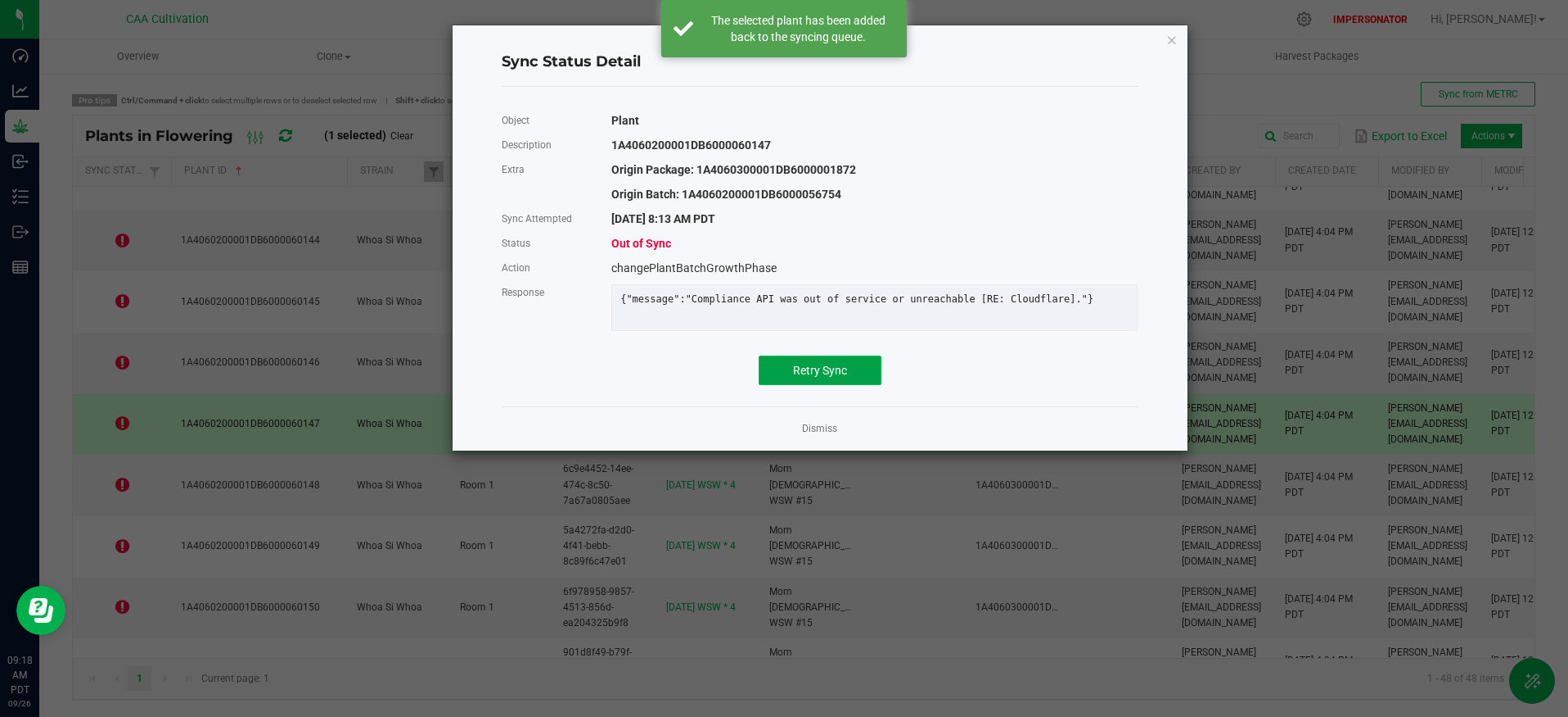
click at [827, 377] on span "Retry Sync" at bounding box center [820, 370] width 54 height 13
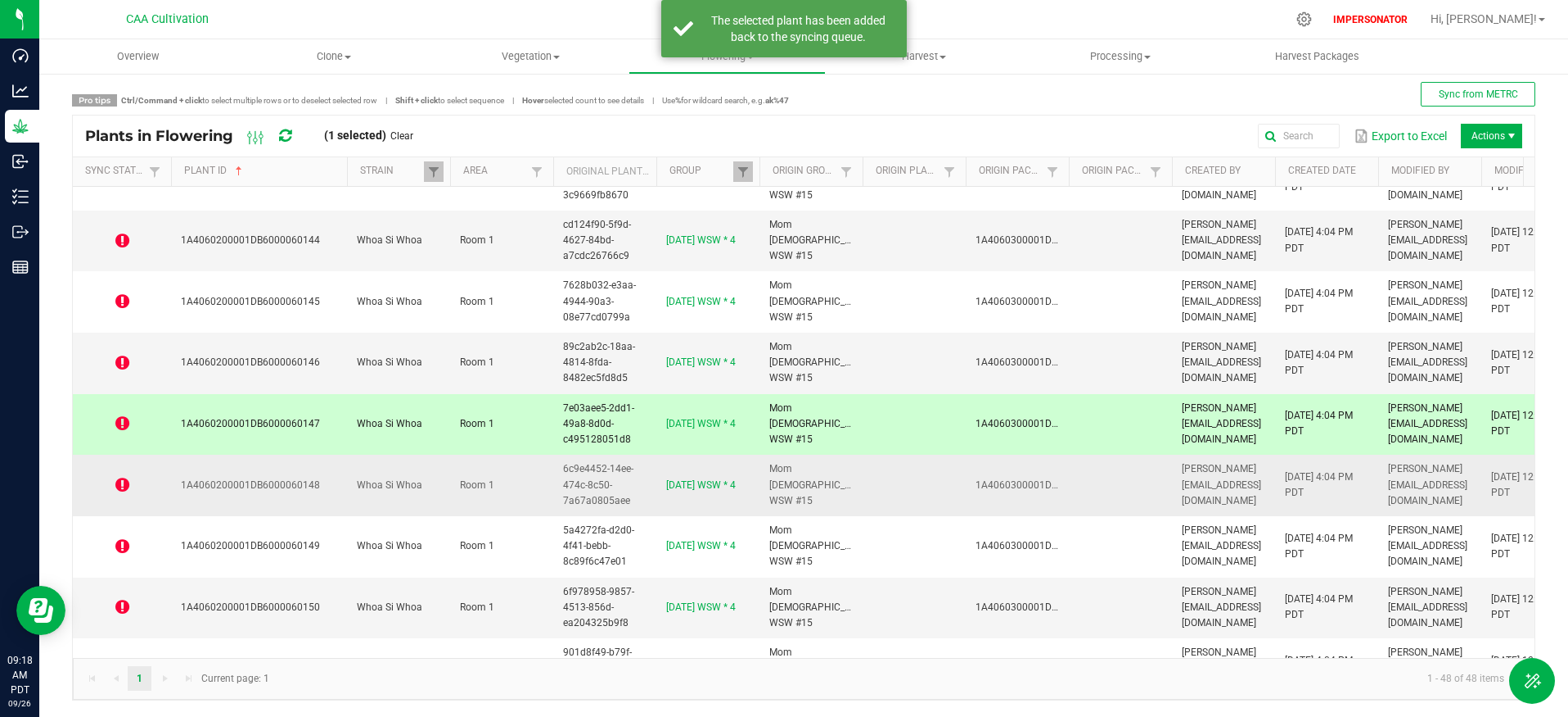
click at [117, 484] on icon at bounding box center [122, 485] width 14 height 17
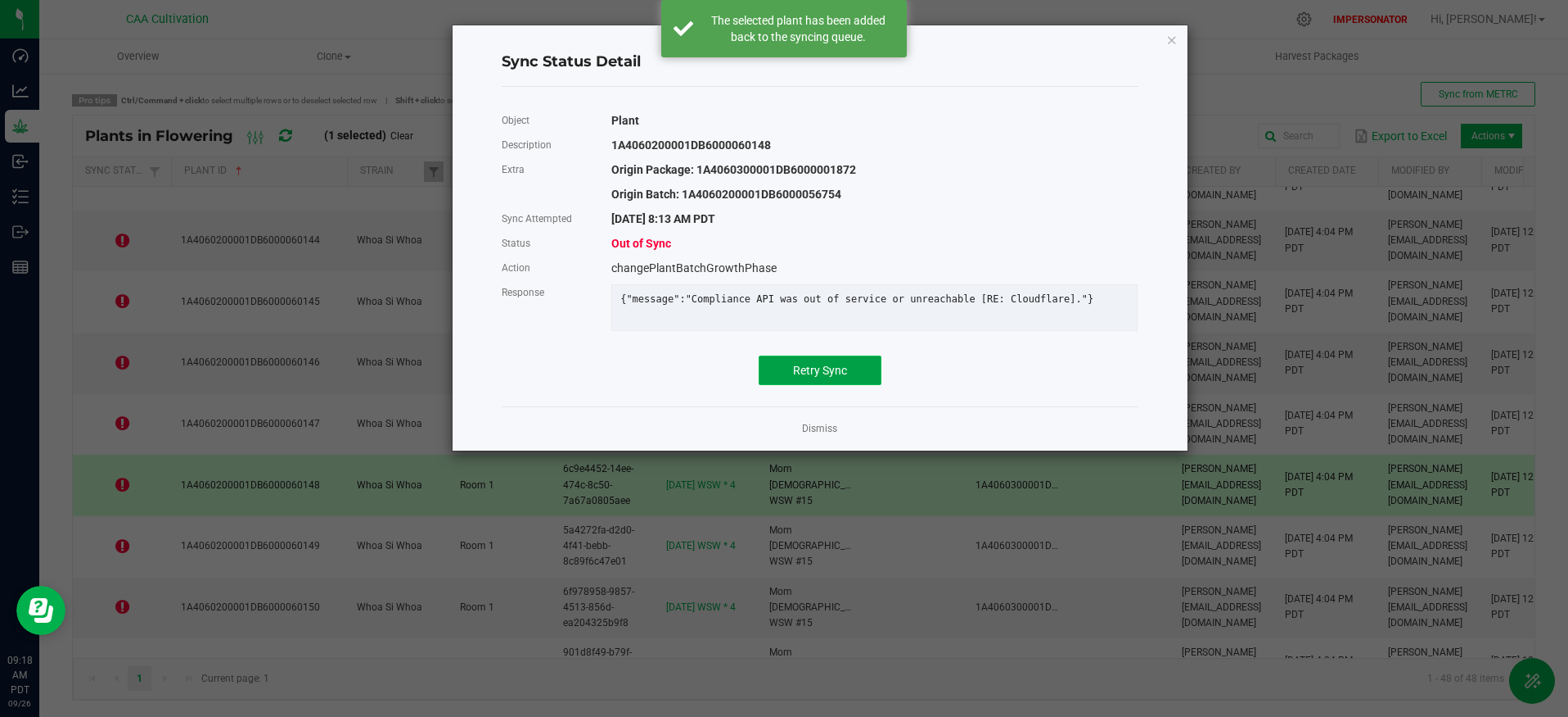
click at [832, 385] on button "Retry Sync" at bounding box center [820, 370] width 122 height 30
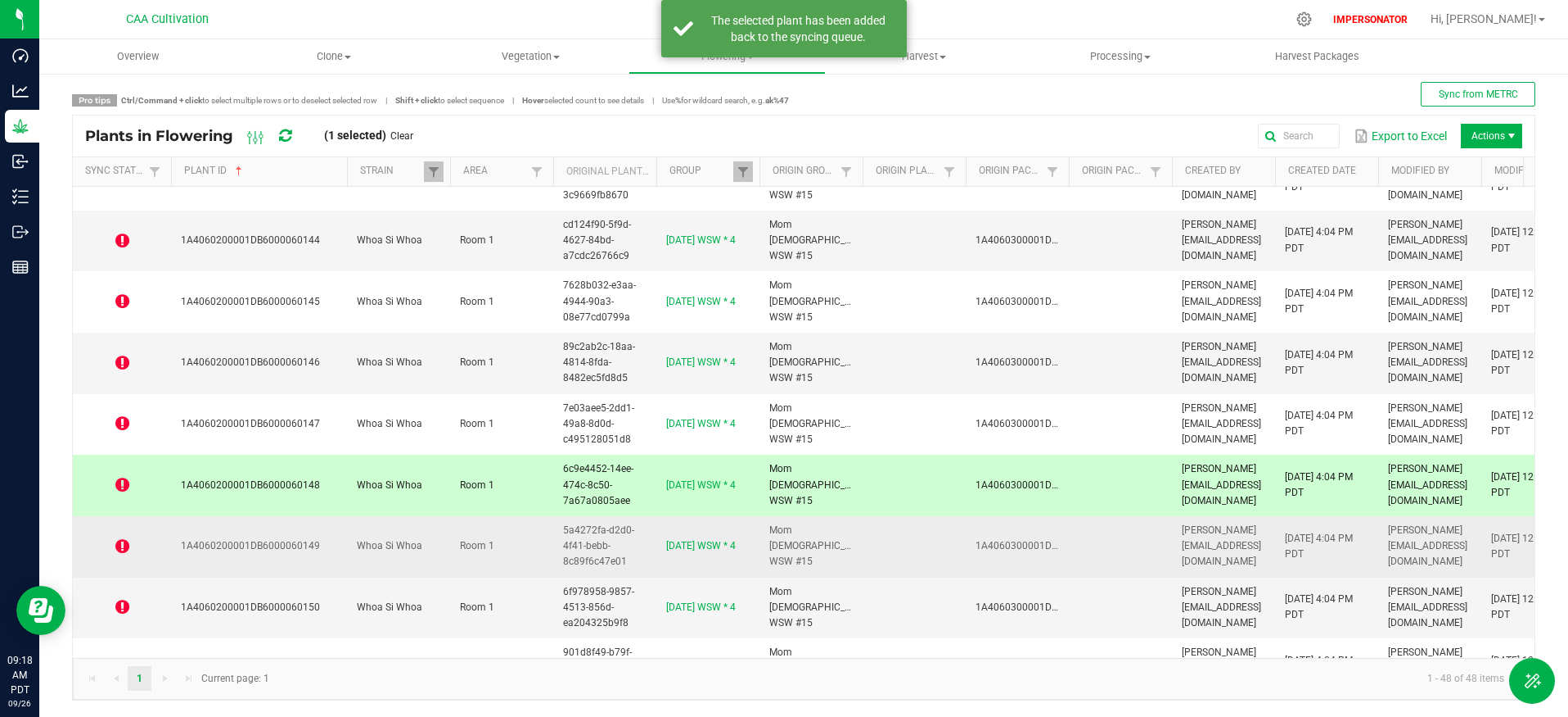
click at [117, 547] on icon at bounding box center [122, 546] width 14 height 17
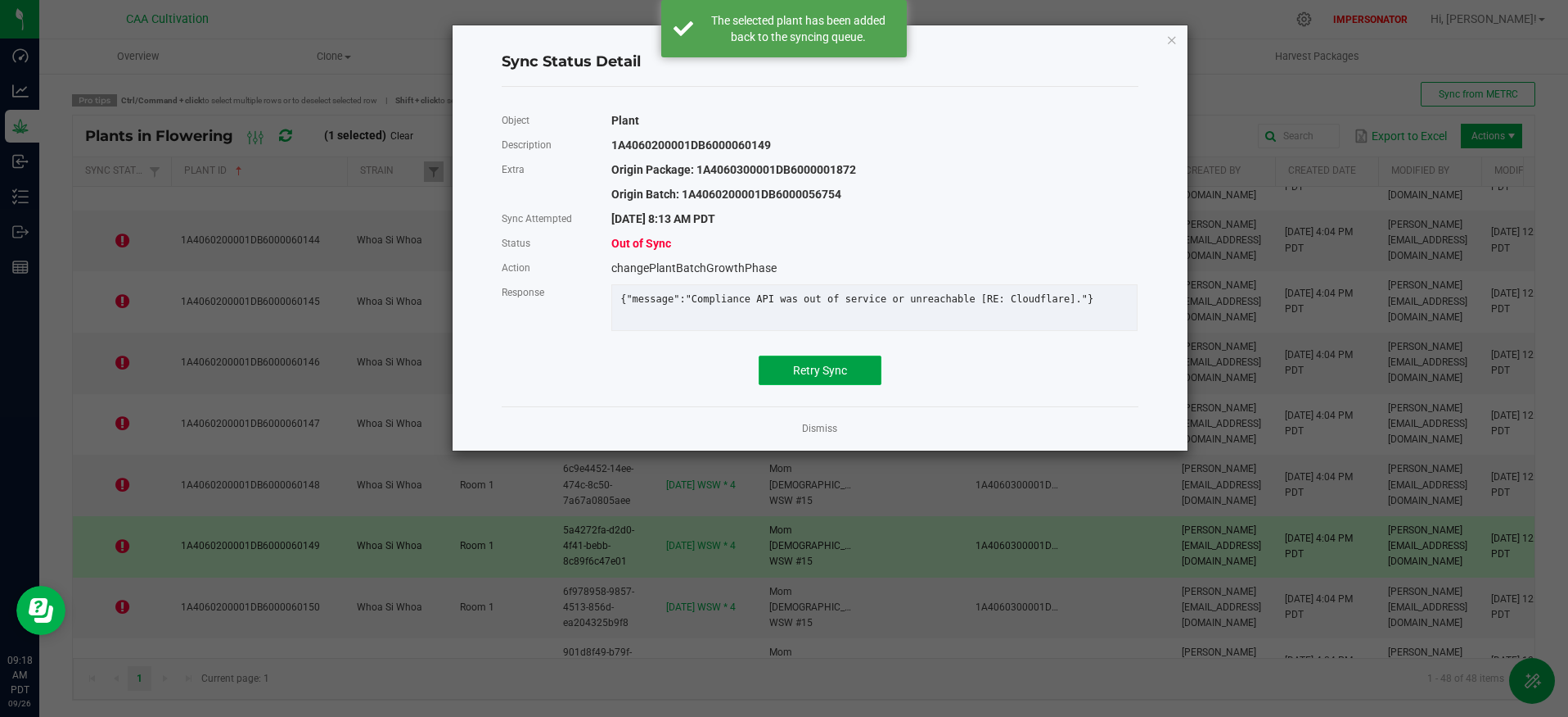
click at [792, 384] on button "Retry Sync" at bounding box center [820, 370] width 122 height 30
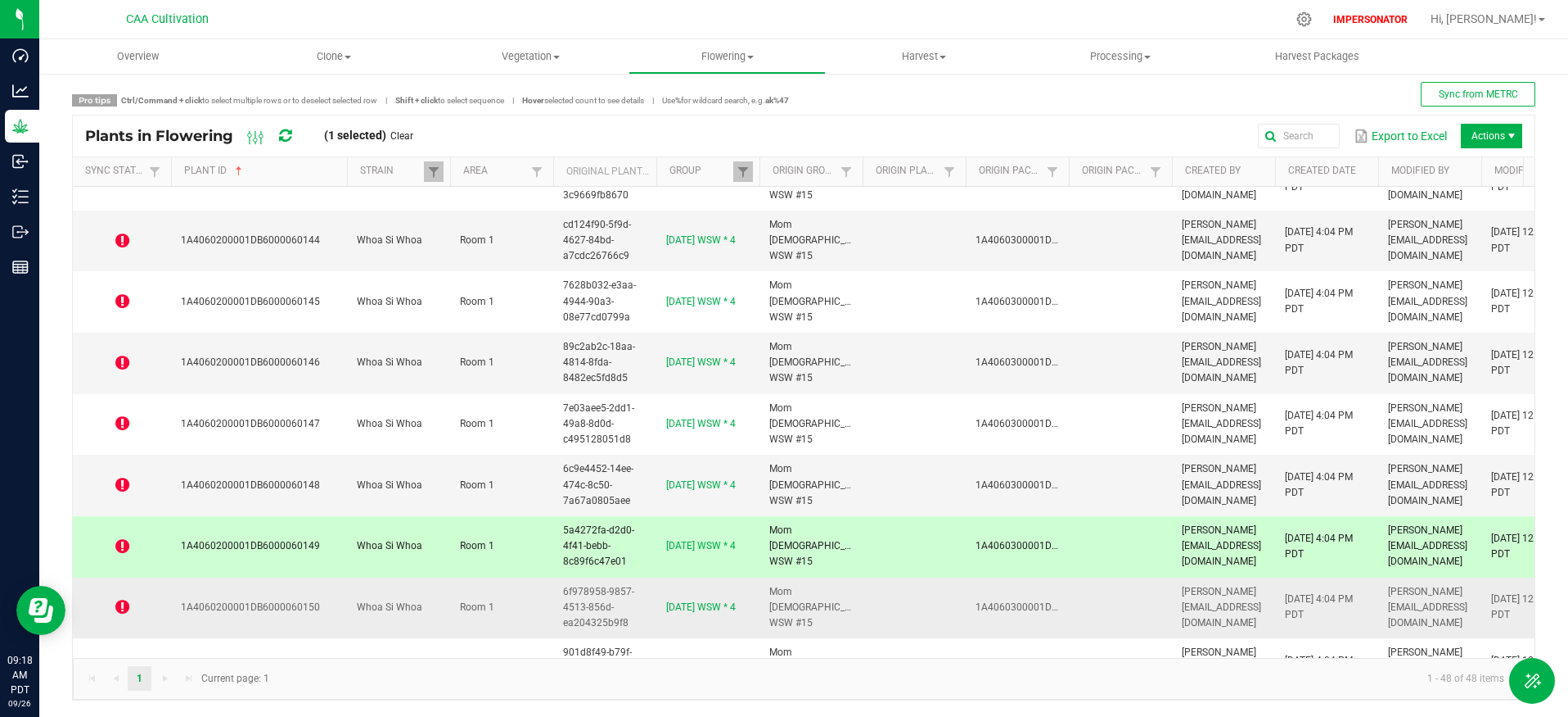
click at [120, 605] on icon at bounding box center [122, 607] width 14 height 17
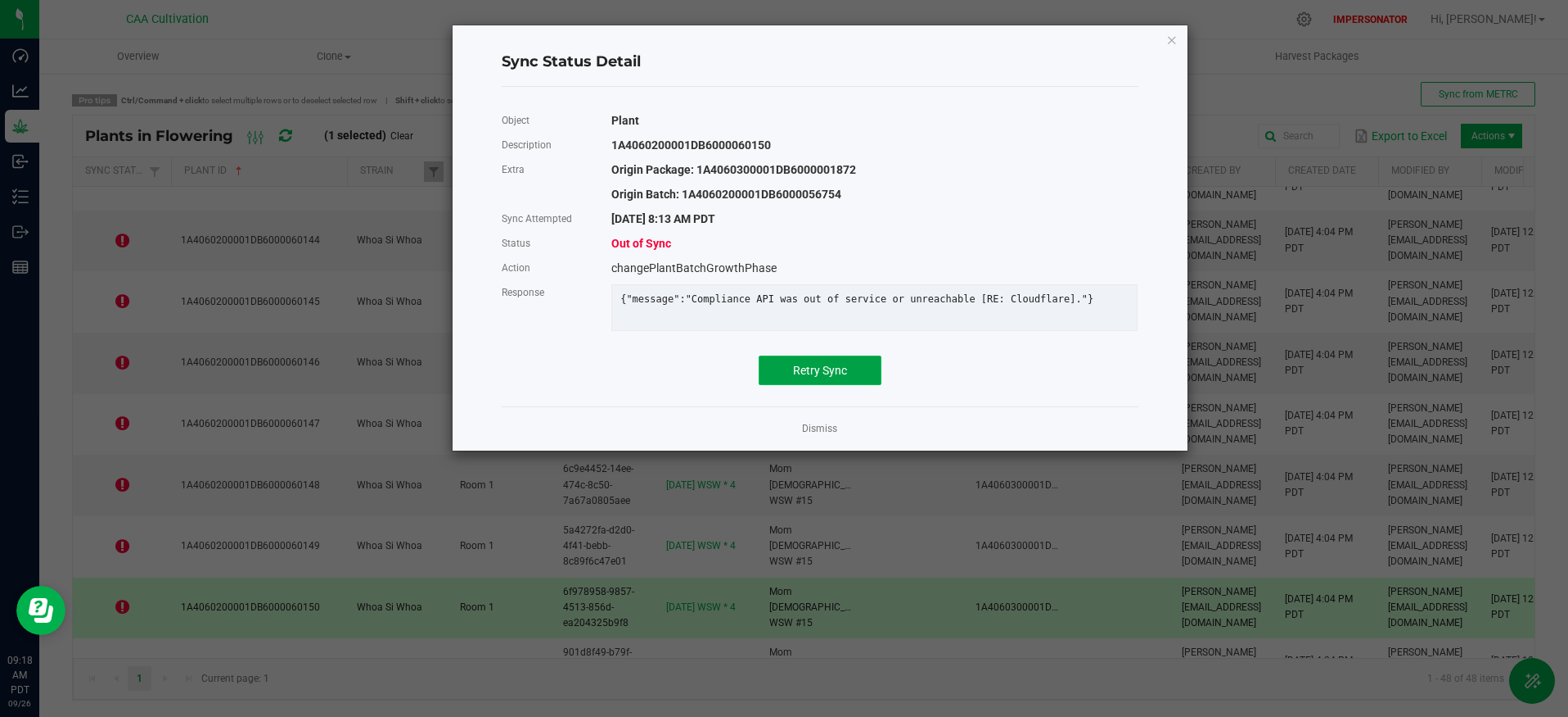
click at [832, 377] on span "Retry Sync" at bounding box center [820, 370] width 54 height 13
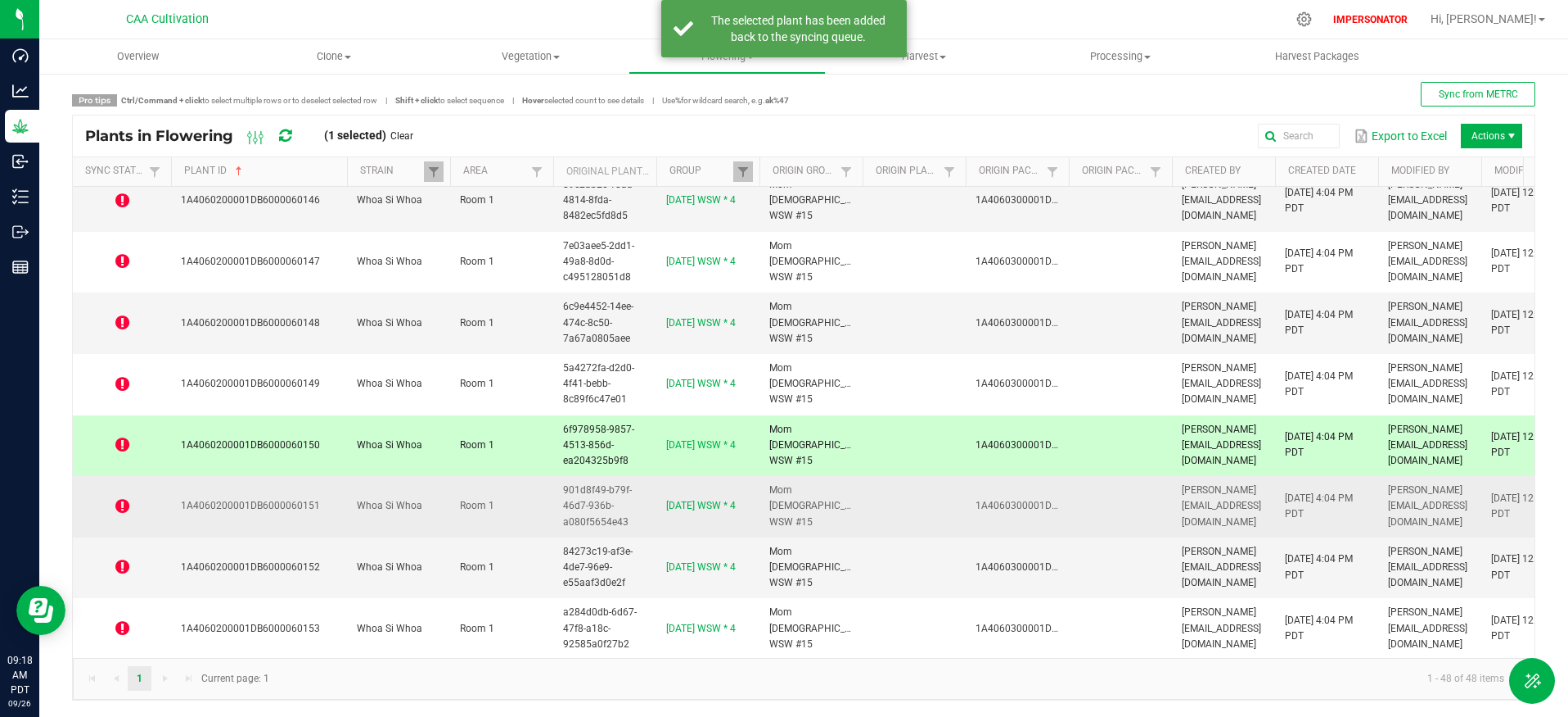
scroll to position [1547, 0]
click at [117, 507] on icon at bounding box center [122, 503] width 14 height 17
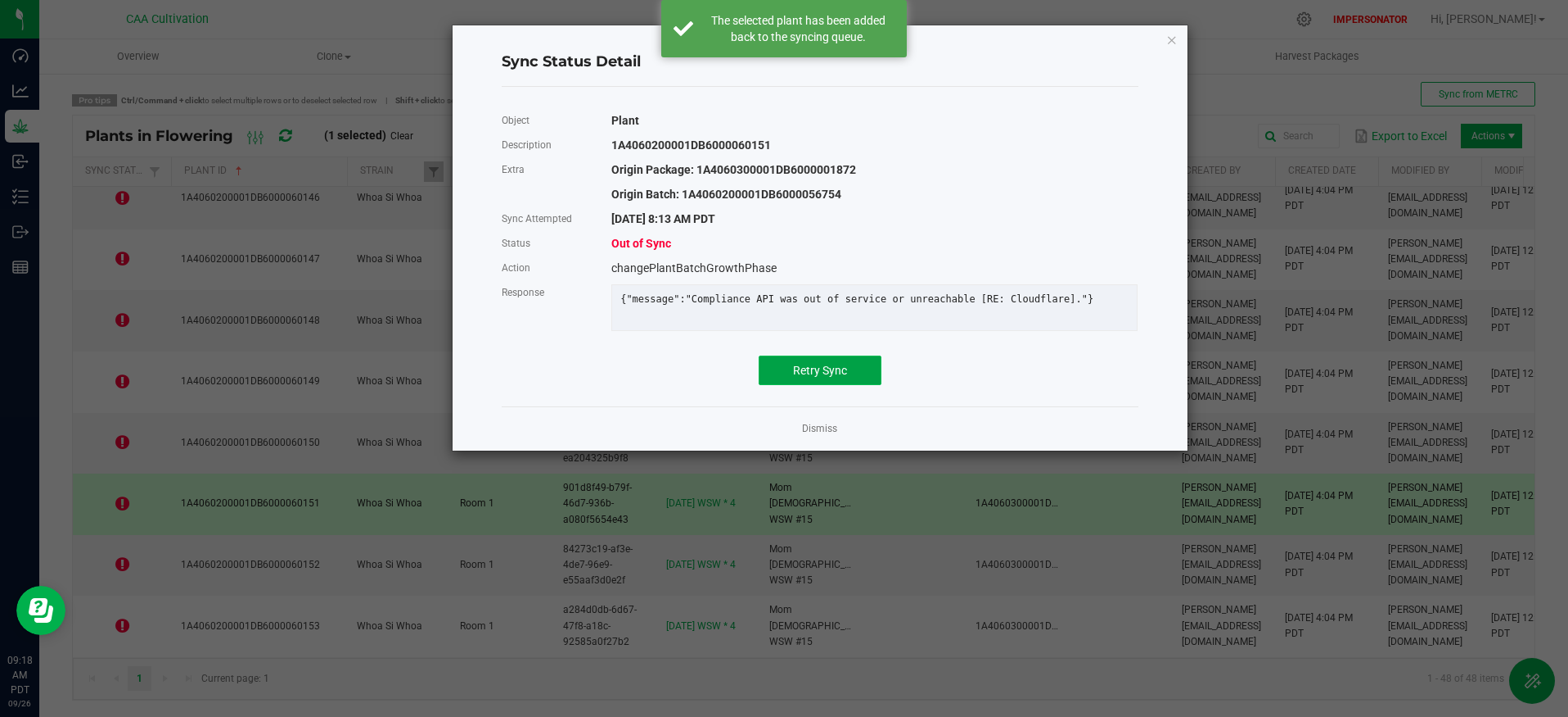
click at [833, 377] on span "Retry Sync" at bounding box center [820, 370] width 54 height 13
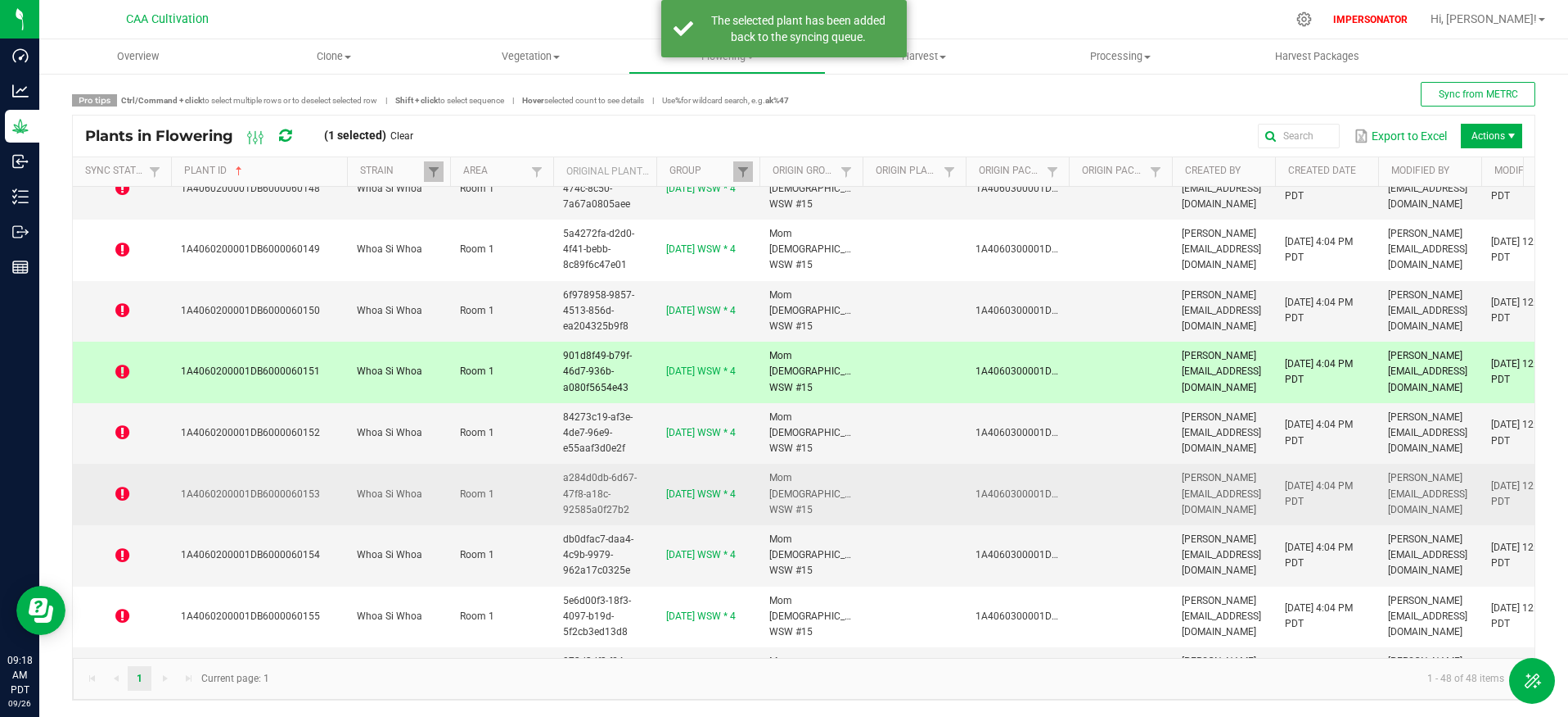
scroll to position [1730, 0]
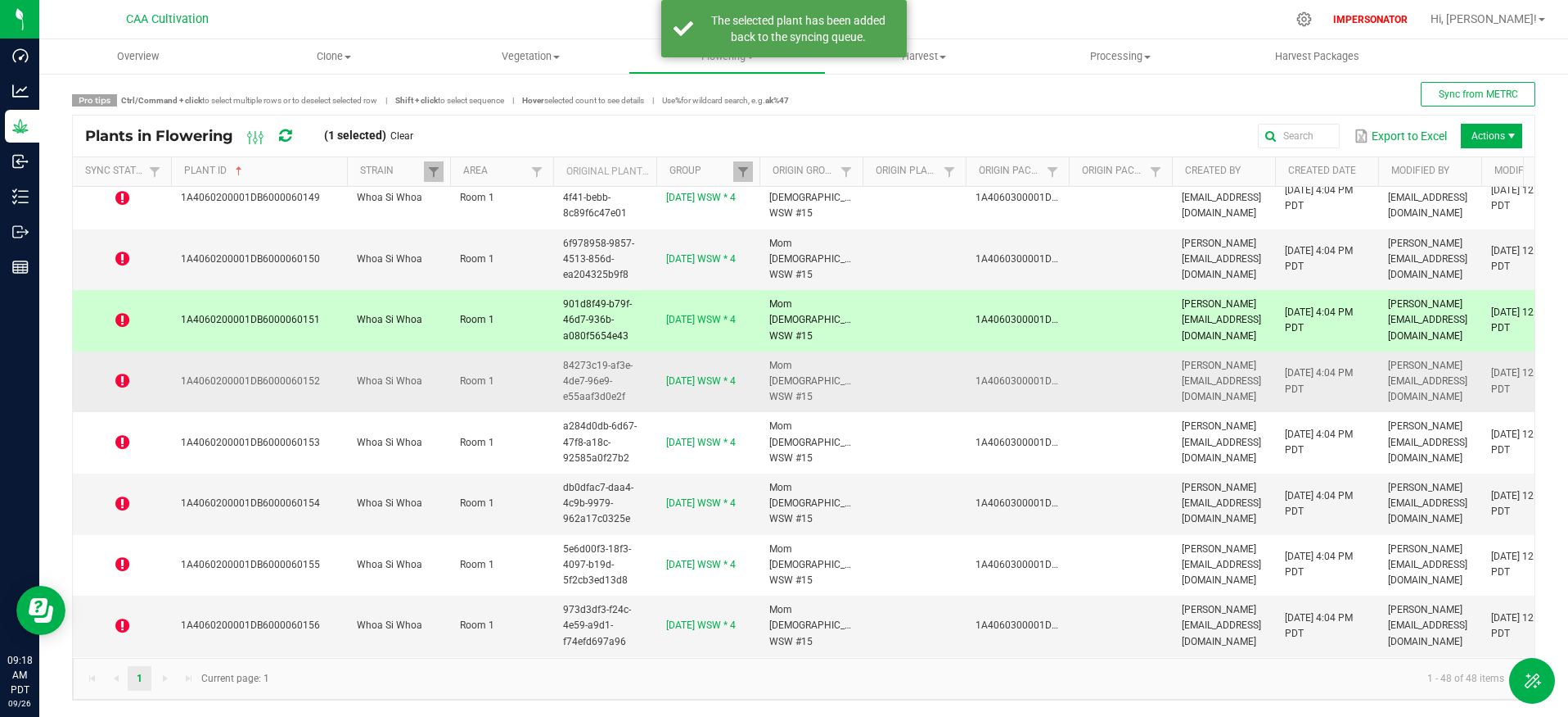
click at [118, 381] on icon at bounding box center [122, 381] width 14 height 17
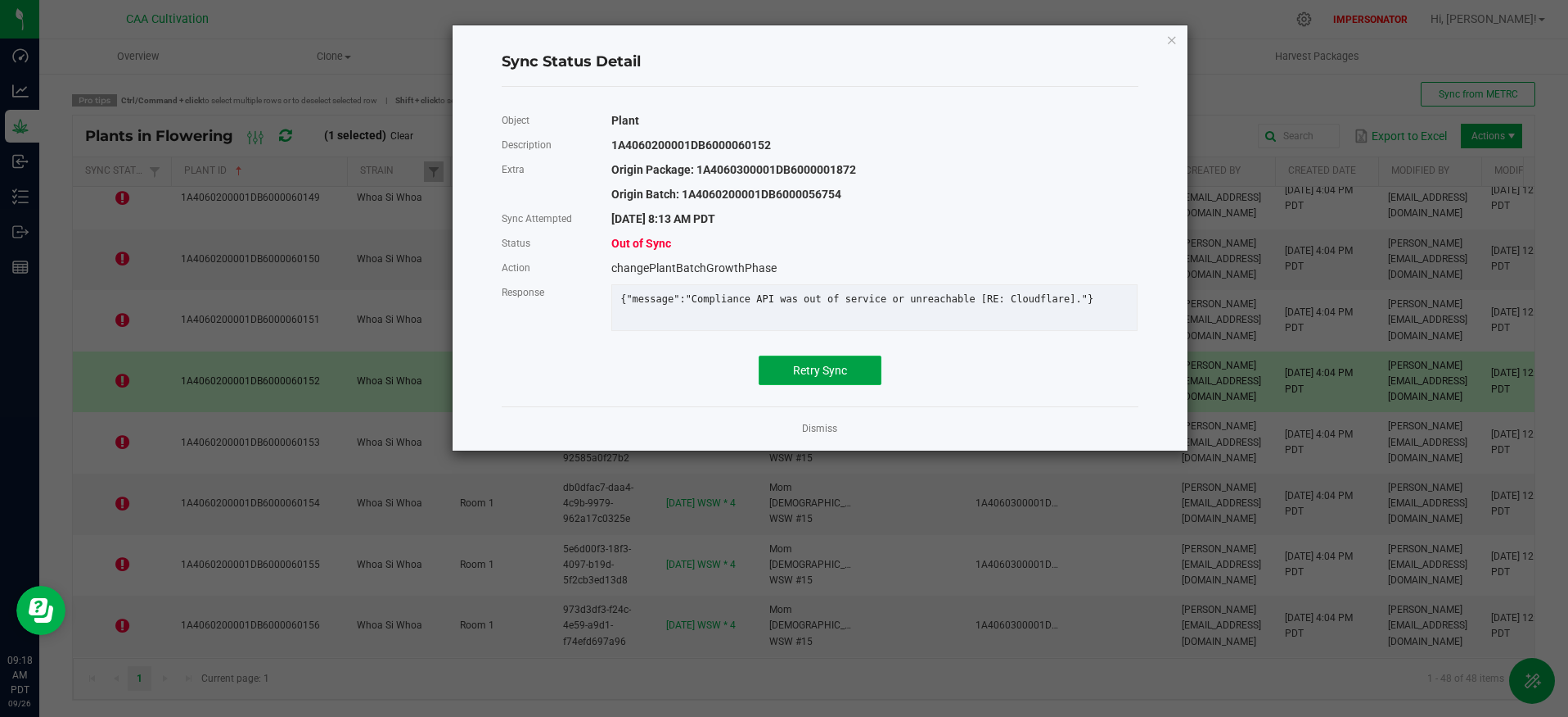
click at [833, 385] on button "Retry Sync" at bounding box center [820, 370] width 122 height 30
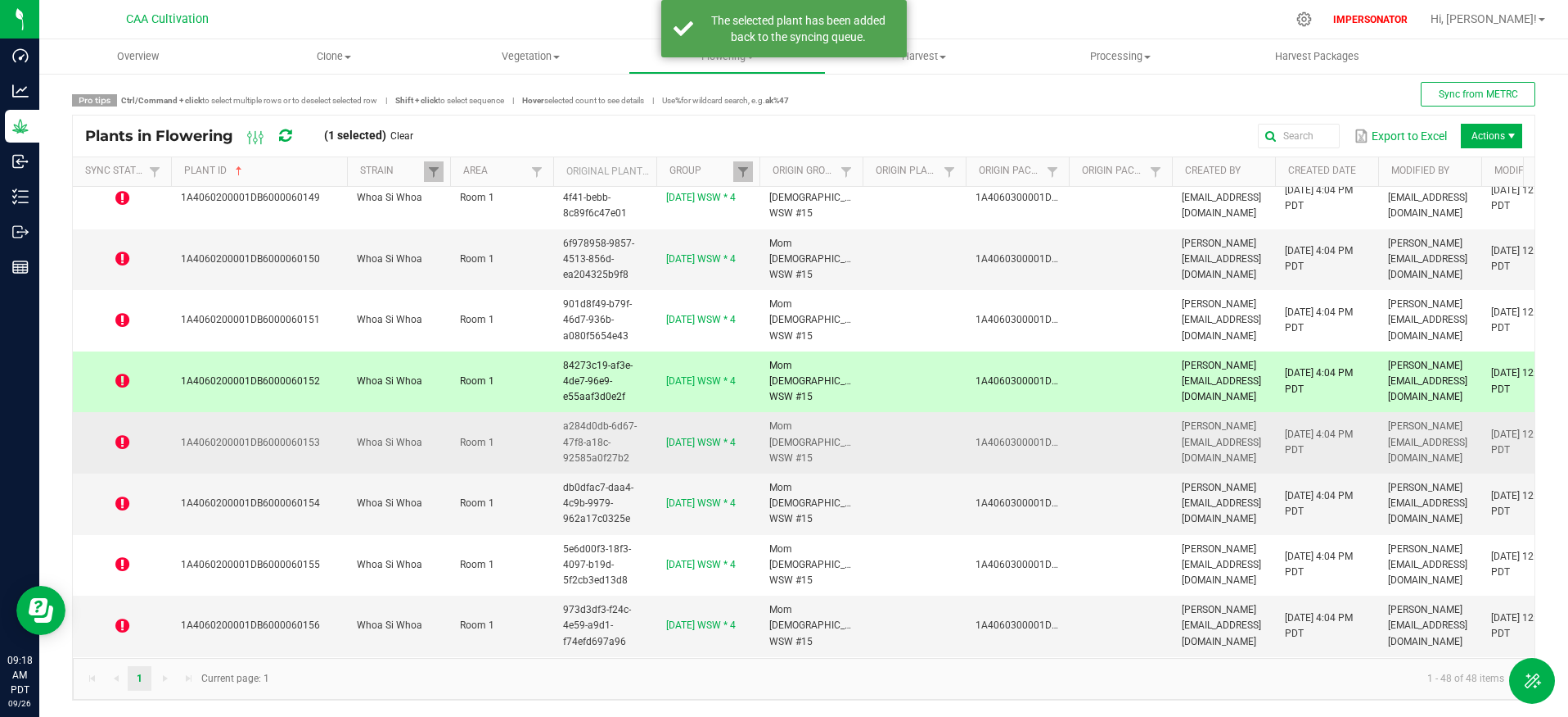
click at [118, 446] on icon at bounding box center [122, 442] width 14 height 17
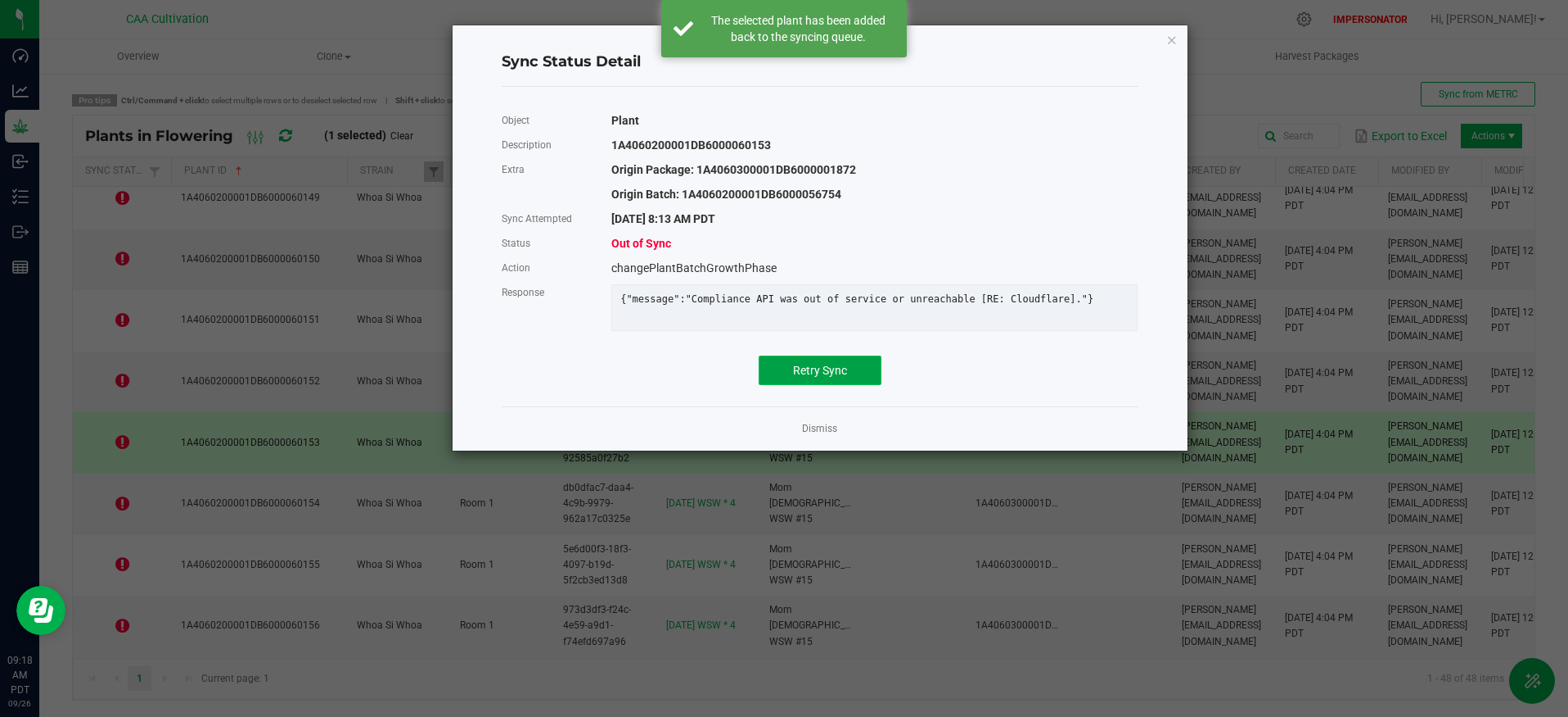
click at [814, 377] on span "Retry Sync" at bounding box center [820, 370] width 54 height 13
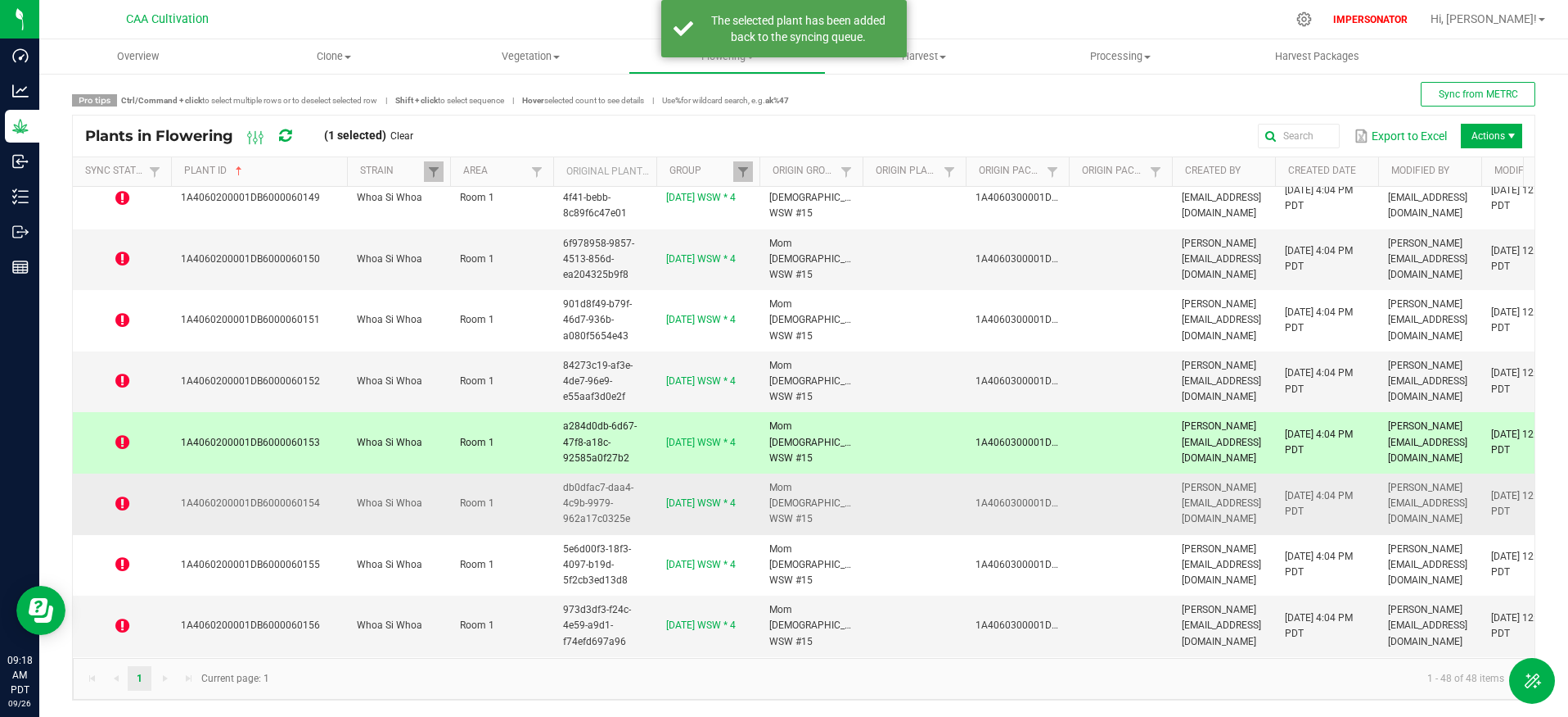
click at [119, 501] on icon at bounding box center [122, 503] width 14 height 17
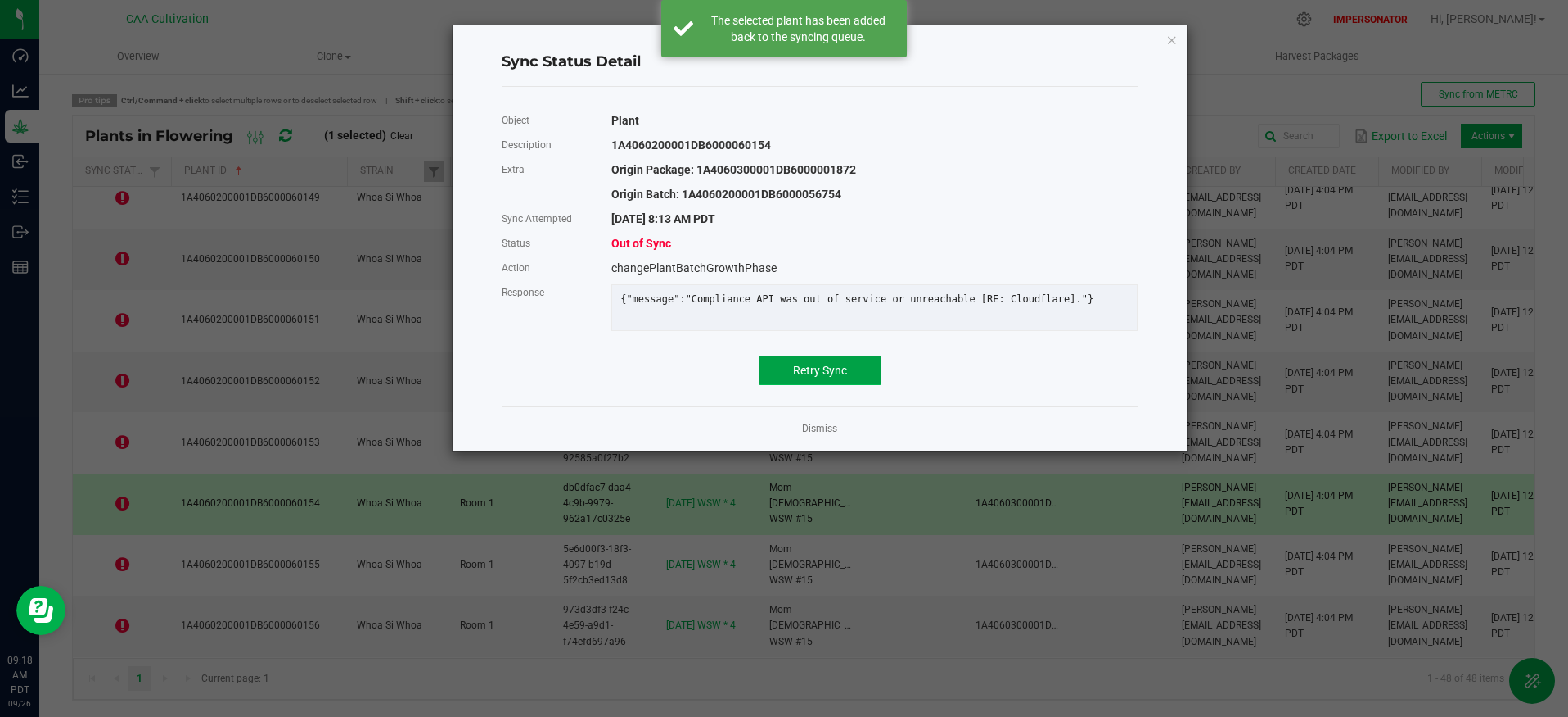
click at [798, 377] on span "Retry Sync" at bounding box center [820, 370] width 54 height 13
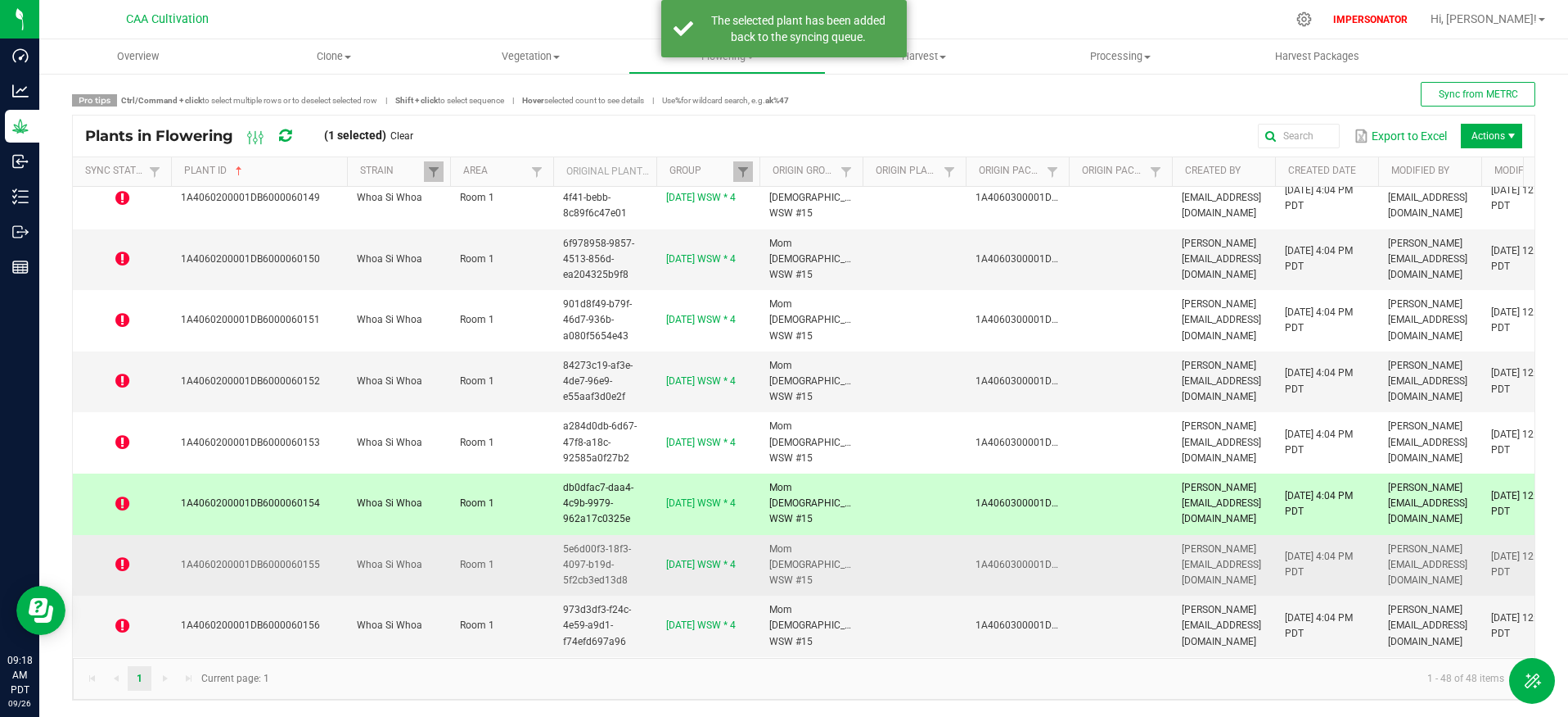
click at [122, 564] on icon at bounding box center [122, 565] width 14 height 17
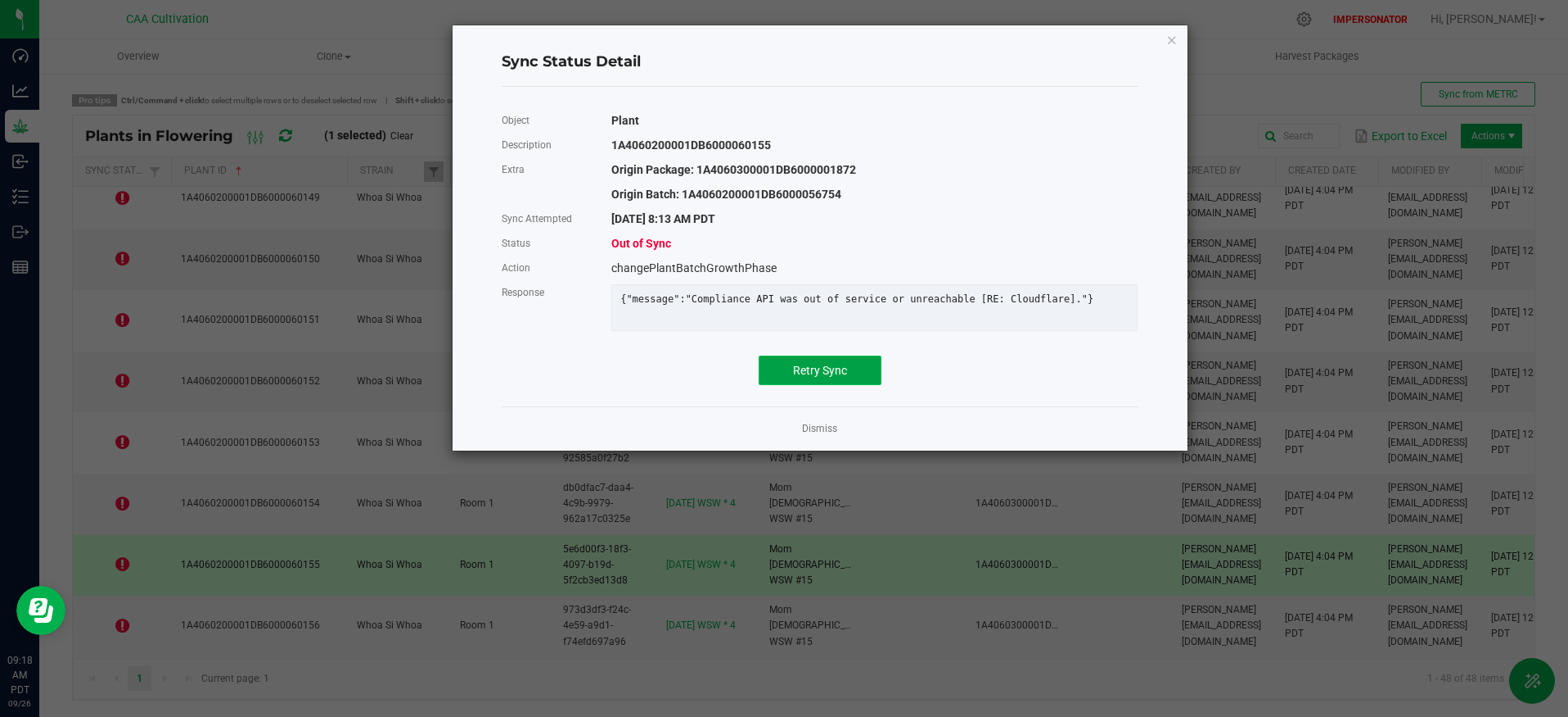
click at [794, 377] on span "Retry Sync" at bounding box center [820, 370] width 54 height 13
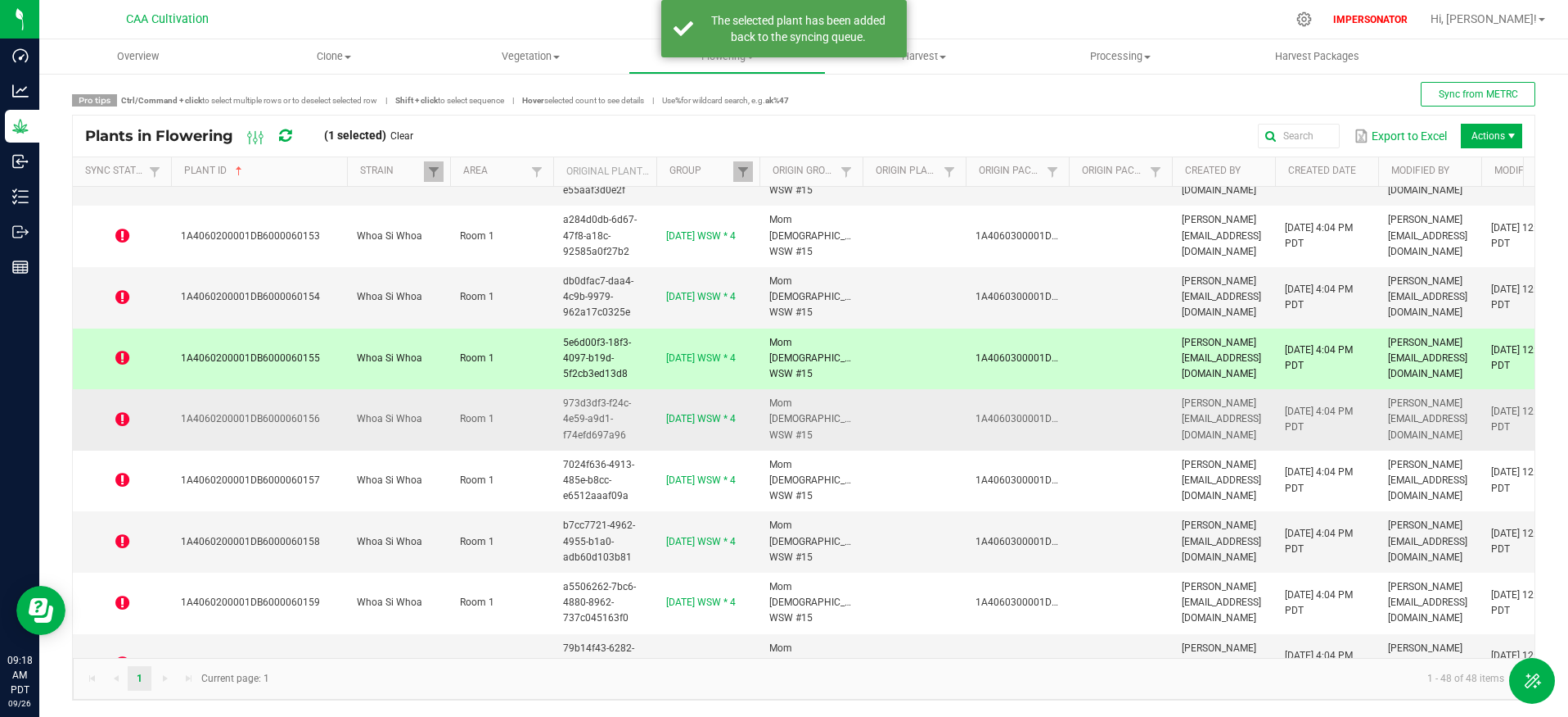
scroll to position [1961, 0]
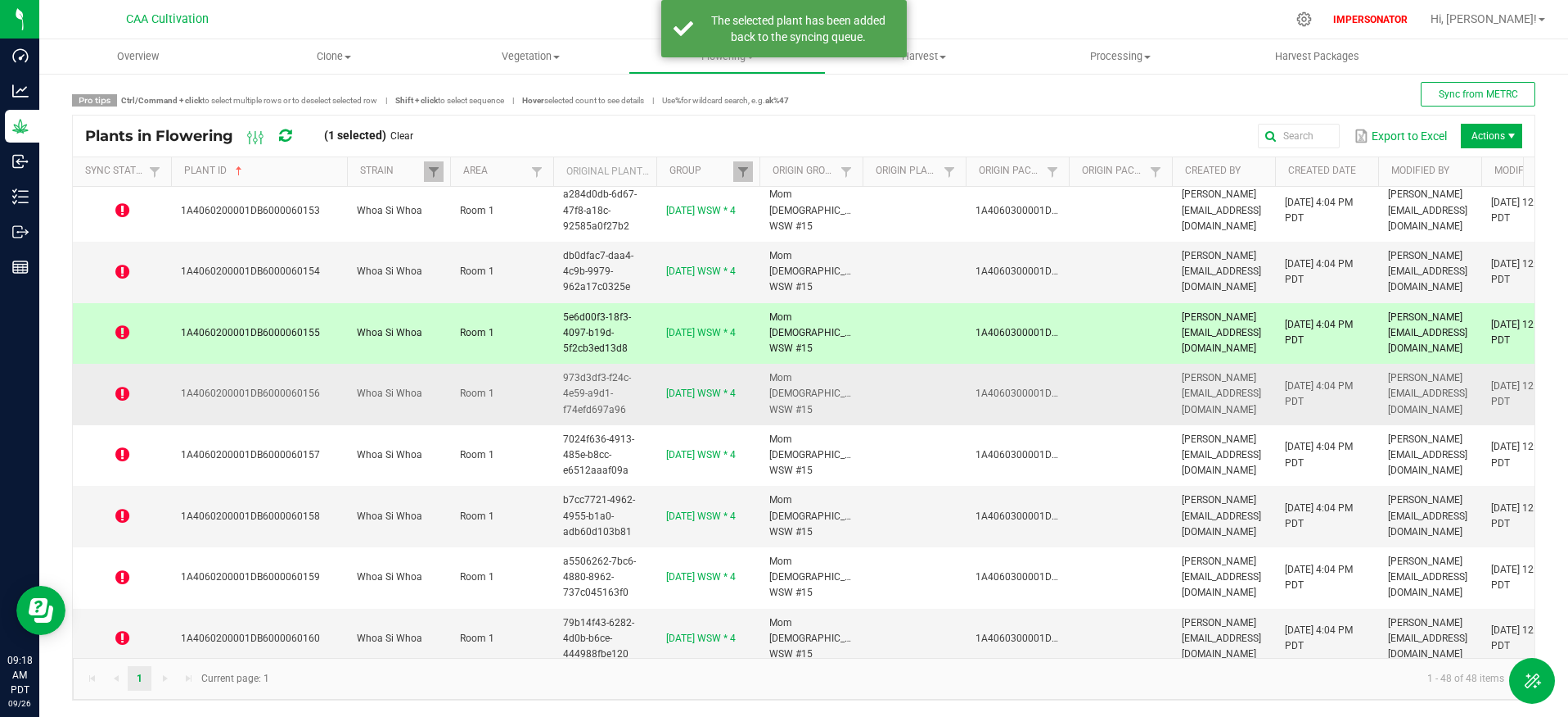
click at [120, 398] on icon at bounding box center [122, 394] width 14 height 17
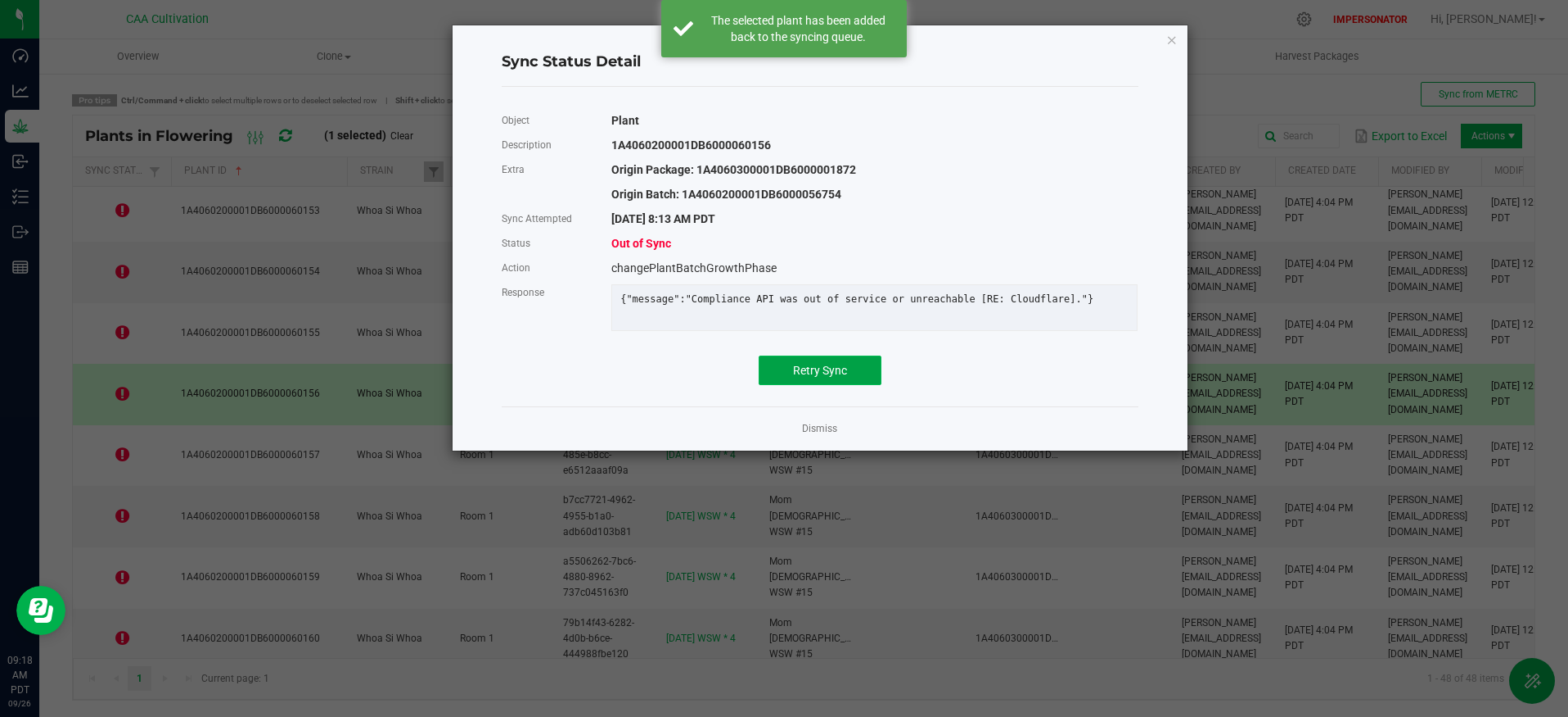
click at [811, 372] on button "Retry Sync" at bounding box center [820, 370] width 122 height 30
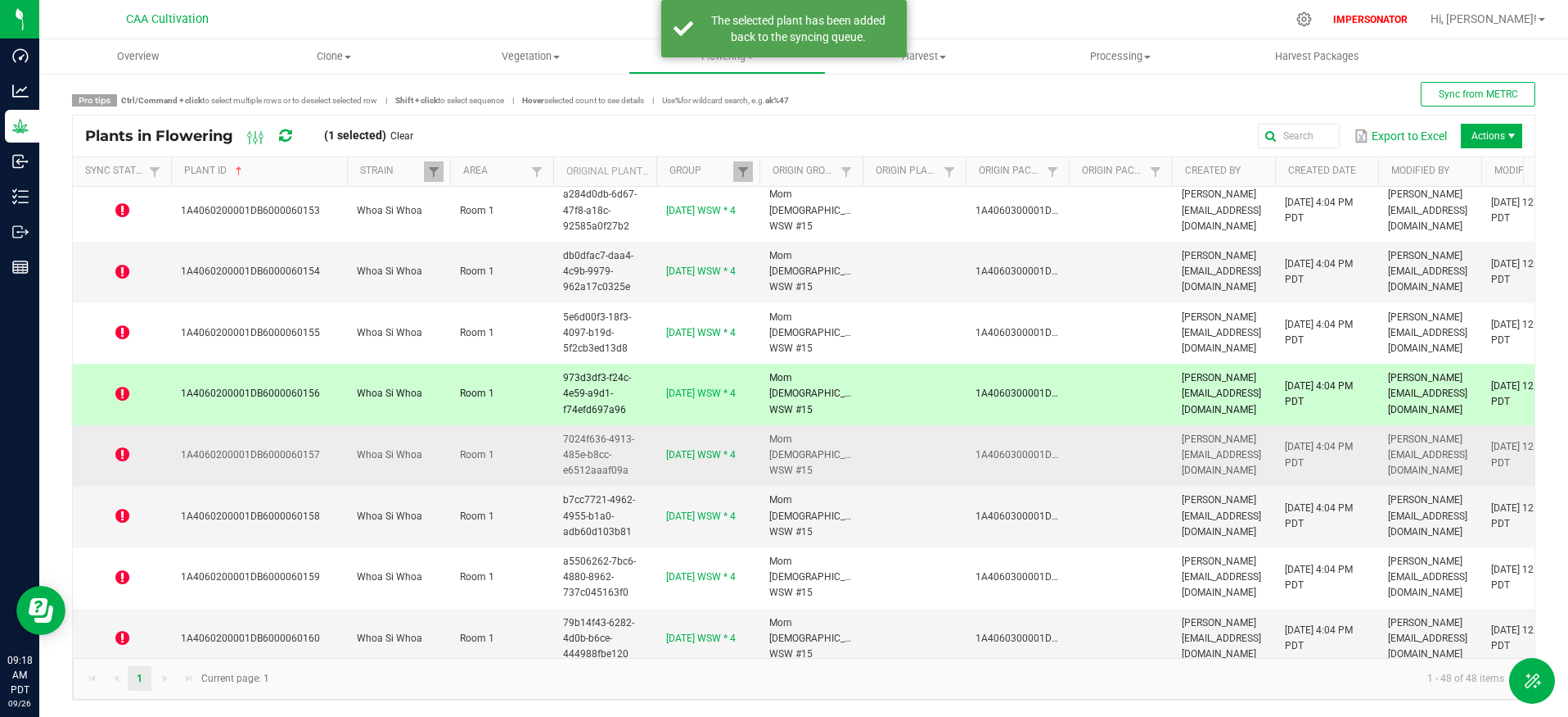
click at [117, 455] on icon at bounding box center [122, 455] width 14 height 17
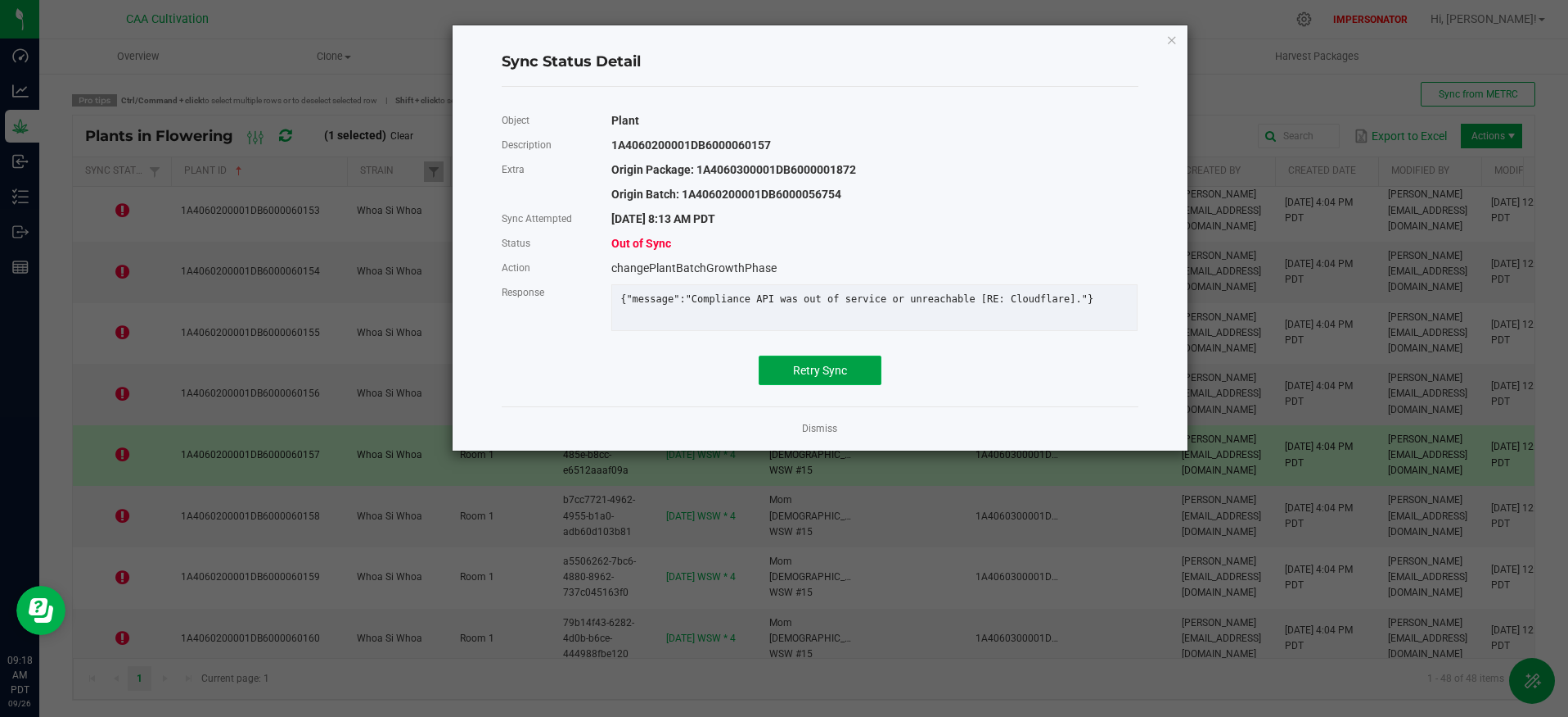
click at [806, 377] on span "Retry Sync" at bounding box center [820, 370] width 54 height 13
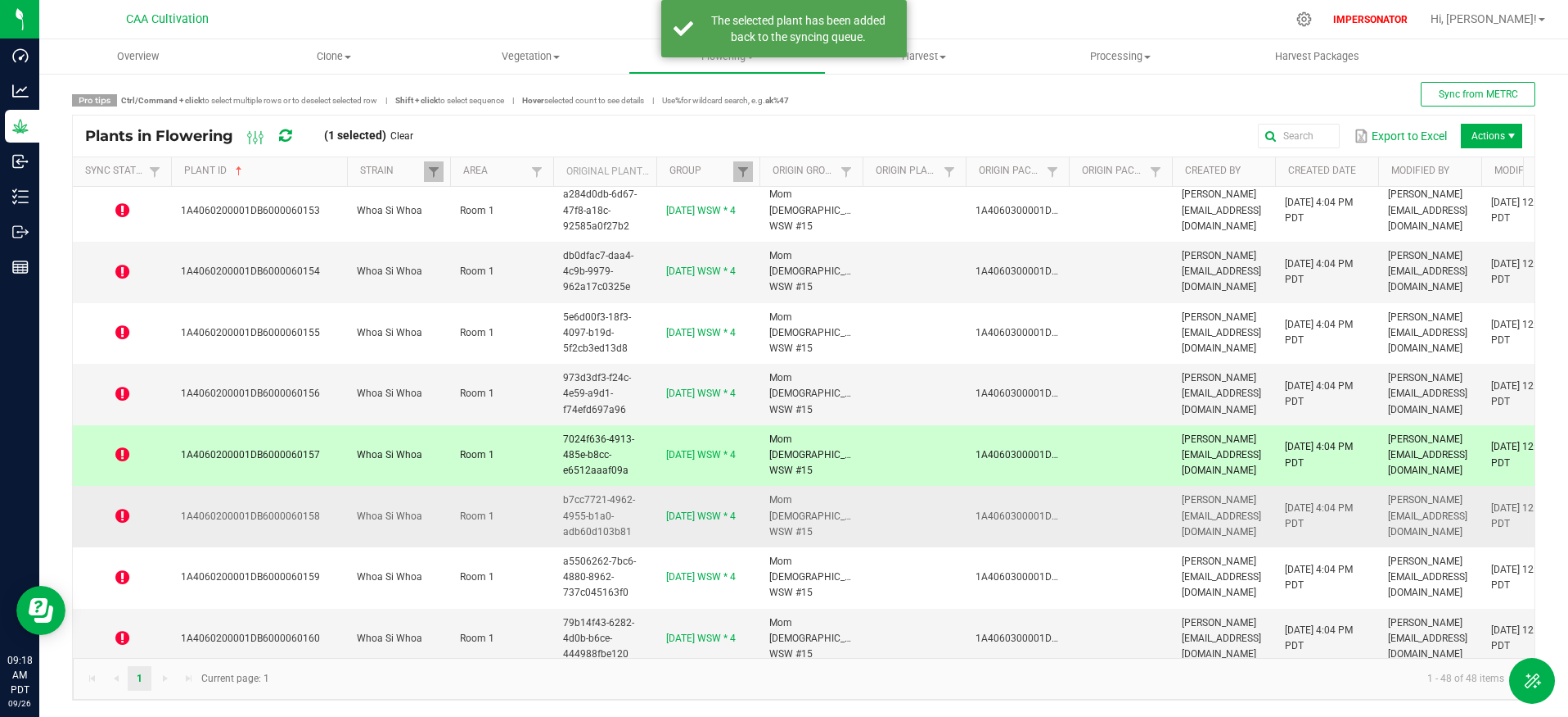
click at [118, 513] on icon at bounding box center [122, 516] width 14 height 17
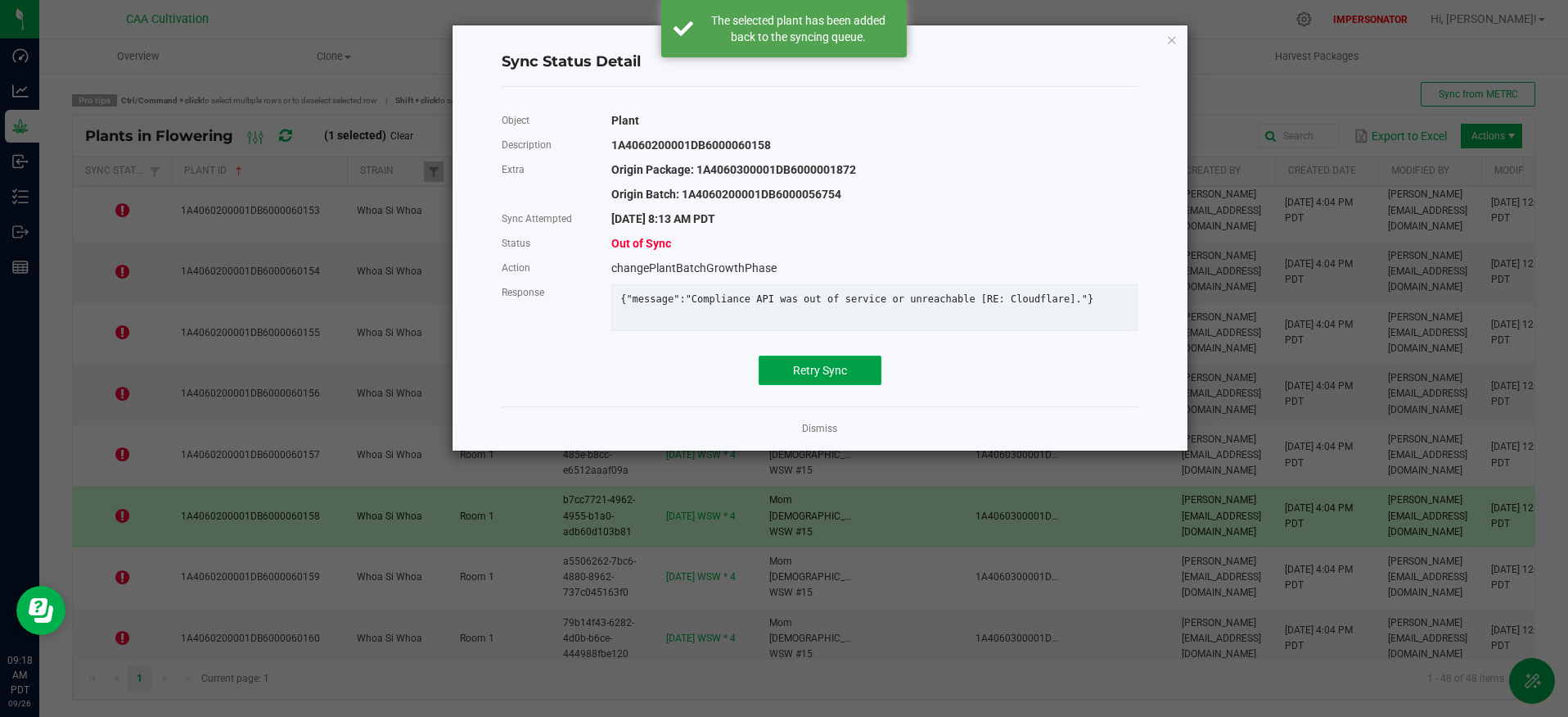
click at [813, 377] on span "Retry Sync" at bounding box center [820, 370] width 54 height 13
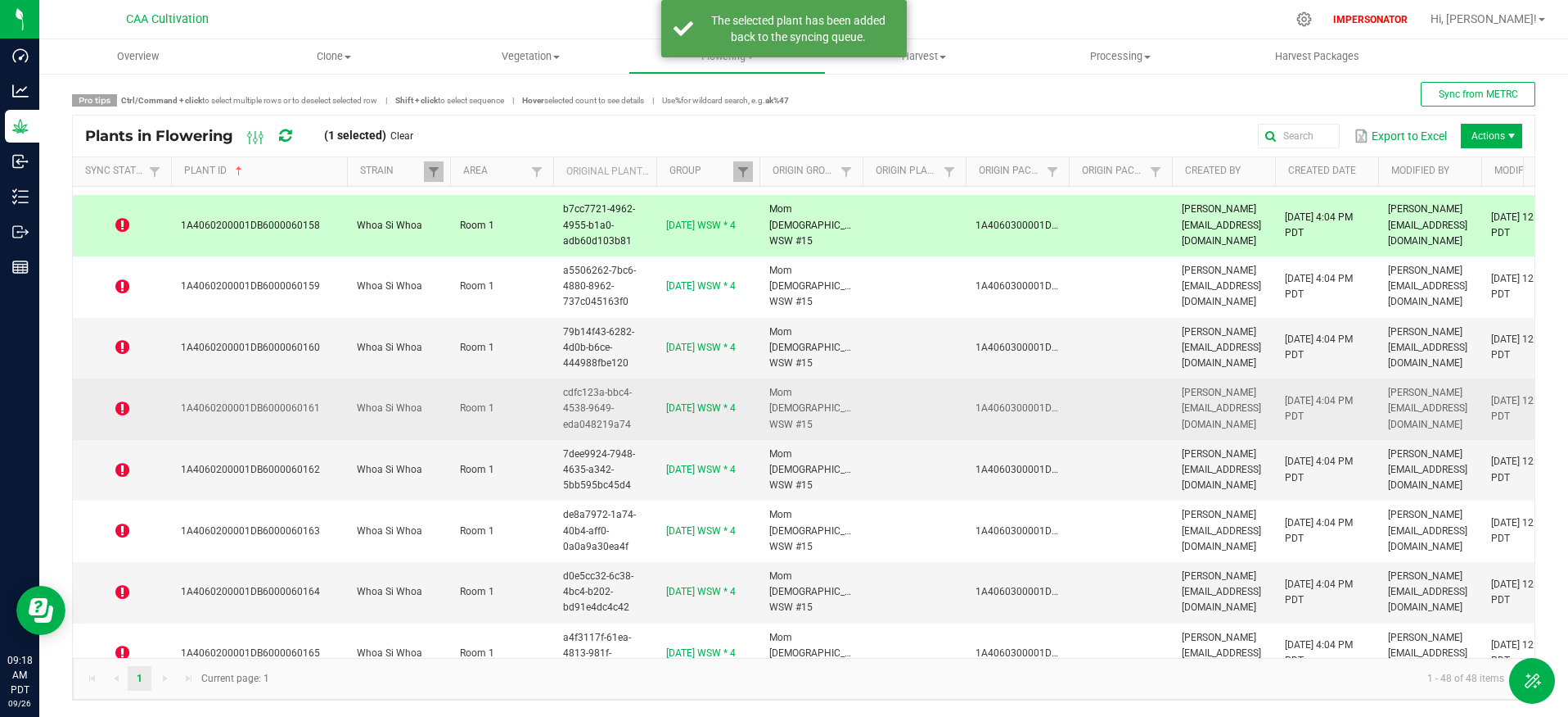
scroll to position [2255, 0]
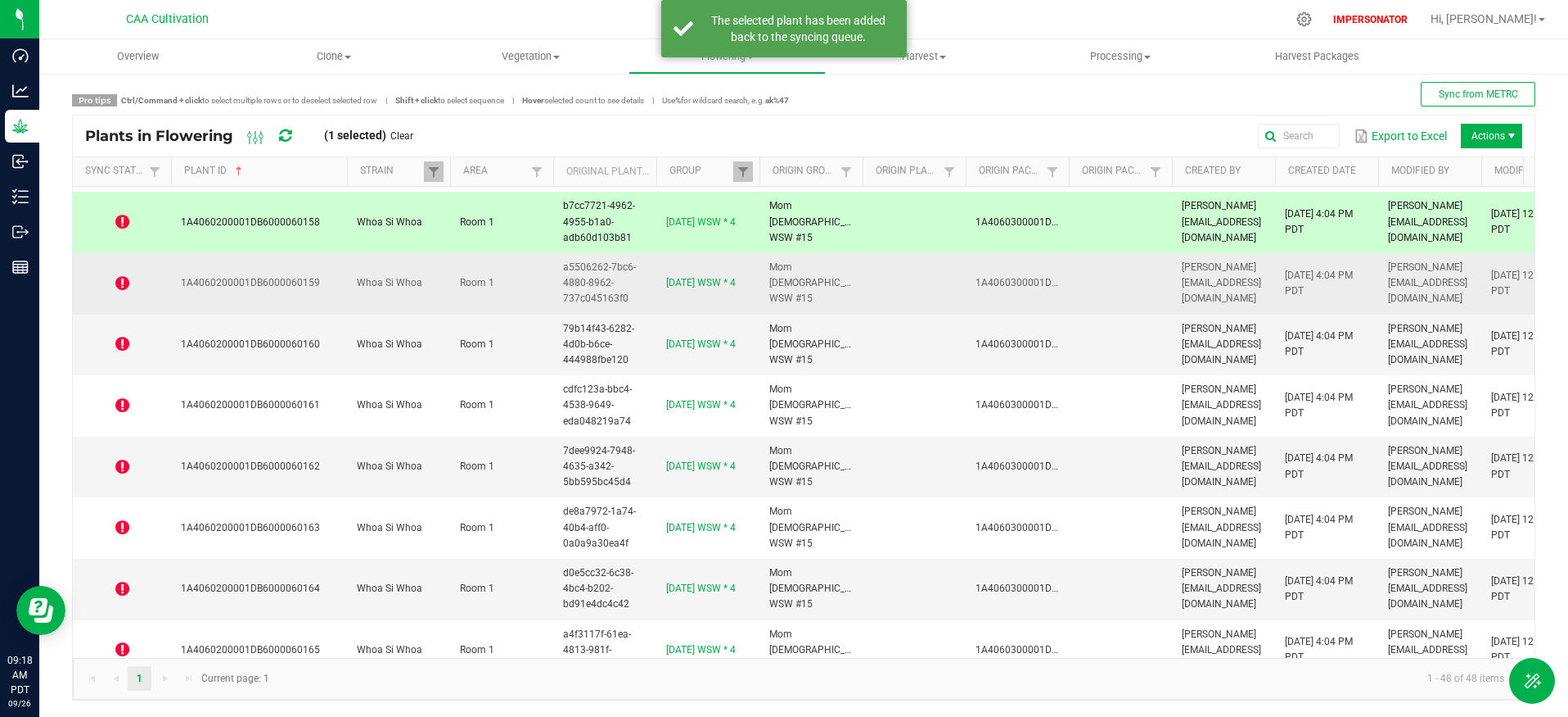
click at [122, 285] on icon at bounding box center [122, 283] width 14 height 17
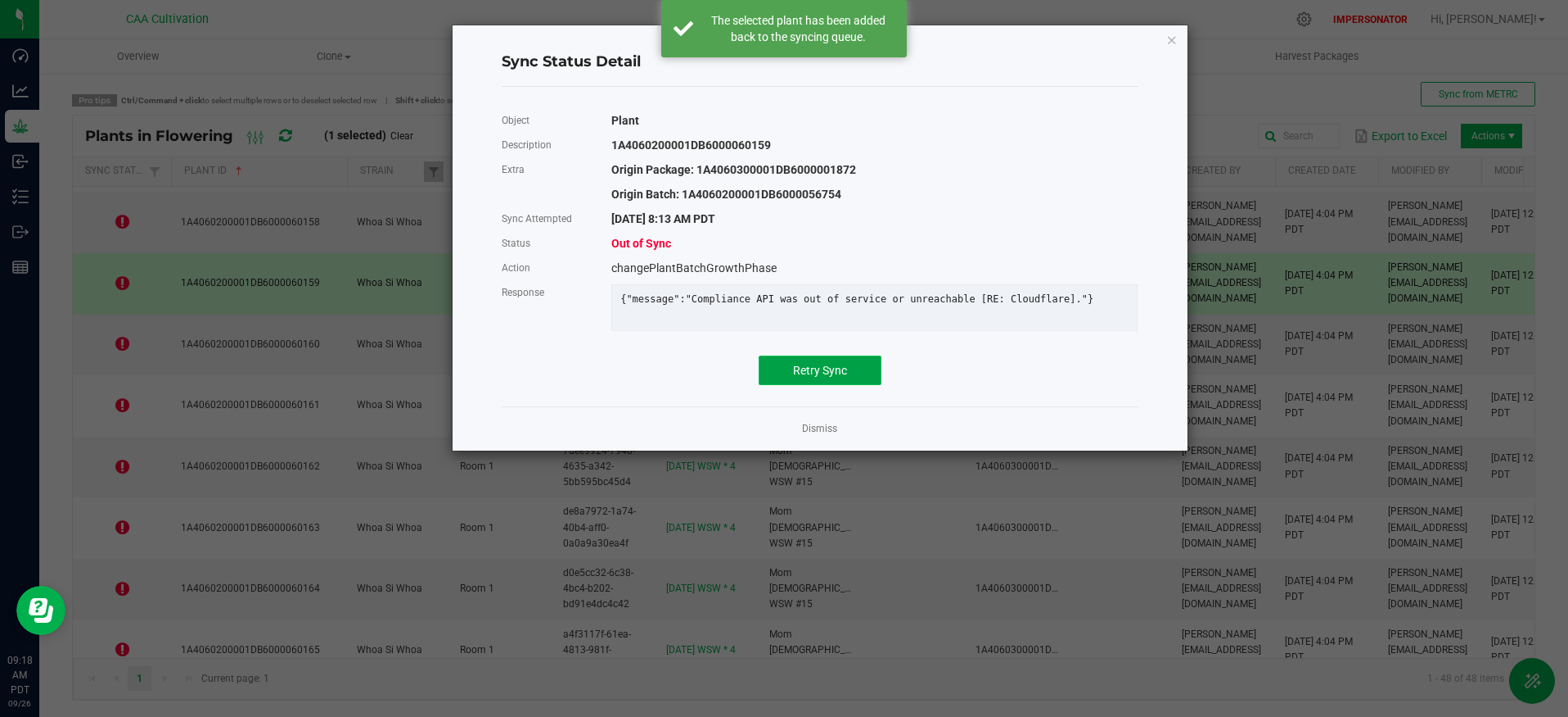
click at [851, 385] on button "Retry Sync" at bounding box center [820, 370] width 122 height 30
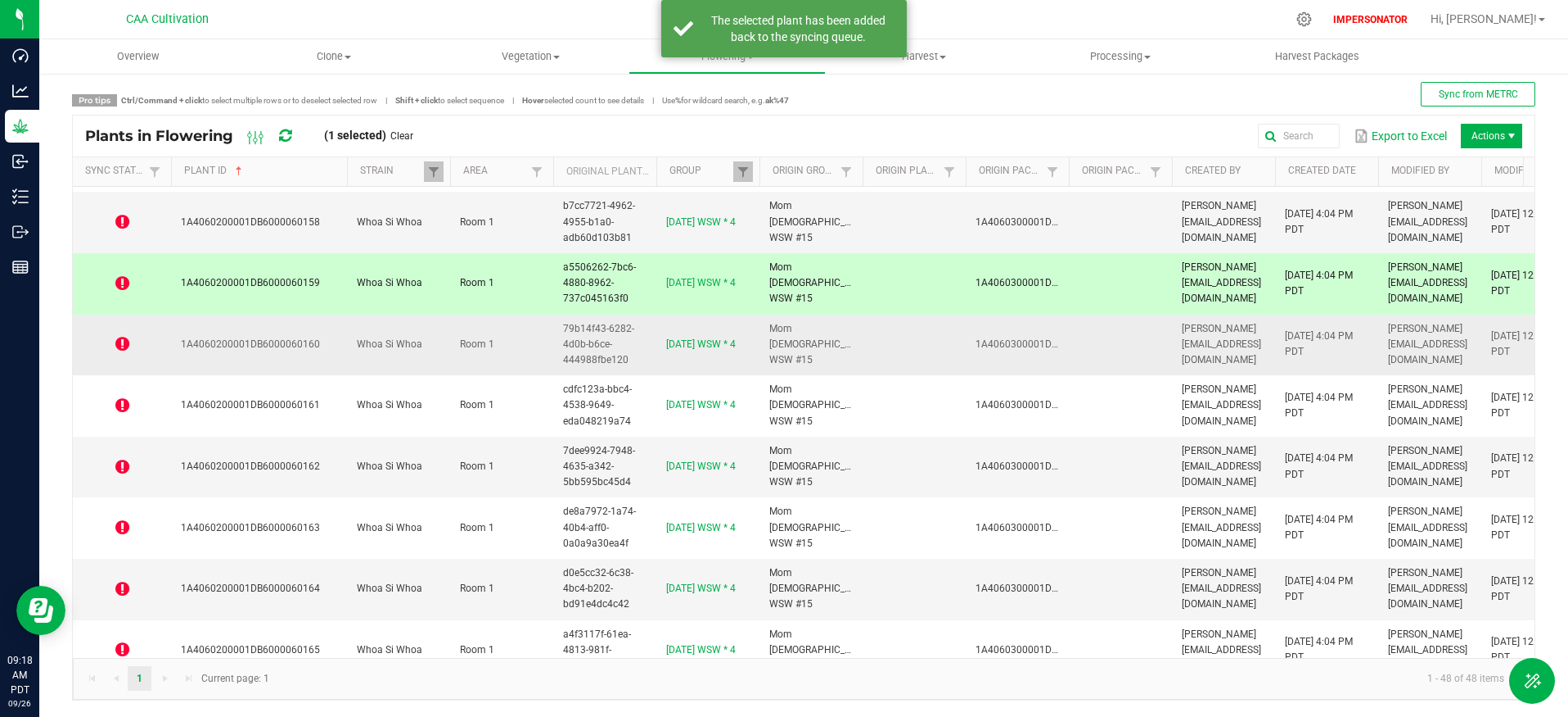
click at [117, 339] on icon at bounding box center [122, 344] width 14 height 17
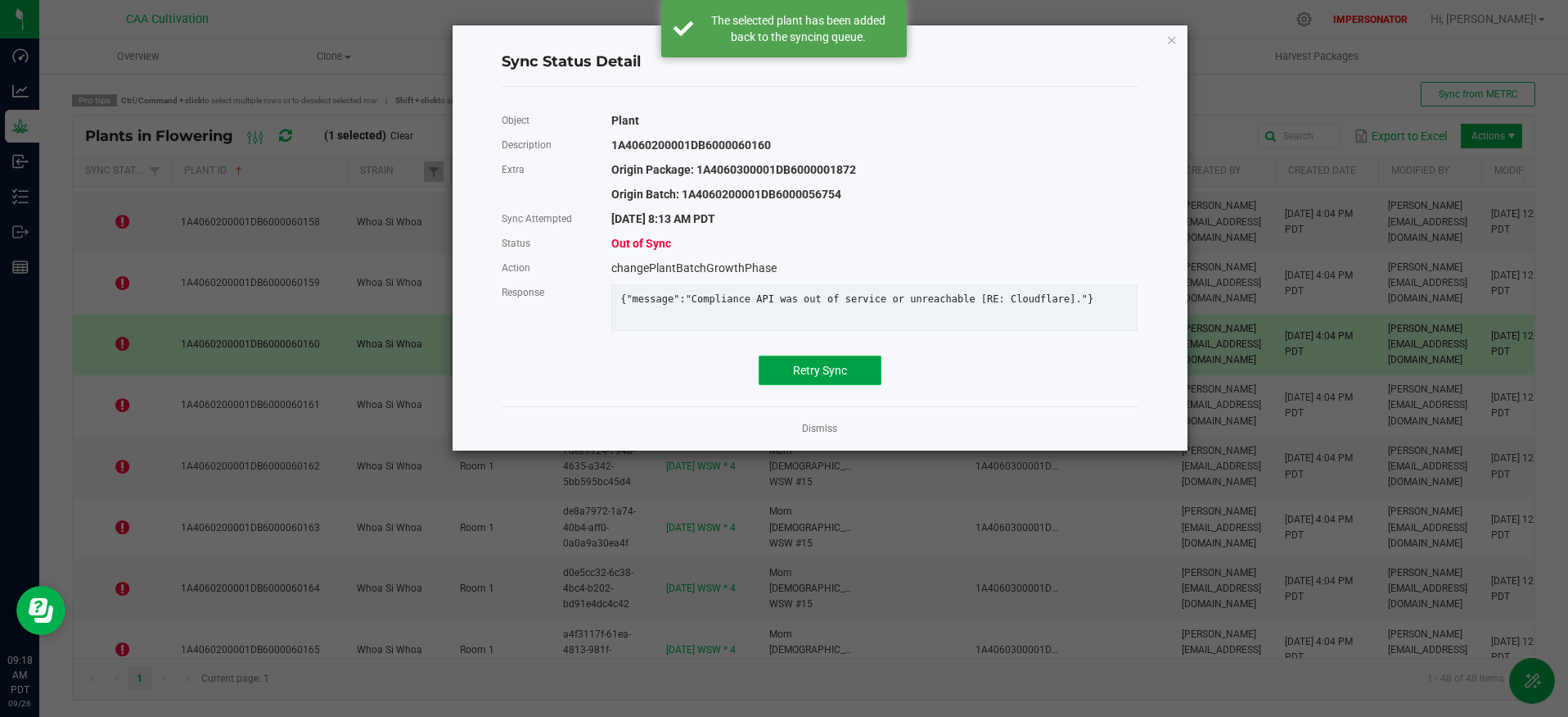
click at [858, 384] on button "Retry Sync" at bounding box center [820, 370] width 122 height 30
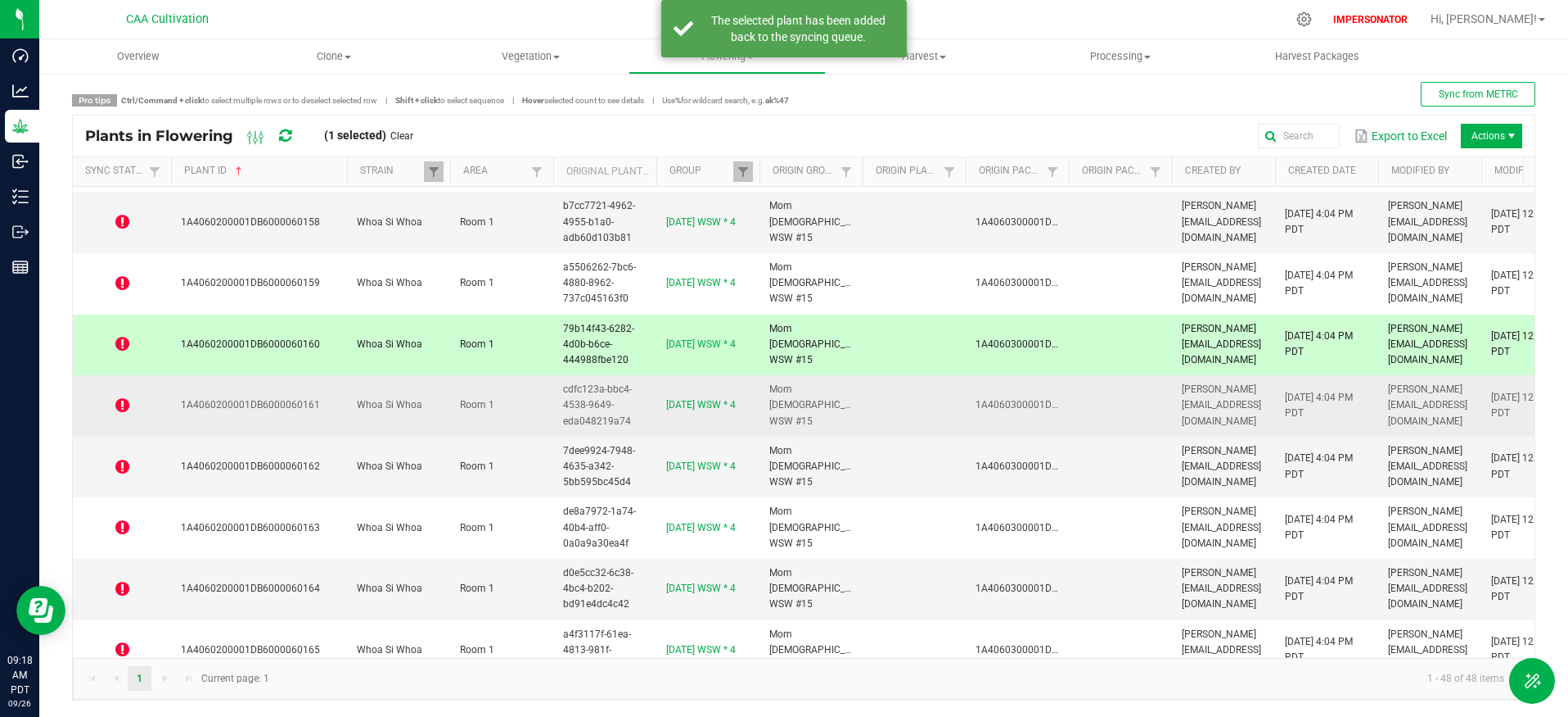
click at [121, 407] on icon at bounding box center [122, 406] width 14 height 17
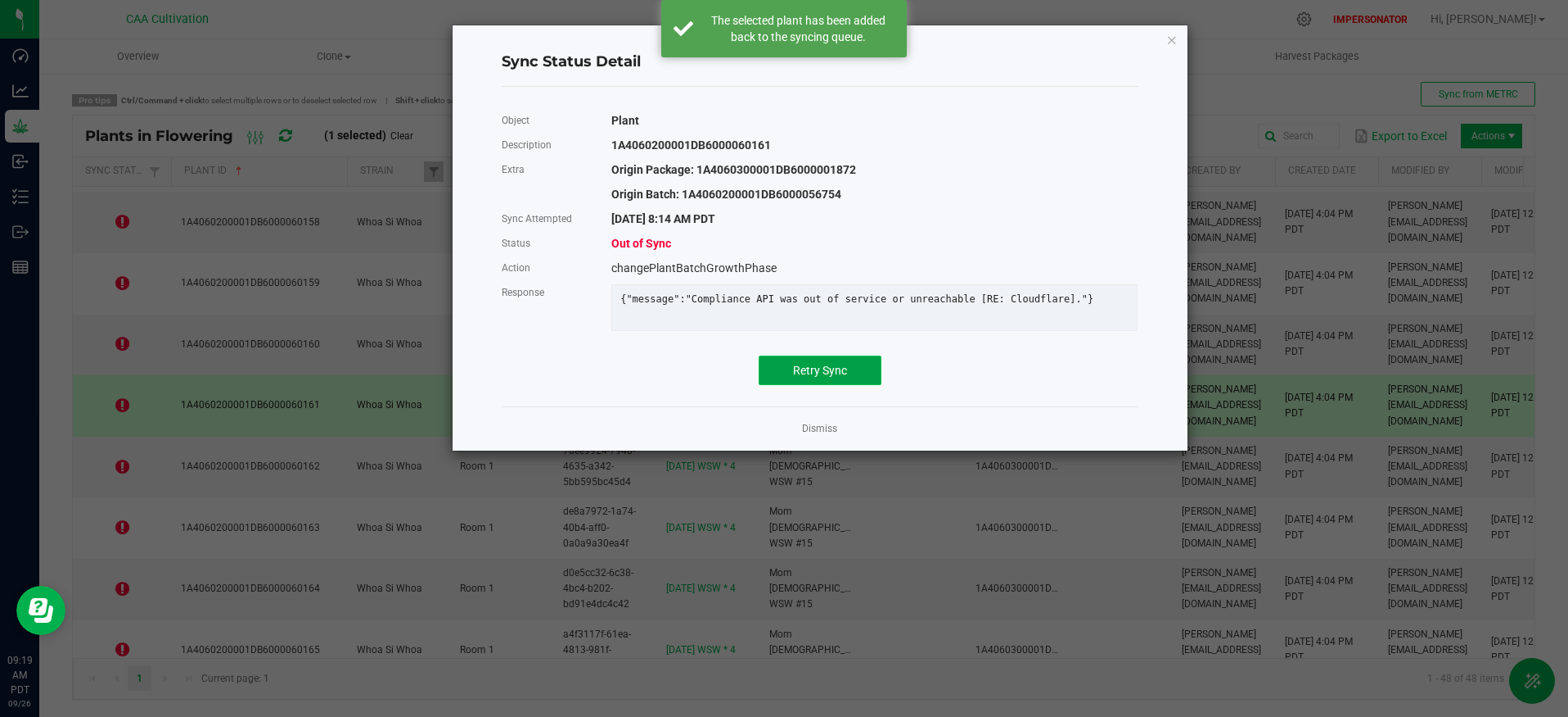
click at [827, 385] on button "Retry Sync" at bounding box center [820, 370] width 122 height 30
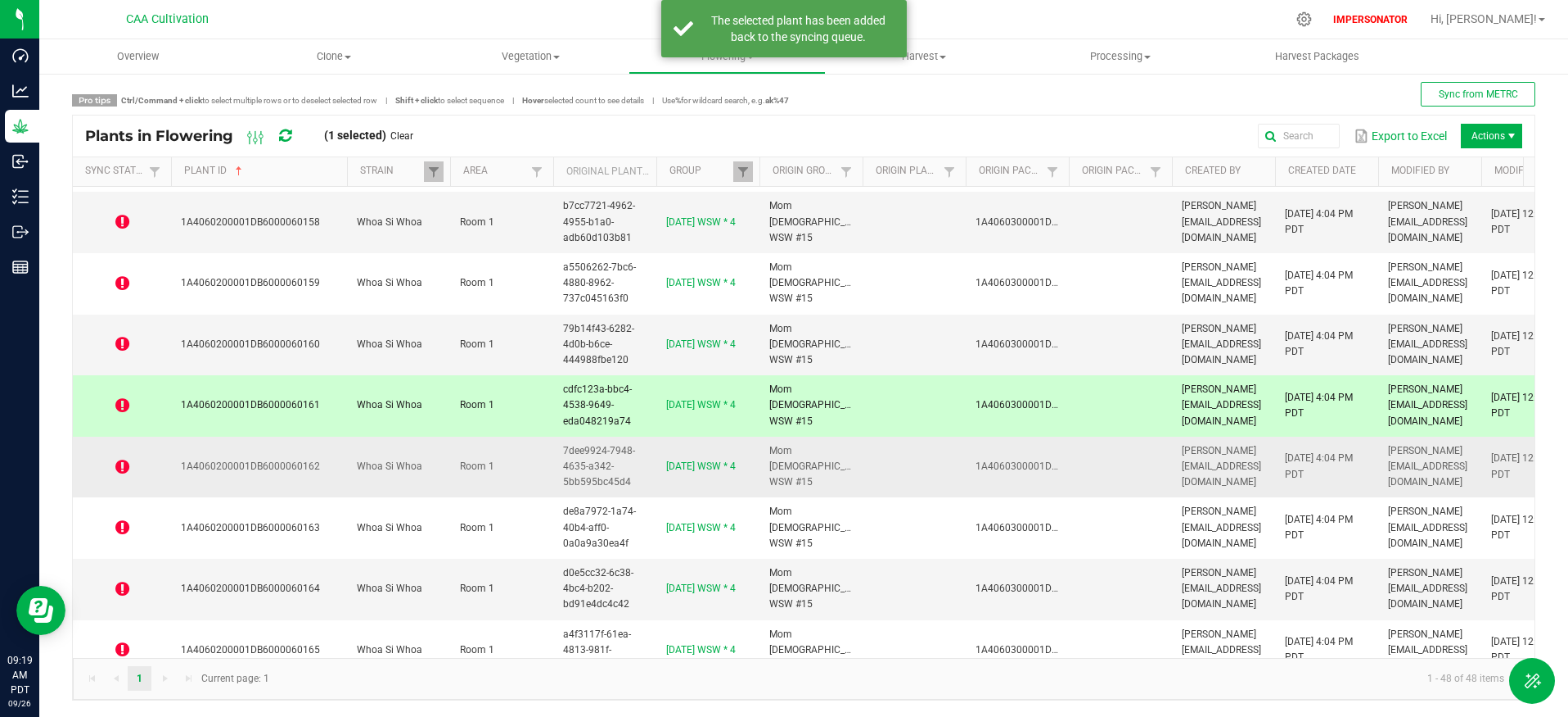
click at [117, 467] on icon at bounding box center [122, 467] width 14 height 17
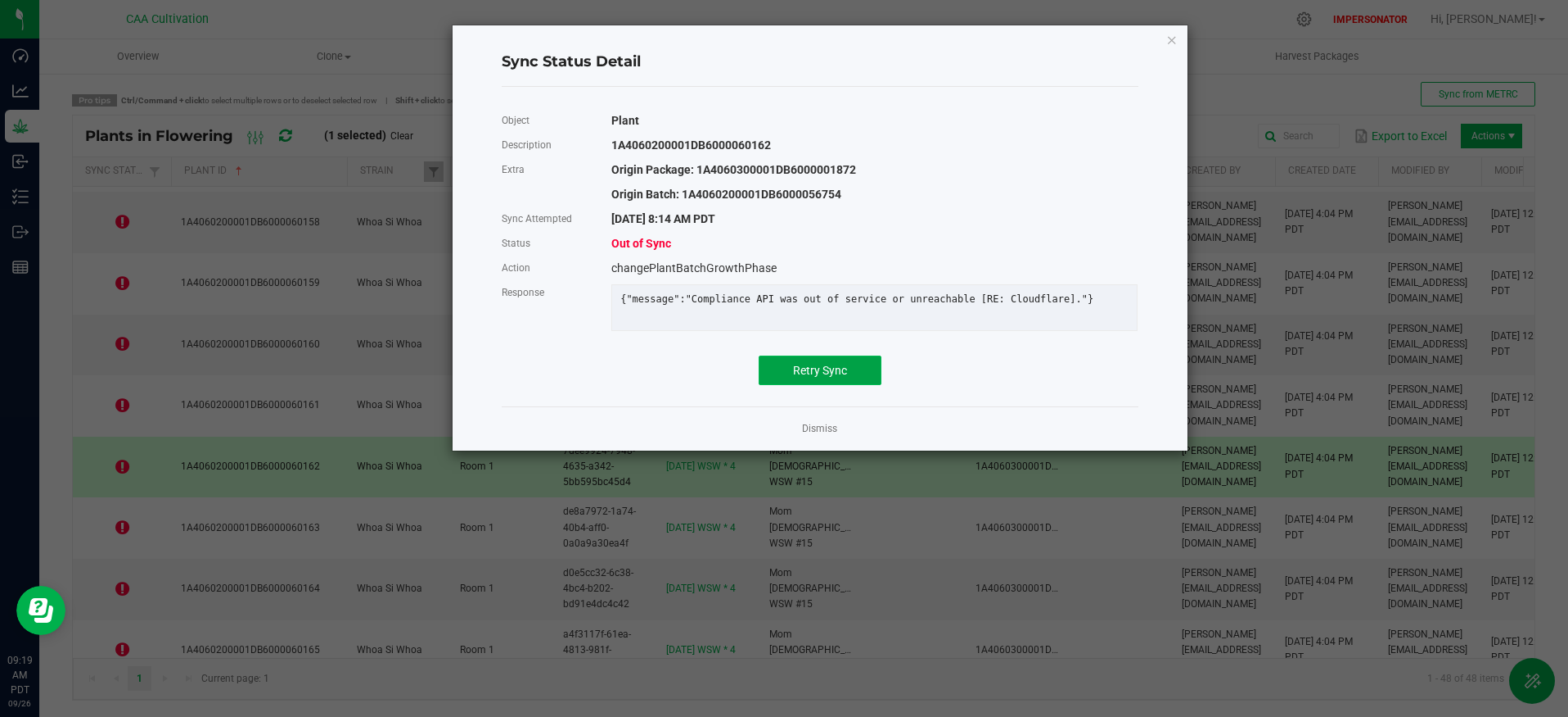
click at [857, 385] on button "Retry Sync" at bounding box center [820, 370] width 122 height 30
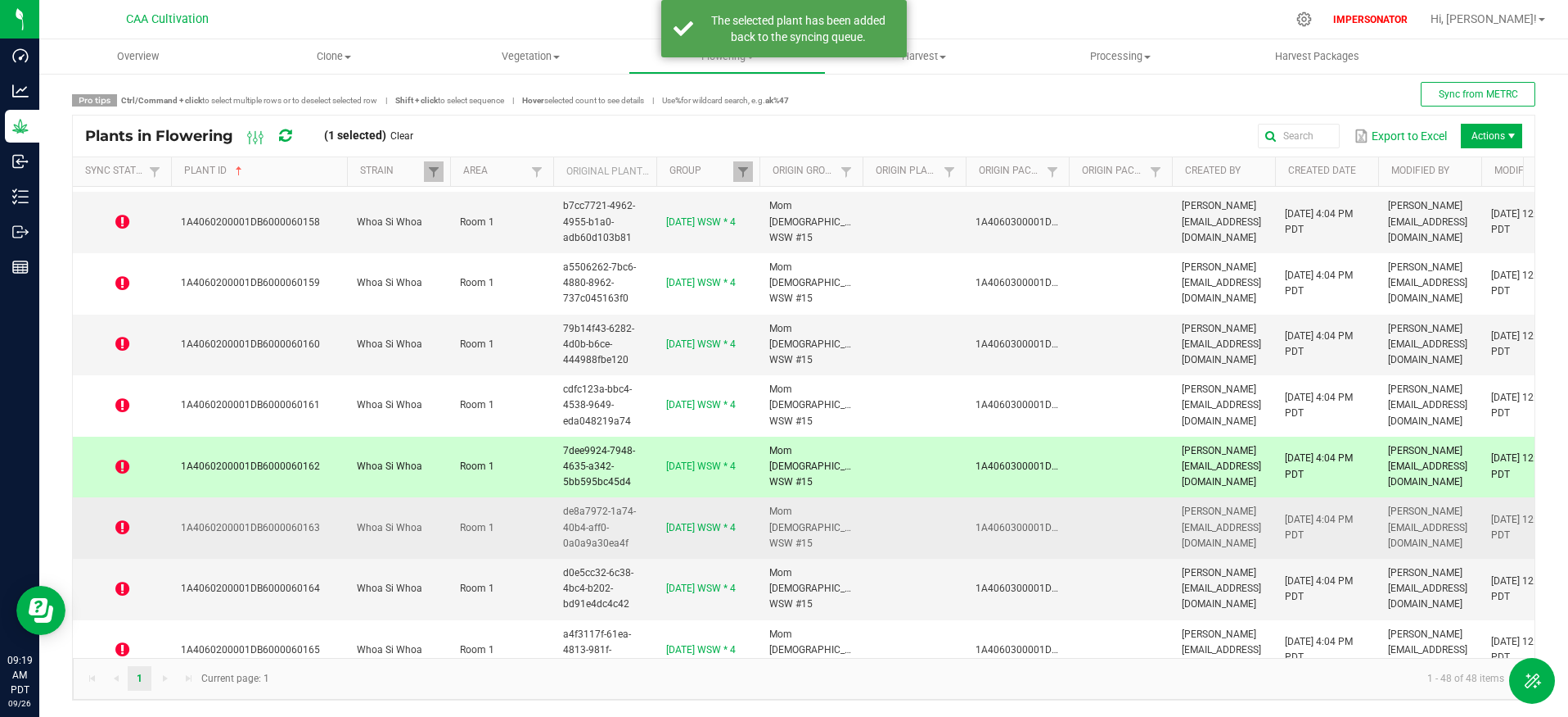
click at [115, 527] on icon at bounding box center [122, 527] width 14 height 17
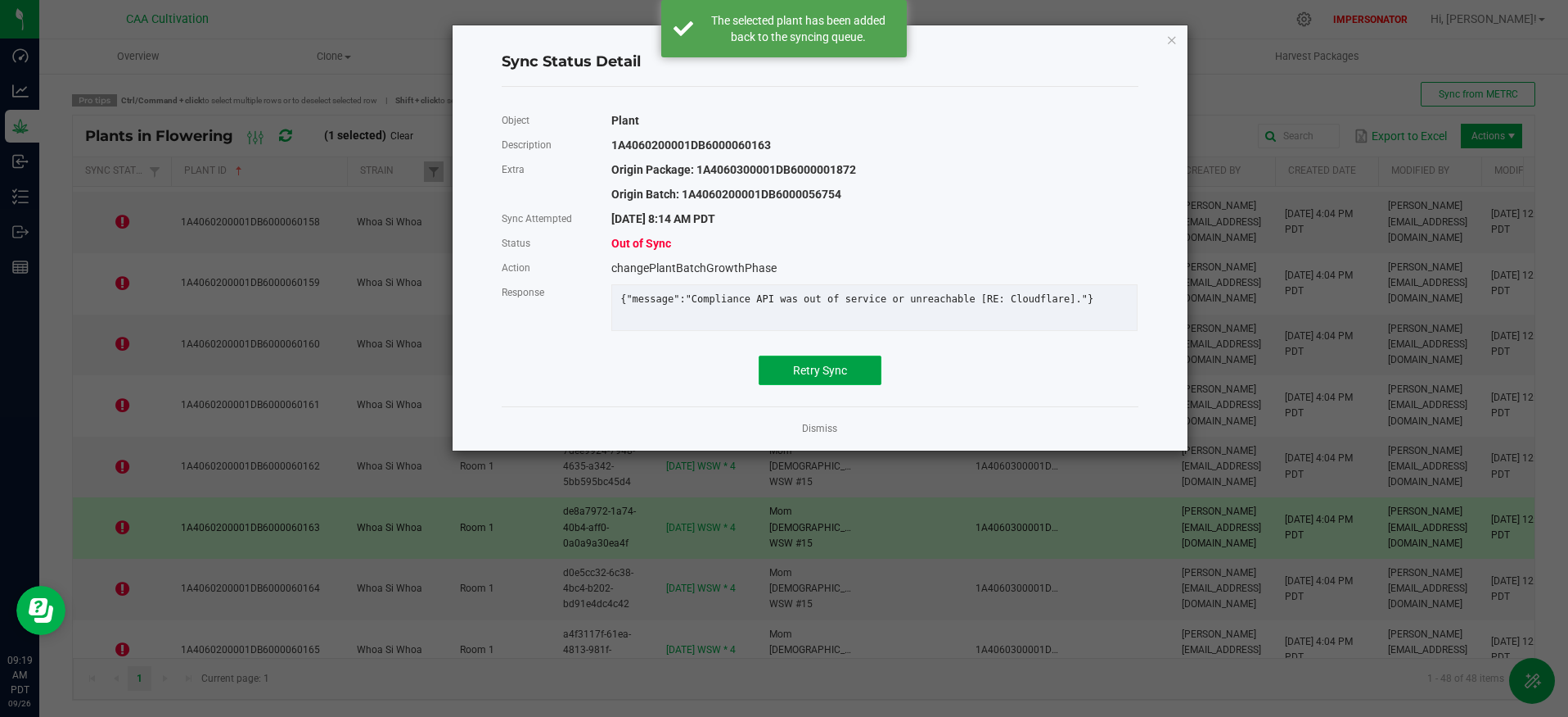
click at [864, 383] on button "Retry Sync" at bounding box center [820, 370] width 122 height 30
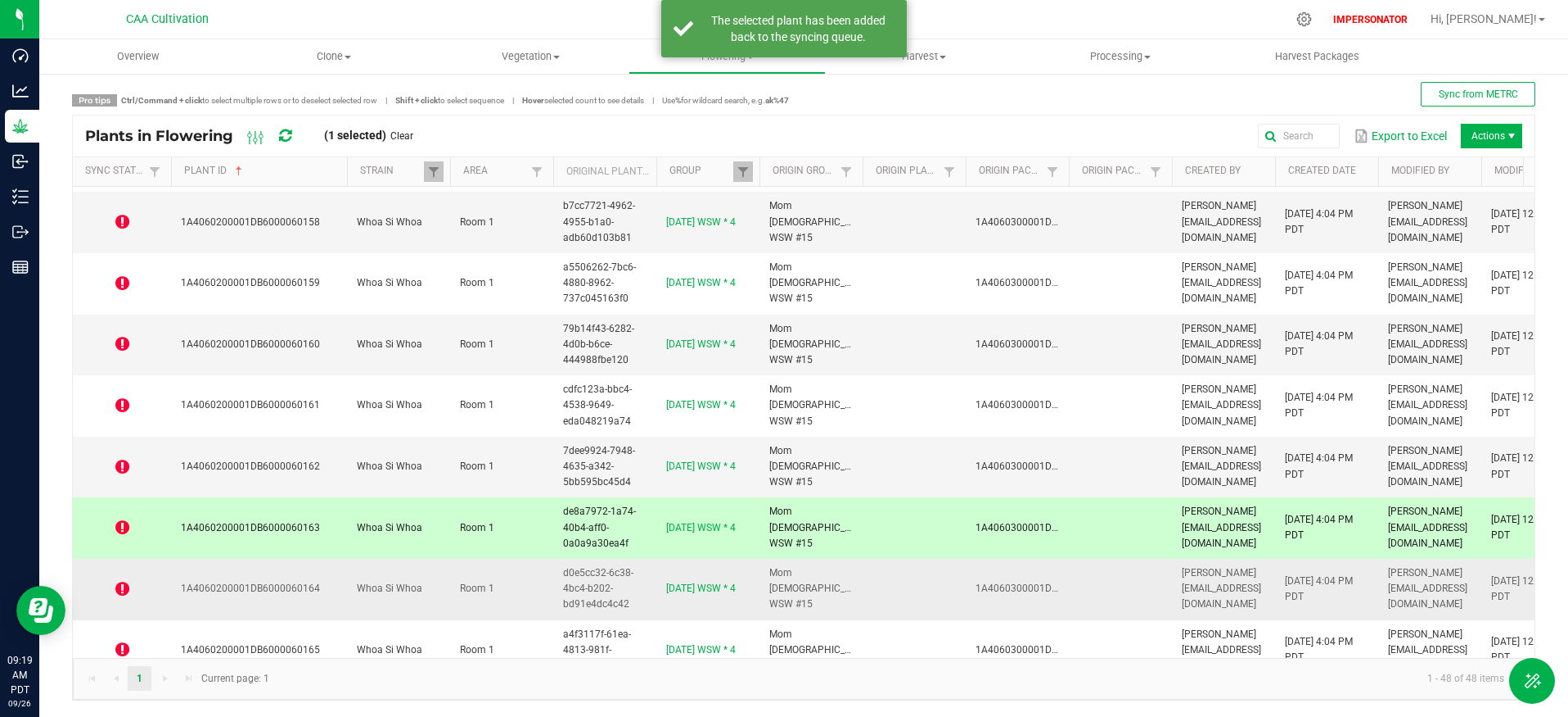
click at [120, 592] on icon at bounding box center [122, 589] width 14 height 17
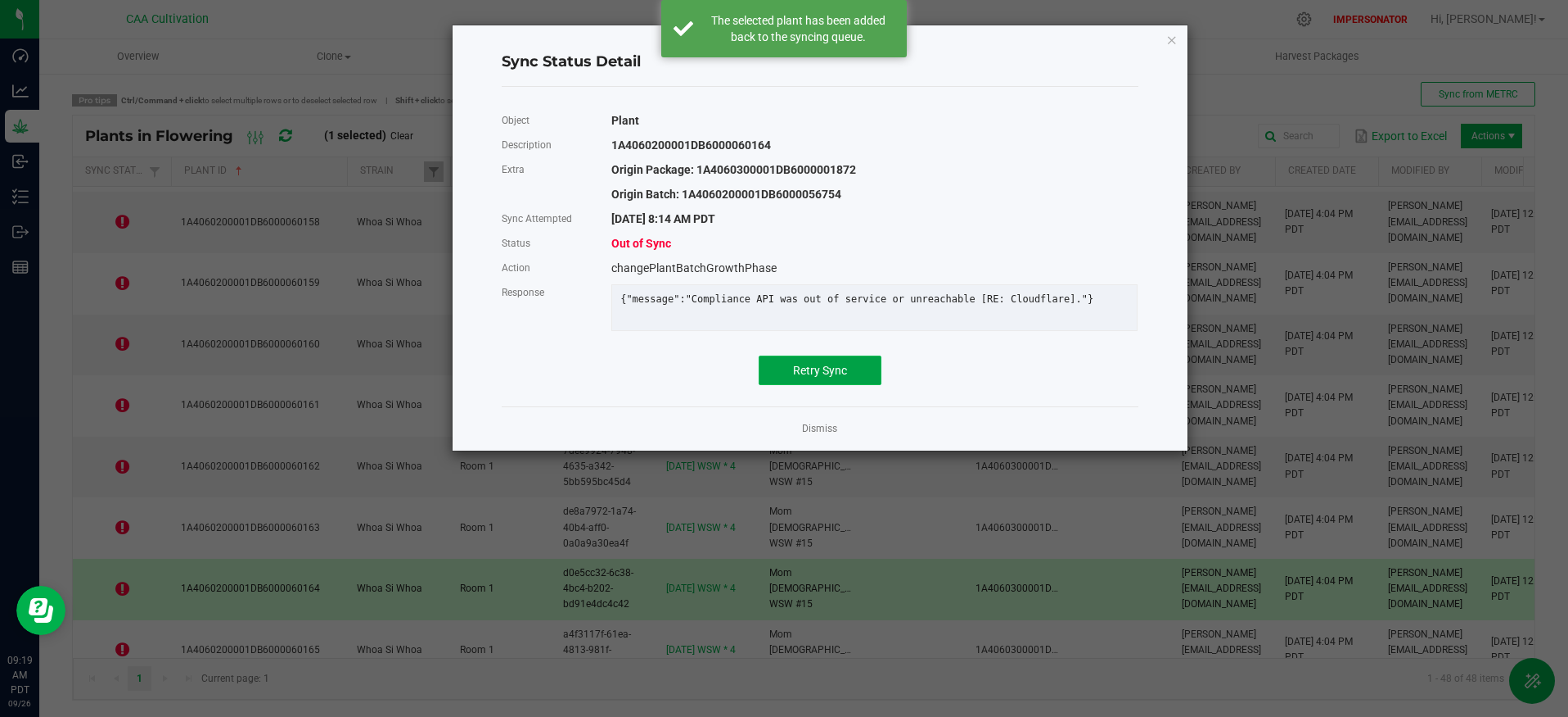
click at [845, 377] on span "Retry Sync" at bounding box center [820, 370] width 54 height 13
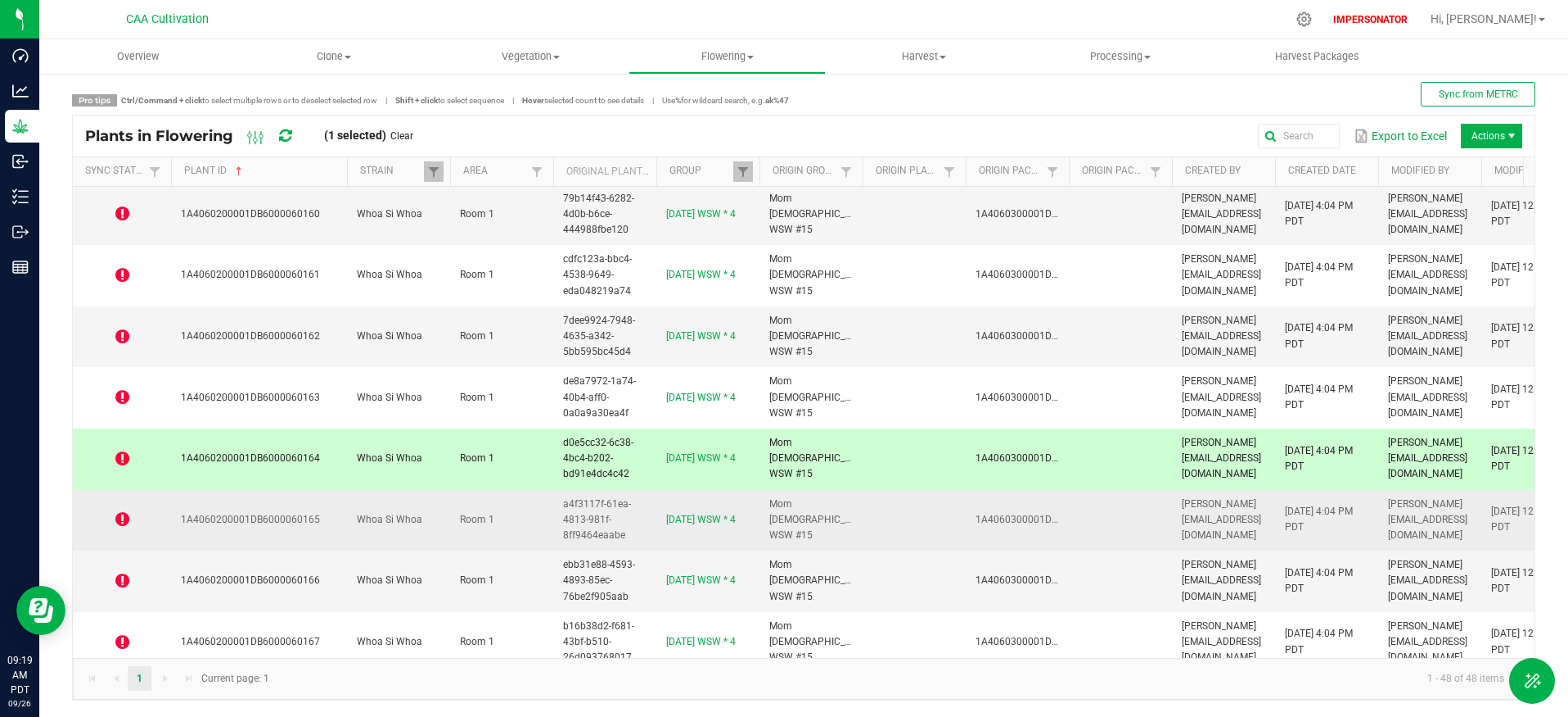
scroll to position [2390, 0]
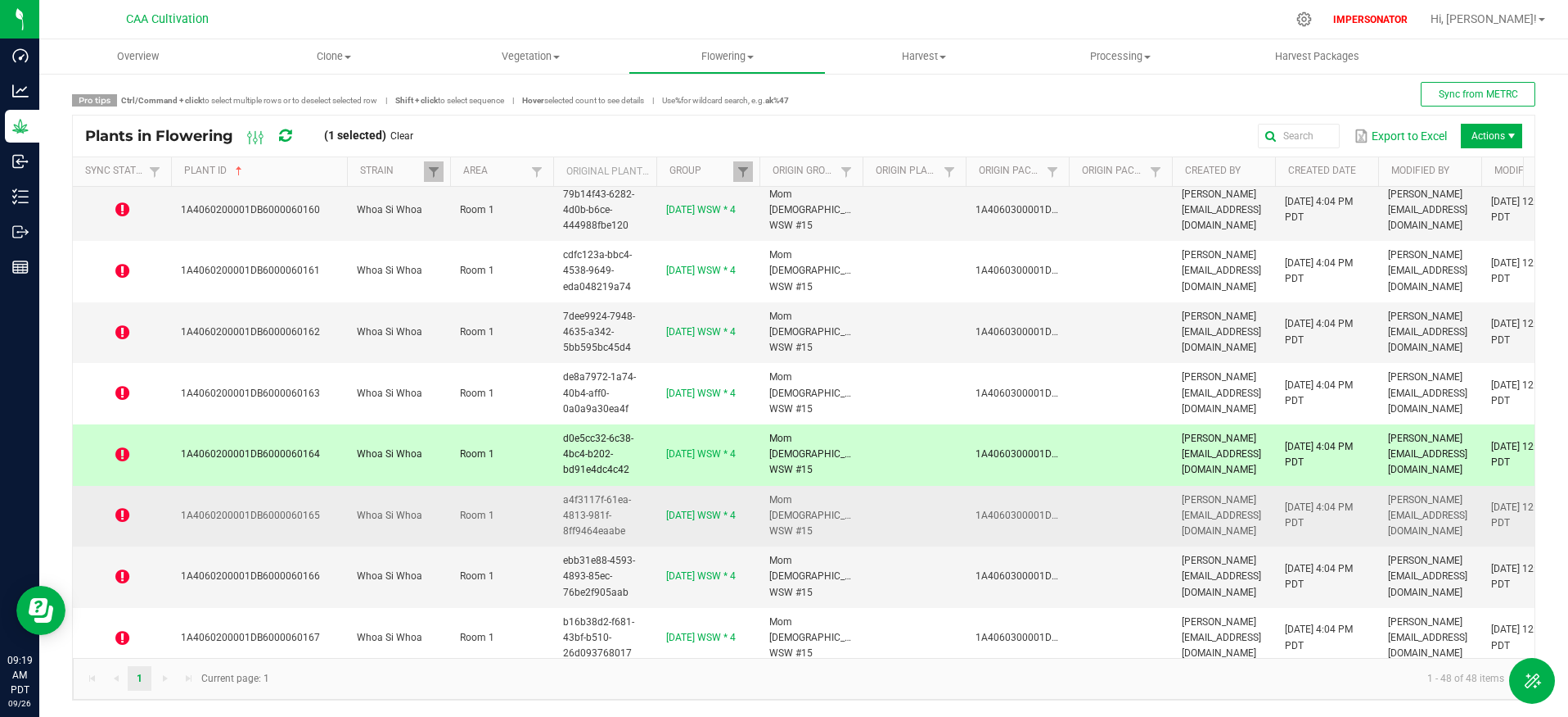
click at [117, 522] on icon at bounding box center [122, 515] width 14 height 17
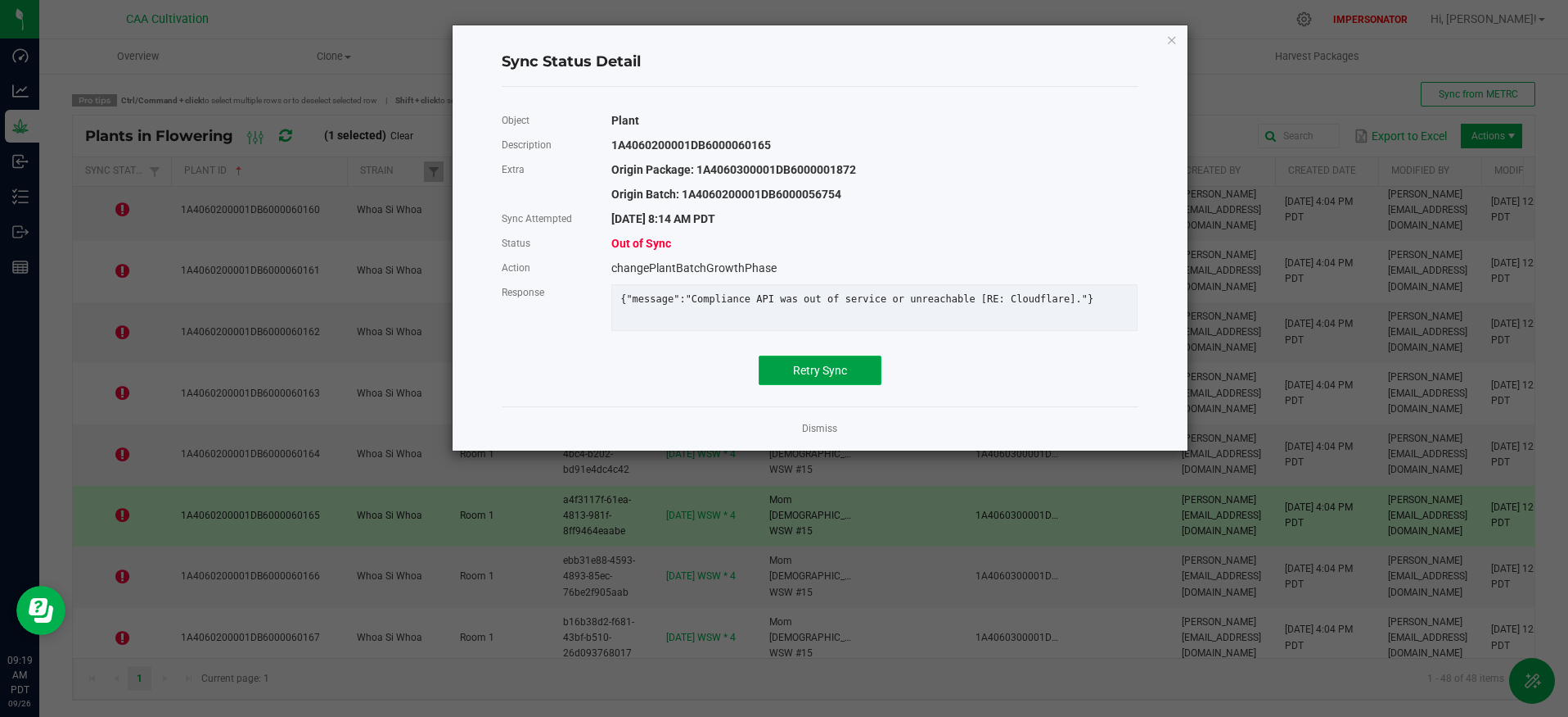
click at [843, 377] on span "Retry Sync" at bounding box center [820, 370] width 54 height 13
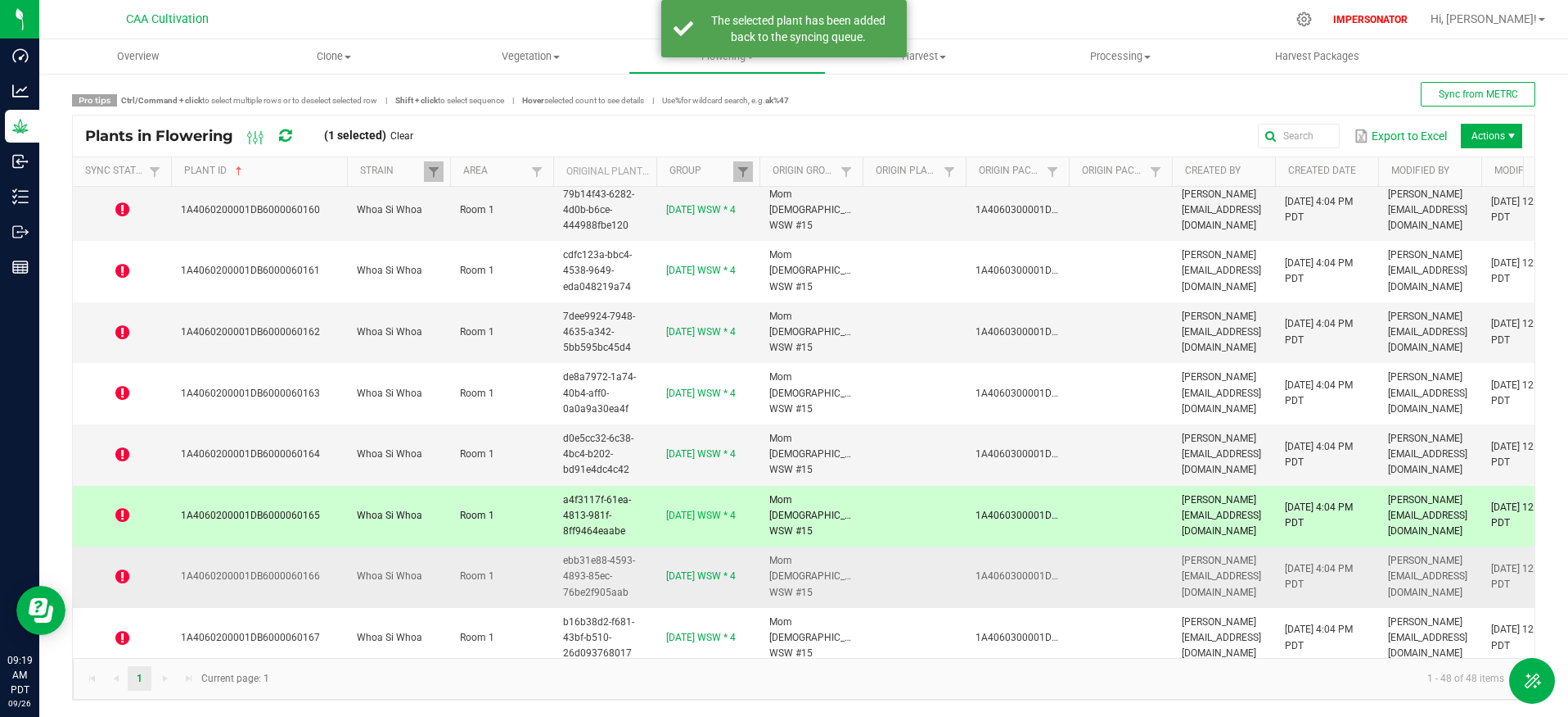
click at [123, 577] on icon at bounding box center [122, 577] width 14 height 17
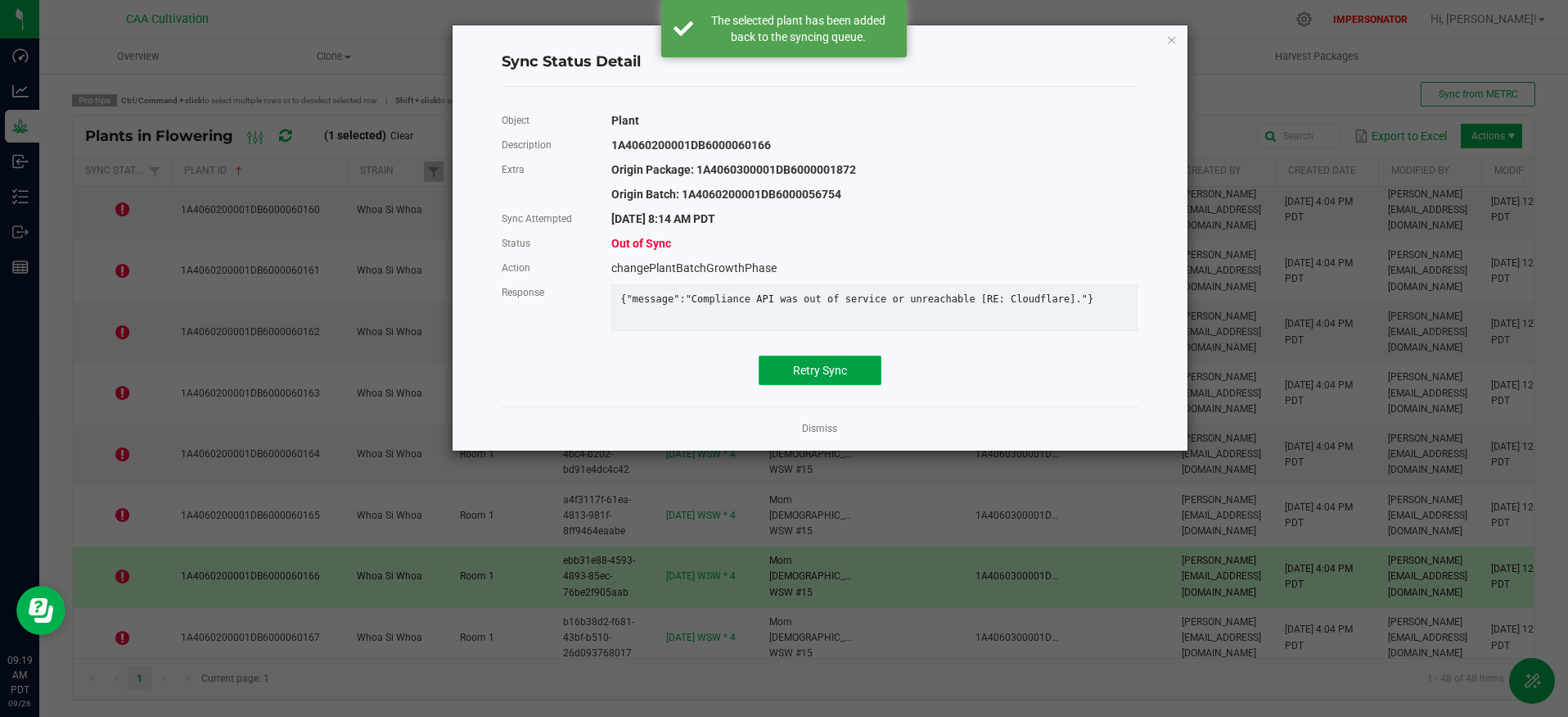
click at [861, 385] on button "Retry Sync" at bounding box center [820, 370] width 122 height 30
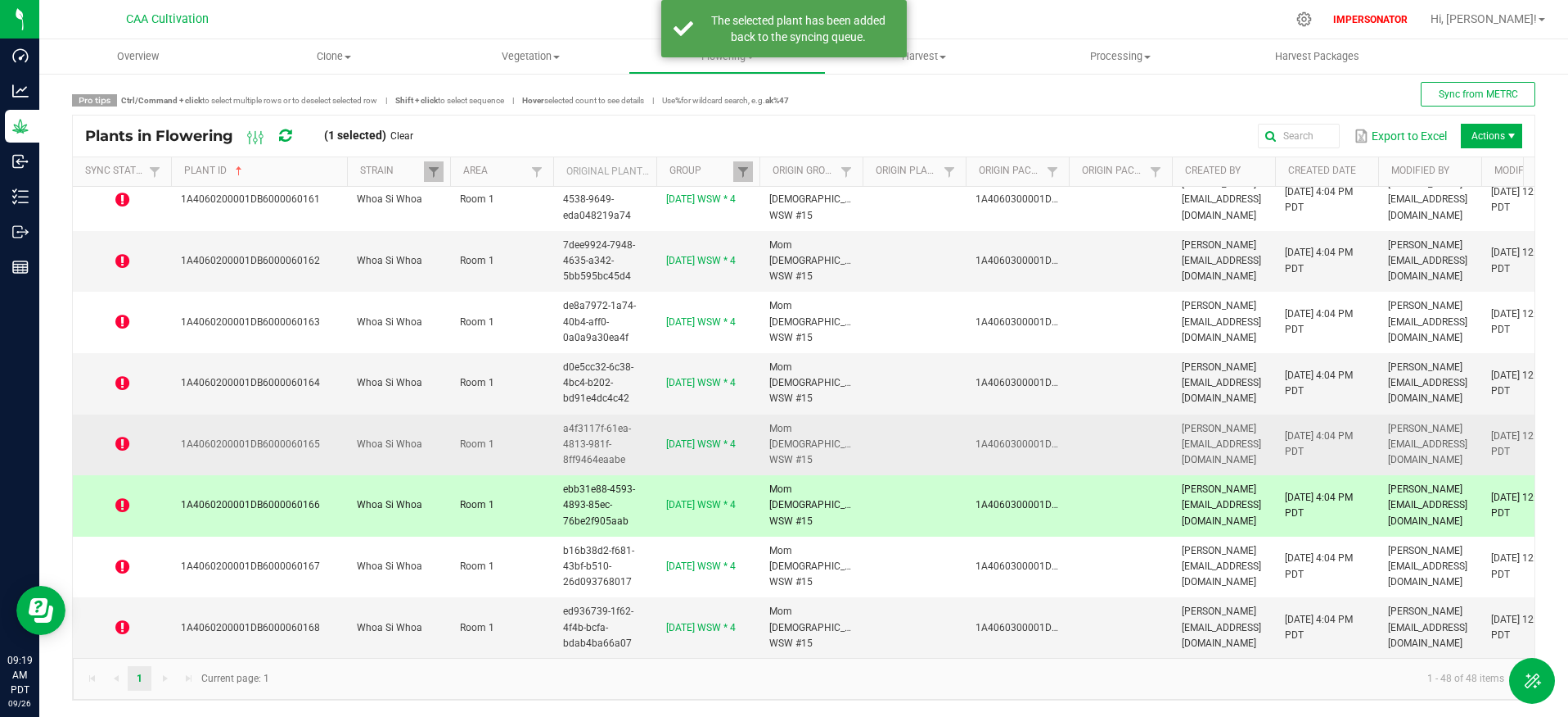
scroll to position [2473, 0]
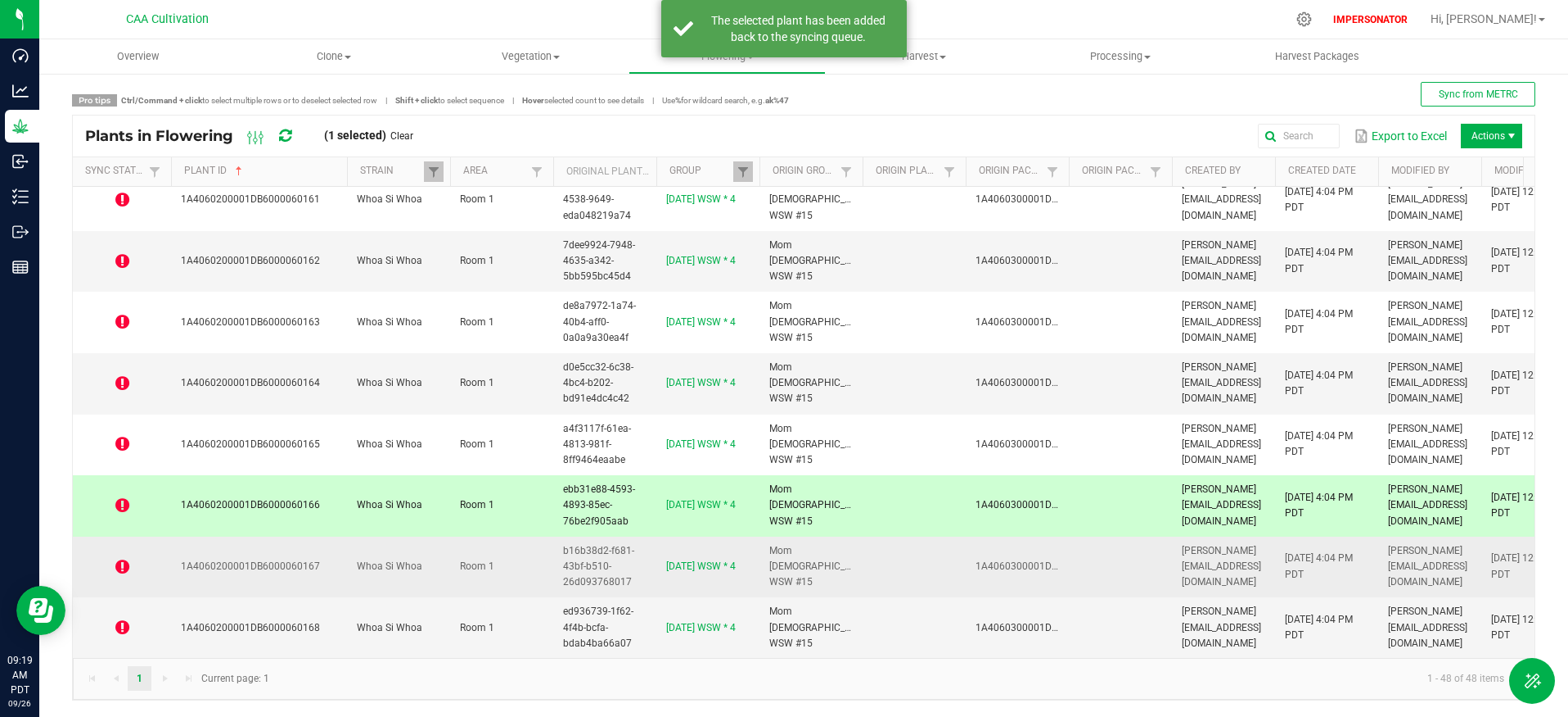
click at [120, 559] on icon at bounding box center [122, 567] width 14 height 17
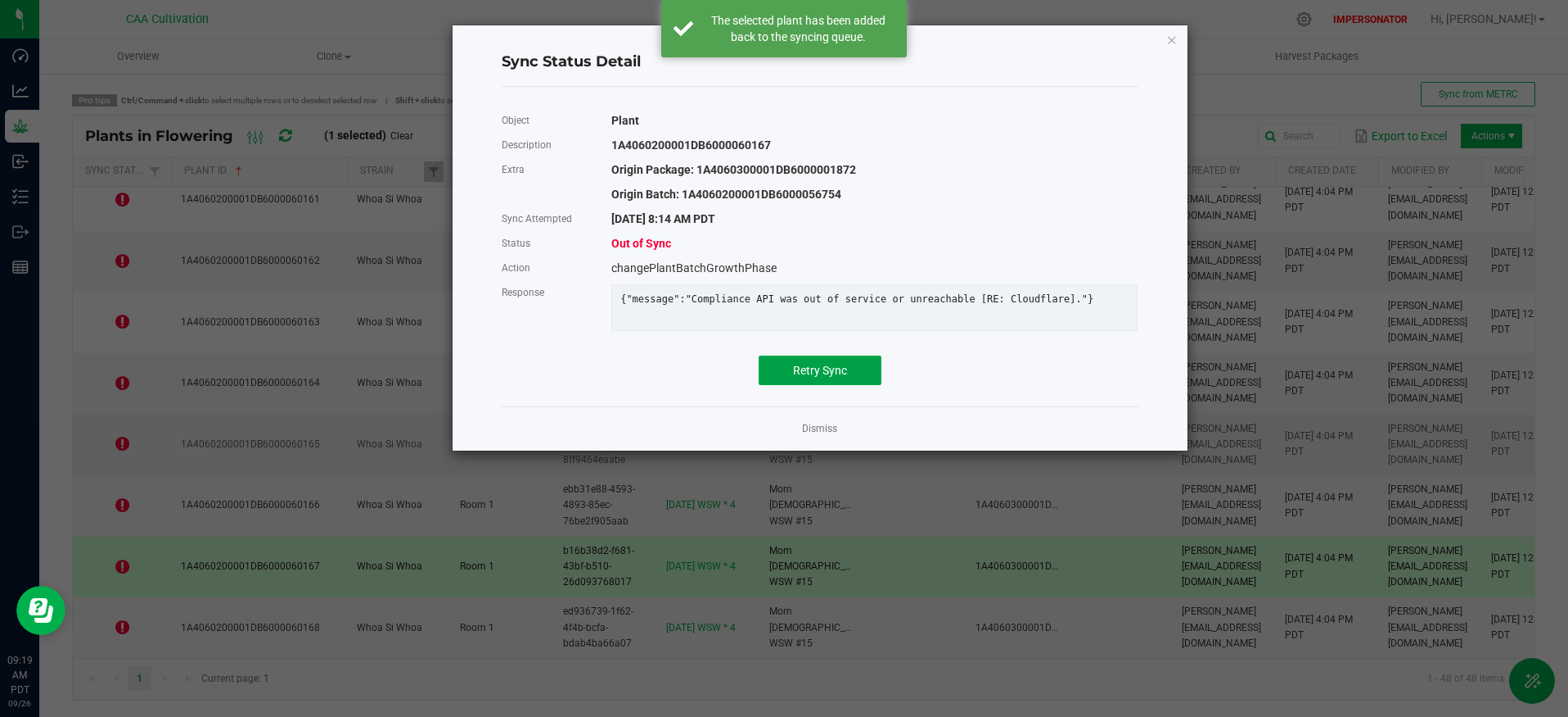
drag, startPoint x: 821, startPoint y: 385, endPoint x: 723, endPoint y: 429, distance: 107.4
click at [821, 377] on span "Retry Sync" at bounding box center [820, 370] width 54 height 13
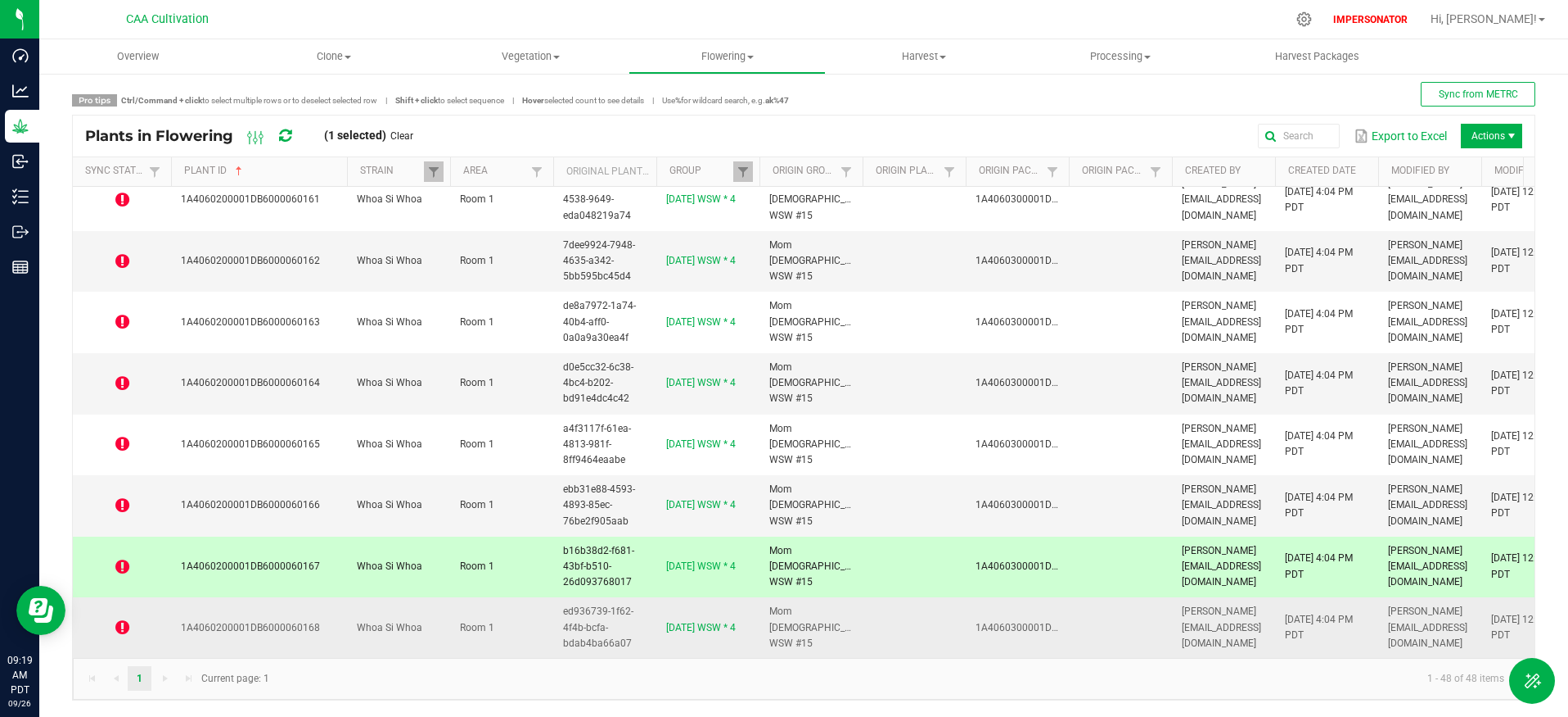
click at [121, 619] on icon at bounding box center [122, 628] width 14 height 17
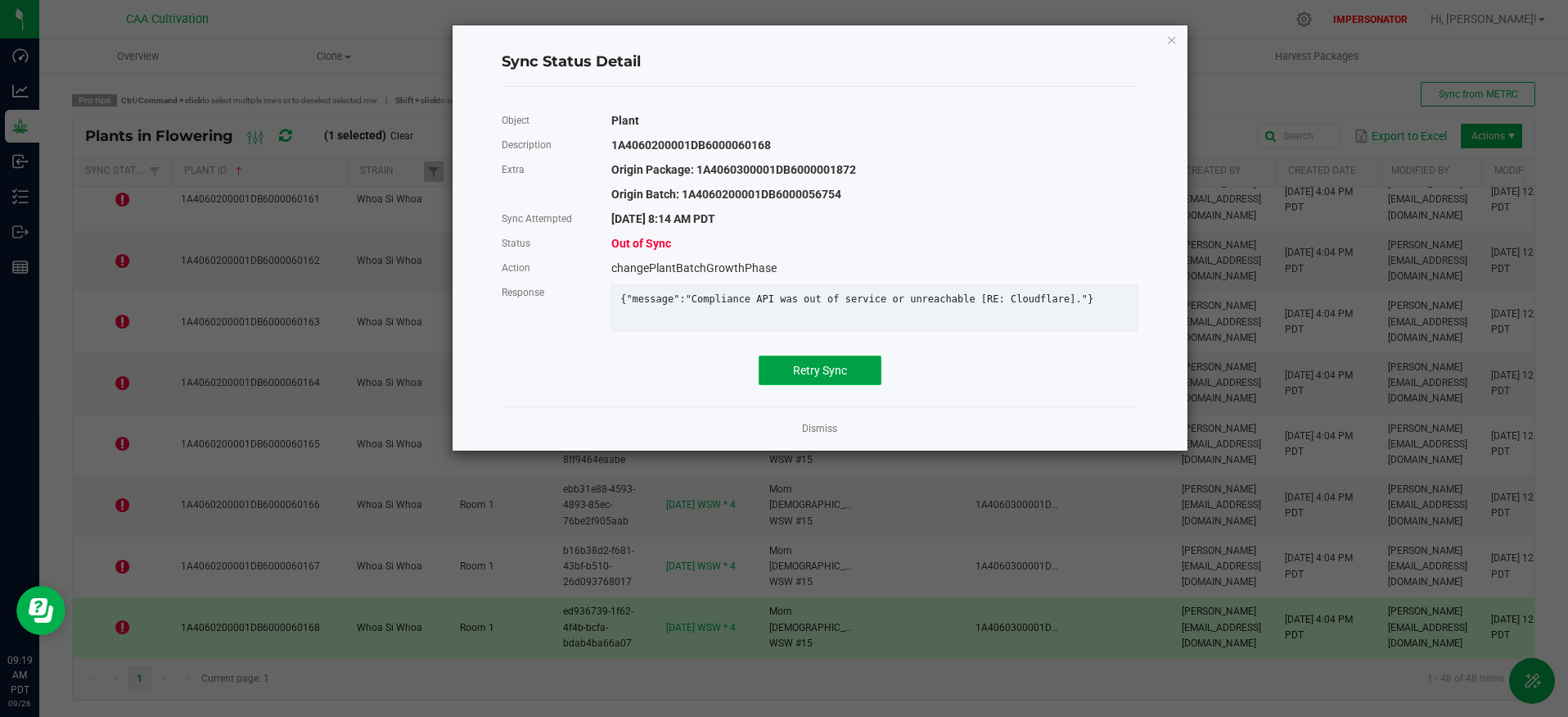
click at [846, 385] on button "Retry Sync" at bounding box center [820, 370] width 122 height 30
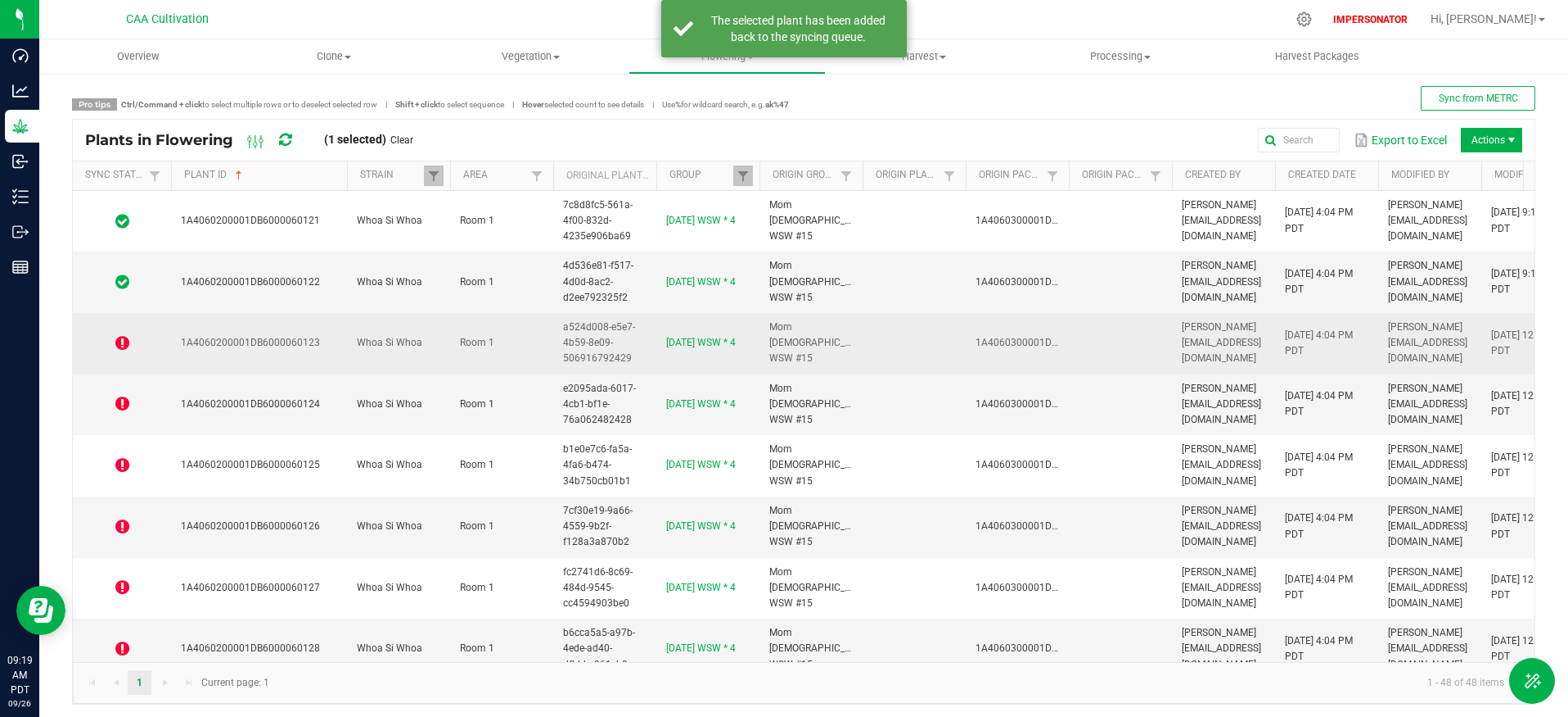
scroll to position [0, 0]
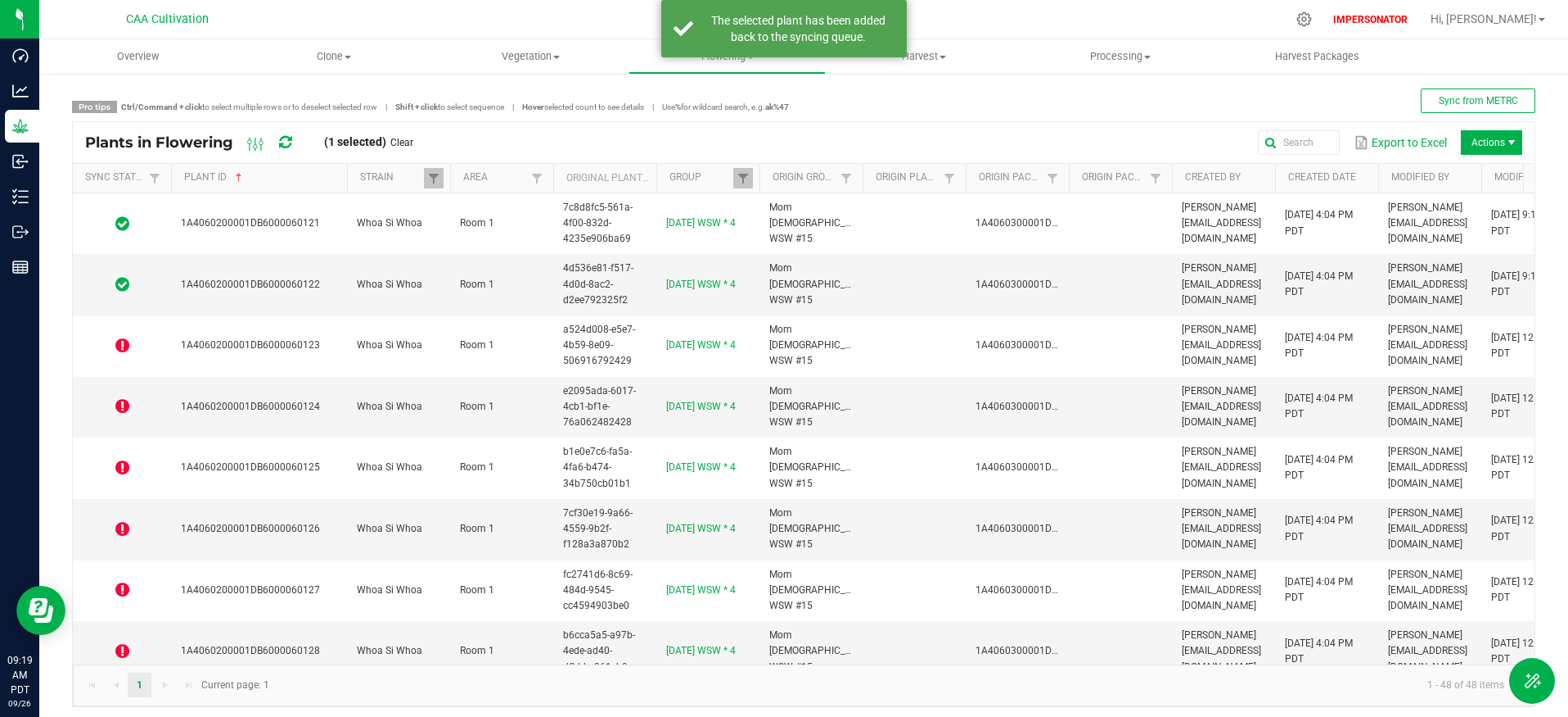
click at [284, 142] on icon at bounding box center [285, 142] width 12 height 15
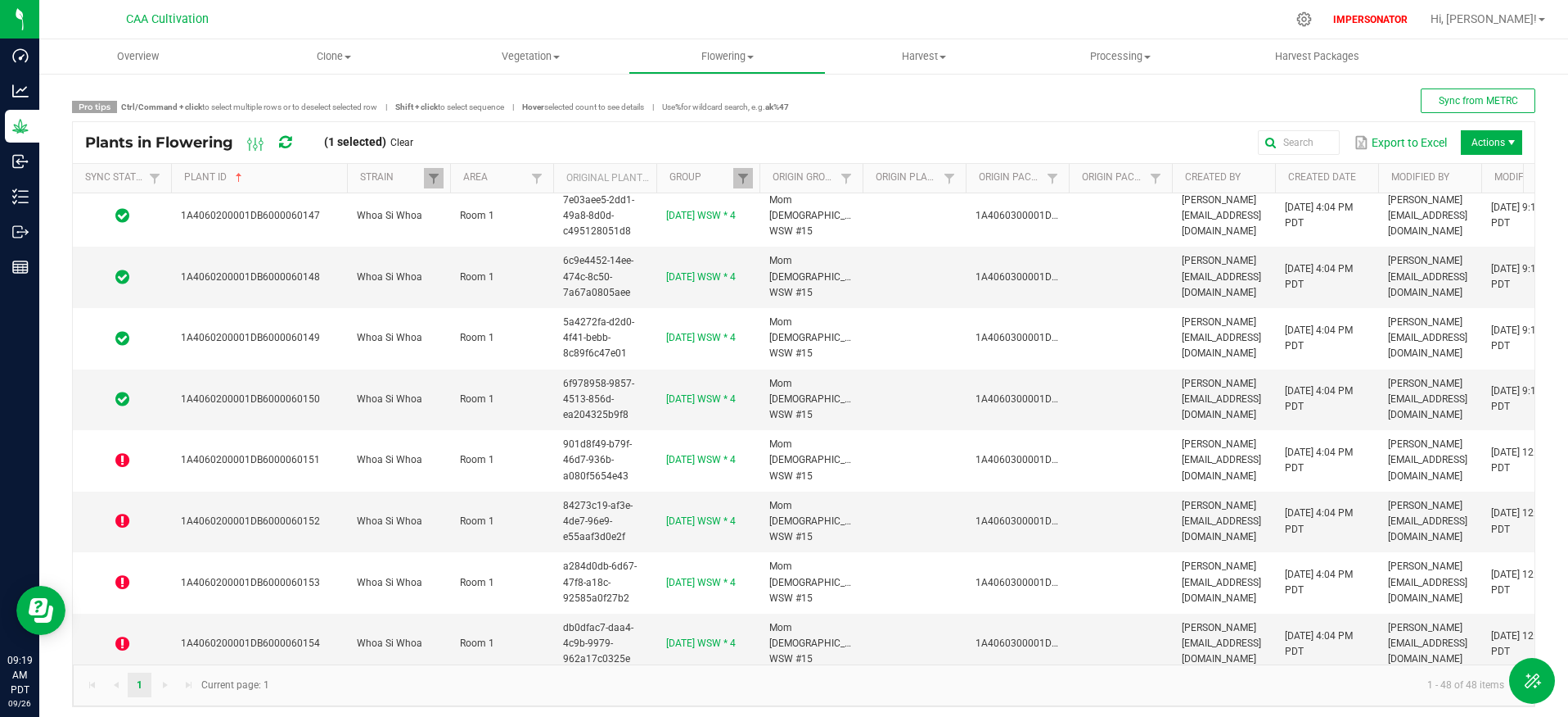
scroll to position [1595, 0]
click at [285, 142] on icon at bounding box center [285, 142] width 12 height 15
click at [285, 142] on icon at bounding box center [284, 142] width 14 height 17
click at [286, 142] on icon at bounding box center [285, 142] width 12 height 15
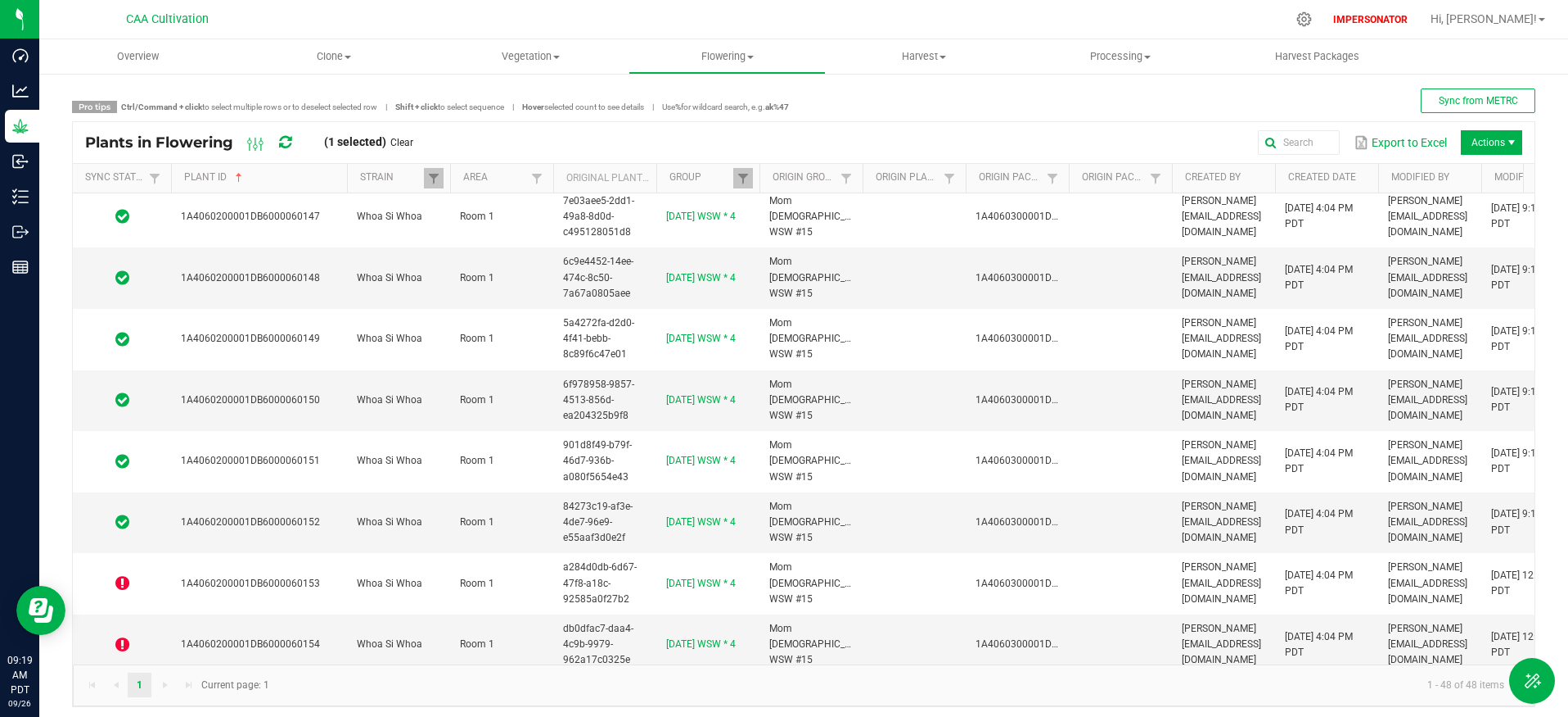
click at [286, 142] on icon at bounding box center [285, 142] width 12 height 15
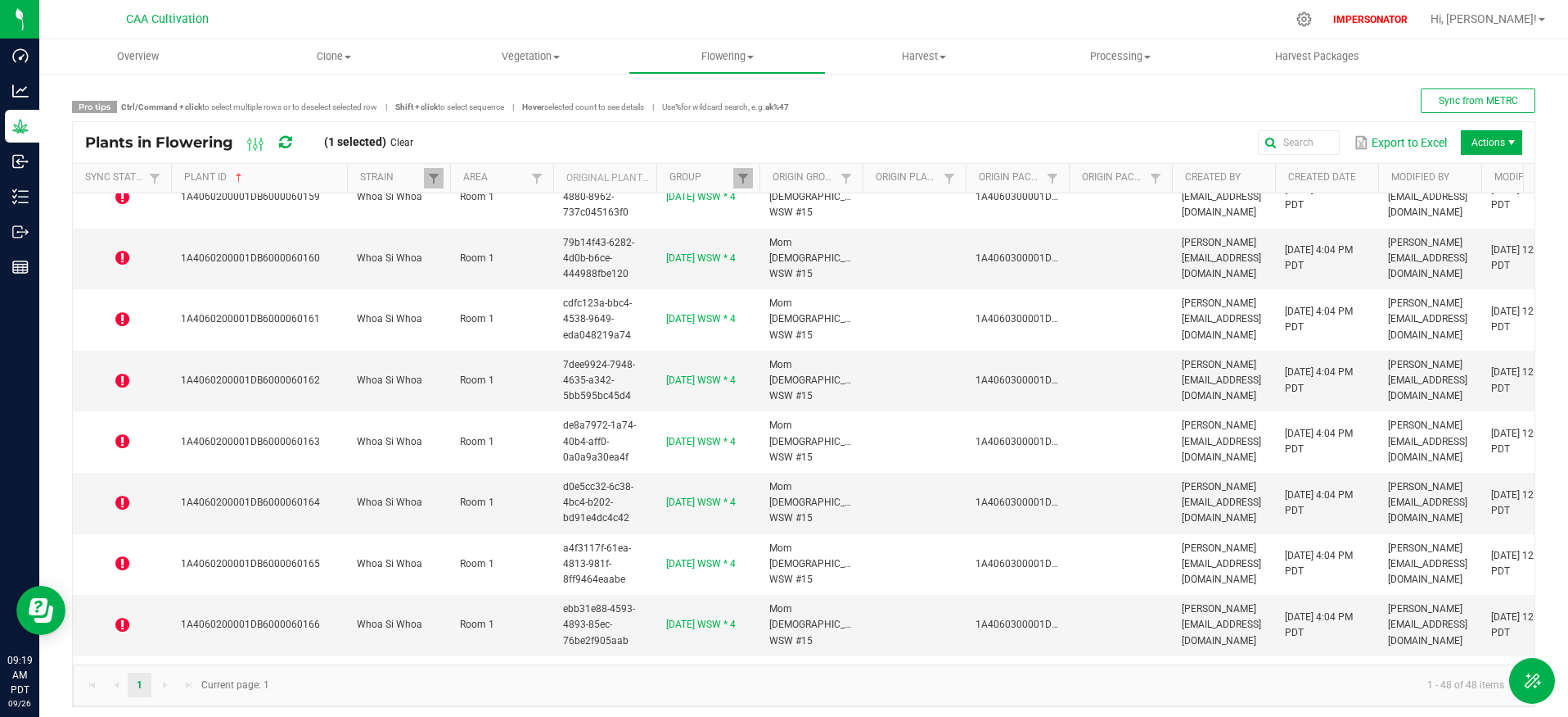
scroll to position [2473, 0]
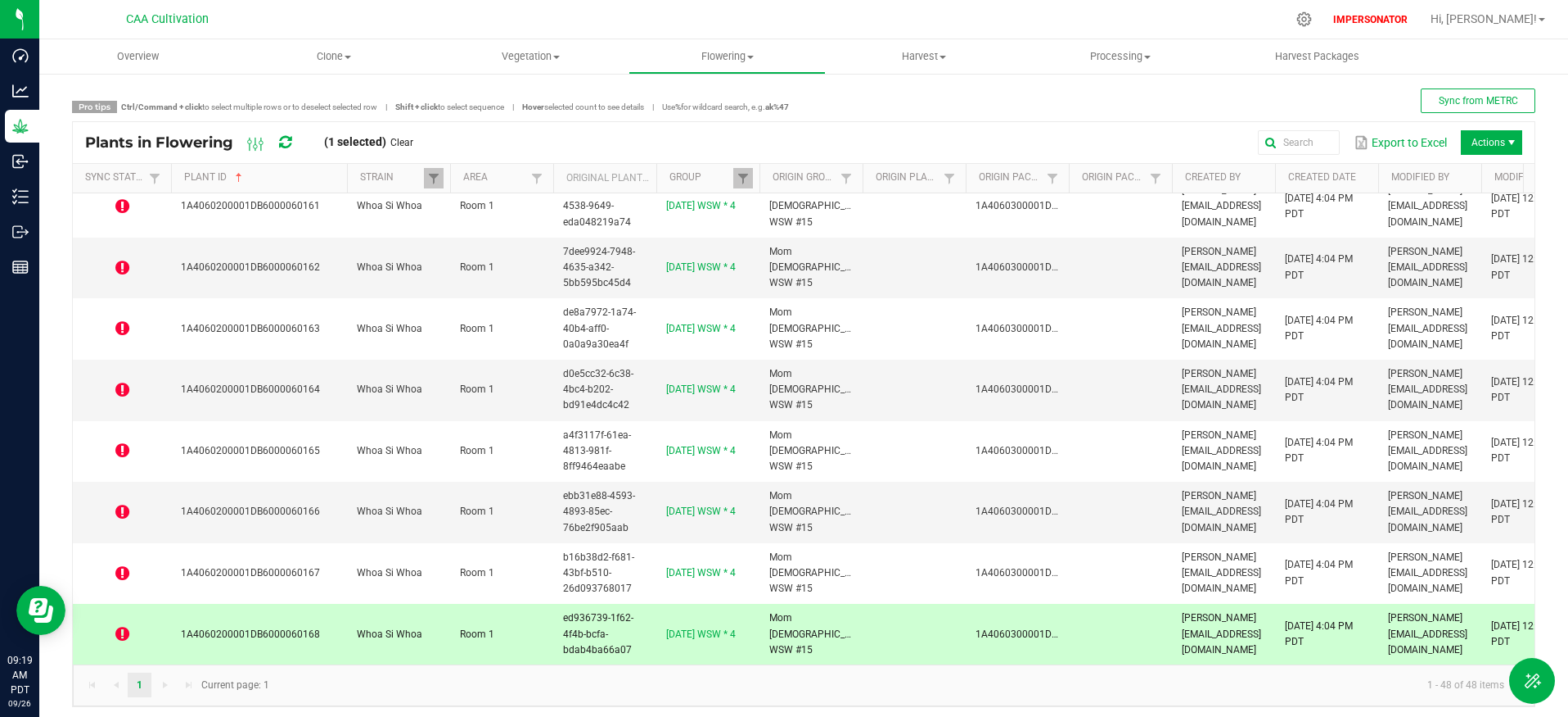
click at [286, 141] on icon at bounding box center [284, 142] width 14 height 17
click at [286, 141] on icon at bounding box center [285, 142] width 12 height 15
click at [285, 141] on icon at bounding box center [285, 142] width 12 height 15
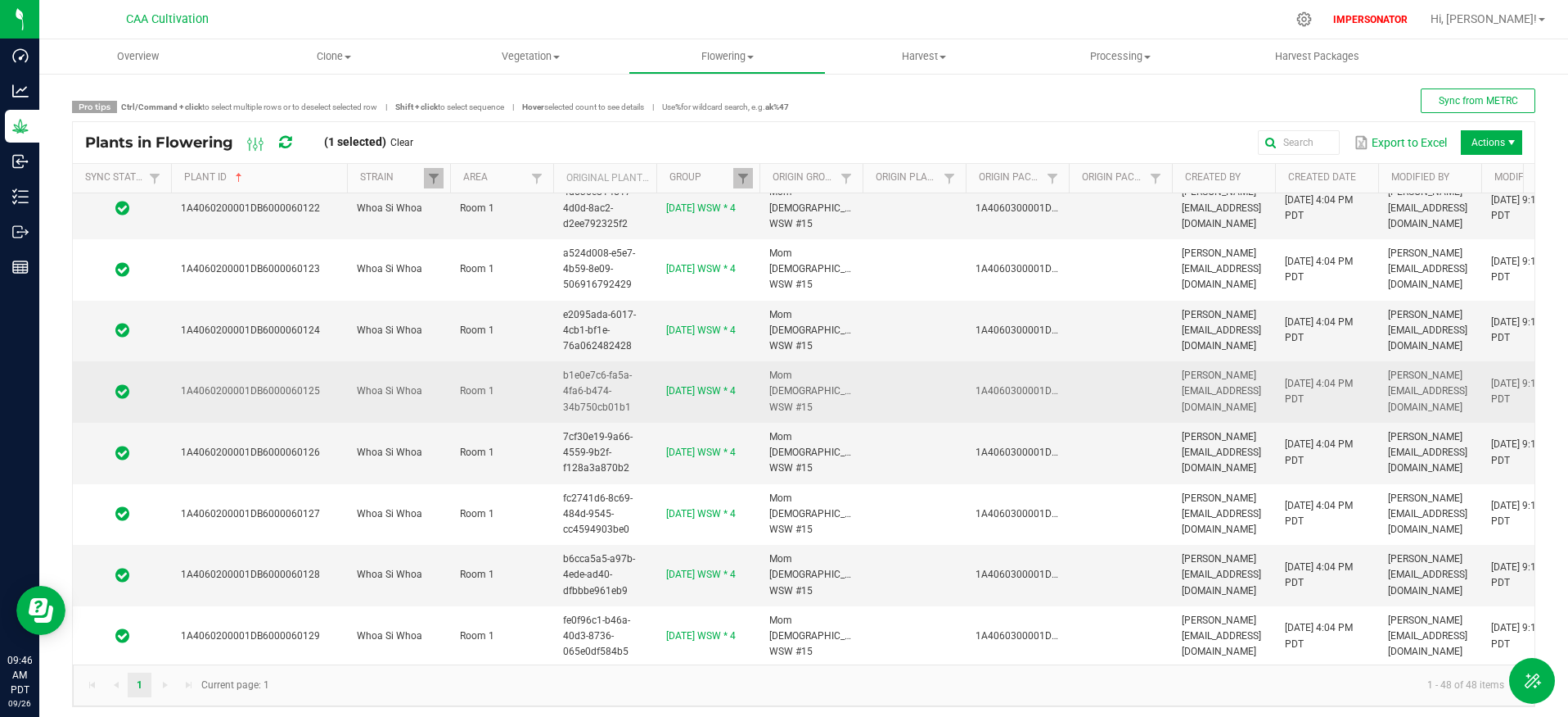
scroll to position [0, 0]
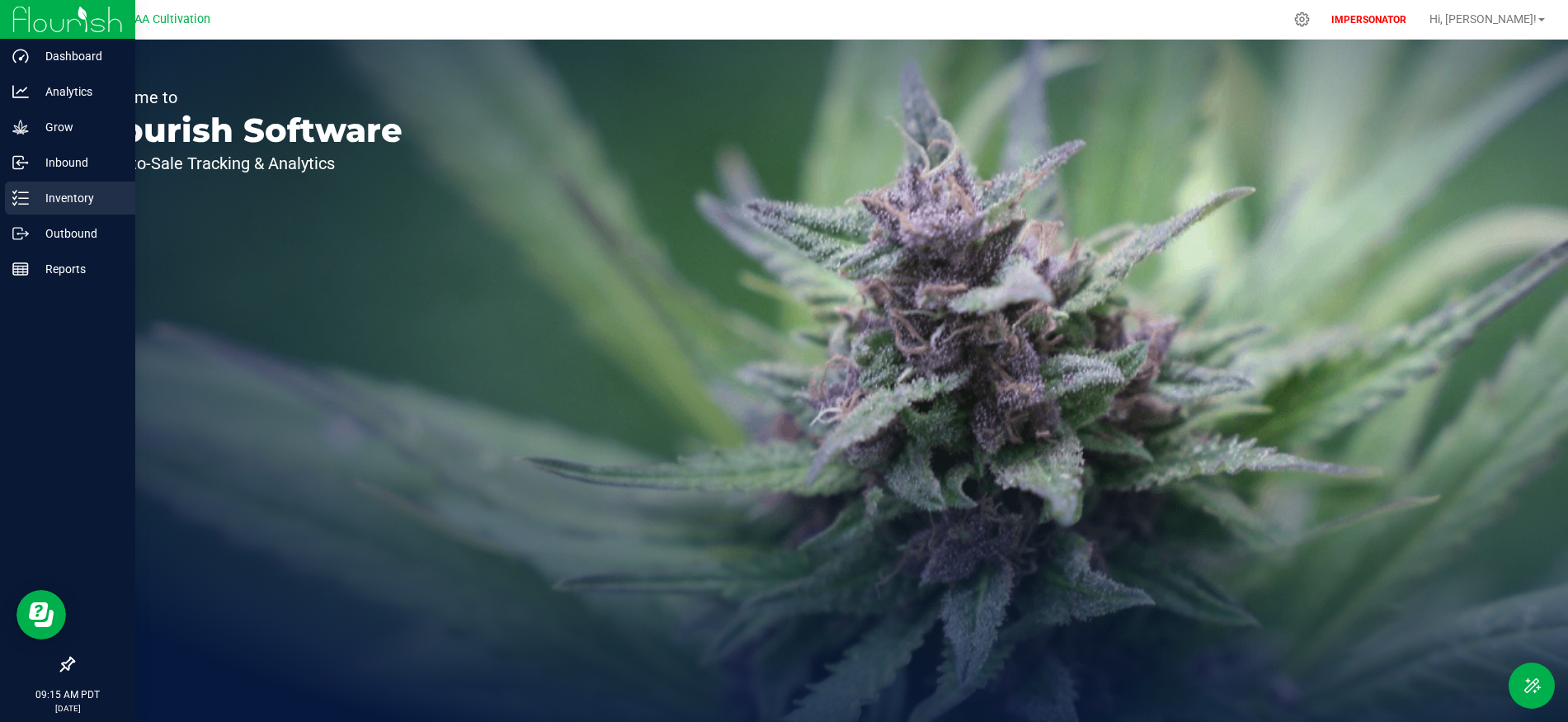
click at [78, 206] on p "Inventory" at bounding box center [78, 198] width 99 height 20
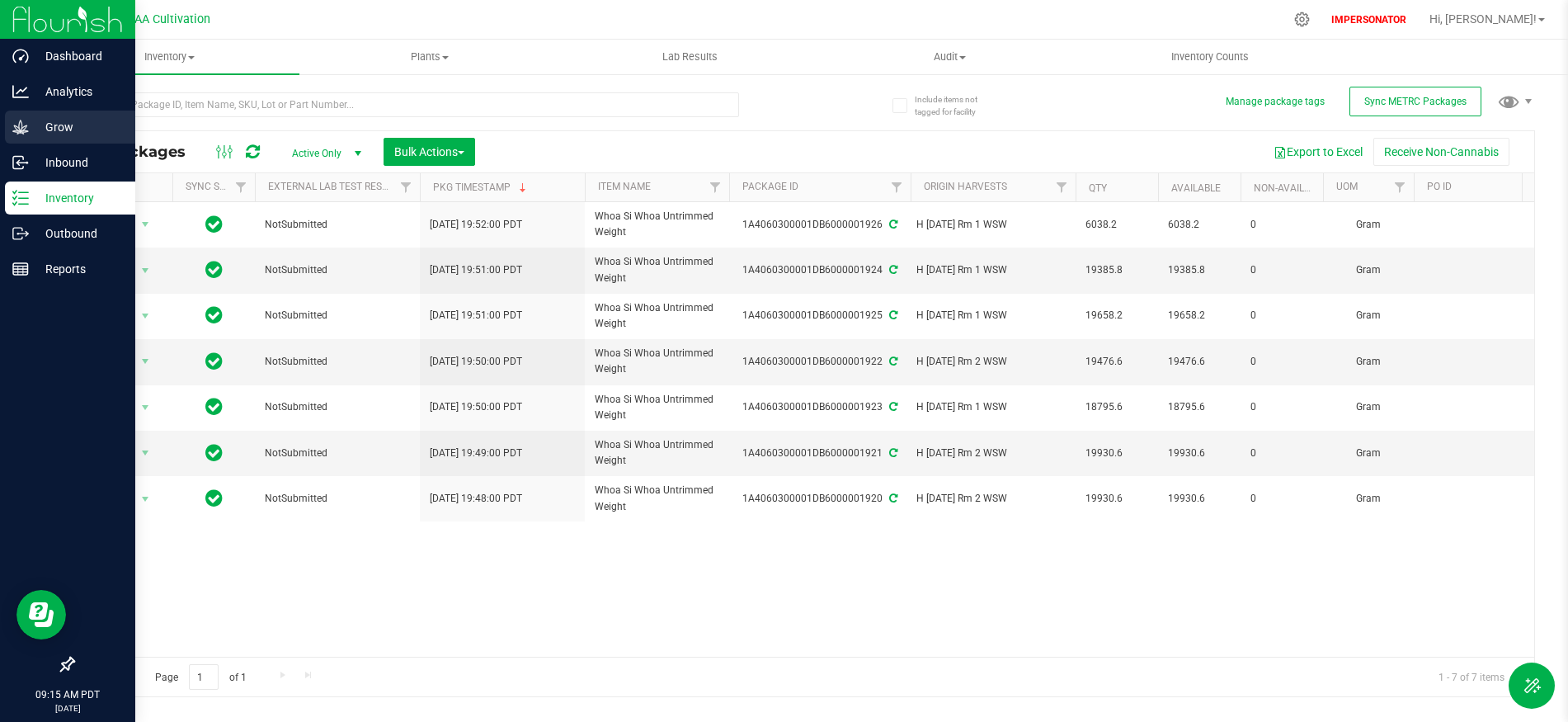
click at [92, 128] on p "Grow" at bounding box center [78, 127] width 99 height 20
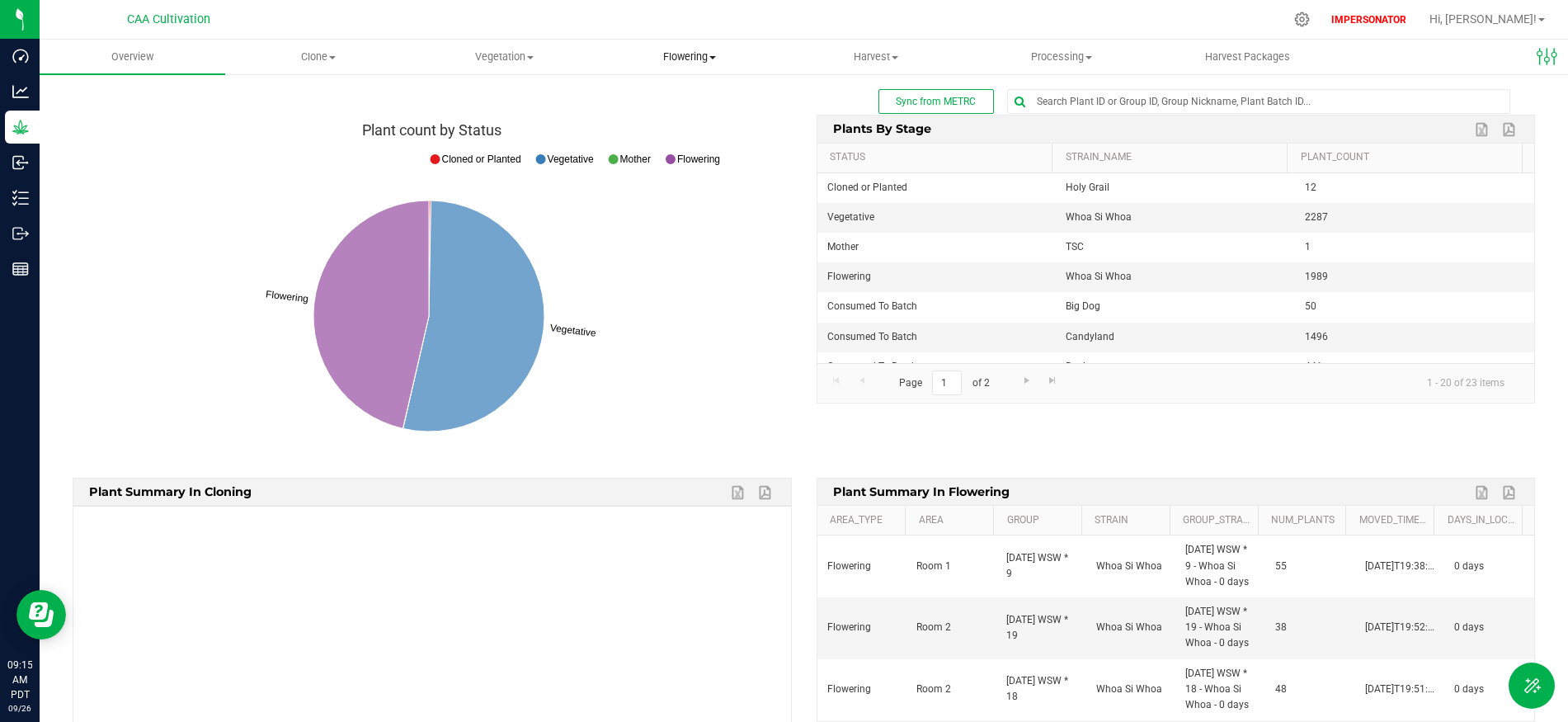
click at [710, 54] on span "Flowering" at bounding box center [690, 57] width 184 height 15
click at [710, 135] on span "Flowering plants" at bounding box center [664, 138] width 133 height 14
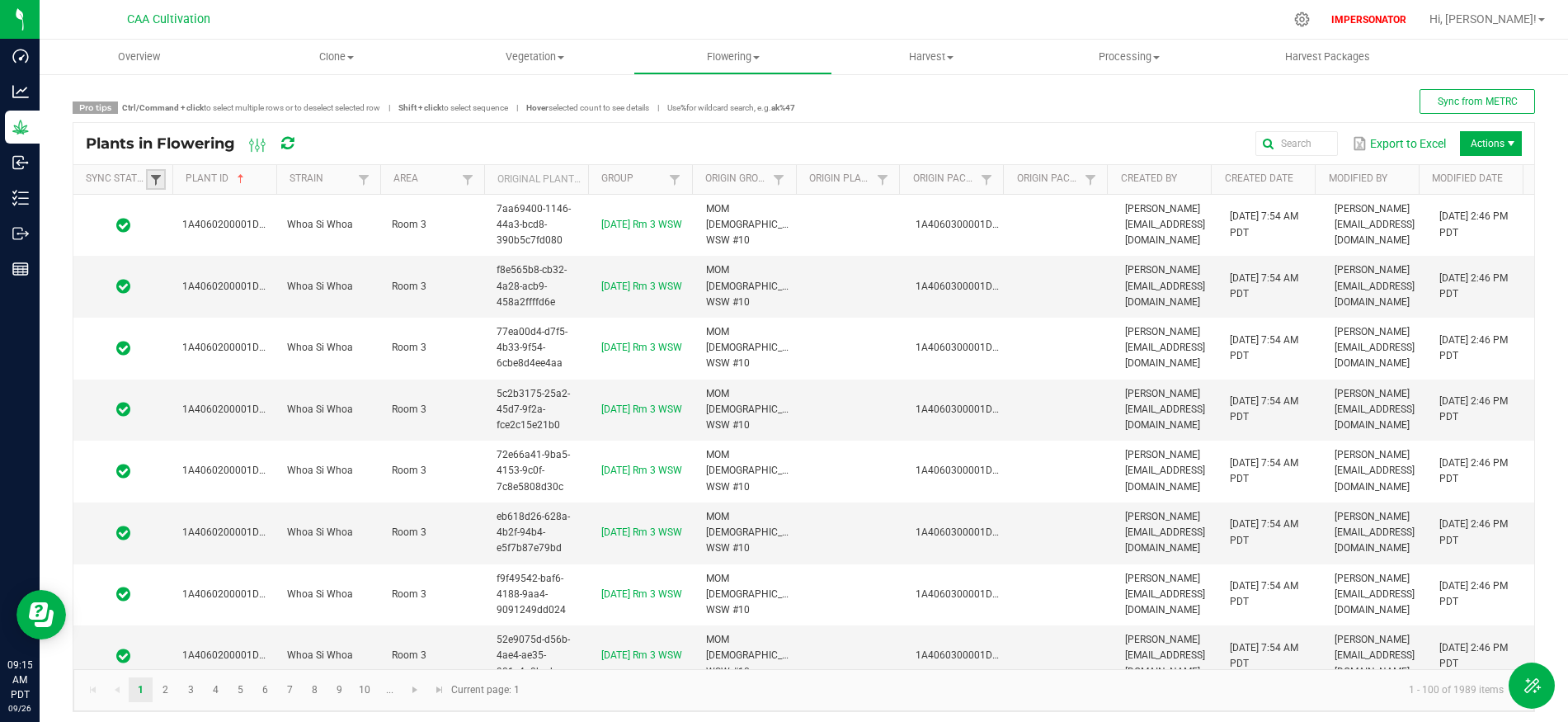
click at [159, 183] on span at bounding box center [156, 180] width 13 height 13
click at [172, 290] on li "Out of sync" at bounding box center [237, 291] width 160 height 22
checkbox sync "true"
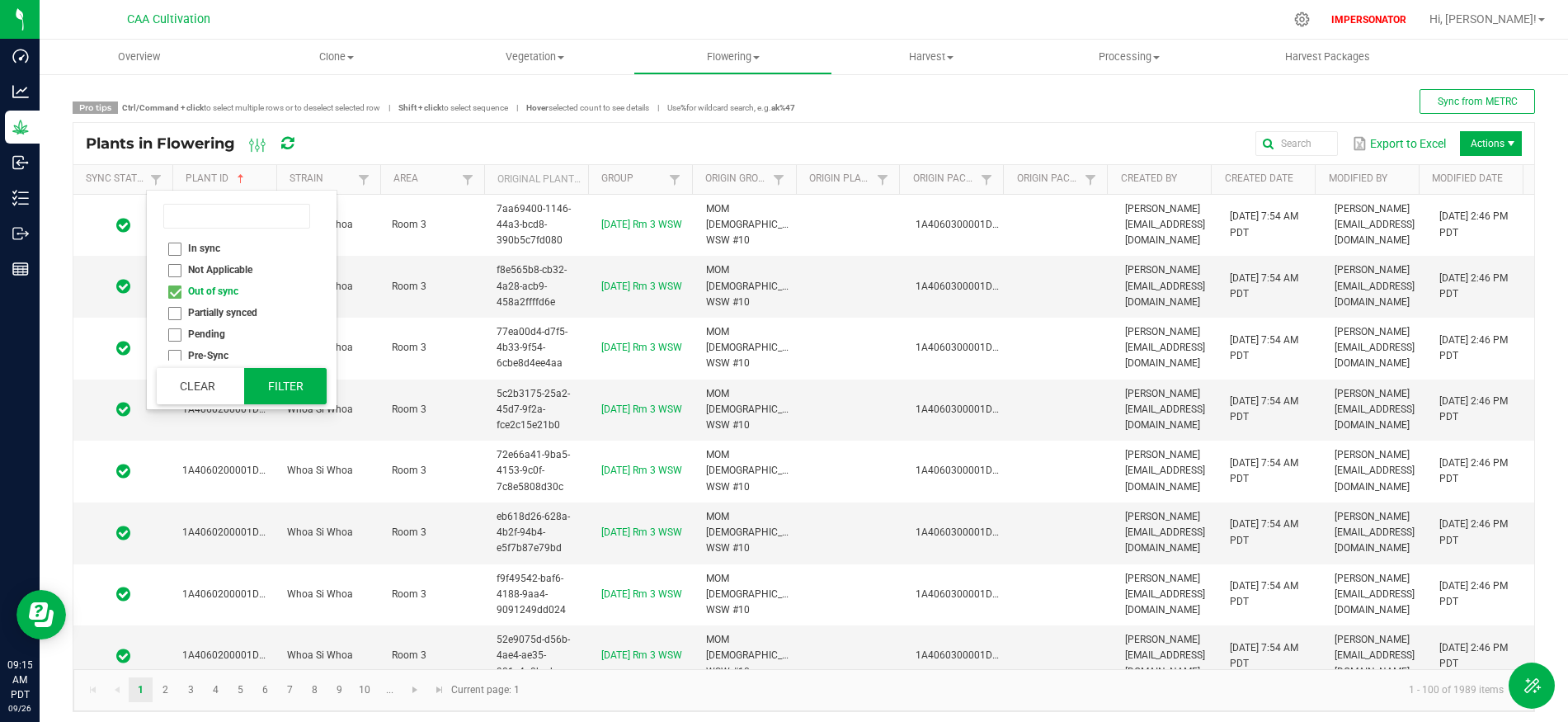
click at [295, 384] on button "Filter" at bounding box center [285, 386] width 83 height 37
